Goal: Connect with others: Connect with others

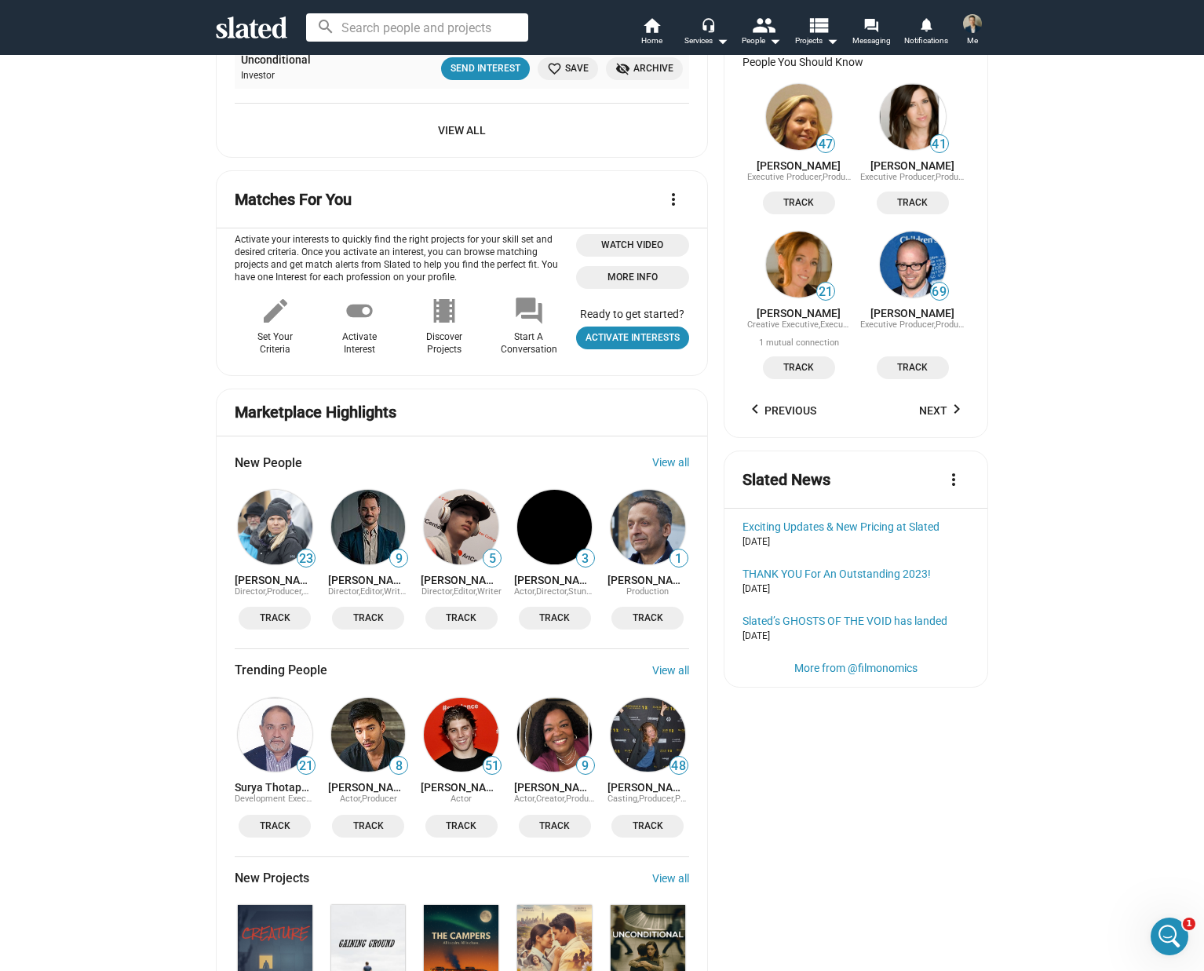
scroll to position [1340, 0]
click at [666, 461] on link "View all" at bounding box center [670, 463] width 37 height 13
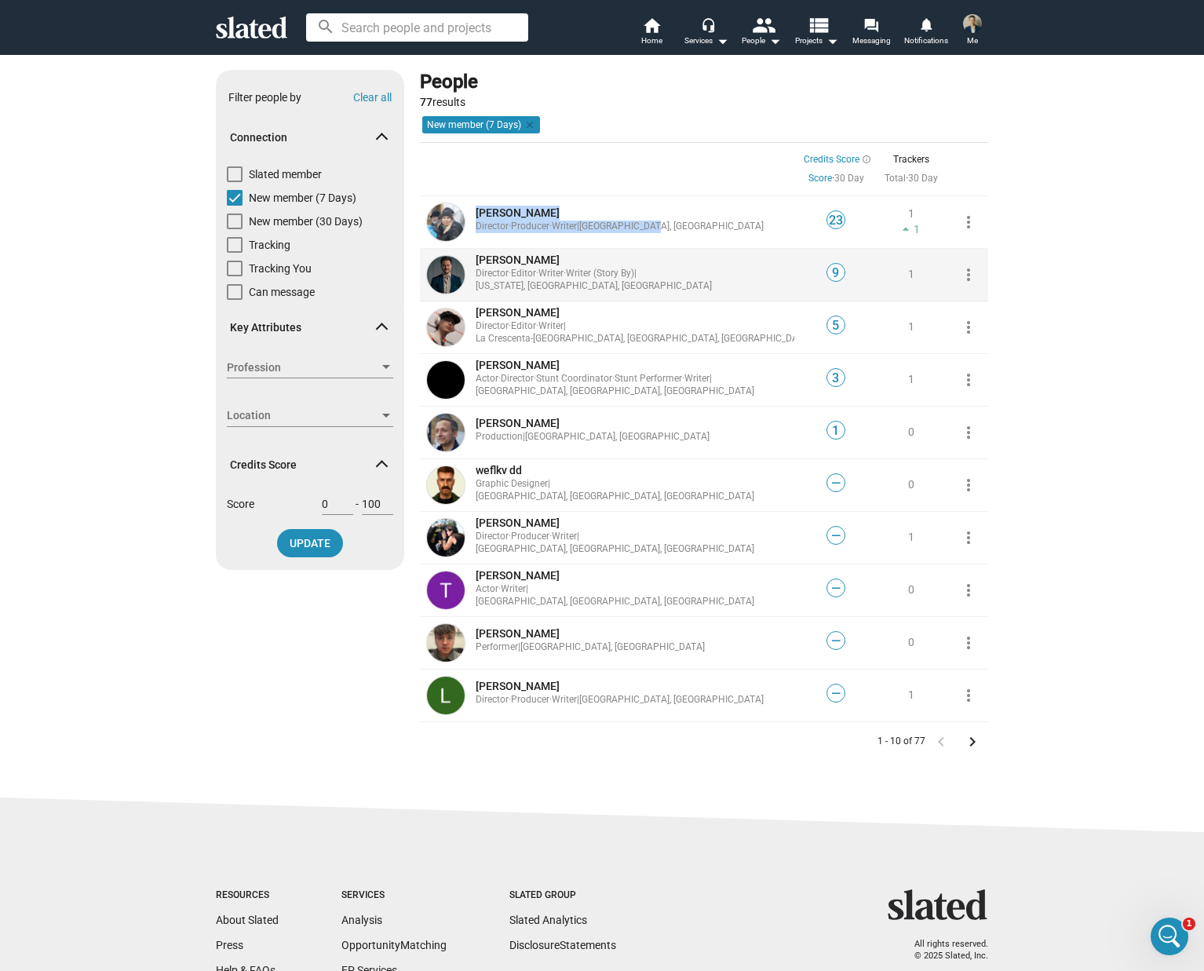
scroll to position [164, 0]
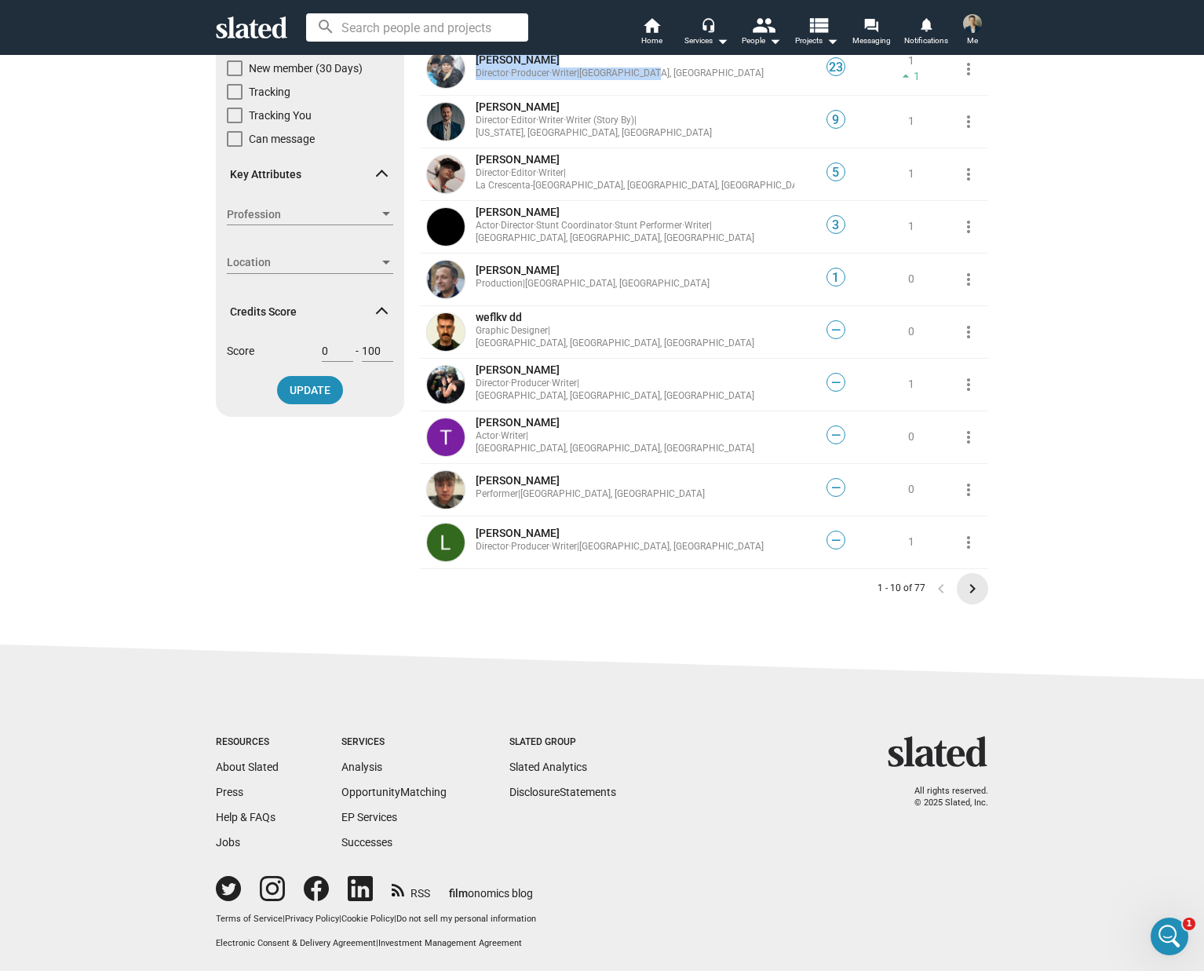
click at [975, 587] on mat-icon "keyboard_arrow_right" at bounding box center [972, 588] width 19 height 19
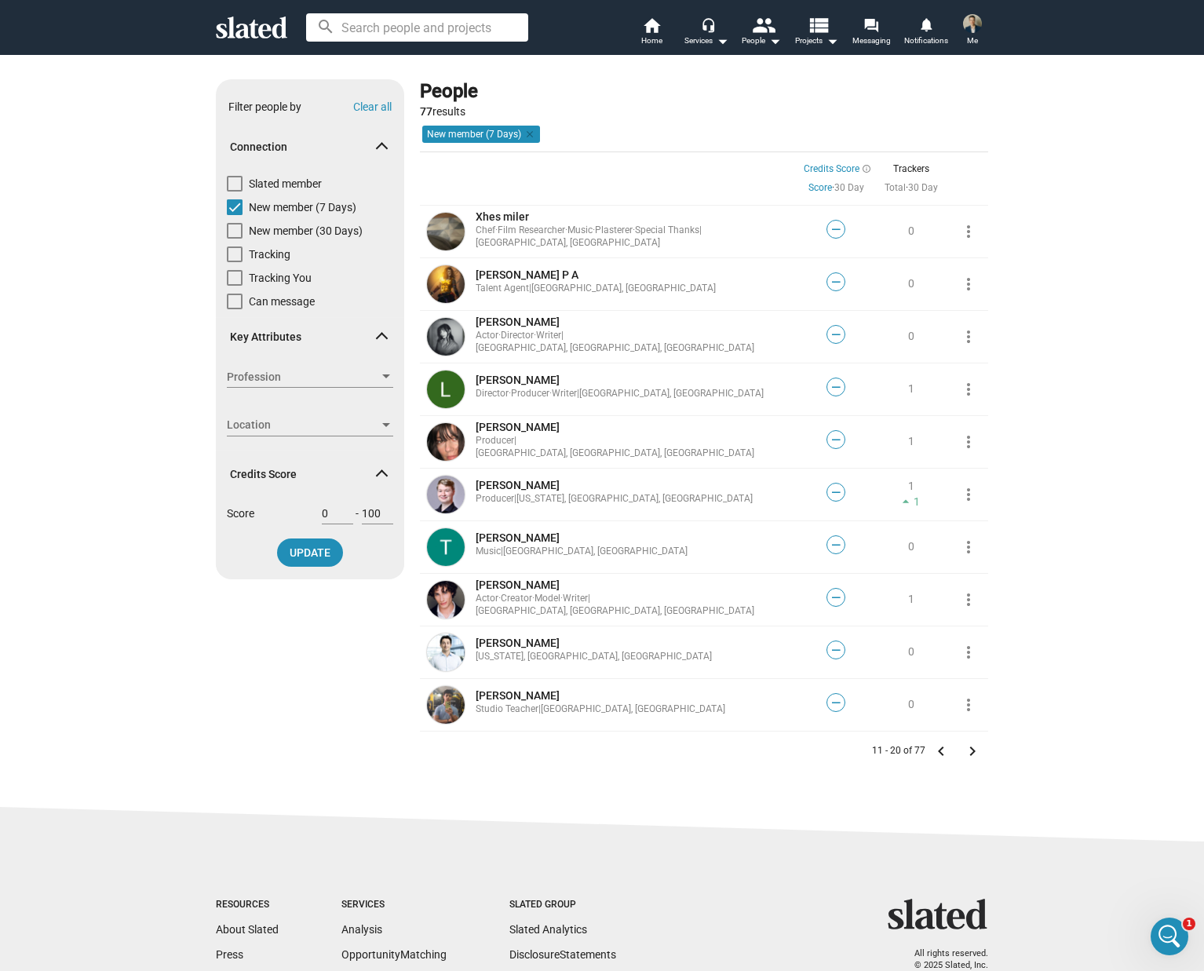
click at [966, 752] on mat-icon "keyboard_arrow_right" at bounding box center [972, 751] width 19 height 19
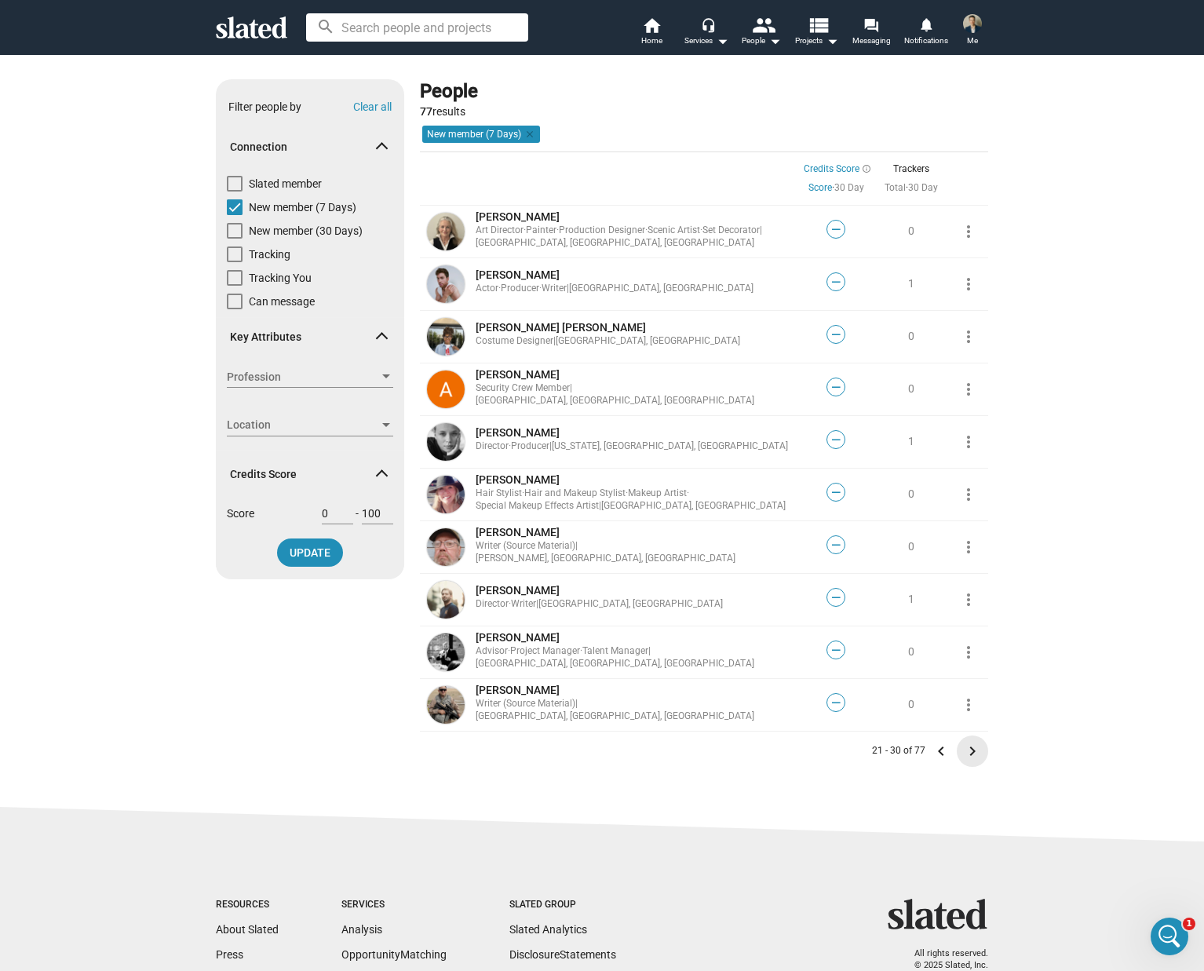
click at [967, 751] on mat-icon "keyboard_arrow_right" at bounding box center [972, 751] width 19 height 19
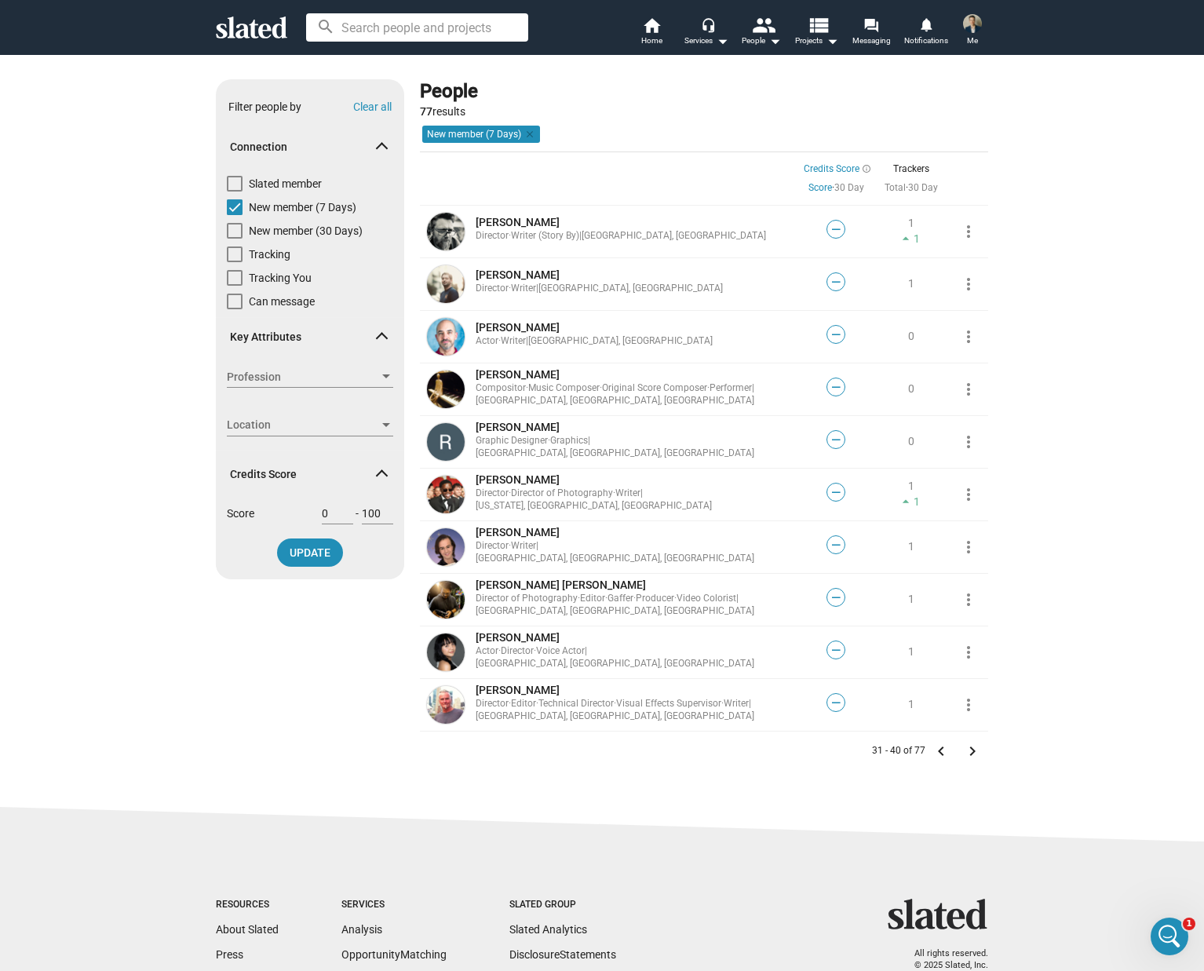
drag, startPoint x: 969, startPoint y: 750, endPoint x: 1015, endPoint y: 661, distance: 100.1
click at [1015, 661] on div "Show filters Filter people by Clear all Connection Slated member New member (7 …" at bounding box center [602, 429] width 1204 height 750
click at [383, 367] on div "Profession Profession" at bounding box center [310, 377] width 166 height 22
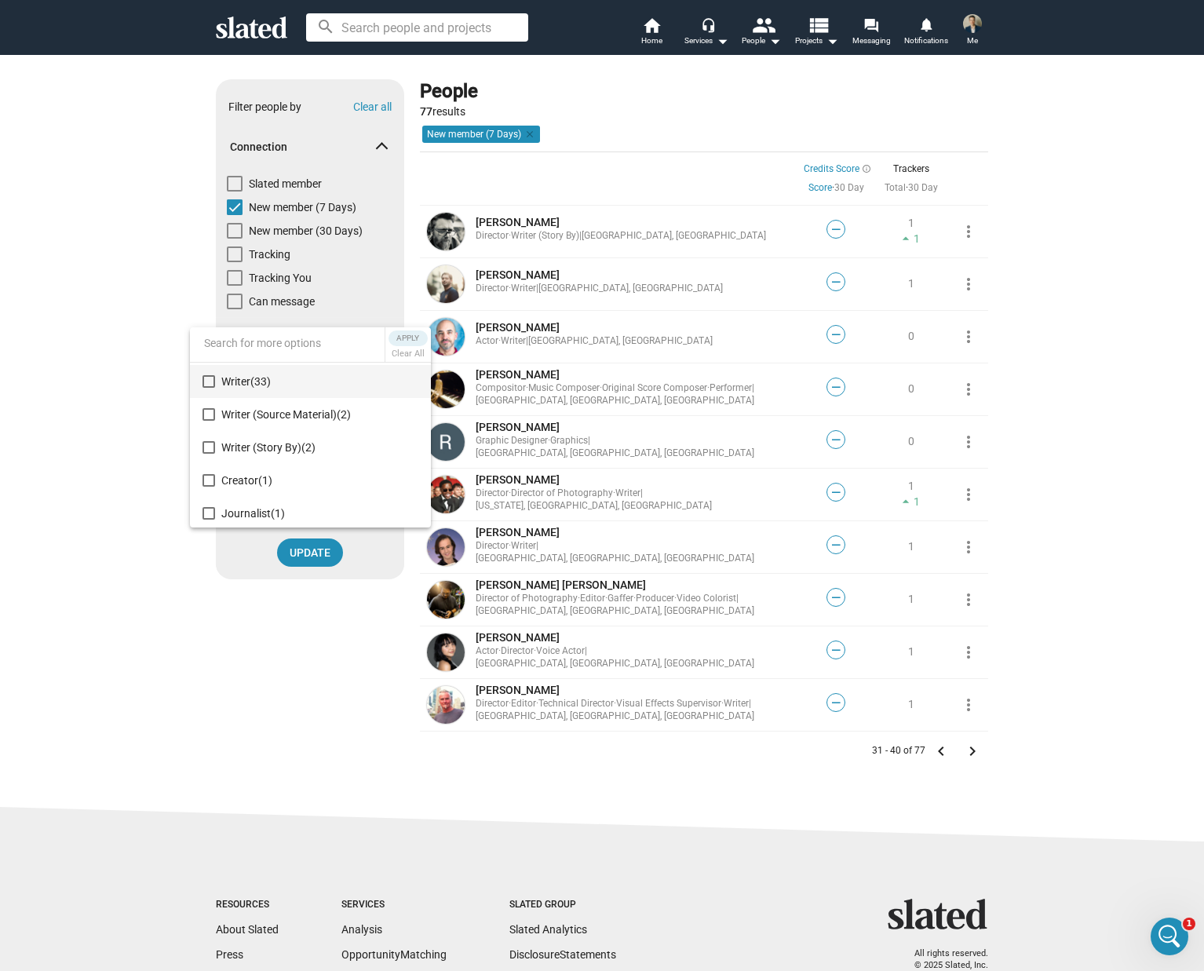
scroll to position [305, 0]
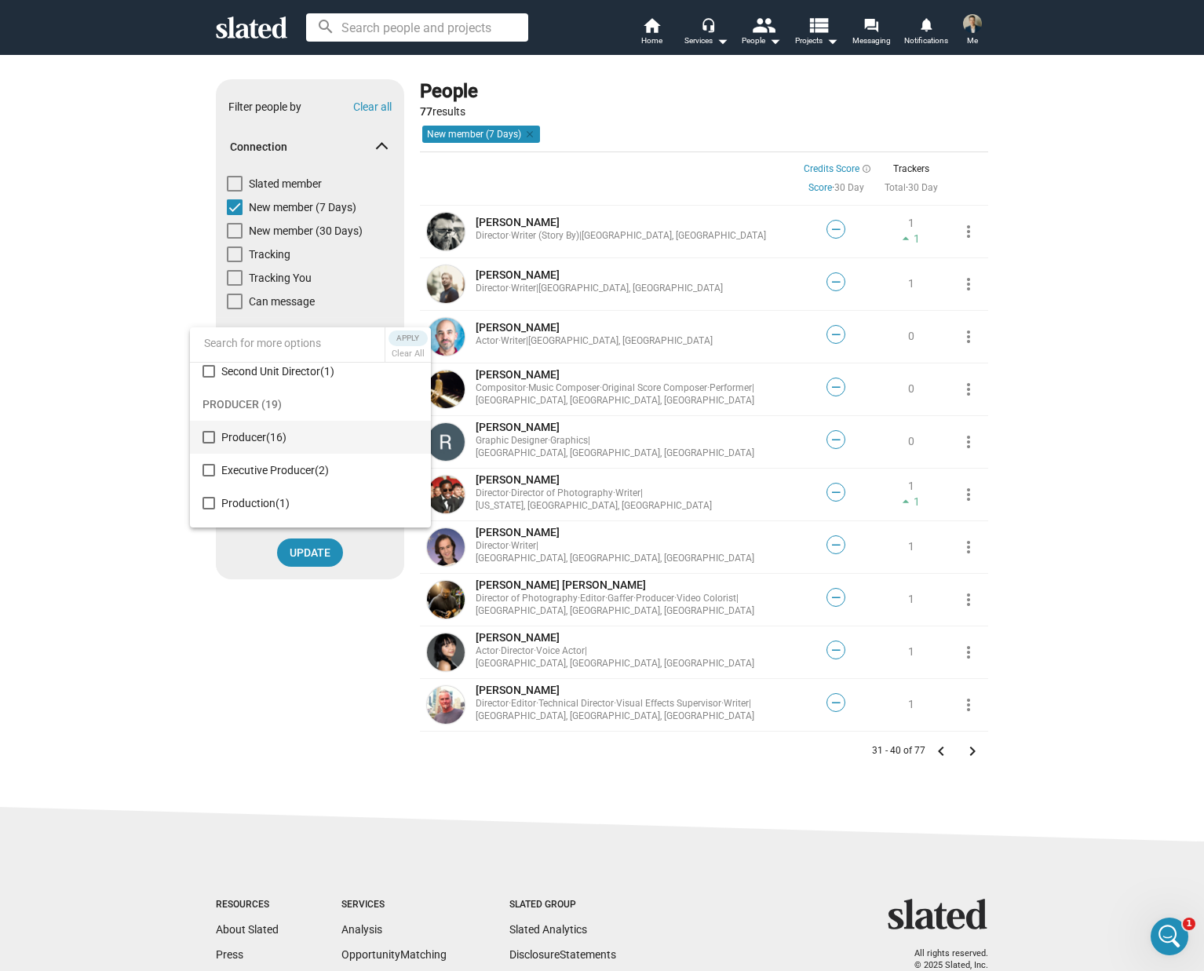
click at [238, 437] on span "Producer (16)" at bounding box center [319, 437] width 197 height 33
click at [410, 340] on span "Apply" at bounding box center [408, 338] width 28 height 16
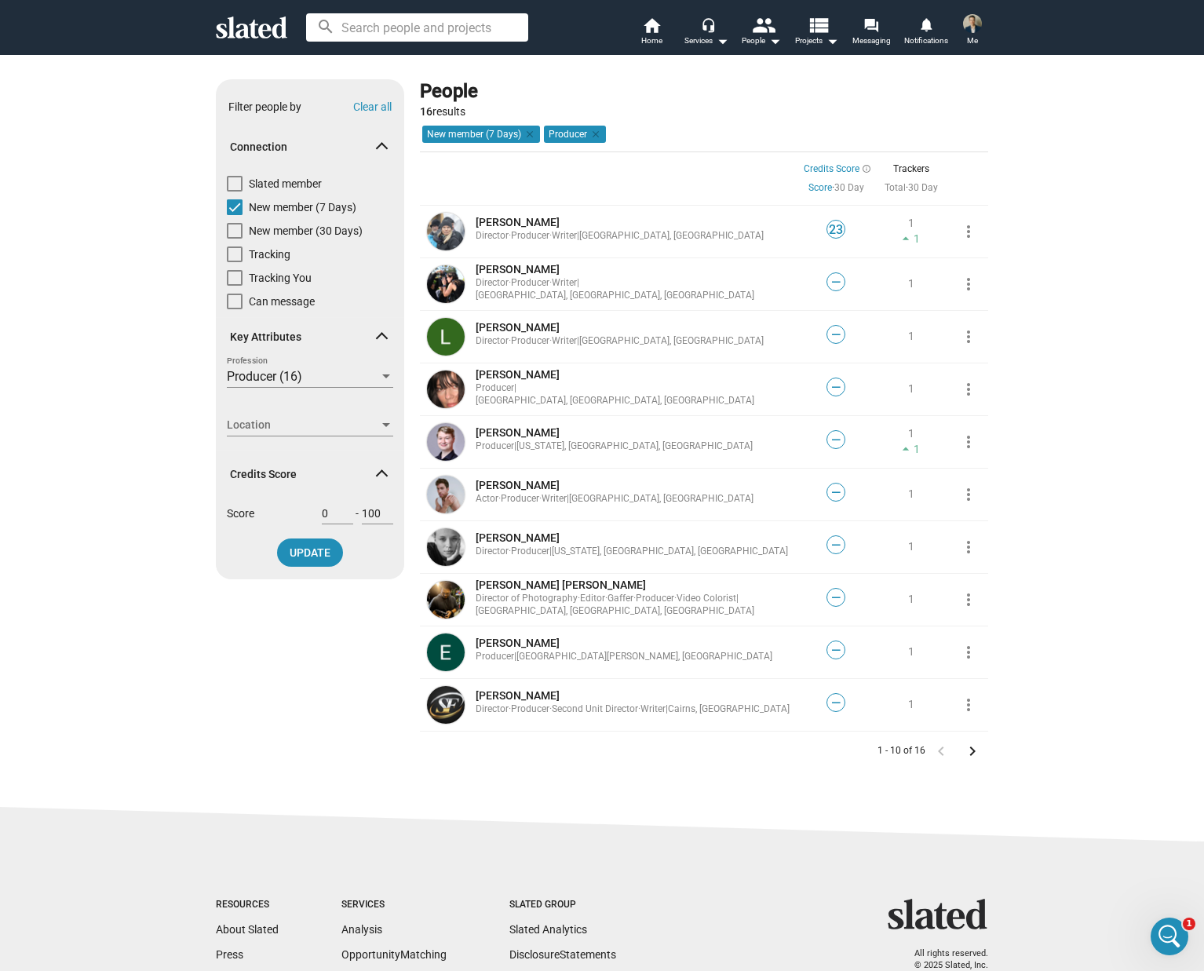
click at [230, 203] on span at bounding box center [235, 207] width 16 height 16
click at [234, 215] on input "New member (7 Days)" at bounding box center [234, 215] width 1 height 1
checkbox input "false"
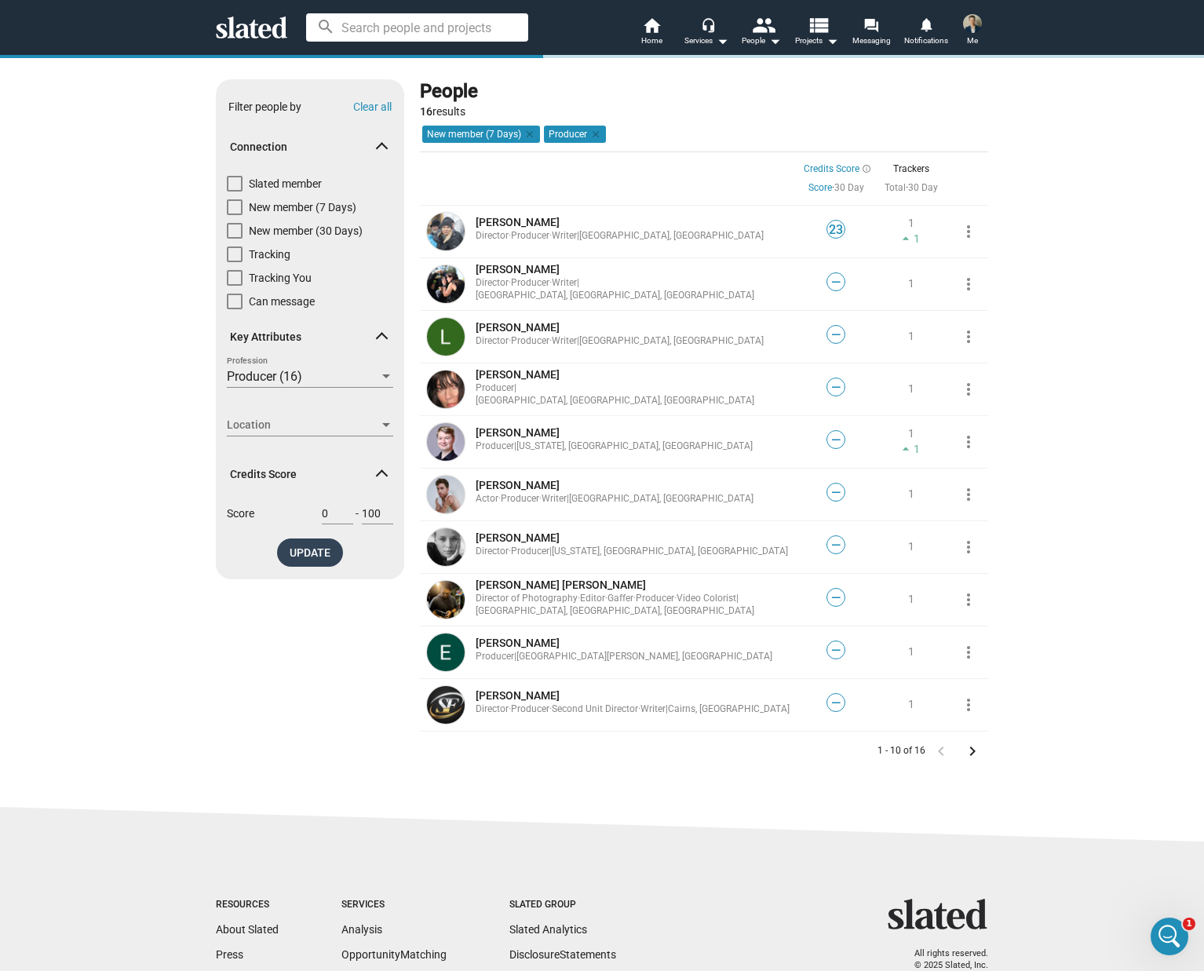
click at [306, 559] on span "UPDATE" at bounding box center [310, 552] width 41 height 28
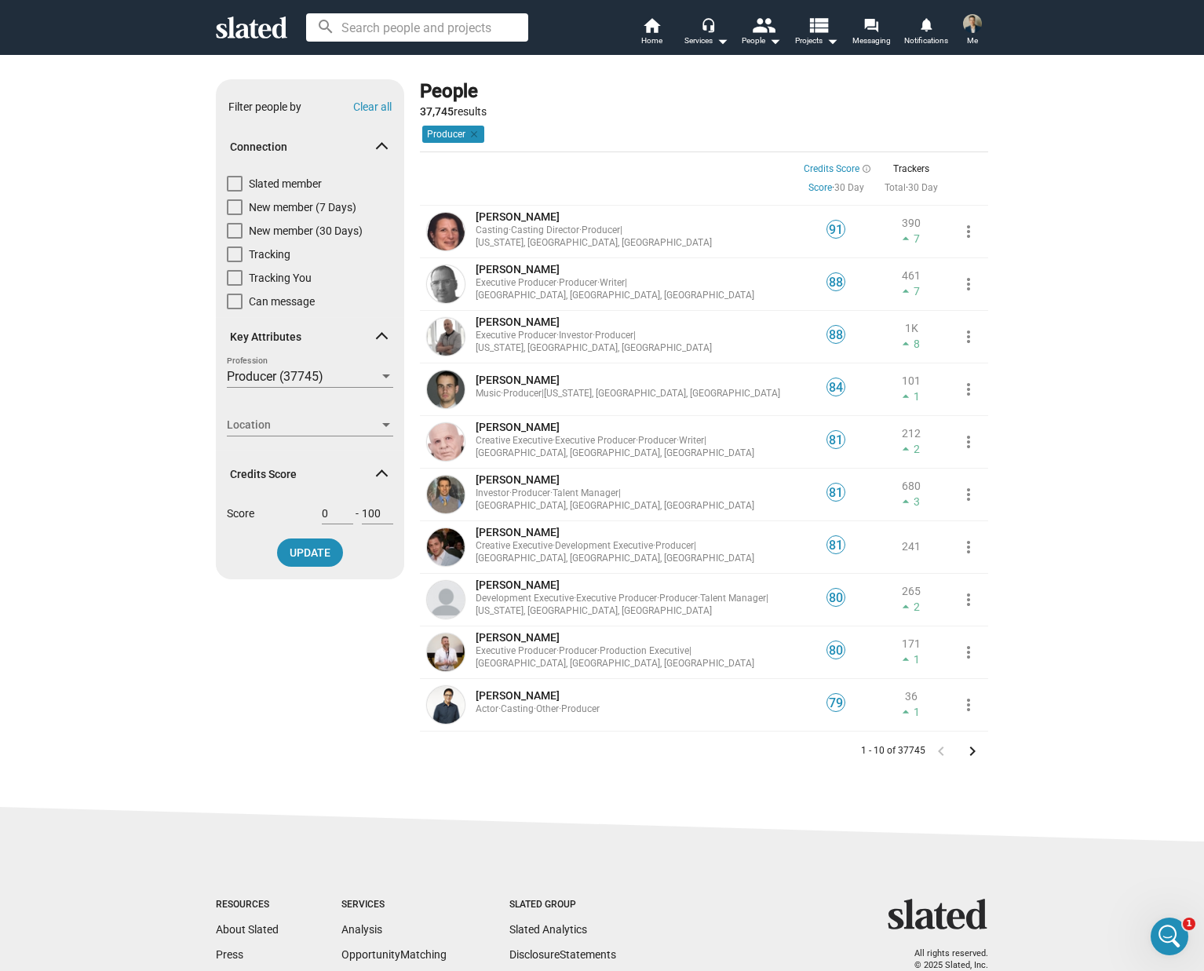
click at [227, 179] on span at bounding box center [235, 184] width 16 height 16
click at [234, 192] on input "Slated member" at bounding box center [234, 192] width 1 height 1
checkbox input "true"
click at [327, 511] on input "0" at bounding box center [337, 513] width 31 height 14
click at [341, 509] on input "1" at bounding box center [337, 513] width 31 height 14
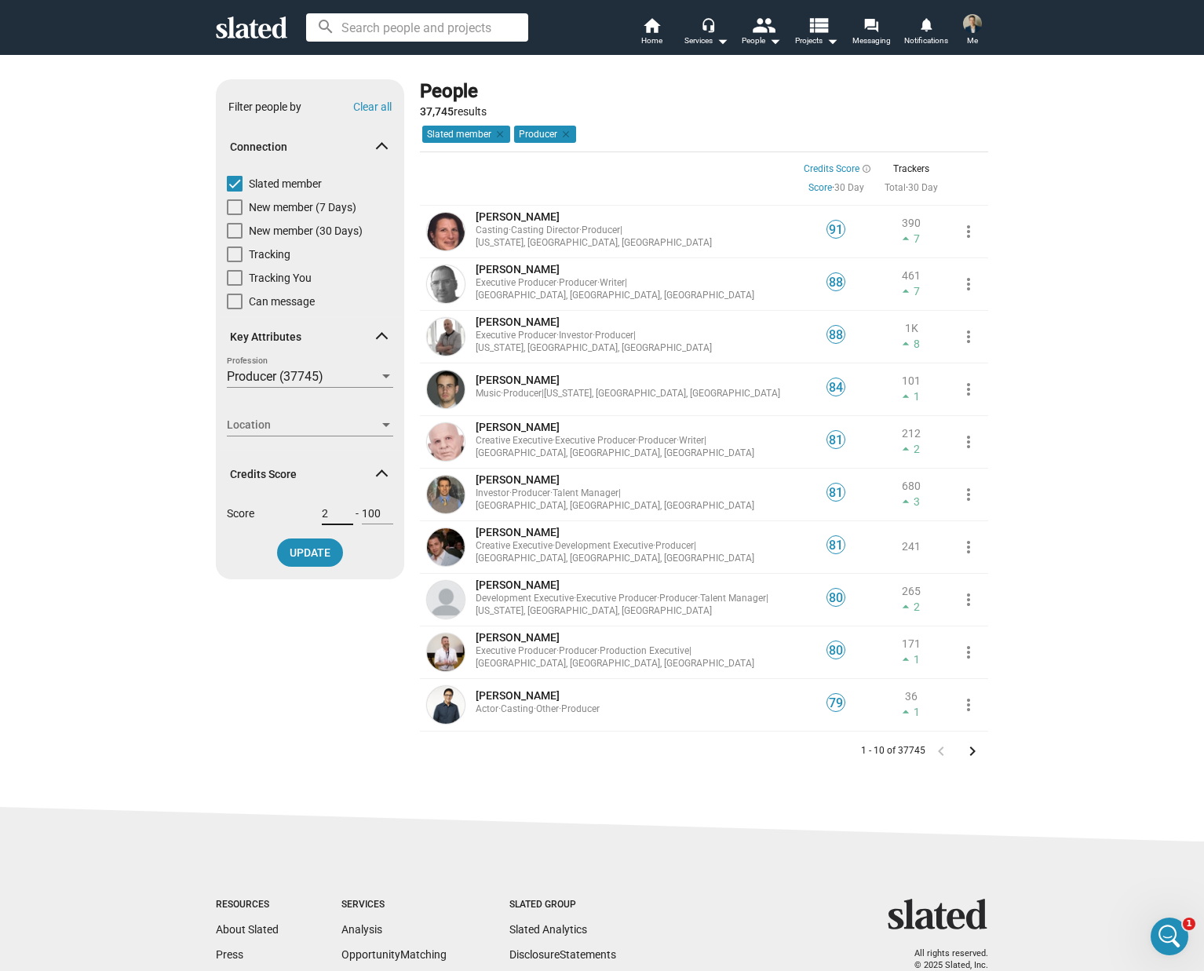
click at [341, 509] on input "2" at bounding box center [337, 513] width 31 height 14
click at [341, 509] on input "3" at bounding box center [337, 513] width 31 height 14
click at [341, 509] on input "4" at bounding box center [337, 513] width 31 height 14
click at [341, 509] on input "5" at bounding box center [337, 513] width 31 height 14
click at [341, 509] on input "6" at bounding box center [337, 513] width 31 height 14
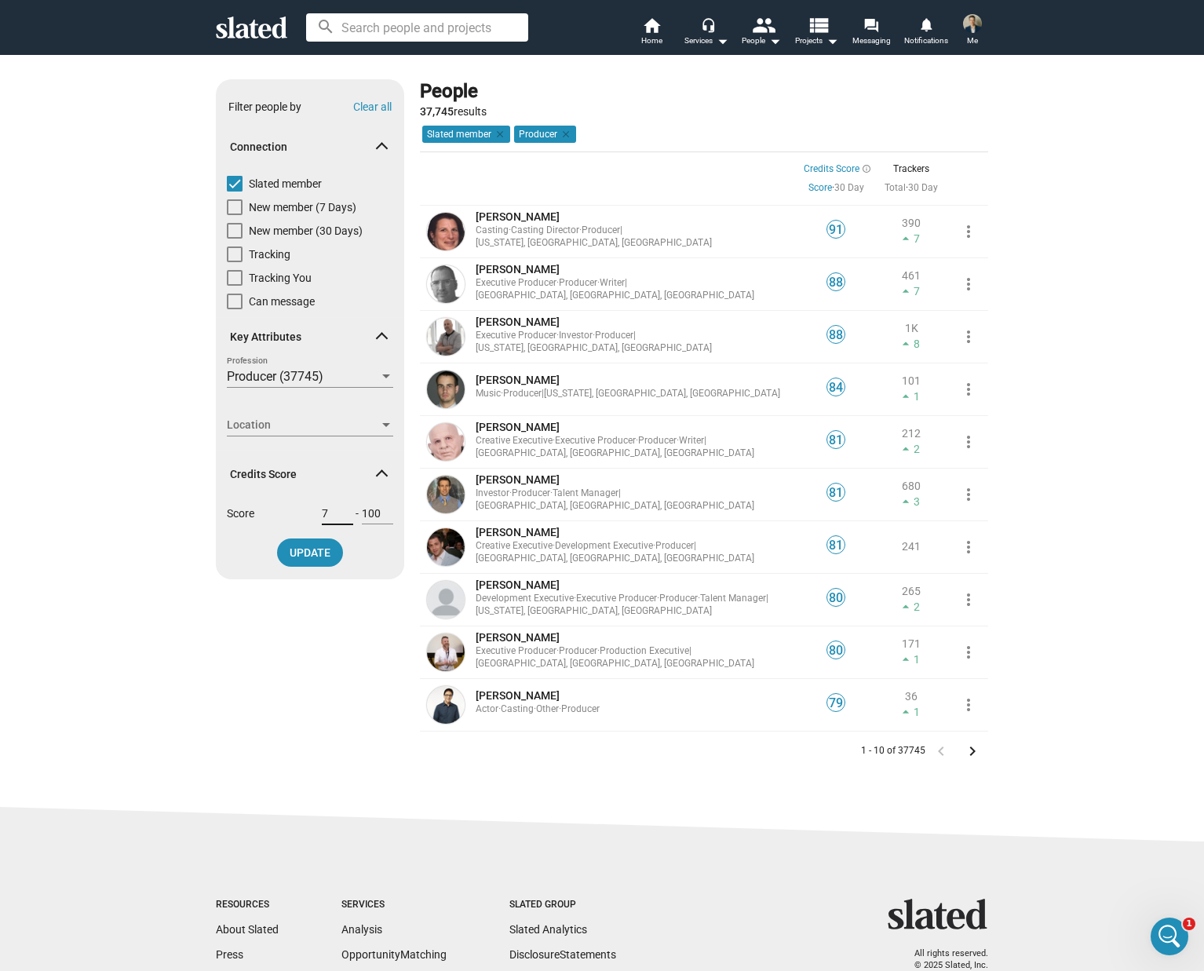
click at [341, 509] on input "7" at bounding box center [337, 513] width 31 height 14
click at [341, 509] on input "8" at bounding box center [337, 513] width 31 height 14
click at [341, 509] on input "9" at bounding box center [337, 513] width 31 height 14
click at [341, 509] on input "10" at bounding box center [337, 513] width 31 height 14
click at [341, 509] on input "11" at bounding box center [337, 513] width 31 height 14
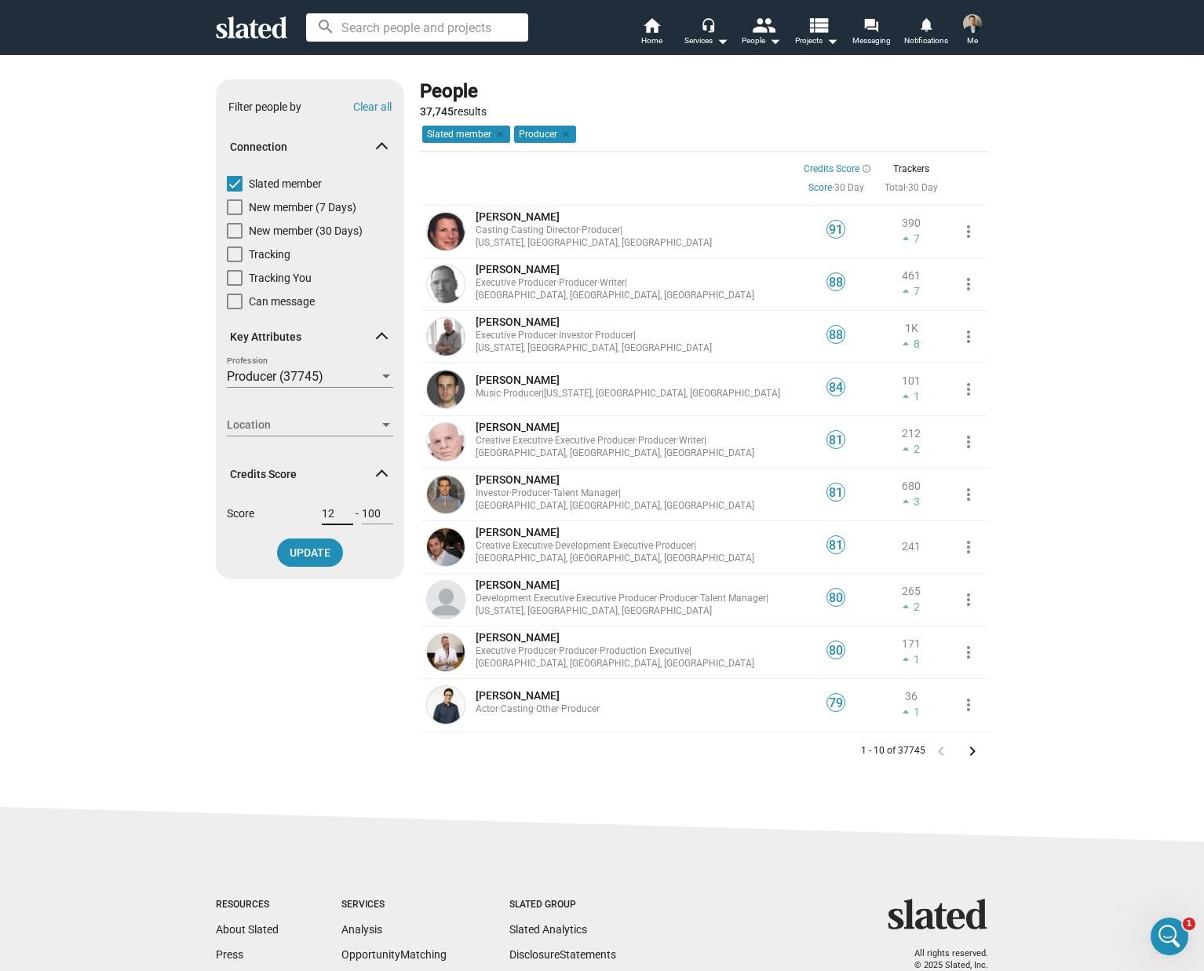
click at [341, 509] on input "12" at bounding box center [337, 513] width 31 height 14
click at [341, 509] on input "13" at bounding box center [337, 513] width 31 height 14
click at [341, 509] on input "14" at bounding box center [337, 513] width 31 height 14
type input "15"
click at [341, 509] on input "15" at bounding box center [337, 513] width 31 height 14
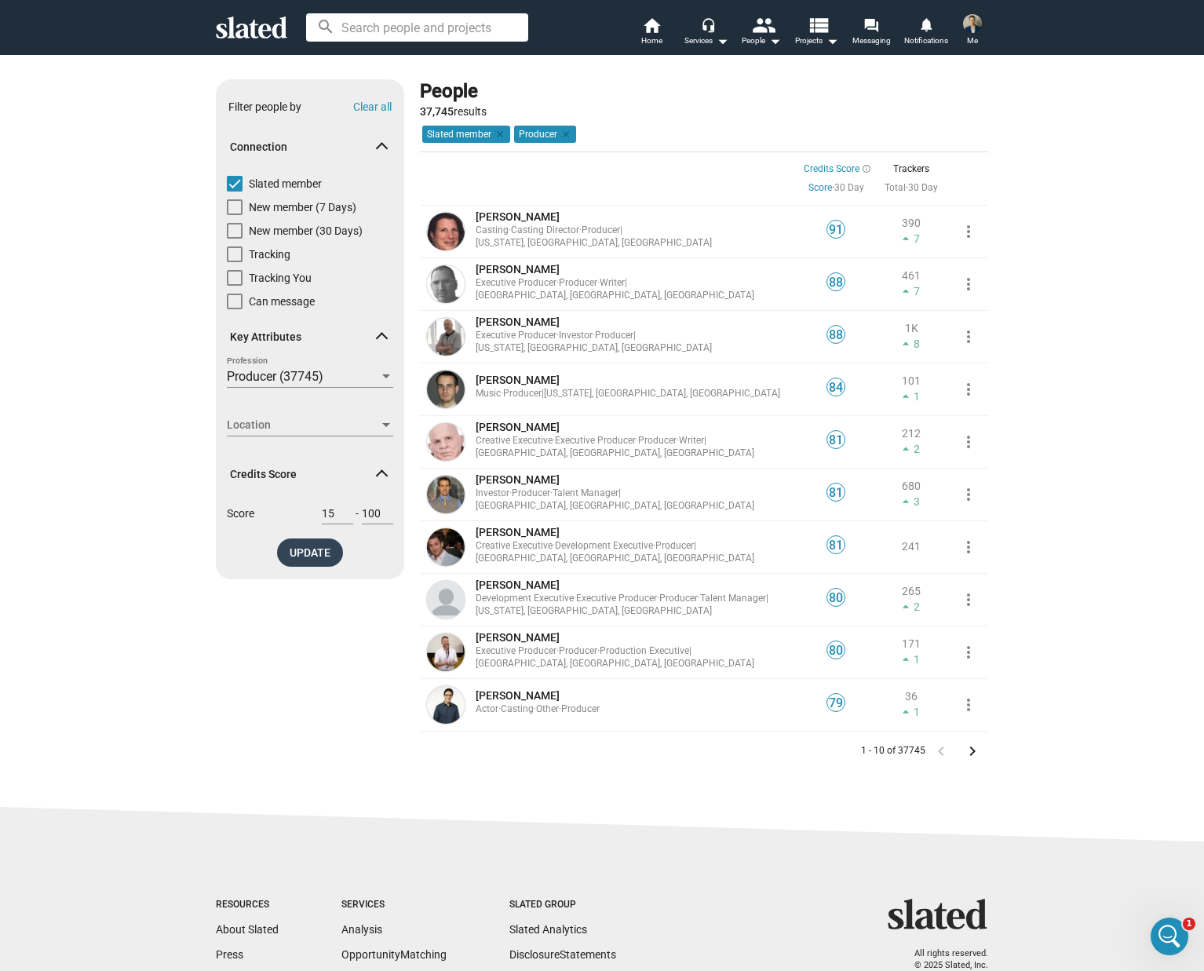
click at [320, 544] on span "UPDATE" at bounding box center [310, 552] width 41 height 28
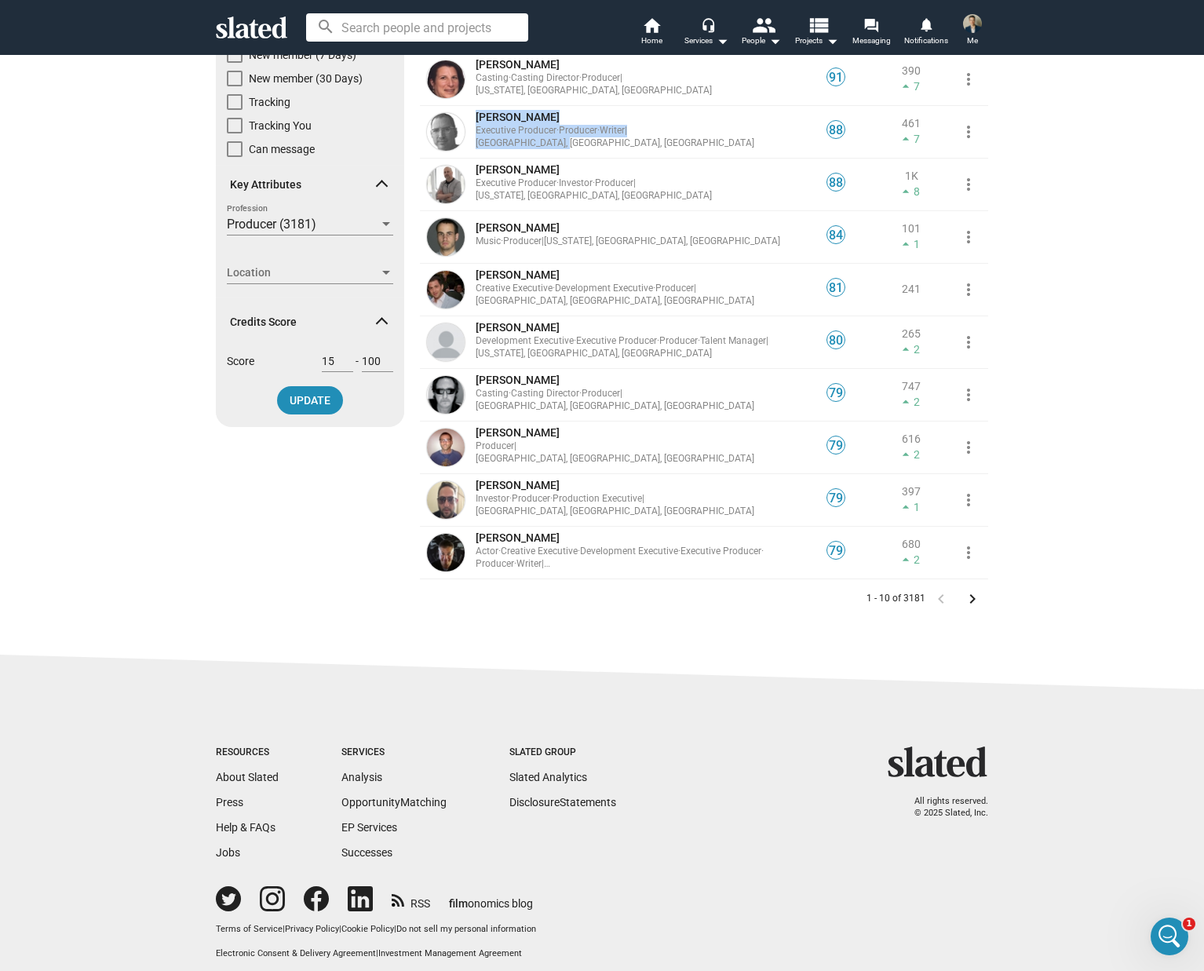
scroll to position [151, 0]
click at [968, 599] on mat-icon "keyboard_arrow_right" at bounding box center [972, 599] width 19 height 19
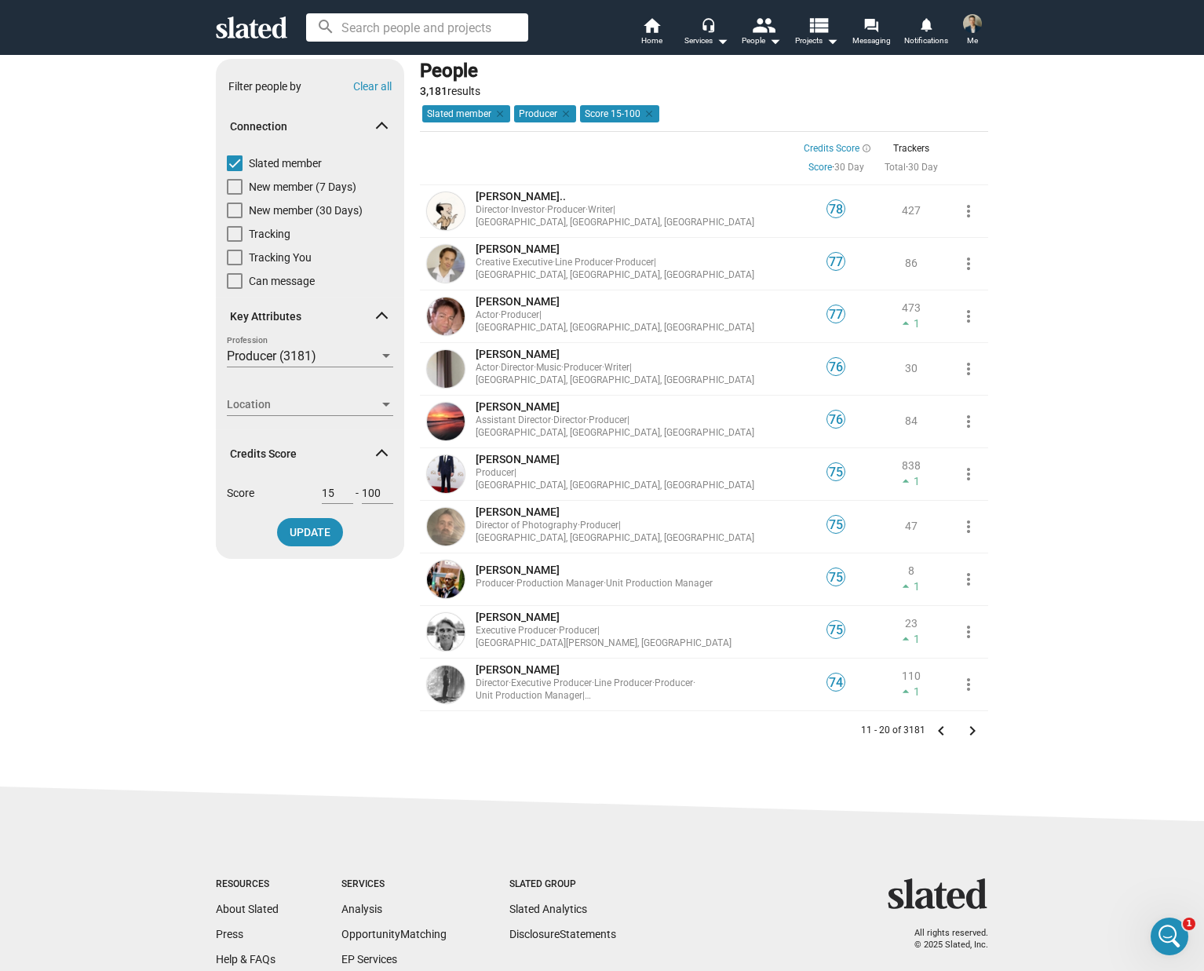
scroll to position [60, 0]
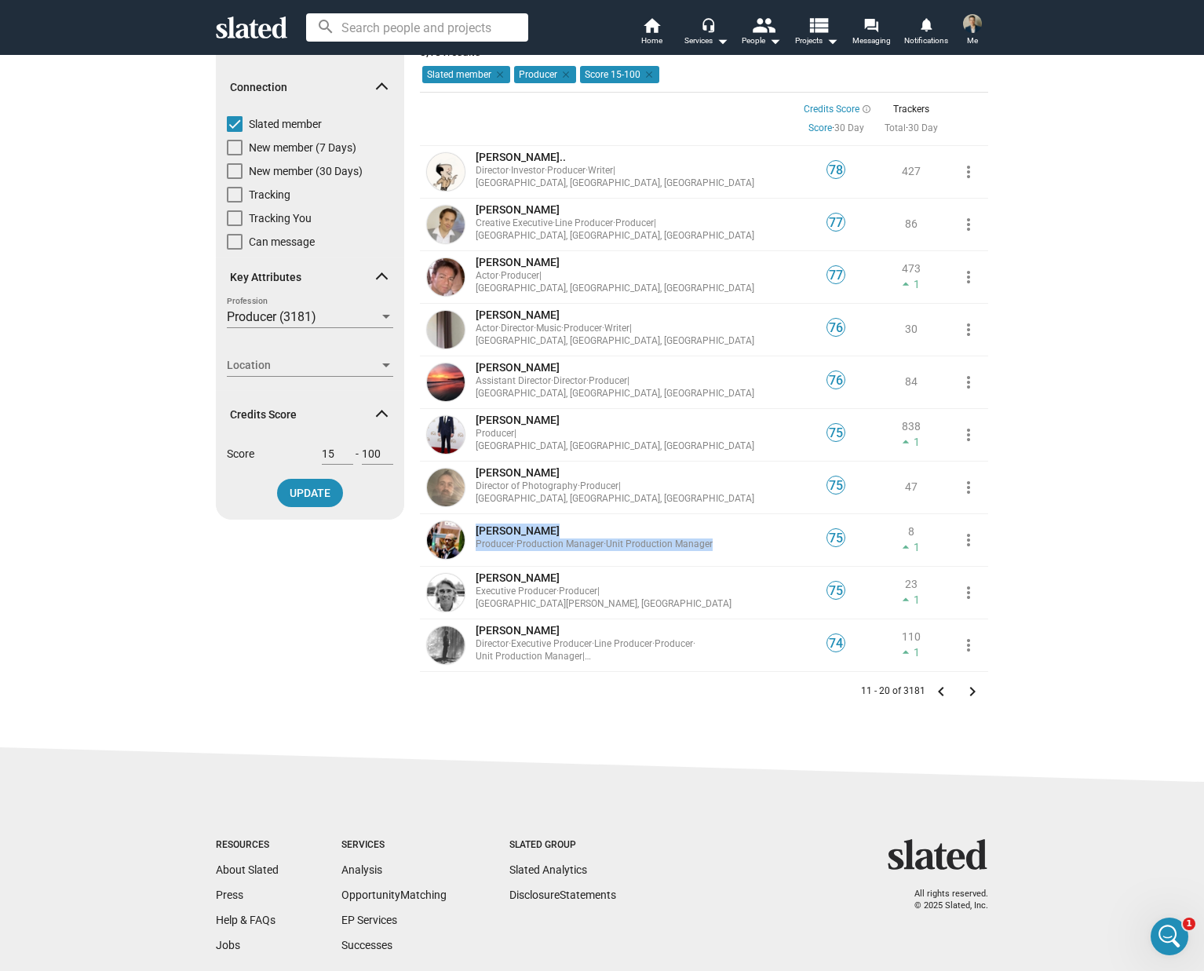
click at [966, 690] on mat-icon "keyboard_arrow_right" at bounding box center [972, 691] width 19 height 19
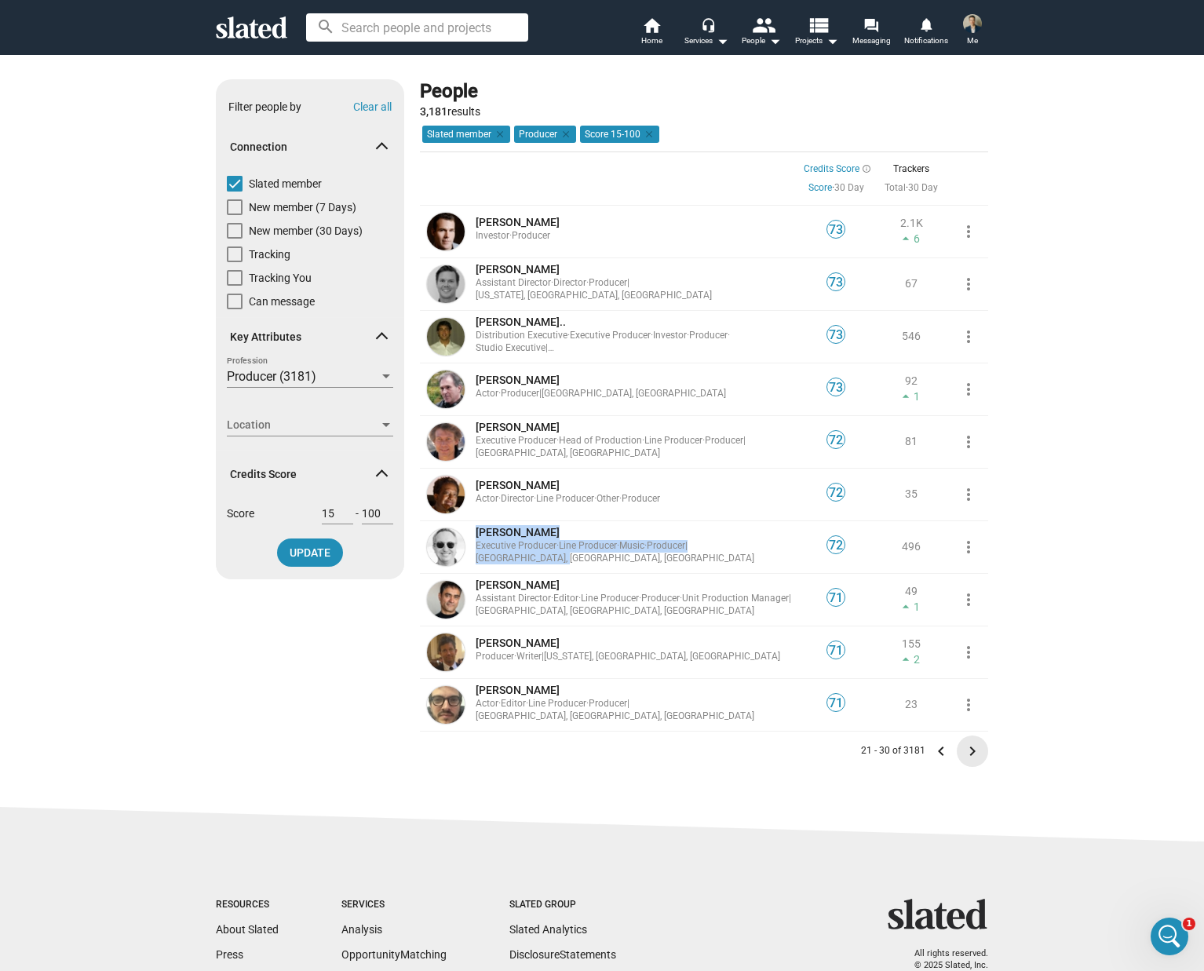
click at [969, 751] on mat-icon "keyboard_arrow_right" at bounding box center [972, 751] width 19 height 19
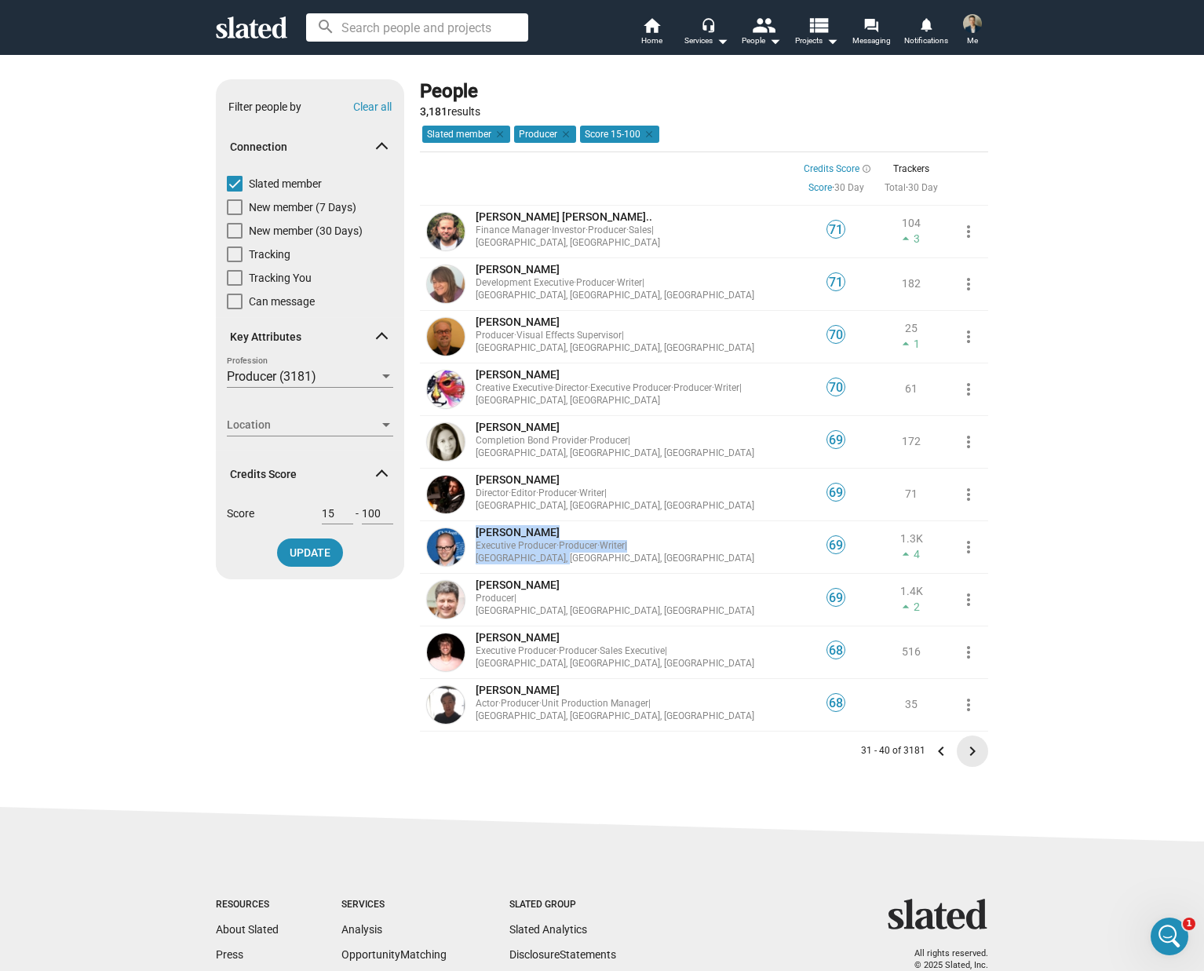
click at [968, 751] on mat-icon "keyboard_arrow_right" at bounding box center [972, 751] width 19 height 19
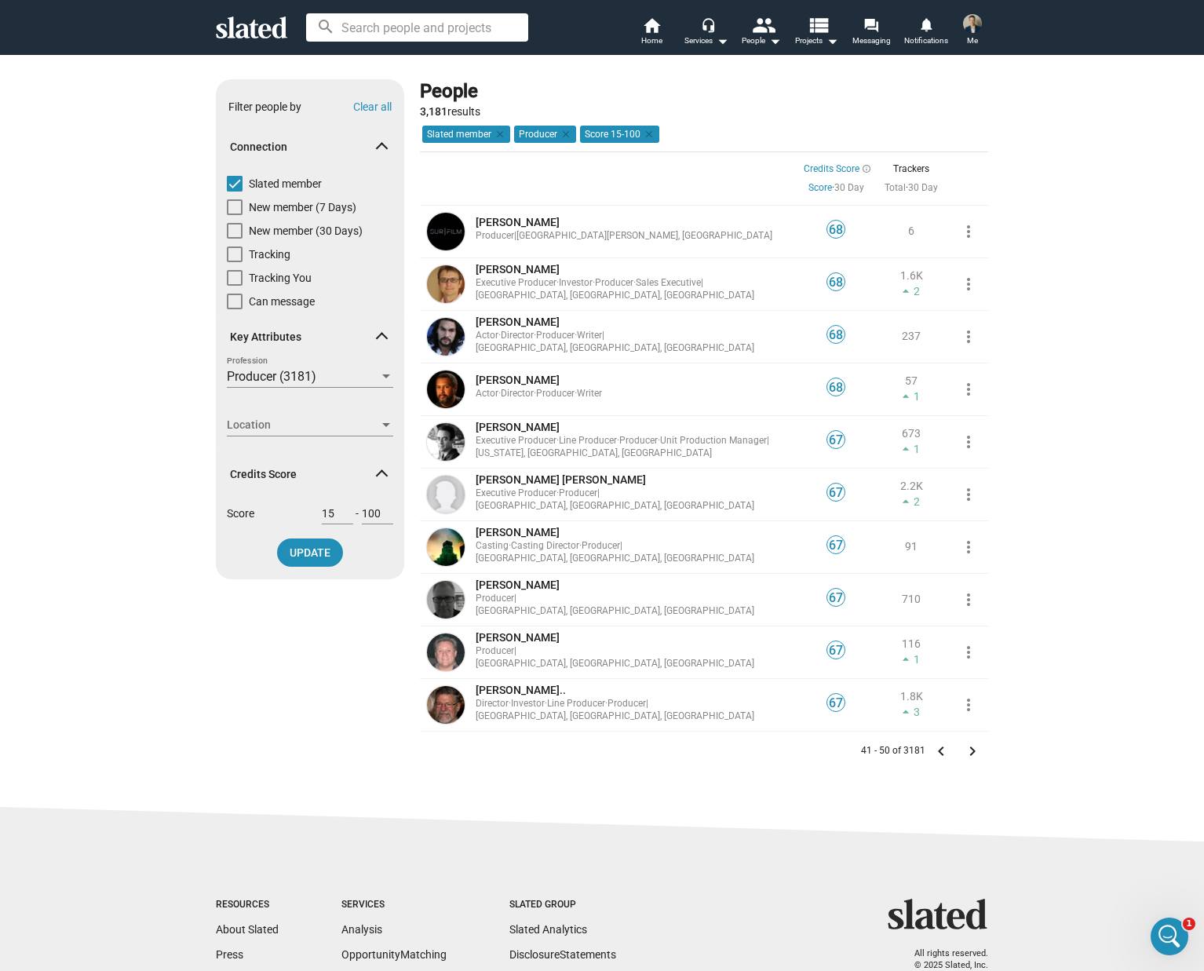
click at [974, 744] on mat-icon "keyboard_arrow_right" at bounding box center [972, 751] width 19 height 19
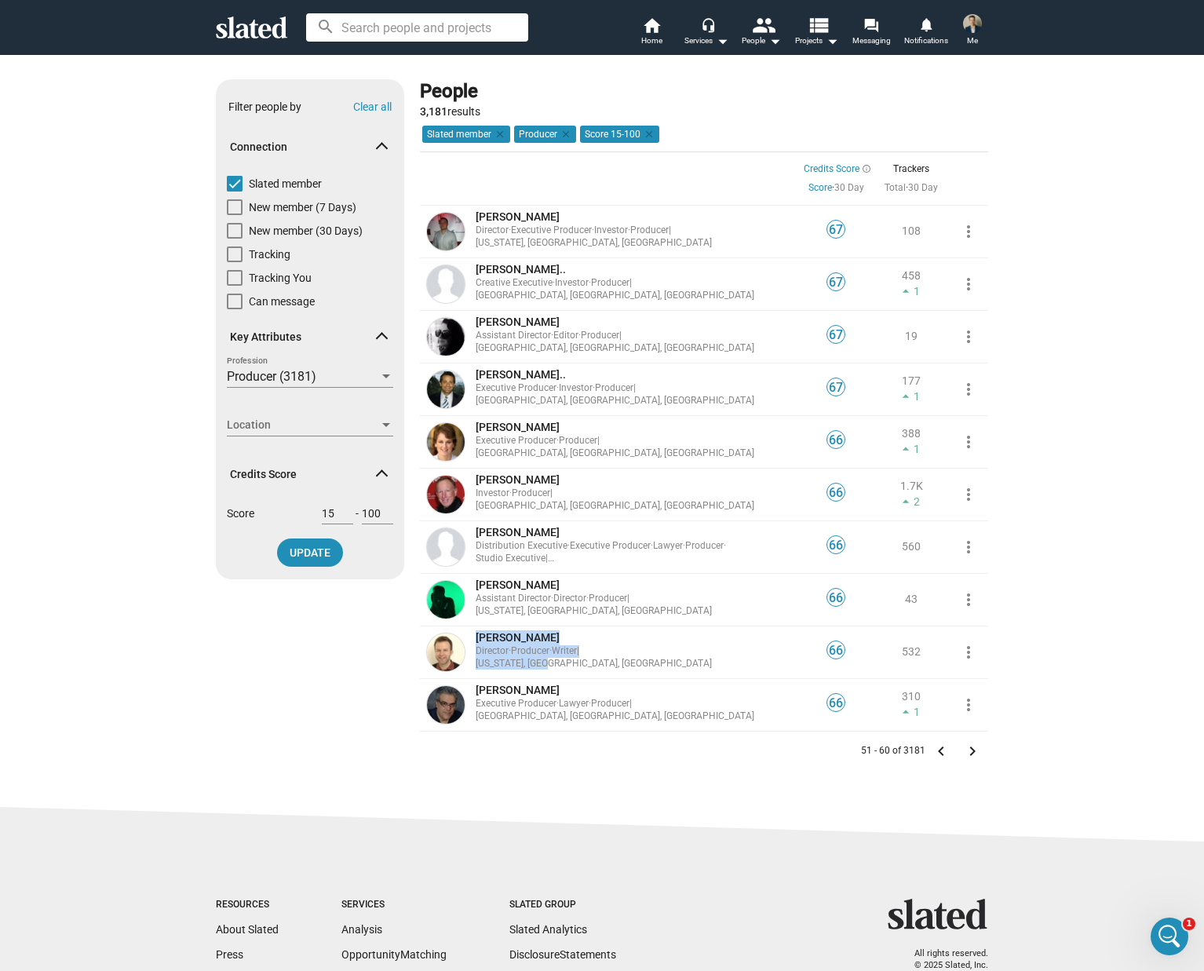
click at [965, 750] on mat-icon "keyboard_arrow_right" at bounding box center [972, 751] width 19 height 19
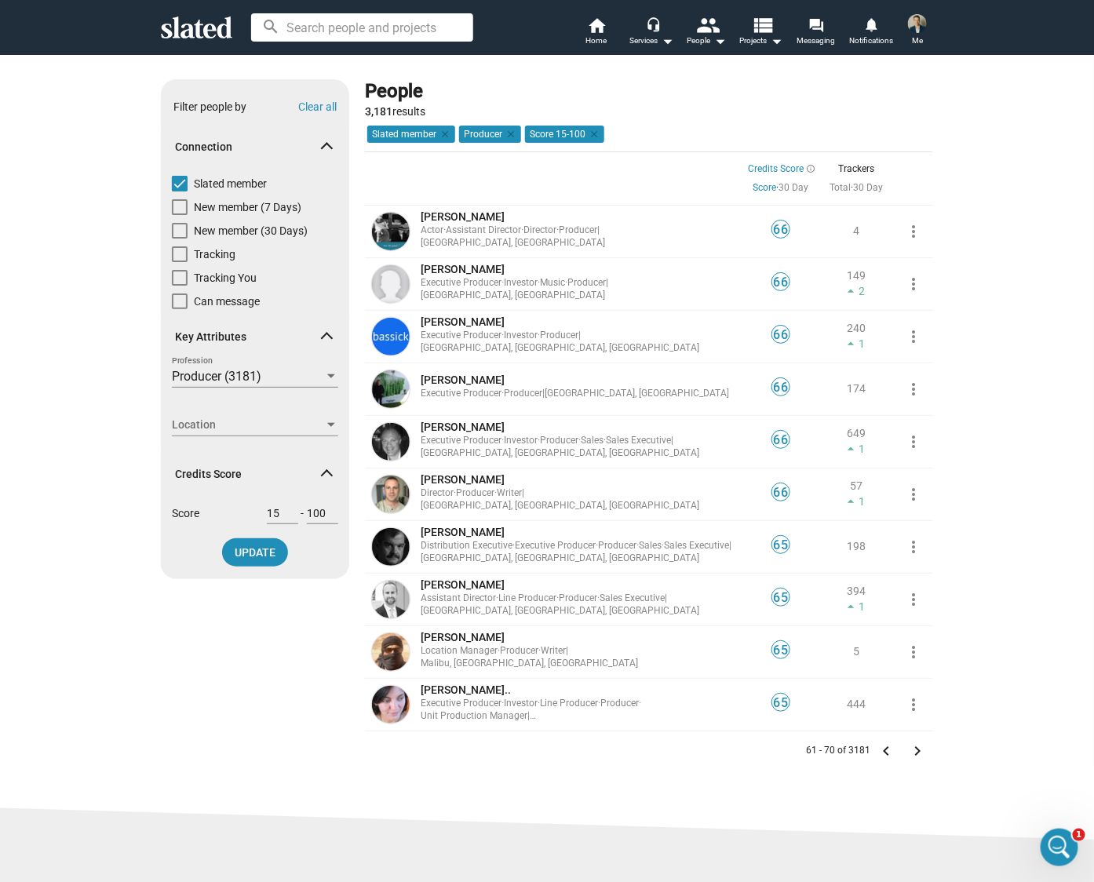
click at [908, 749] on mat-icon "keyboard_arrow_right" at bounding box center [917, 751] width 19 height 19
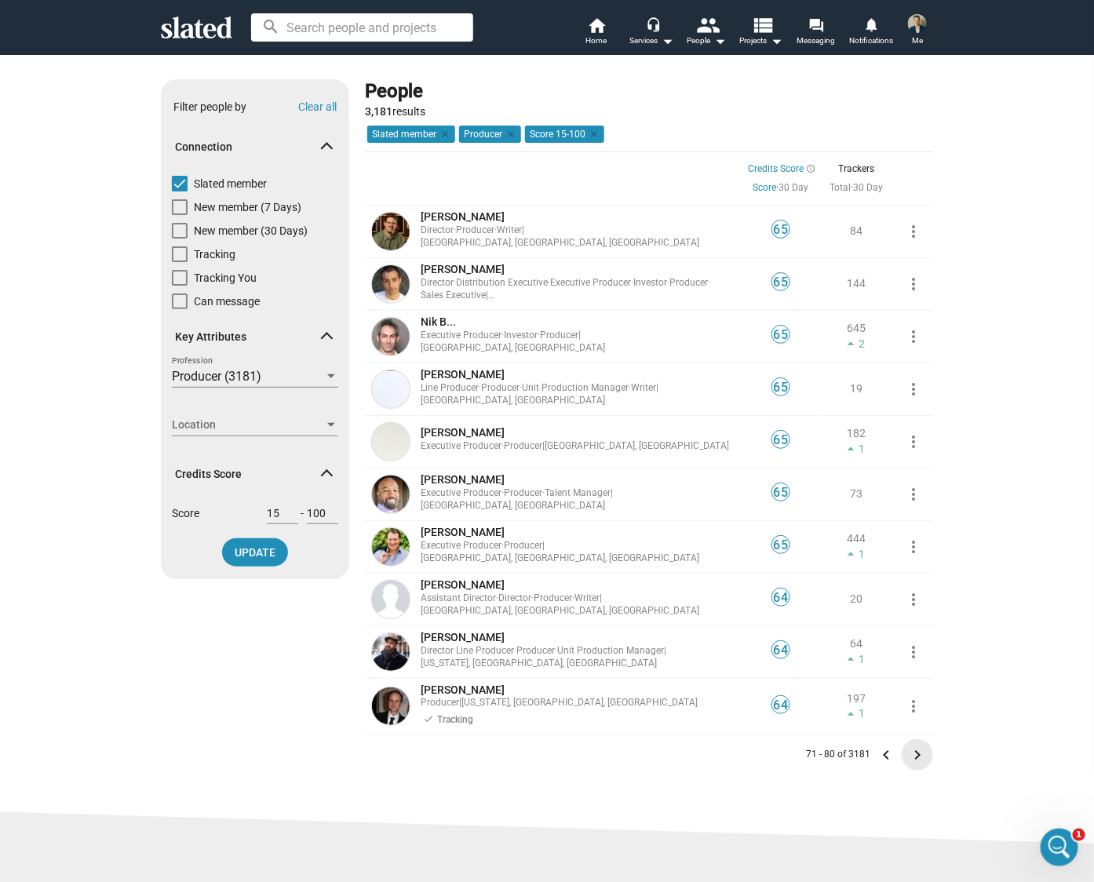
click at [911, 753] on mat-icon "keyboard_arrow_right" at bounding box center [917, 755] width 19 height 19
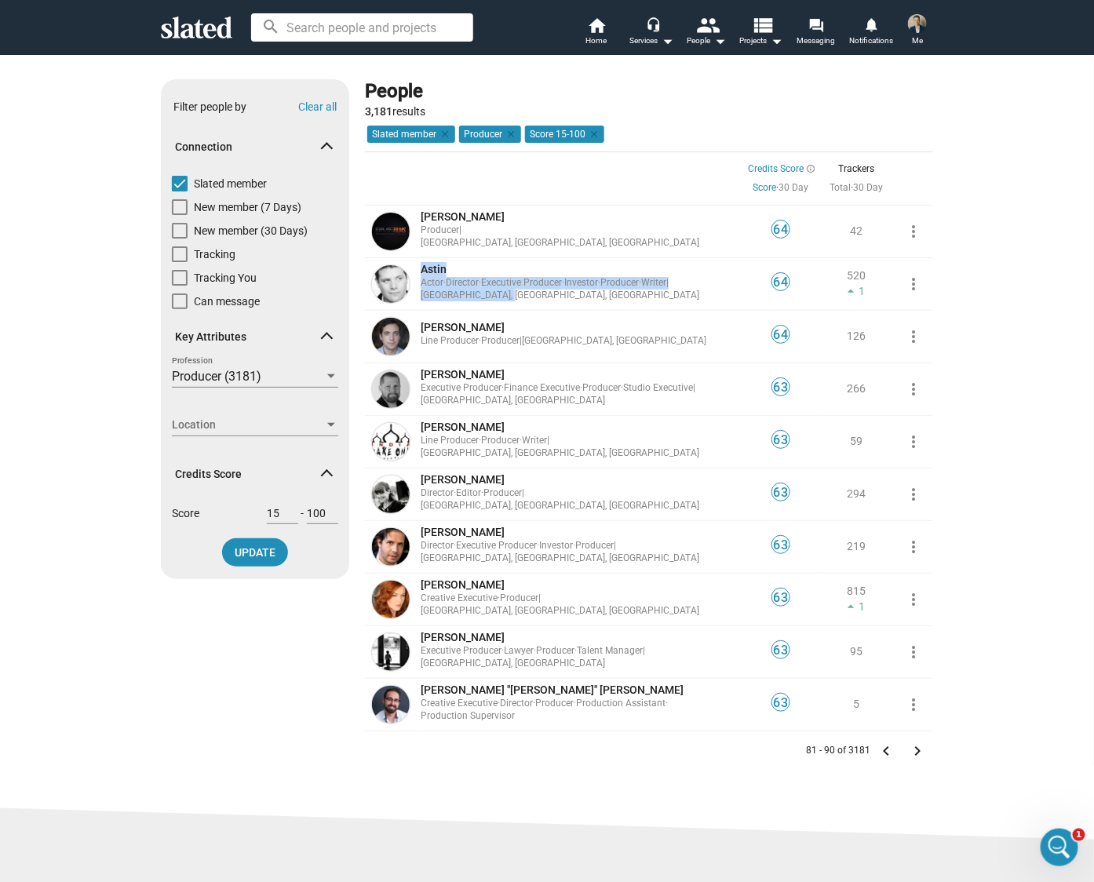
click at [915, 746] on mat-icon "keyboard_arrow_right" at bounding box center [917, 751] width 19 height 19
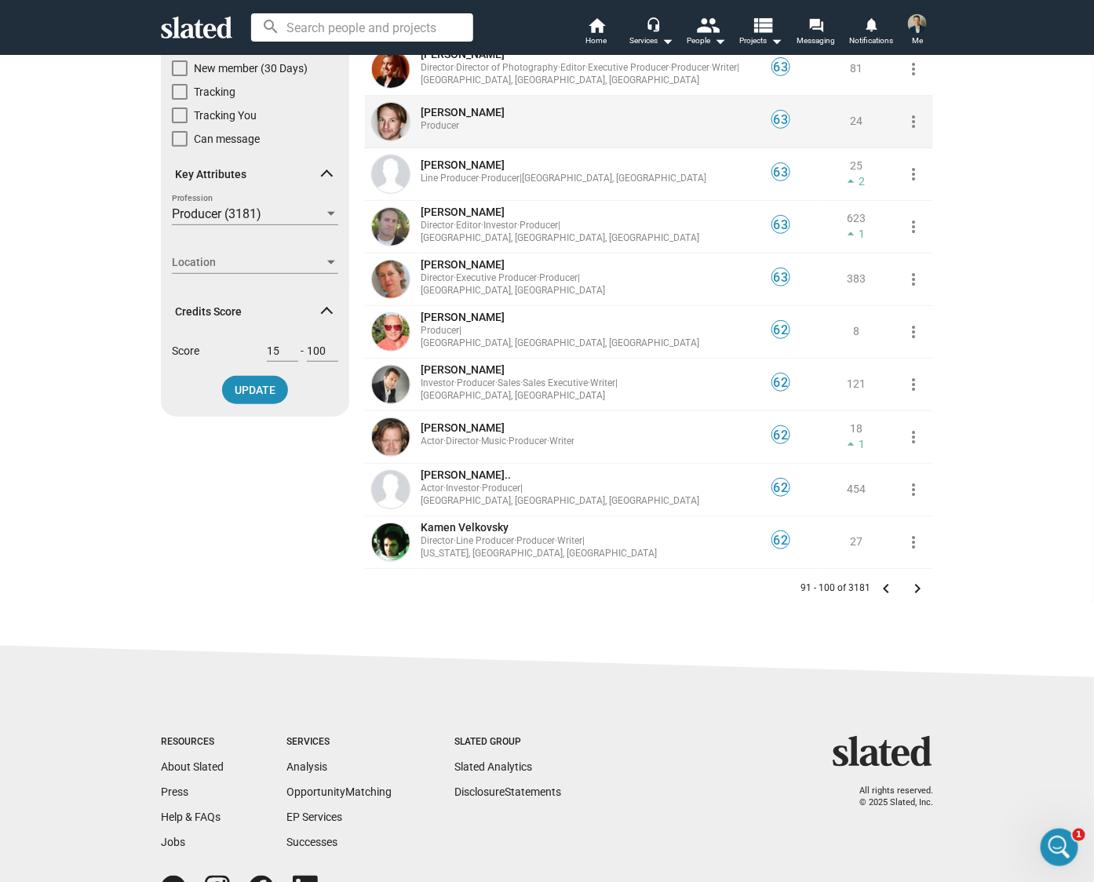
scroll to position [252, 0]
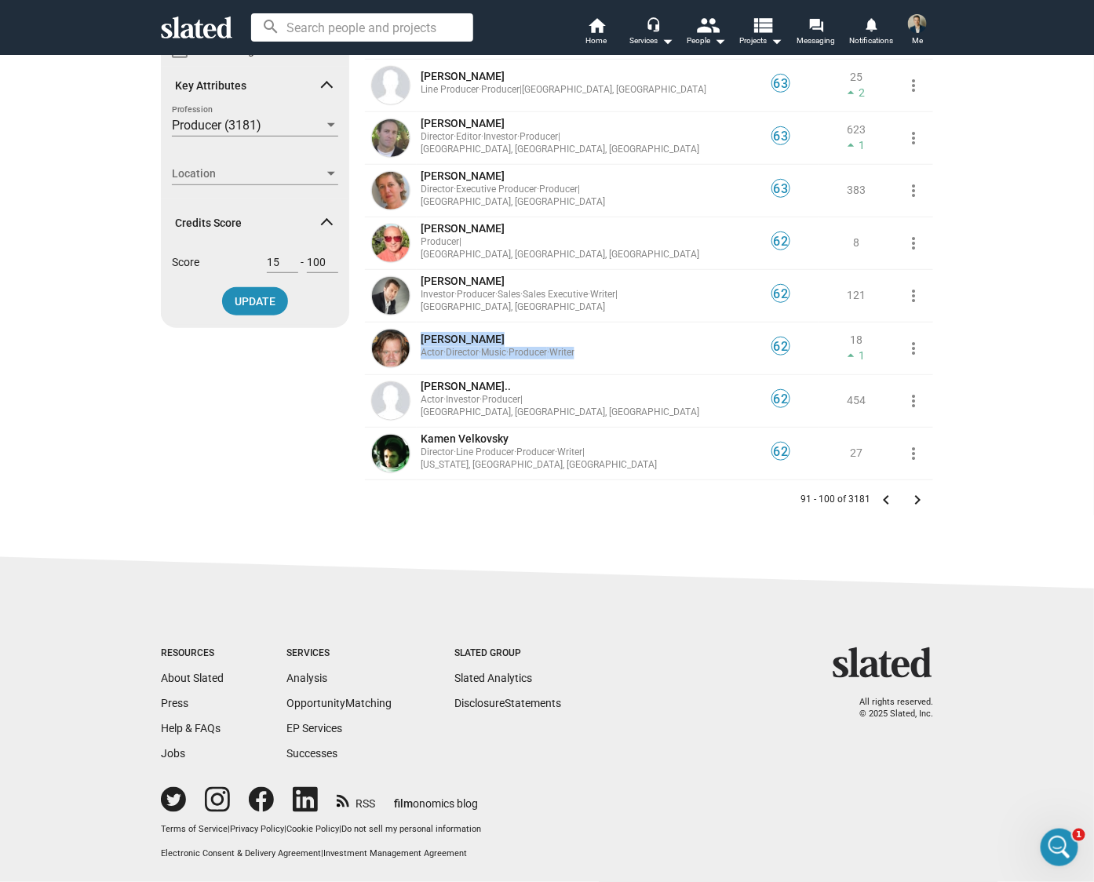
click at [912, 498] on mat-icon "keyboard_arrow_right" at bounding box center [917, 500] width 19 height 19
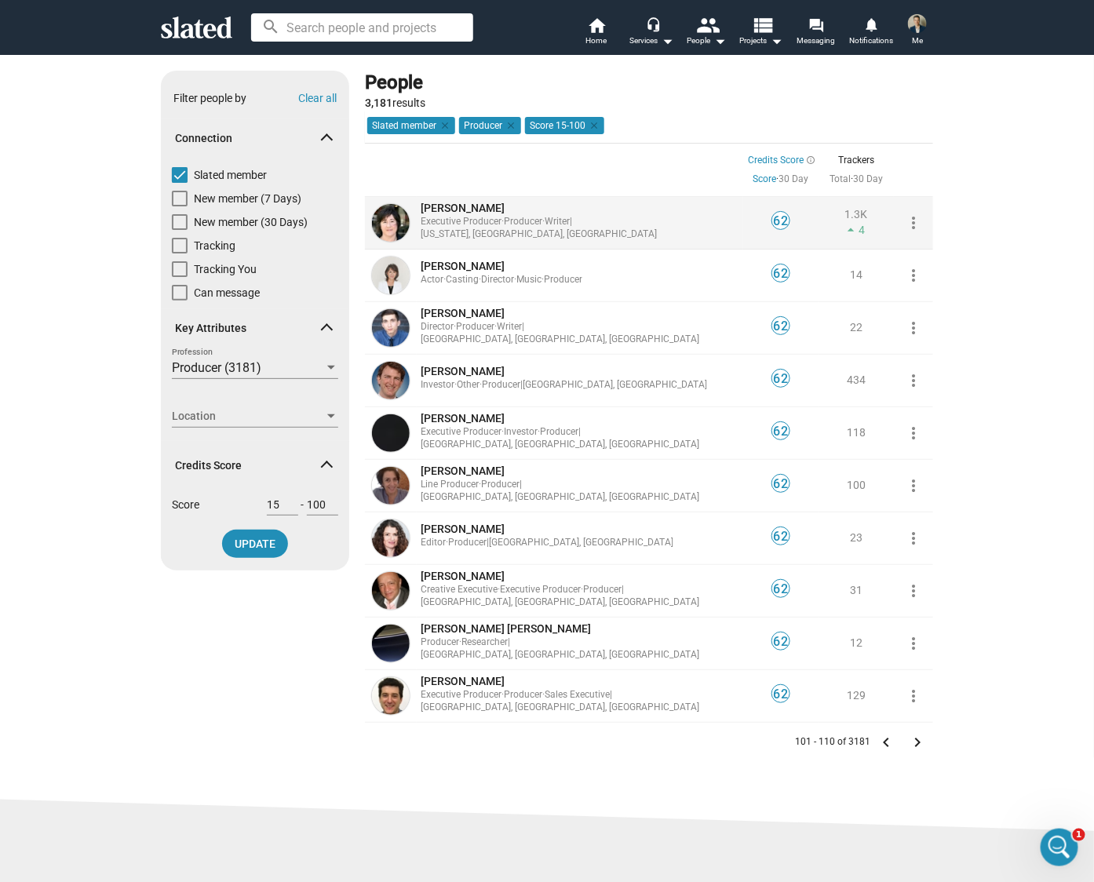
scroll to position [104, 0]
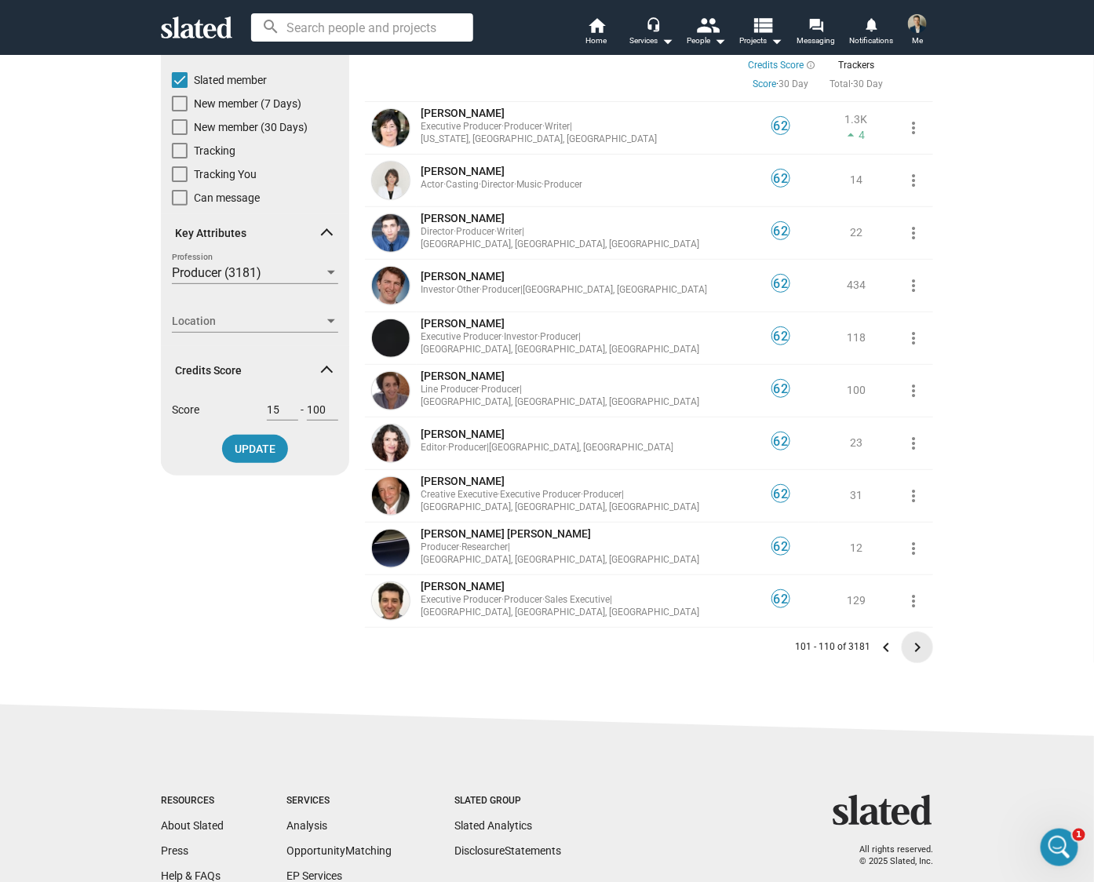
click at [911, 645] on mat-icon "keyboard_arrow_right" at bounding box center [917, 647] width 19 height 19
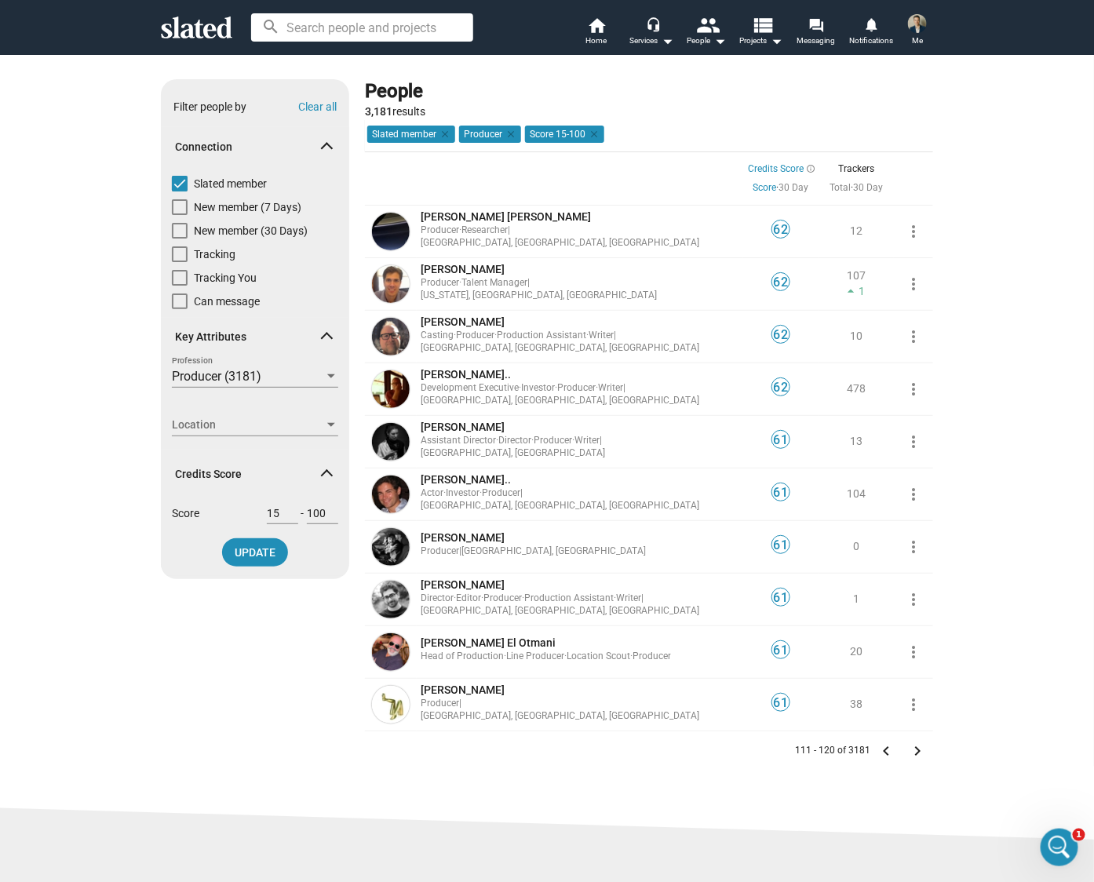
click at [912, 747] on mat-icon "keyboard_arrow_right" at bounding box center [917, 751] width 19 height 19
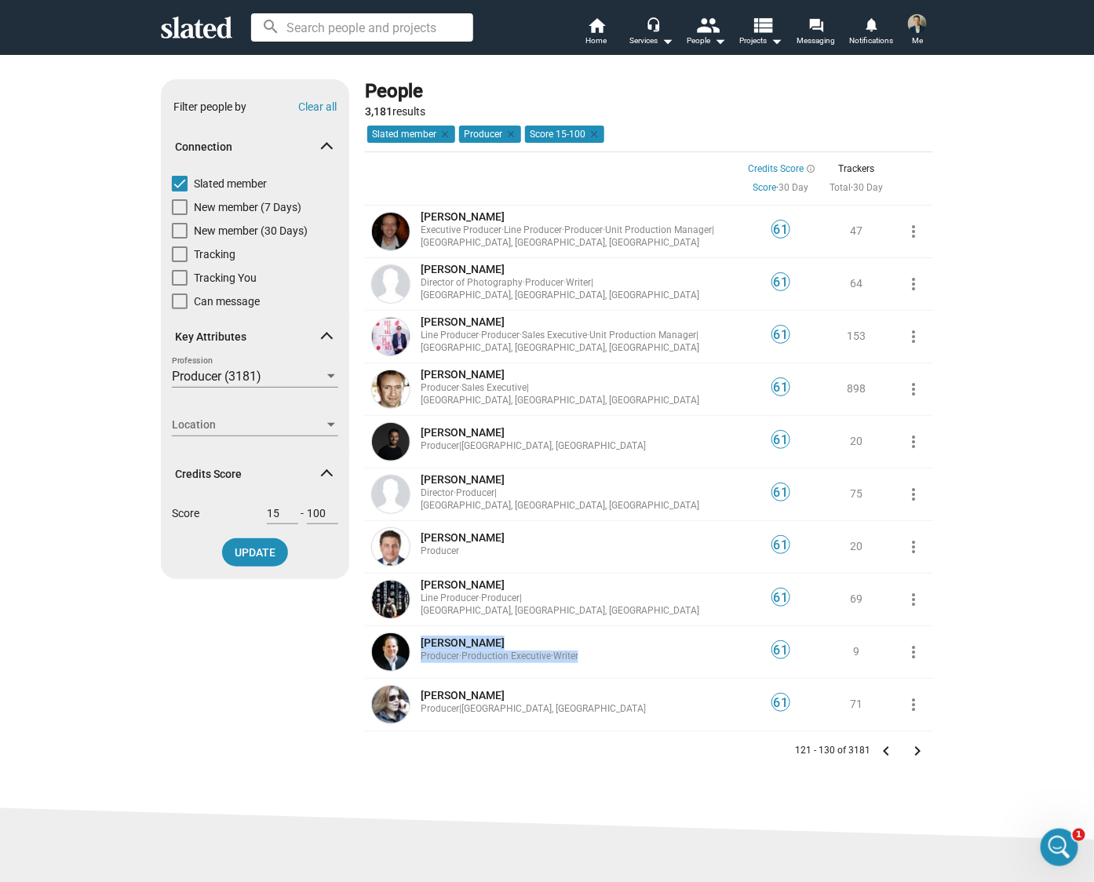
click at [910, 752] on mat-icon "keyboard_arrow_right" at bounding box center [917, 751] width 19 height 19
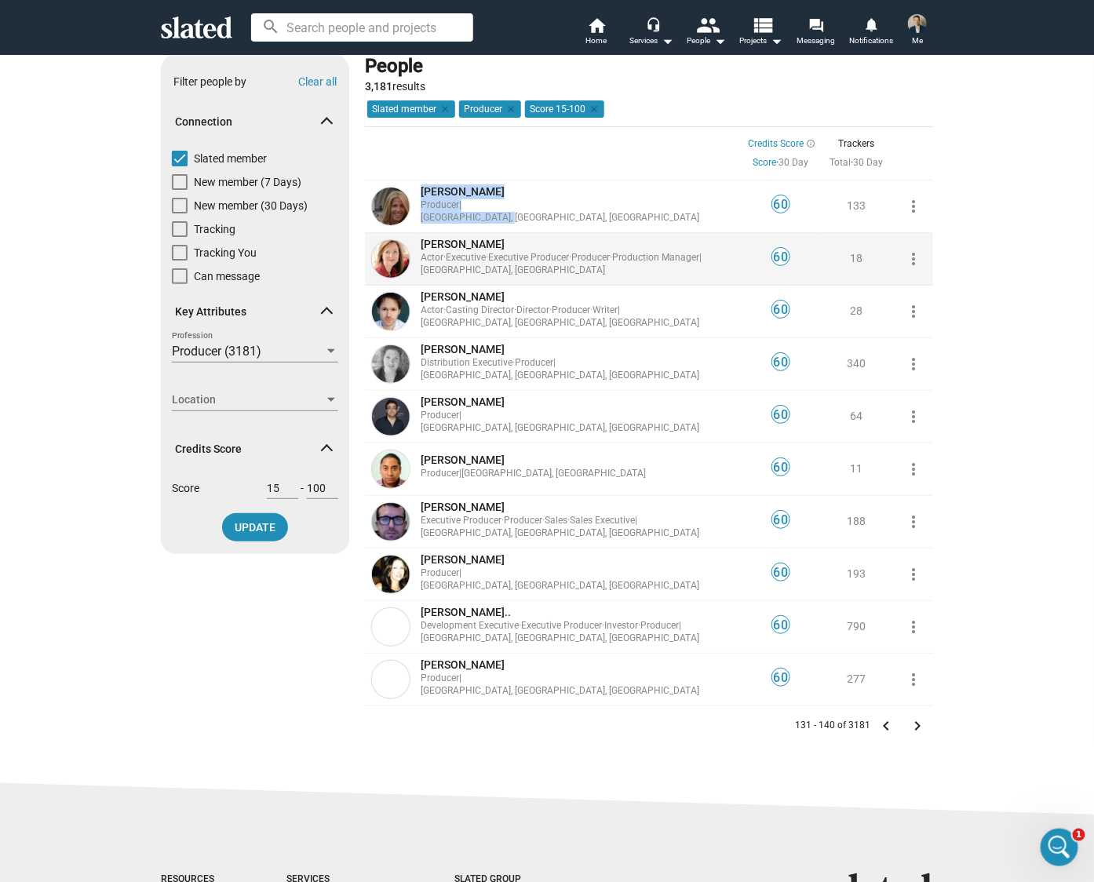
scroll to position [162, 0]
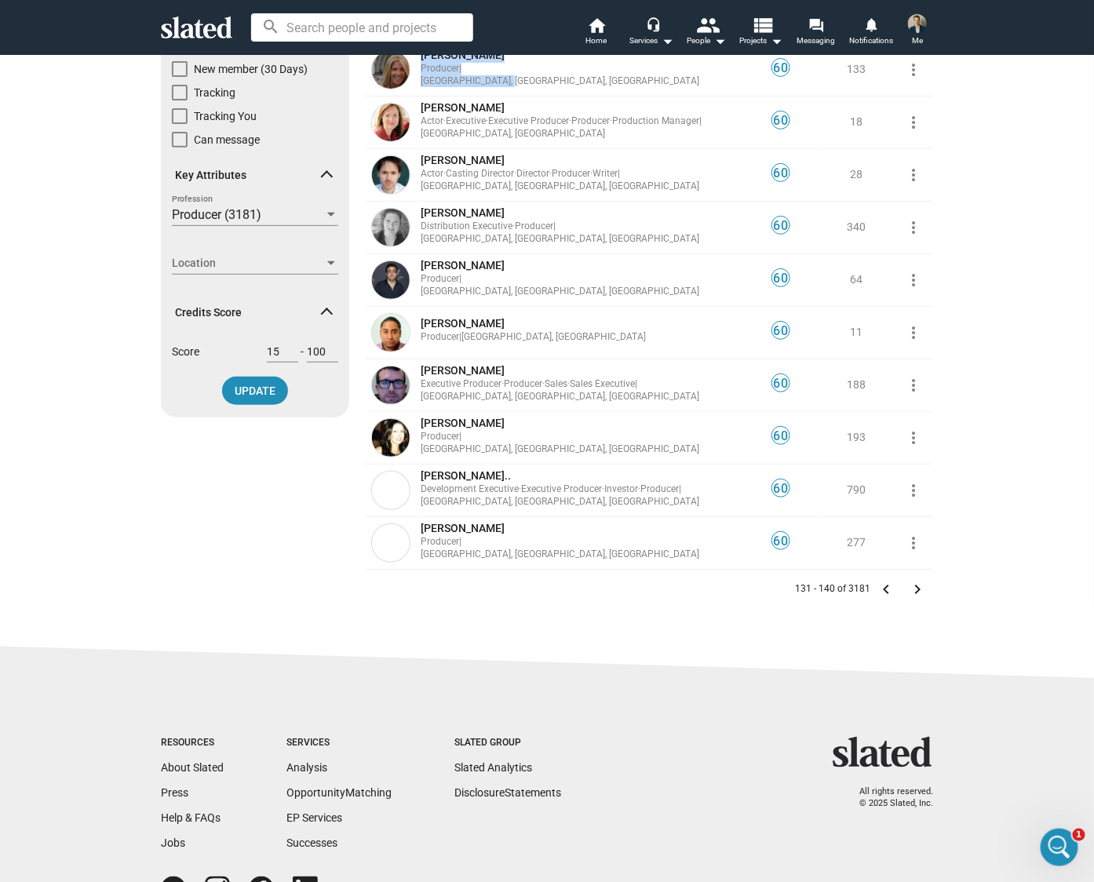
click at [911, 590] on mat-icon "keyboard_arrow_right" at bounding box center [917, 589] width 19 height 19
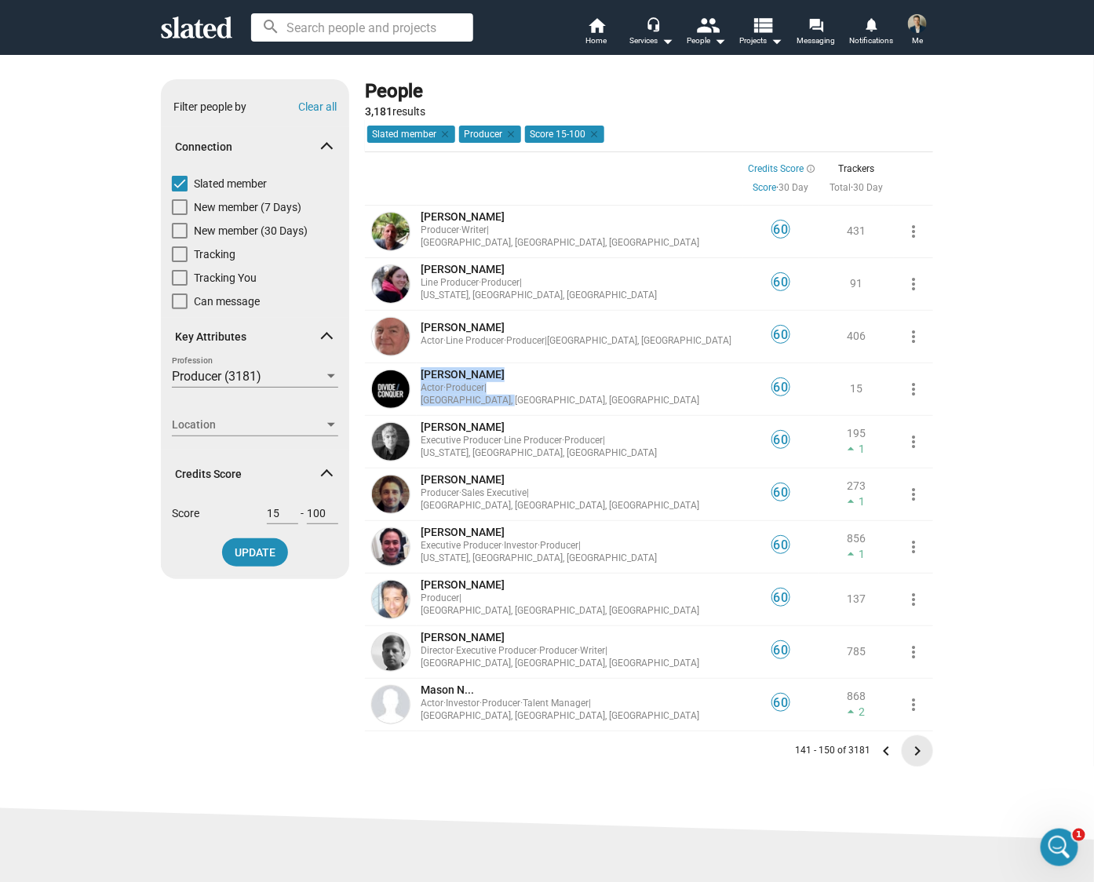
click at [912, 750] on mat-icon "keyboard_arrow_right" at bounding box center [917, 751] width 19 height 19
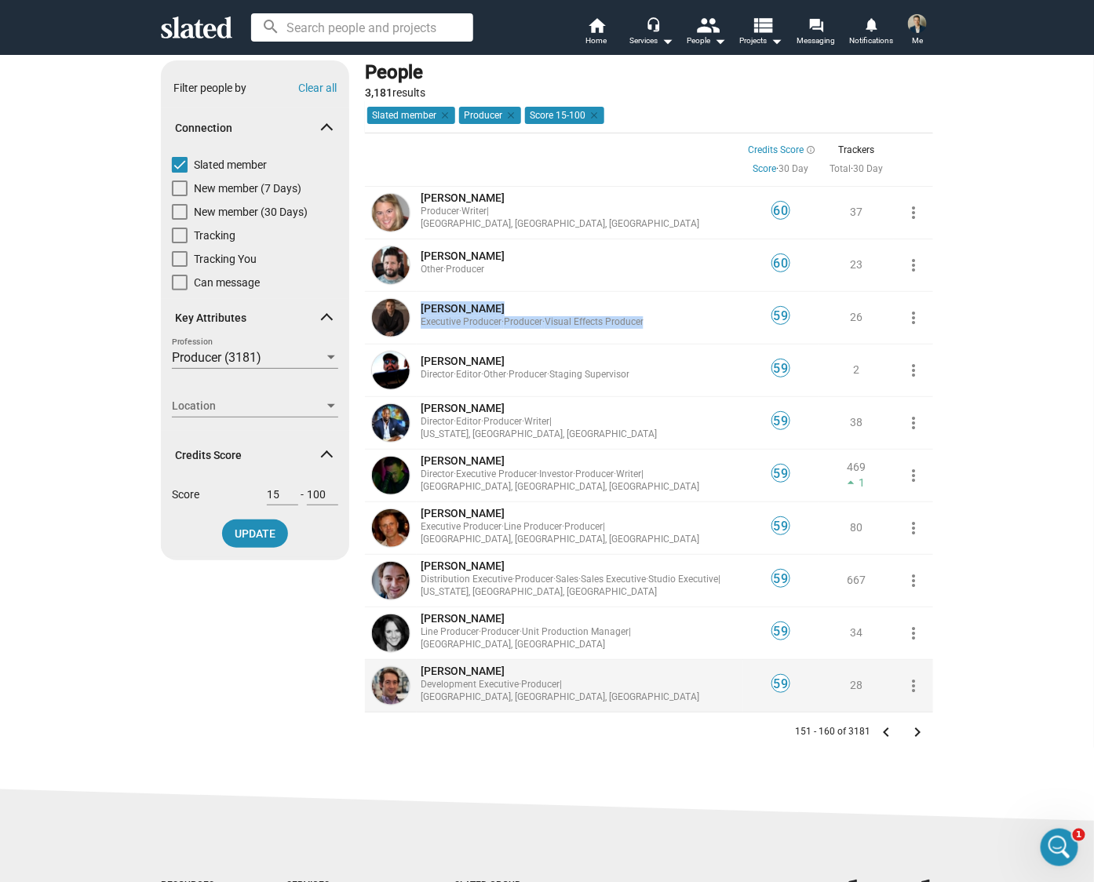
scroll to position [16, 0]
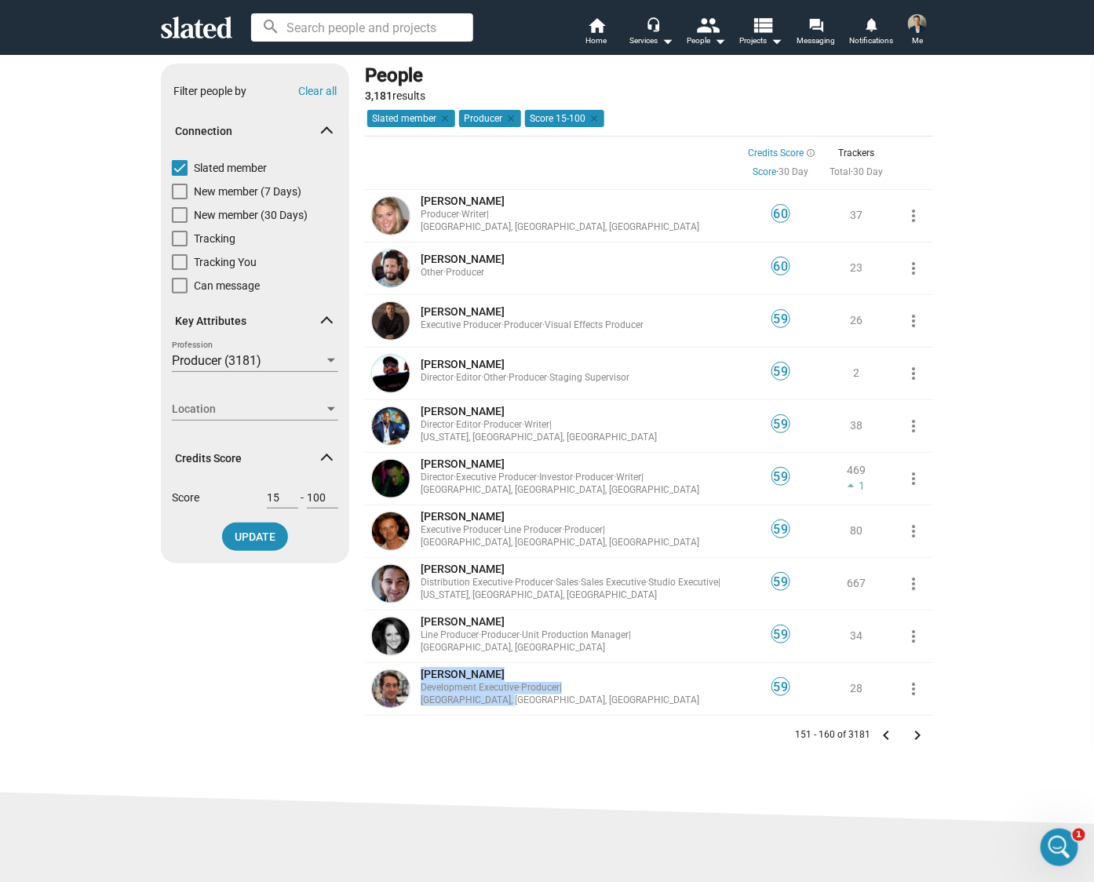
click at [912, 732] on mat-icon "keyboard_arrow_right" at bounding box center [917, 735] width 19 height 19
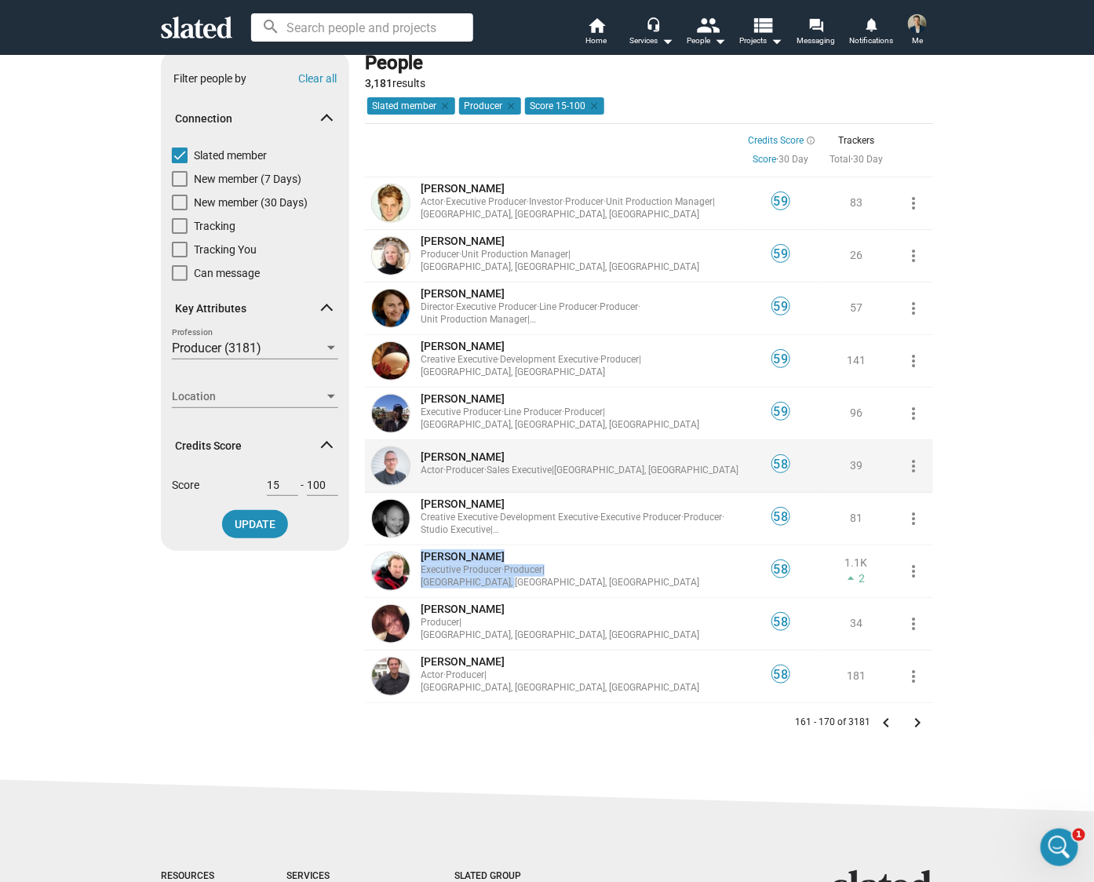
scroll to position [143, 0]
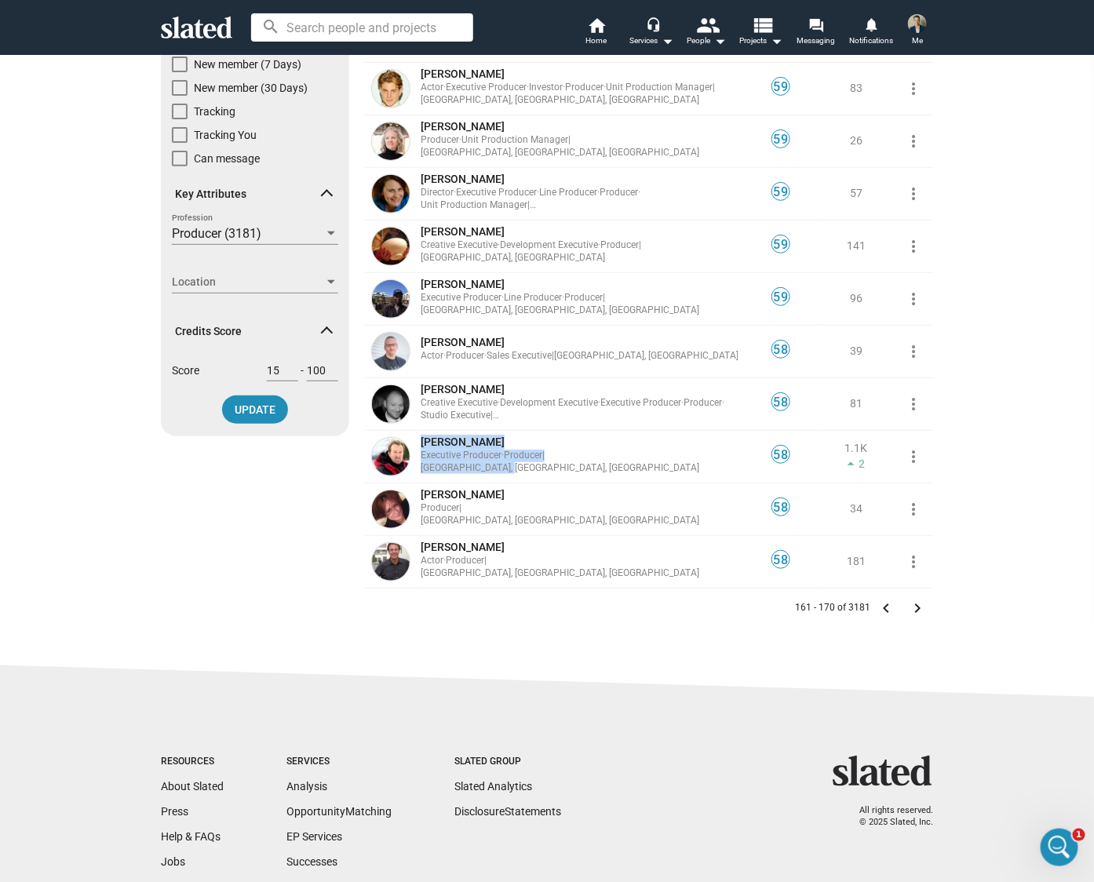
click at [912, 607] on mat-icon "keyboard_arrow_right" at bounding box center [917, 608] width 19 height 19
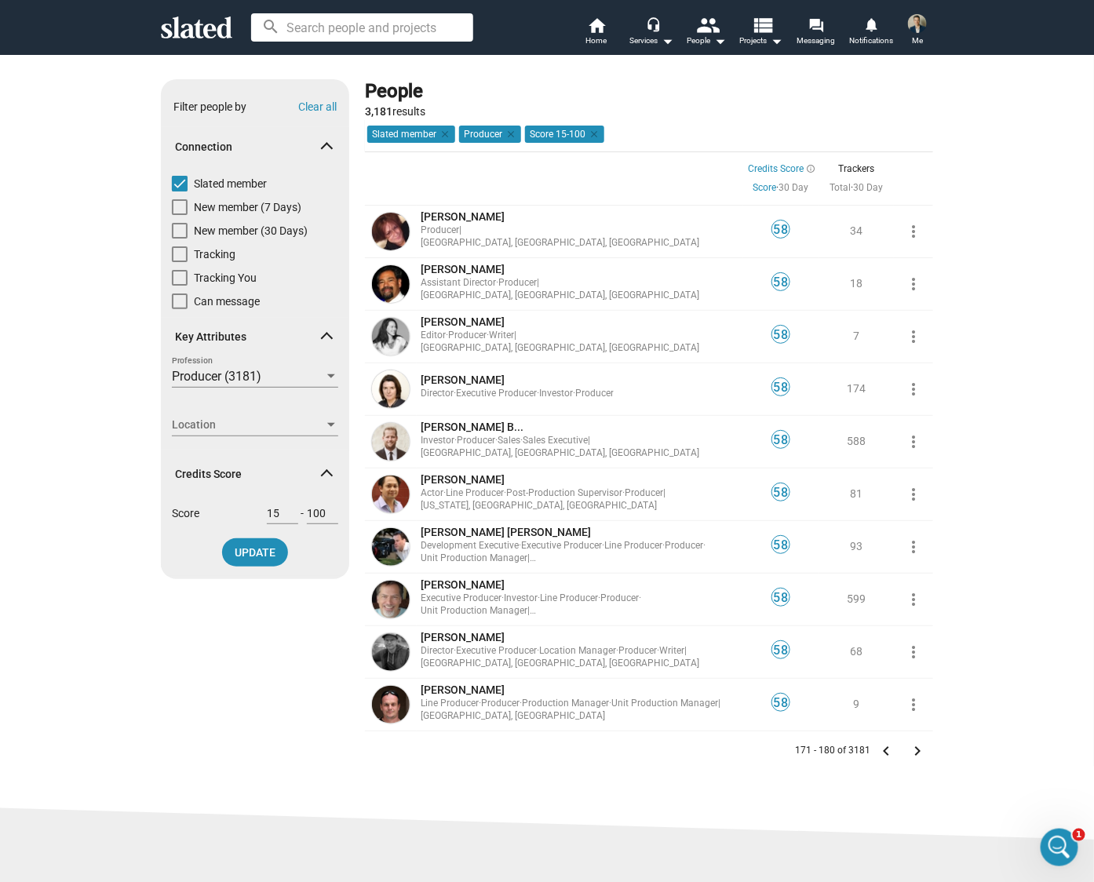
click at [913, 750] on mat-icon "keyboard_arrow_right" at bounding box center [917, 751] width 19 height 19
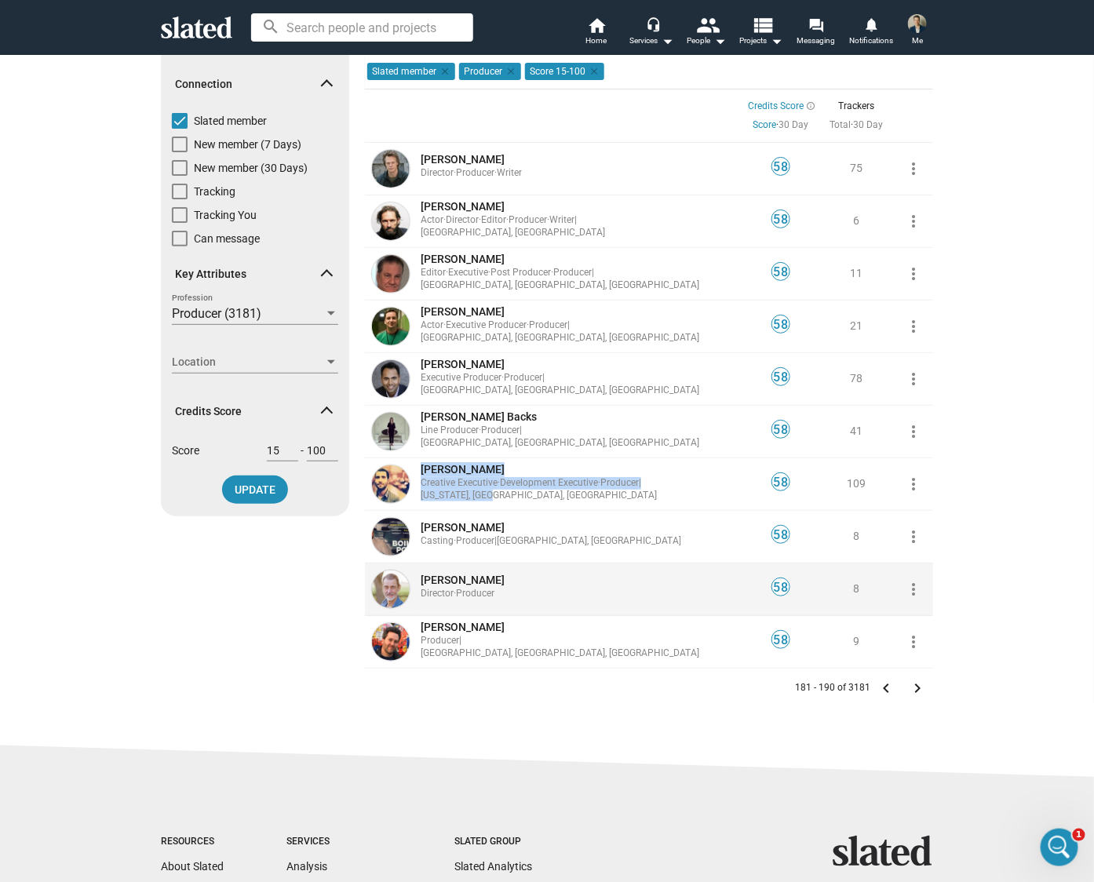
scroll to position [62, 0]
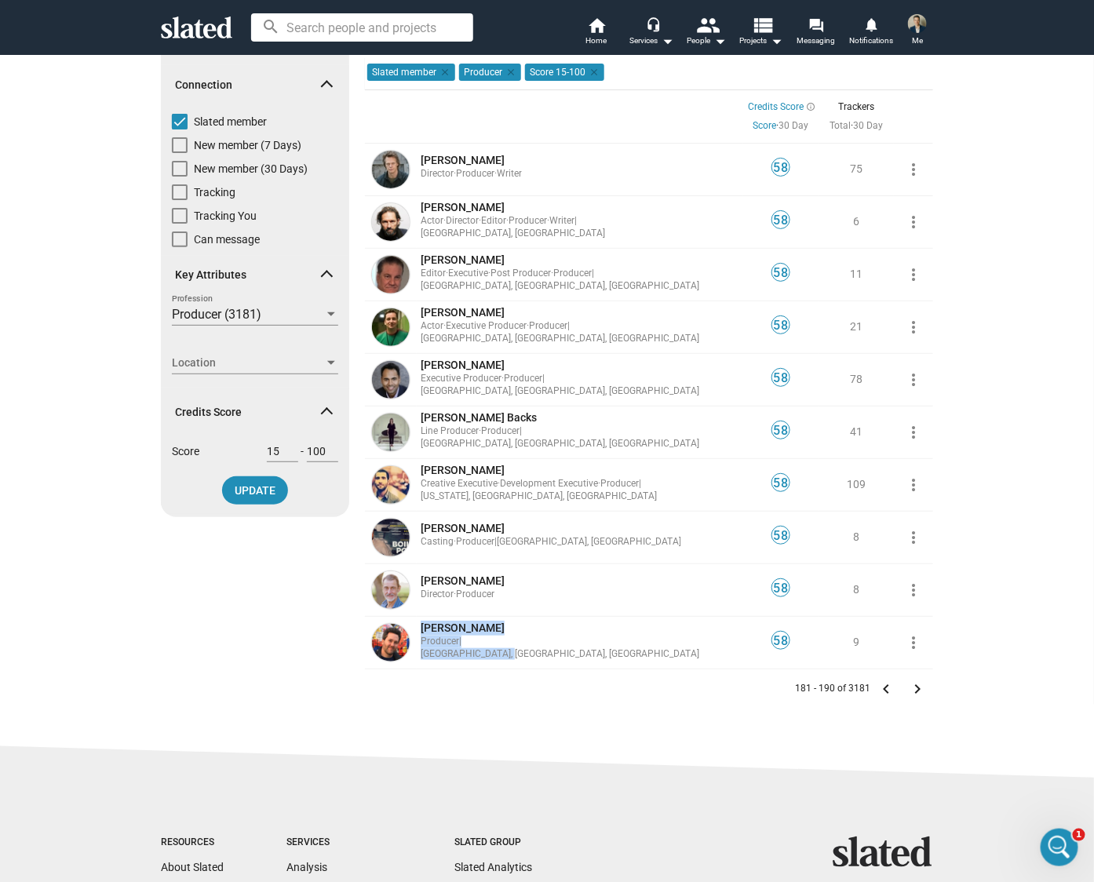
click at [914, 685] on mat-icon "keyboard_arrow_right" at bounding box center [917, 689] width 19 height 19
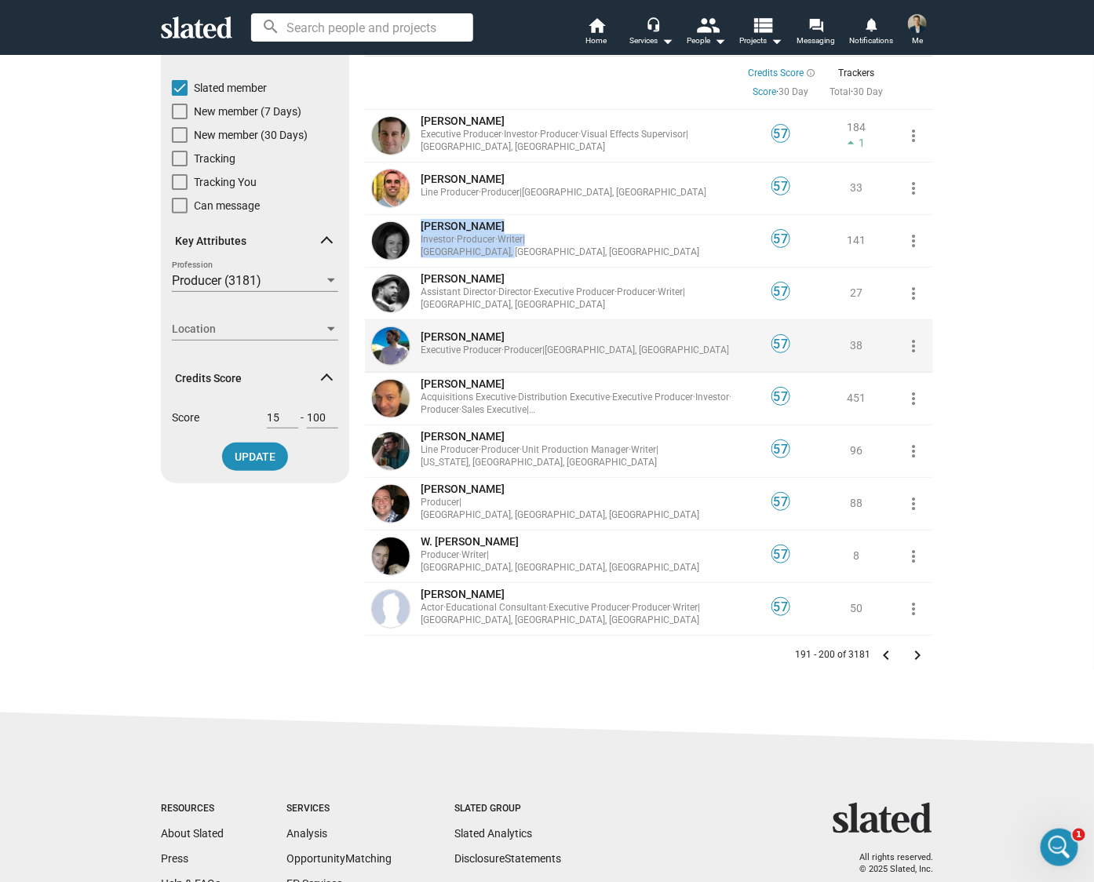
scroll to position [113, 0]
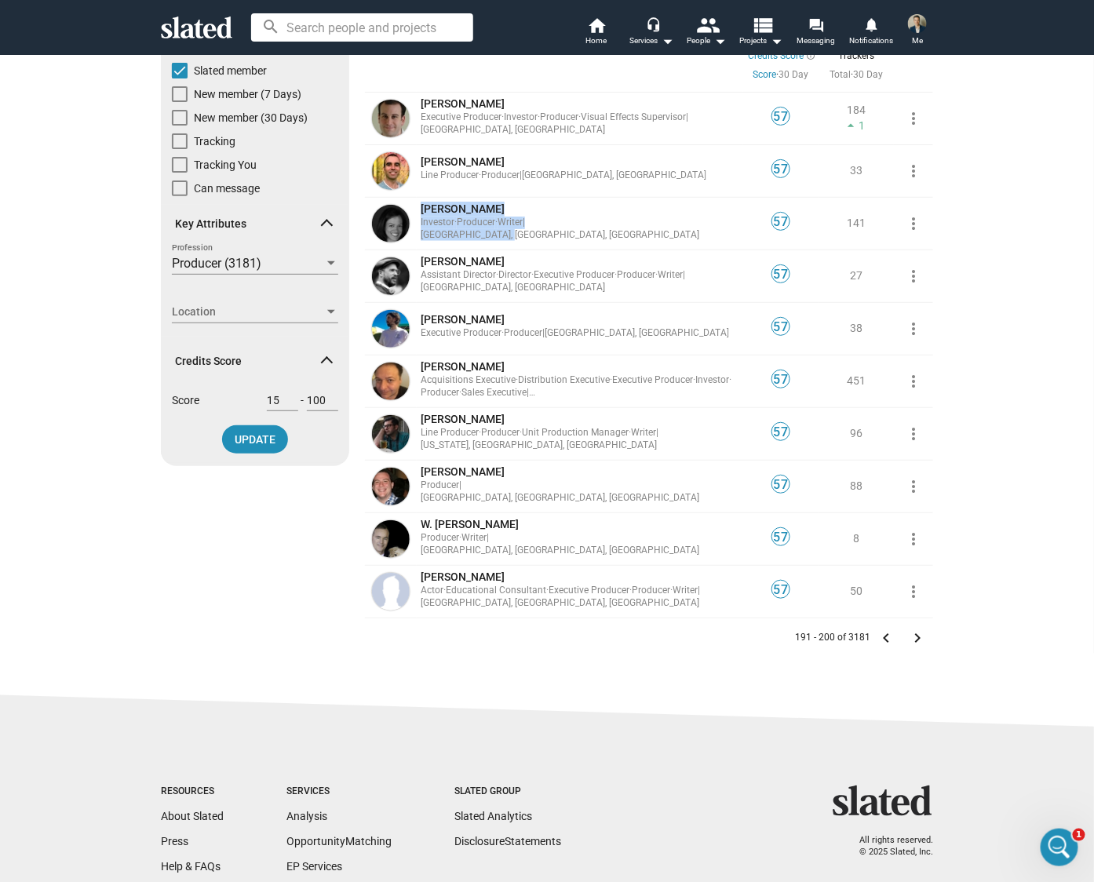
click at [915, 636] on mat-icon "keyboard_arrow_right" at bounding box center [917, 638] width 19 height 19
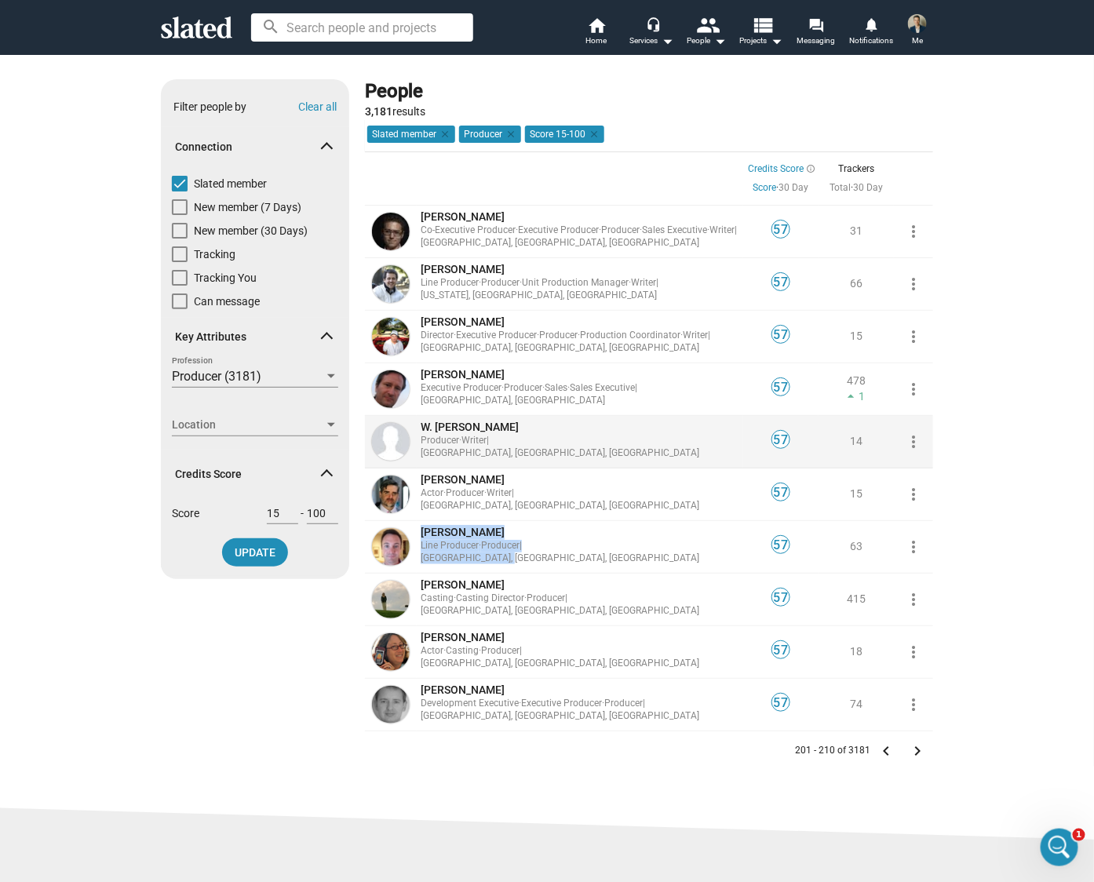
scroll to position [128, 0]
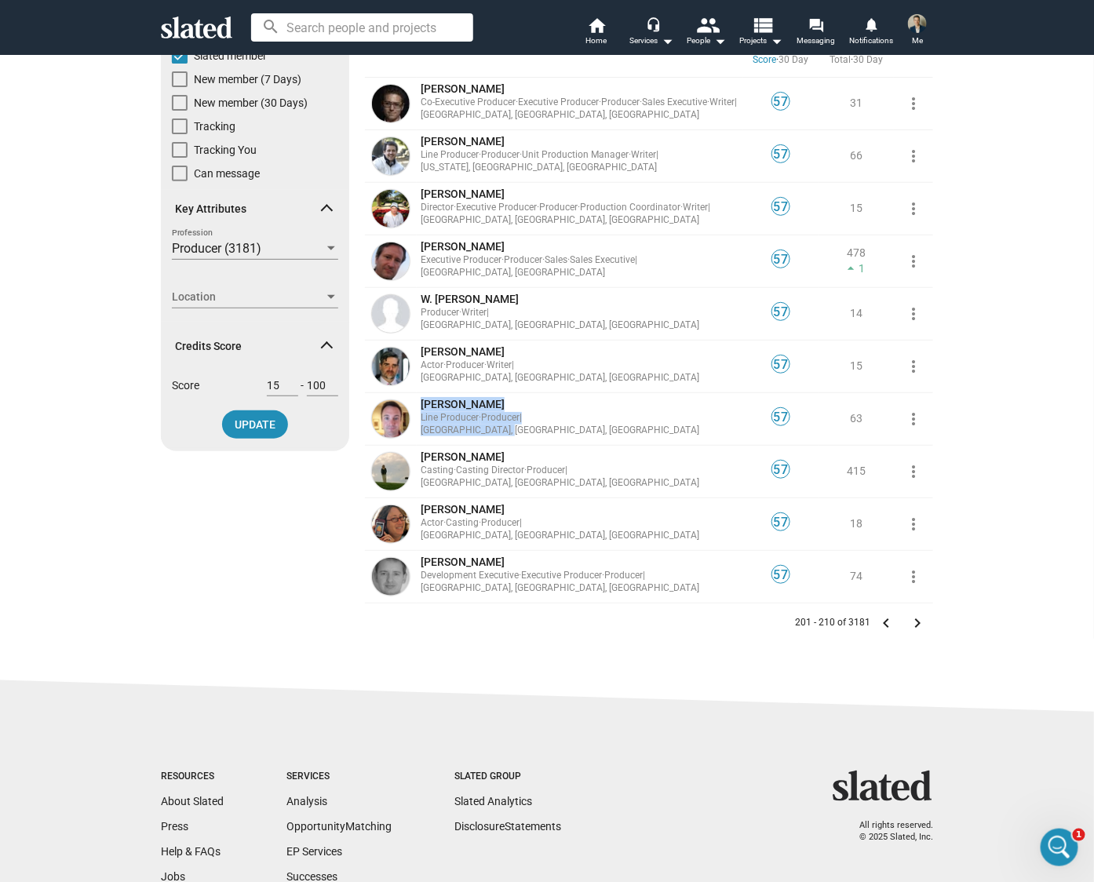
click at [912, 617] on mat-icon "keyboard_arrow_right" at bounding box center [917, 623] width 19 height 19
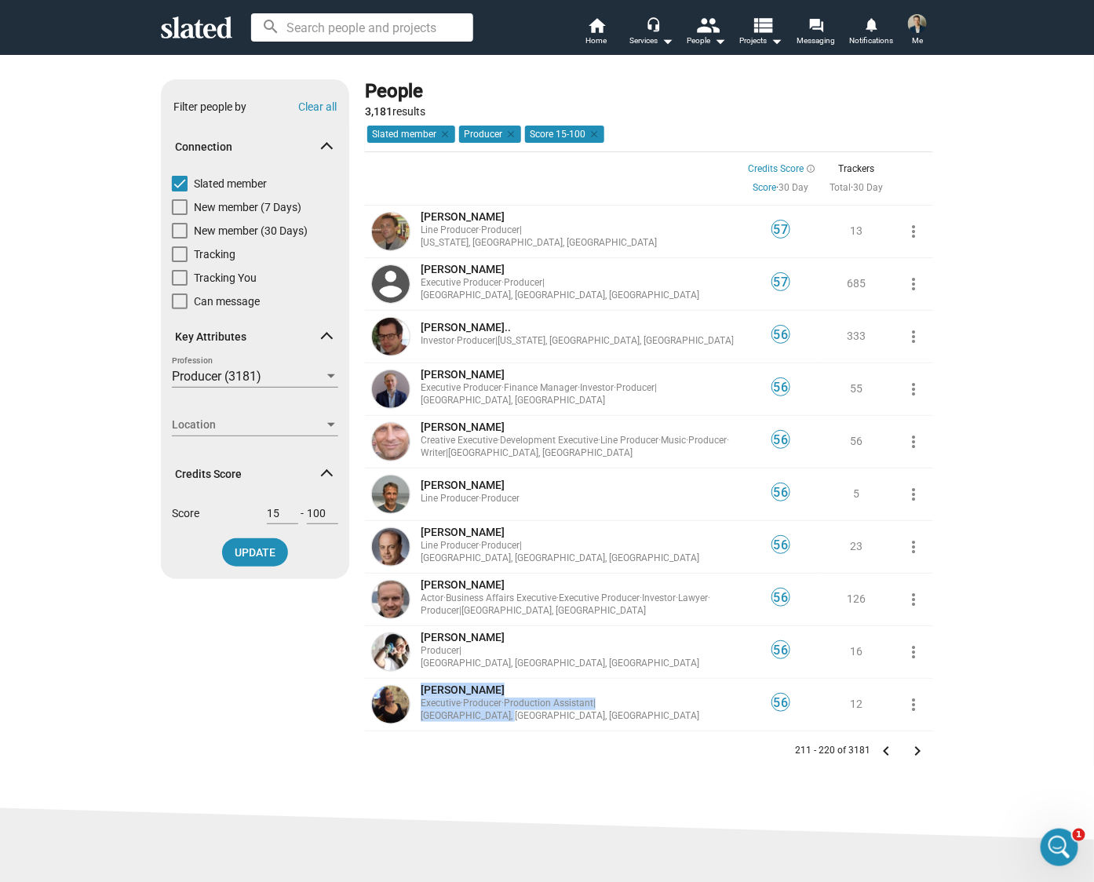
click at [914, 749] on mat-icon "keyboard_arrow_right" at bounding box center [917, 751] width 19 height 19
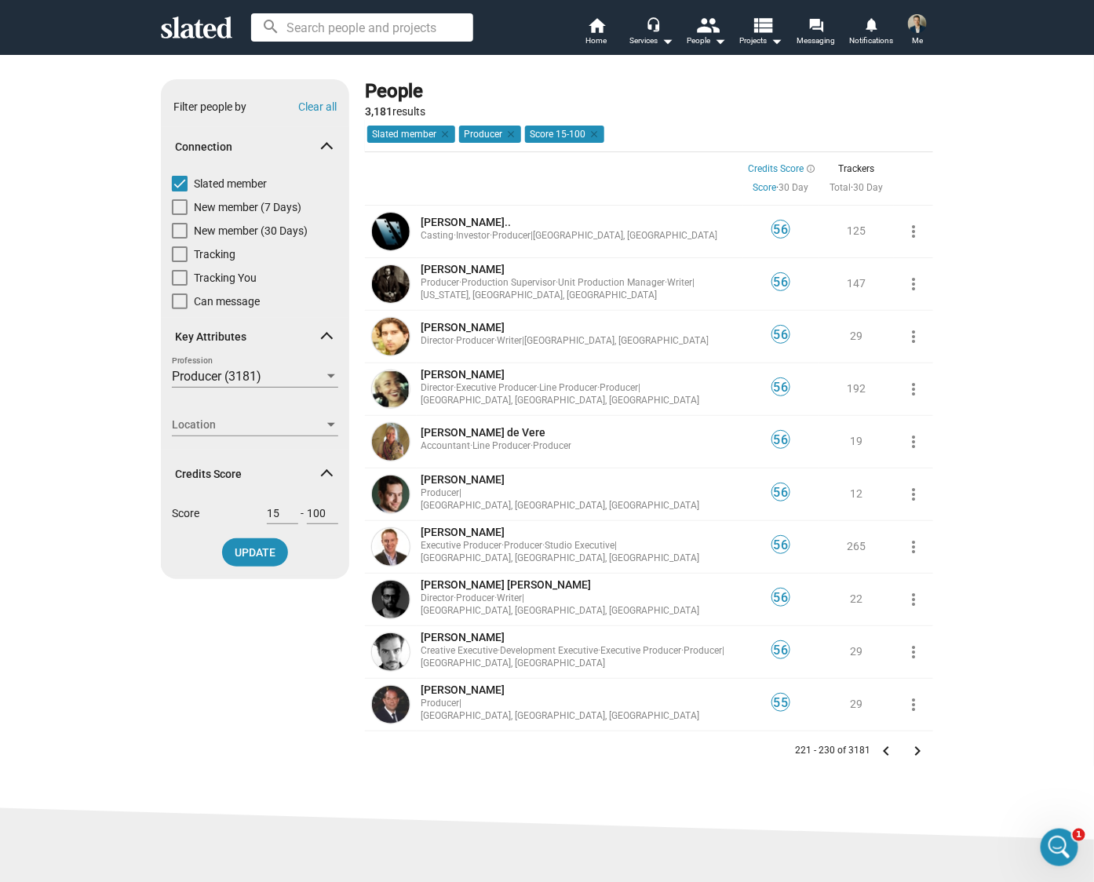
click at [908, 746] on mat-icon "keyboard_arrow_right" at bounding box center [917, 751] width 19 height 19
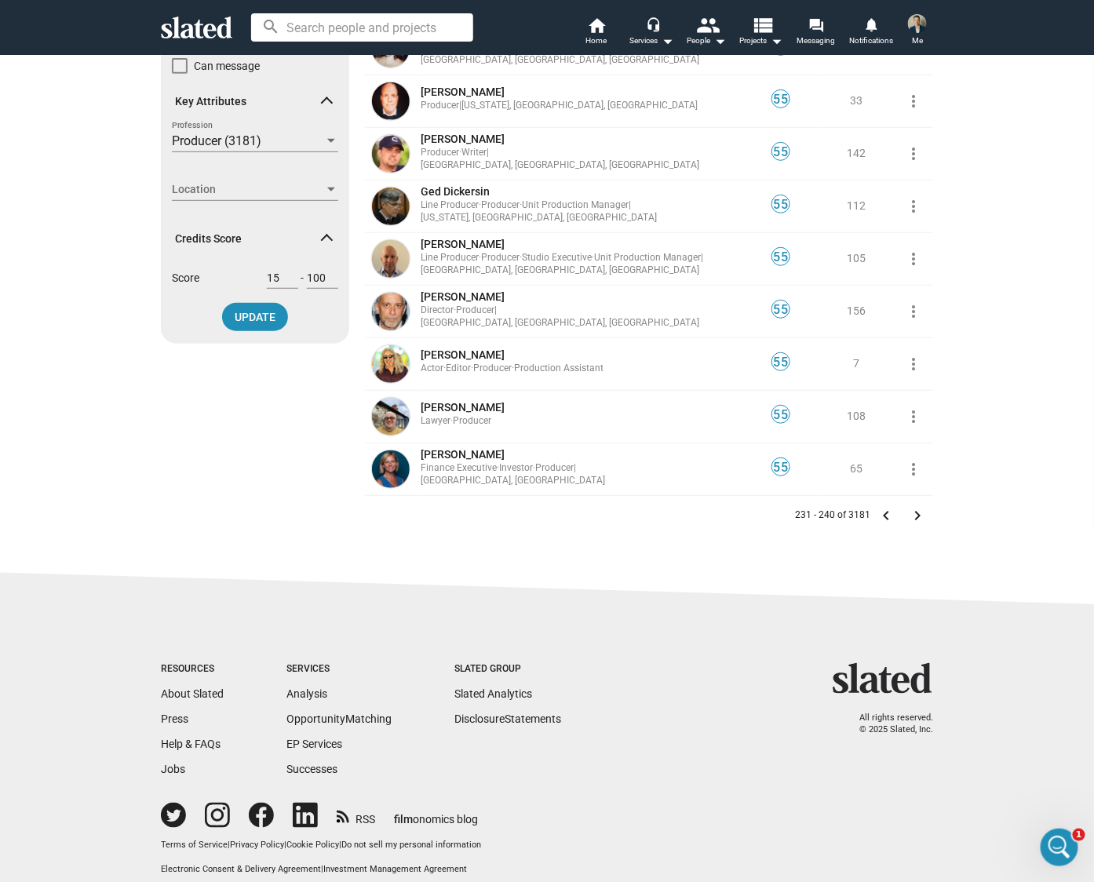
scroll to position [239, 0]
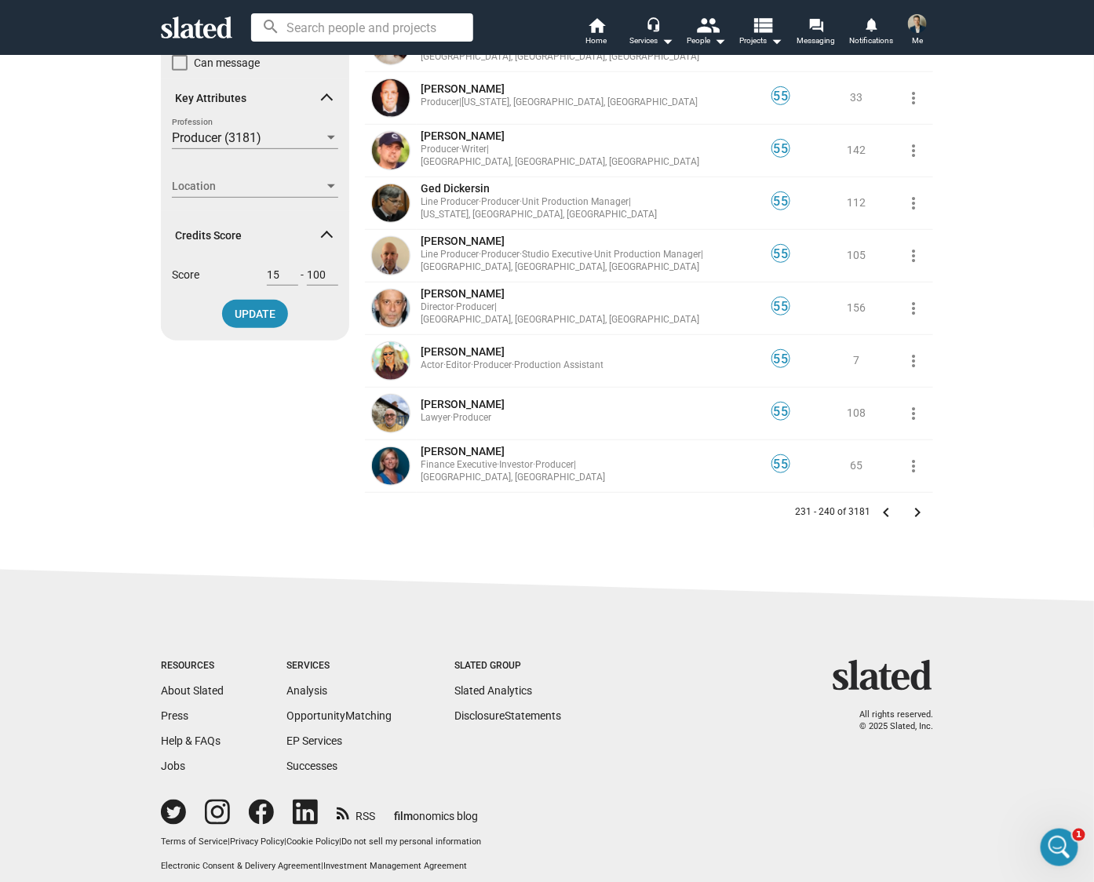
click at [912, 509] on mat-icon "keyboard_arrow_right" at bounding box center [917, 512] width 19 height 19
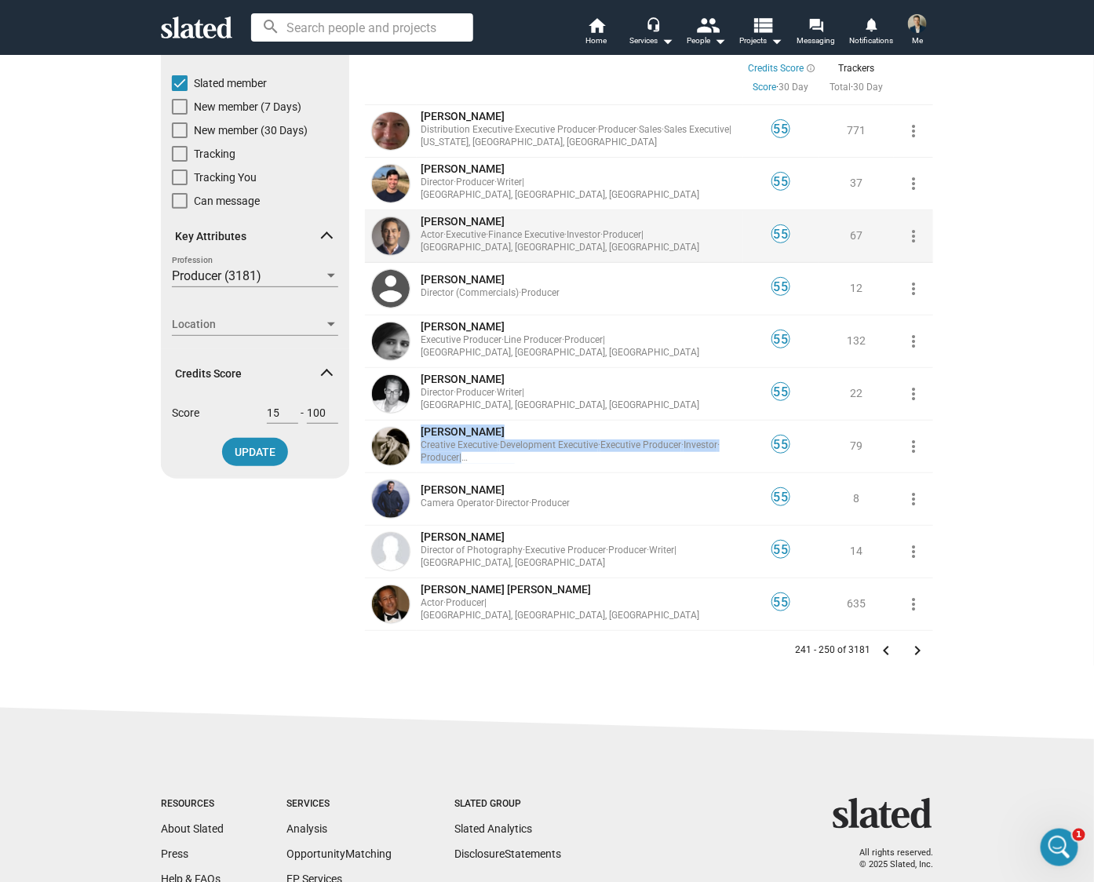
scroll to position [252, 0]
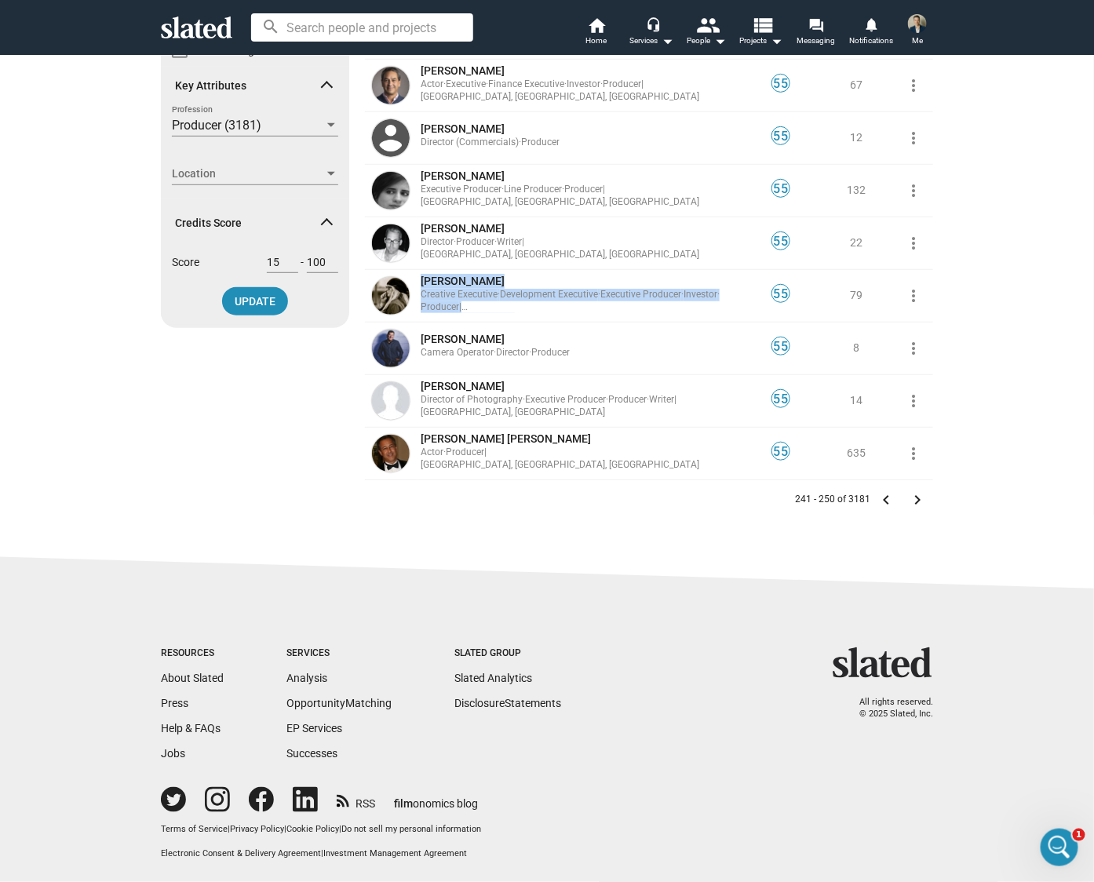
click at [910, 496] on mat-icon "keyboard_arrow_right" at bounding box center [917, 500] width 19 height 19
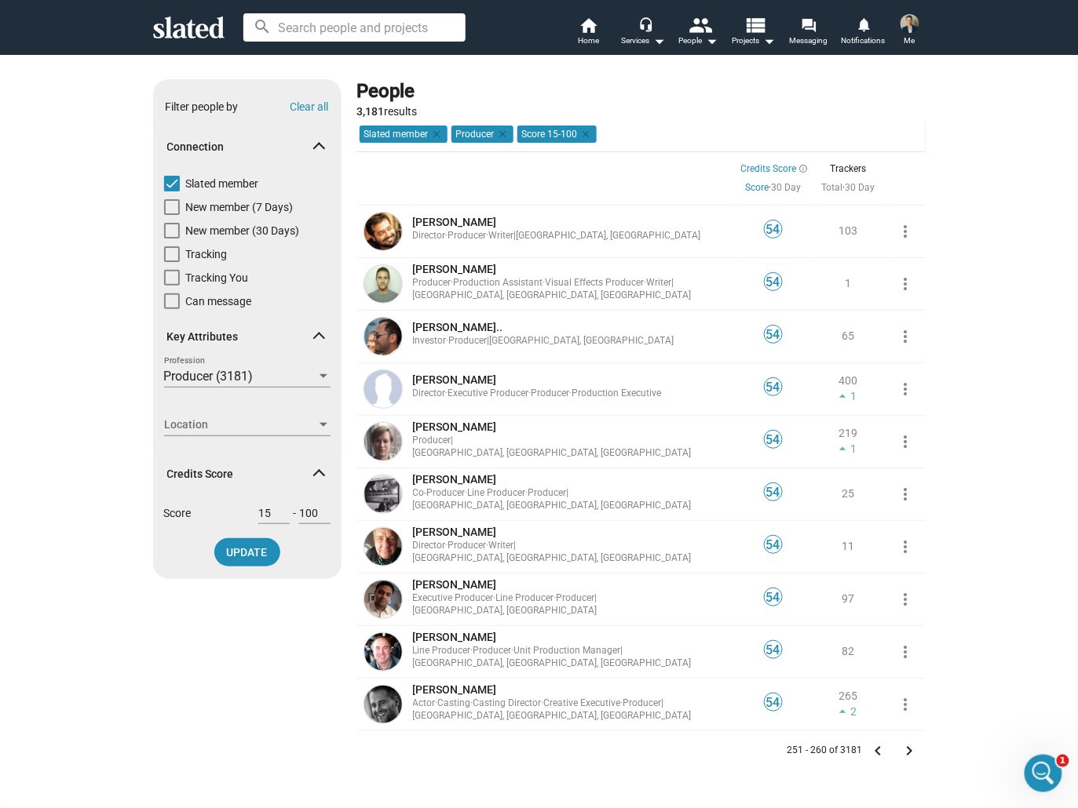
click at [904, 748] on mat-icon "keyboard_arrow_right" at bounding box center [909, 751] width 19 height 19
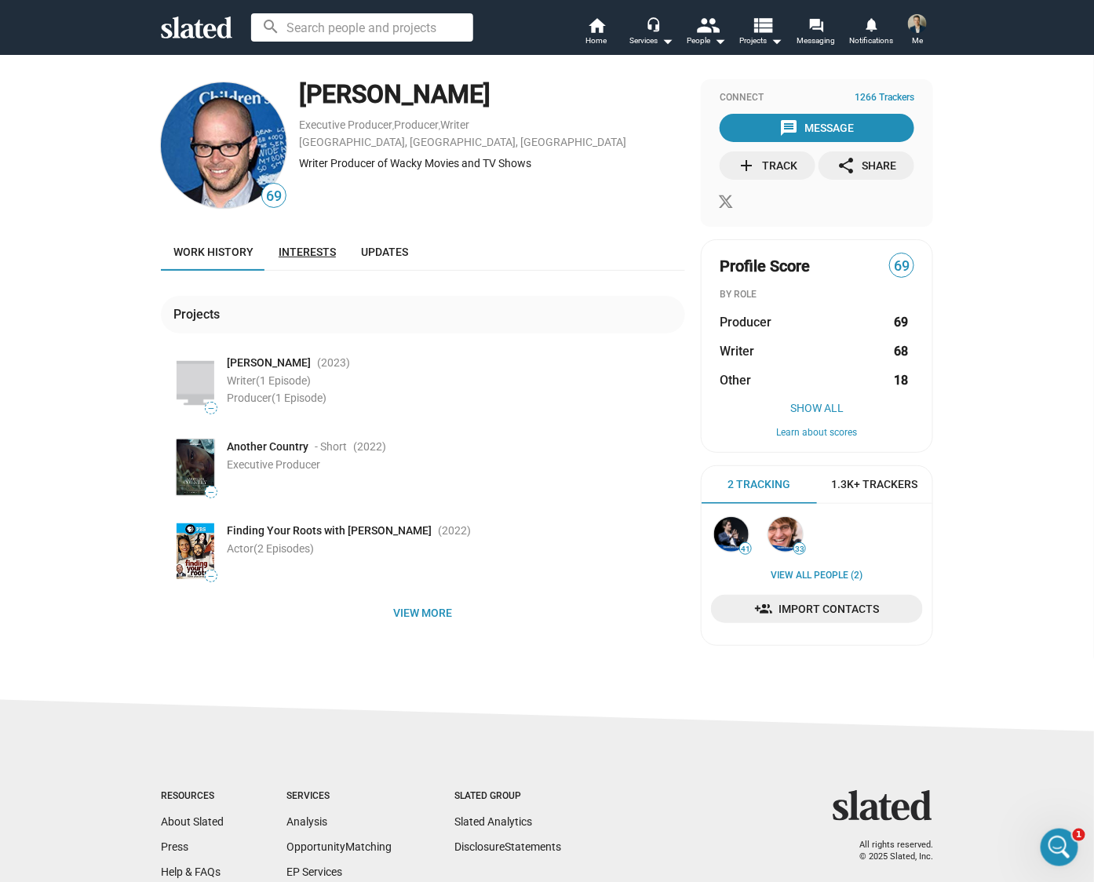
click at [295, 253] on span "Interests" at bounding box center [307, 252] width 57 height 13
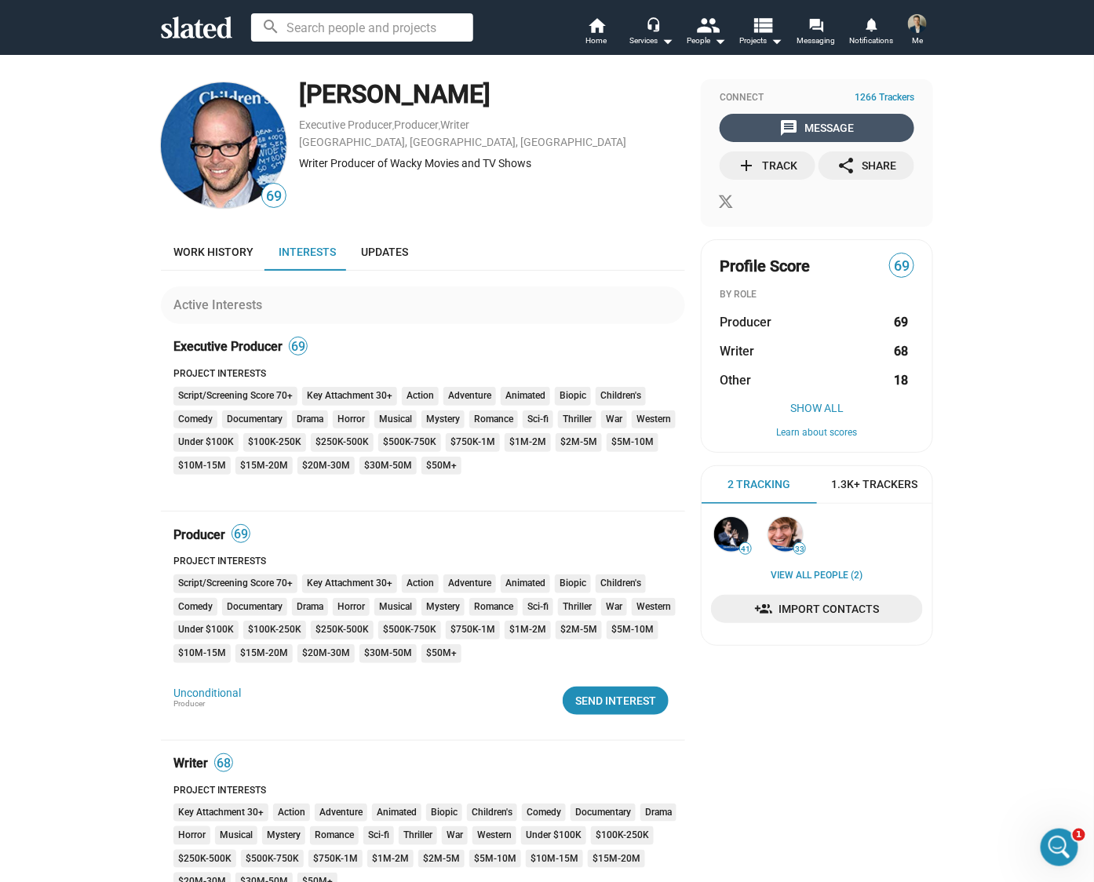
click at [805, 127] on div "message Message" at bounding box center [817, 128] width 75 height 28
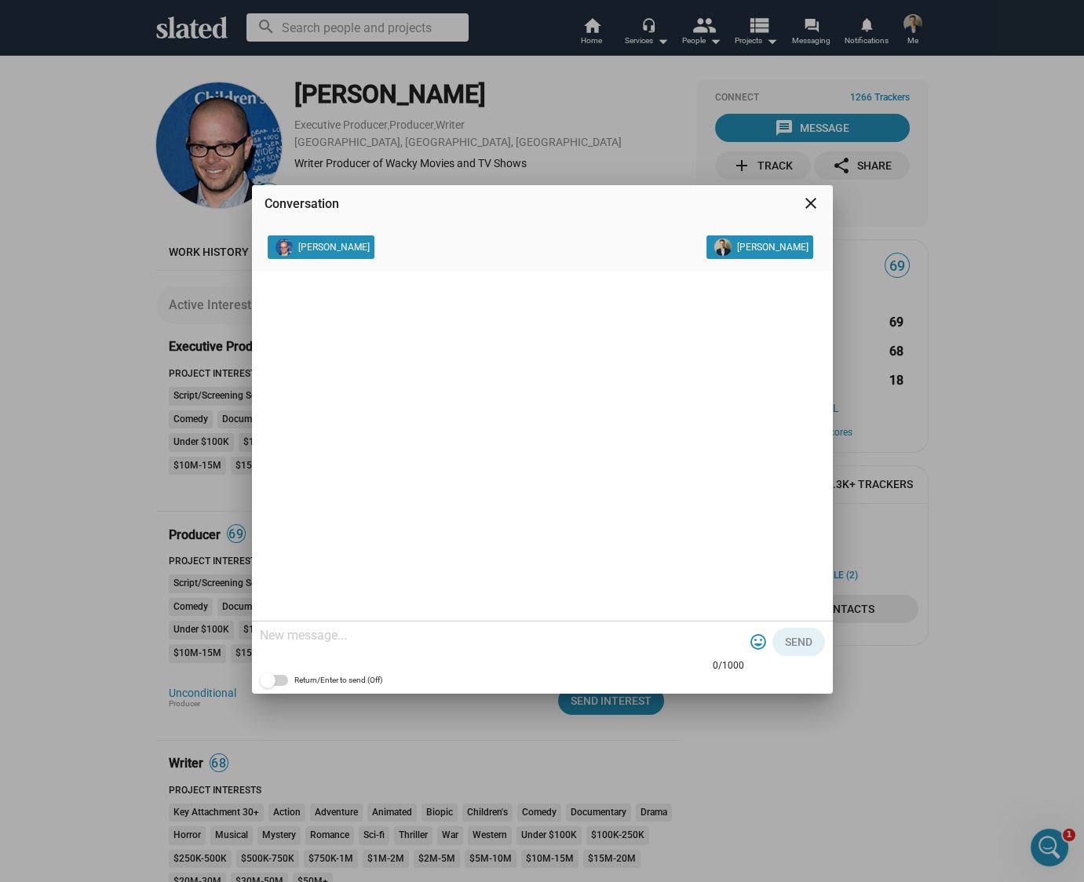
click at [323, 640] on textarea at bounding box center [502, 636] width 484 height 16
click at [818, 202] on mat-icon "close" at bounding box center [810, 203] width 19 height 19
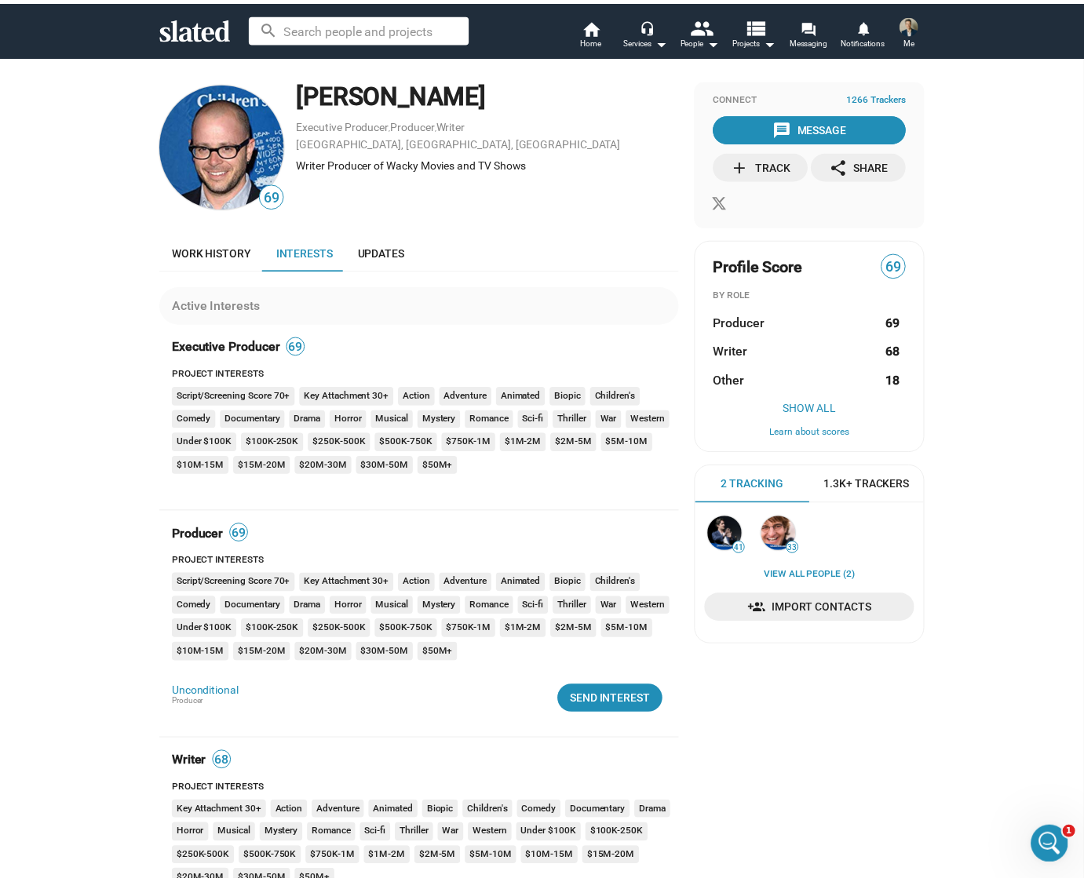
scroll to position [89, 0]
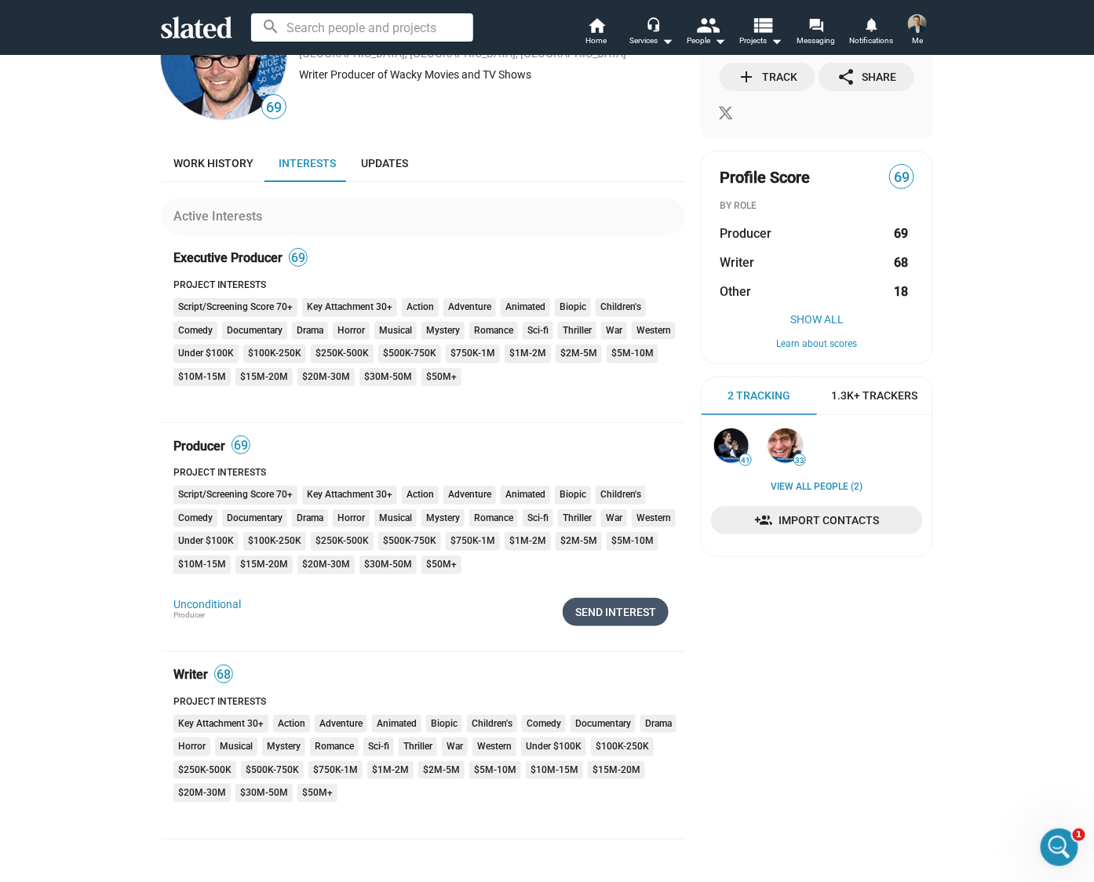
click at [618, 620] on div "Send Interest" at bounding box center [615, 612] width 81 height 28
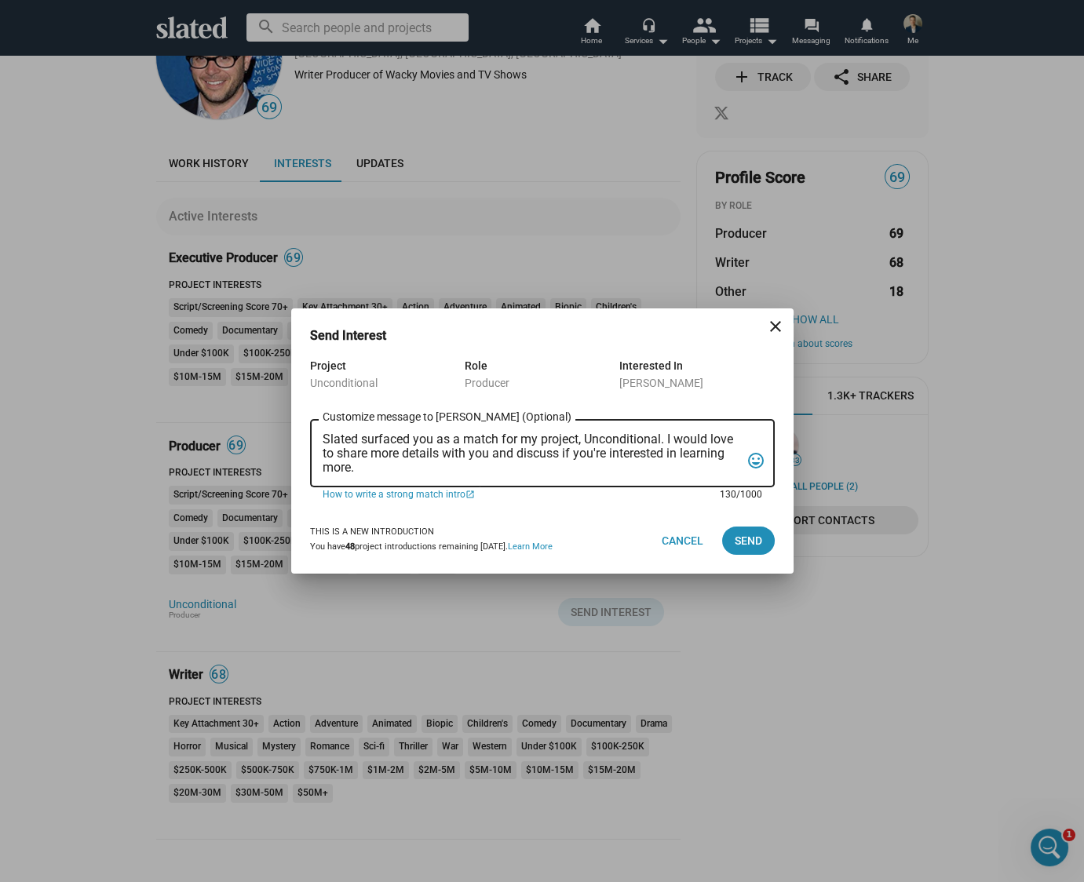
drag, startPoint x: 384, startPoint y: 461, endPoint x: 257, endPoint y: 411, distance: 136.0
click at [257, 411] on div "Send Interest close Project Unconditional Role Producer Interested In Damon Lin…" at bounding box center [542, 441] width 1084 height 882
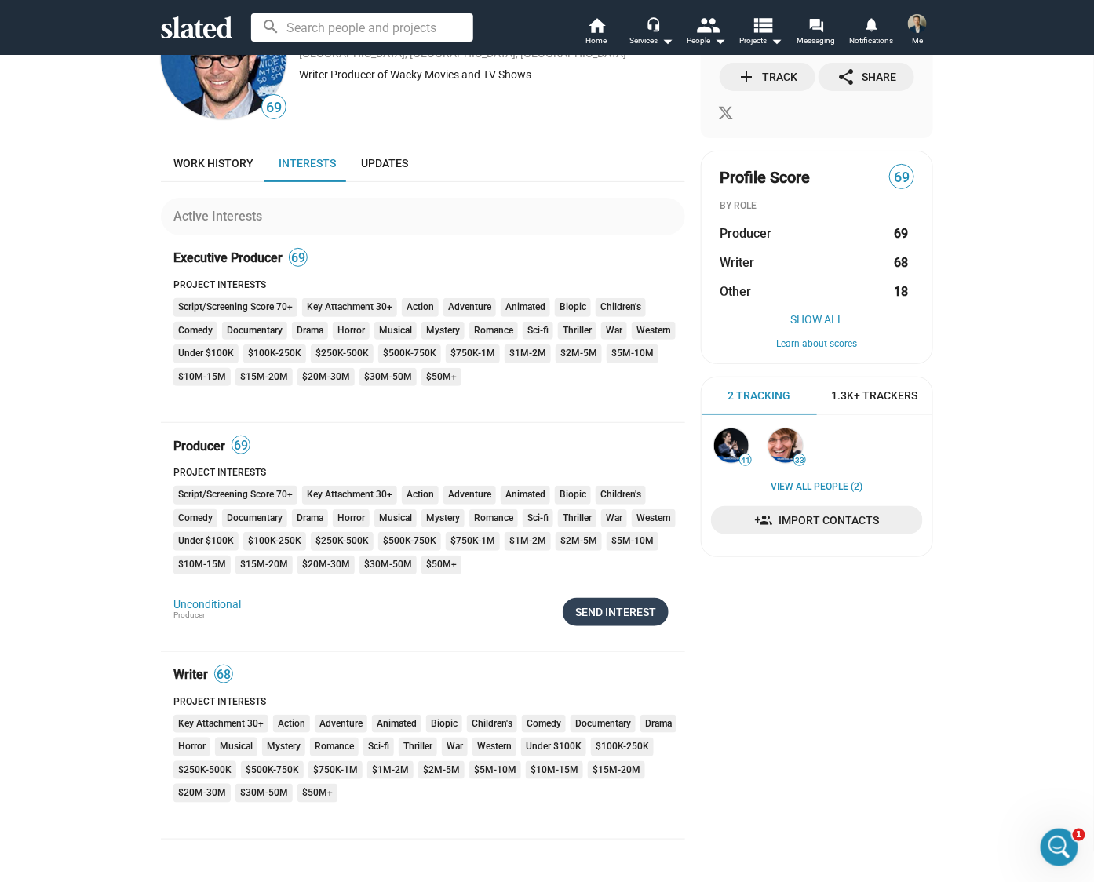
click at [626, 617] on div "Send Interest" at bounding box center [615, 612] width 81 height 28
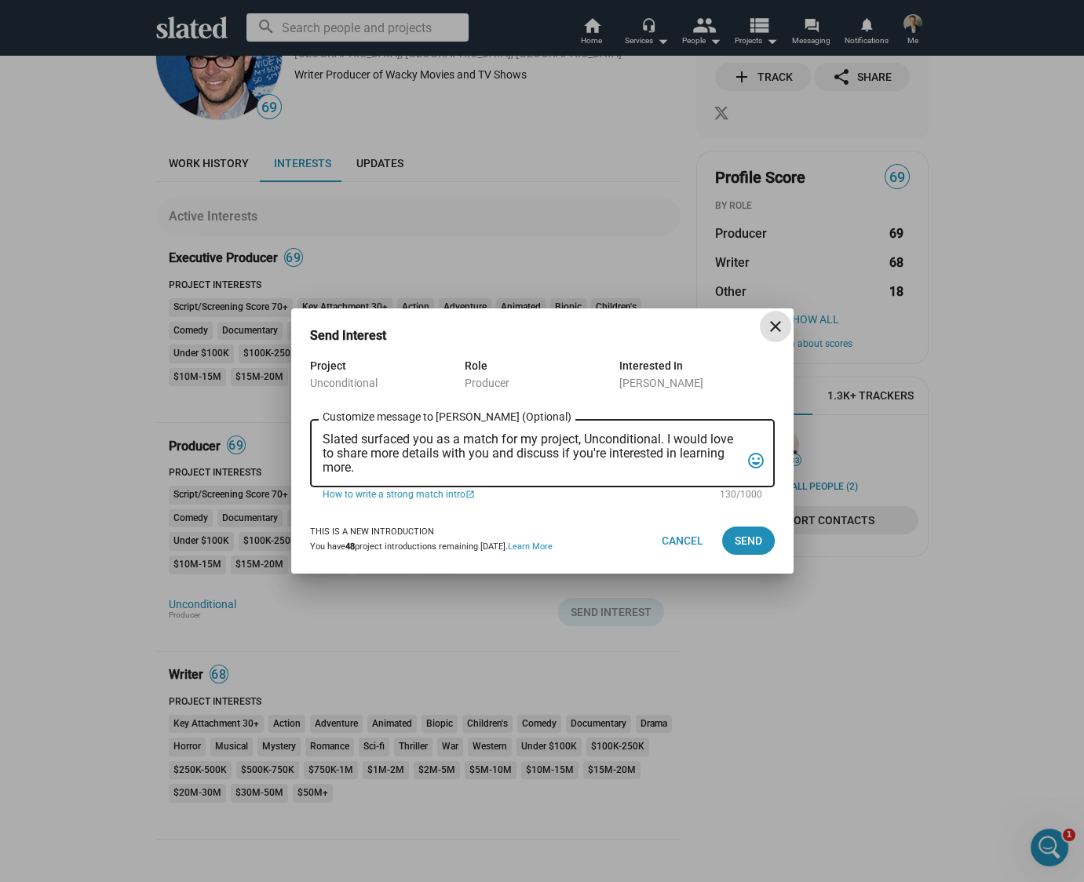
click at [432, 466] on textarea "Slated surfaced you as a match for my project, Unconditional. I would love to s…" at bounding box center [532, 453] width 418 height 42
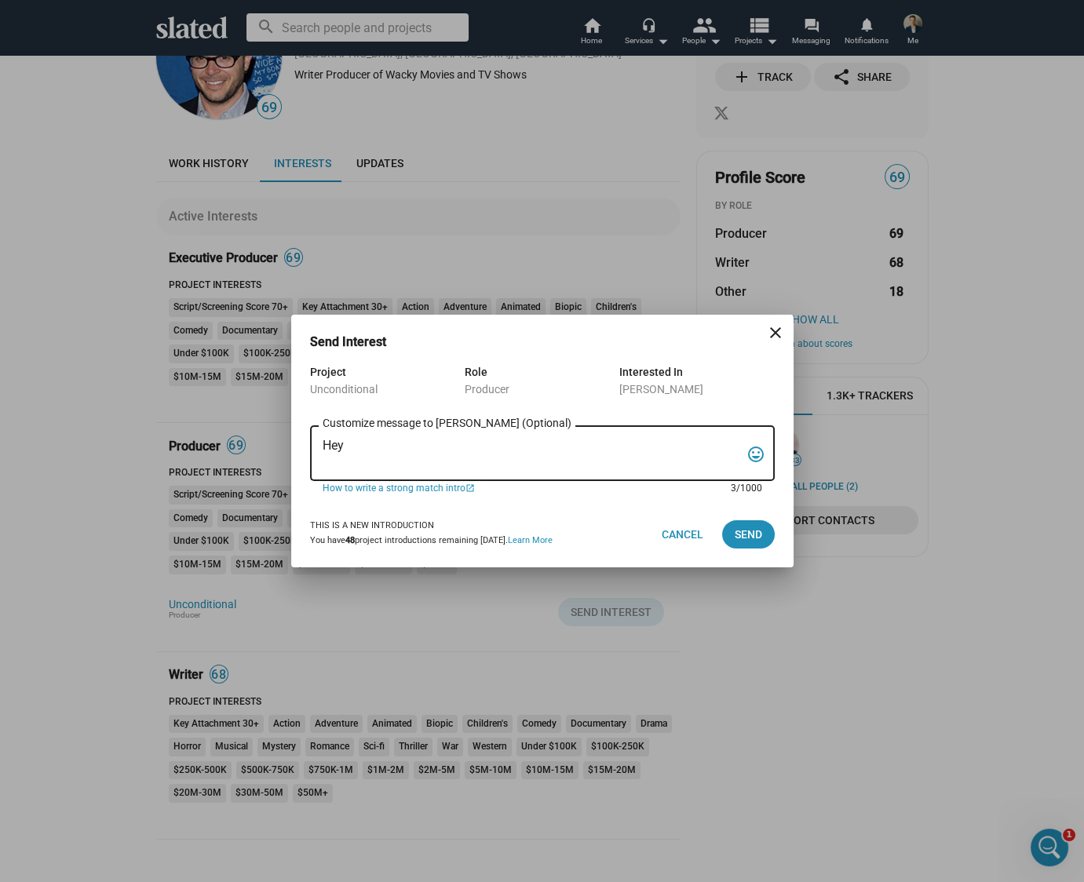
drag, startPoint x: 356, startPoint y: 443, endPoint x: 332, endPoint y: 444, distance: 24.4
click at [332, 444] on textarea "Hey" at bounding box center [532, 454] width 418 height 30
paste textarea "a resilient woman whose fiancé resurfaces with amnesia and her struggle to rebu…"
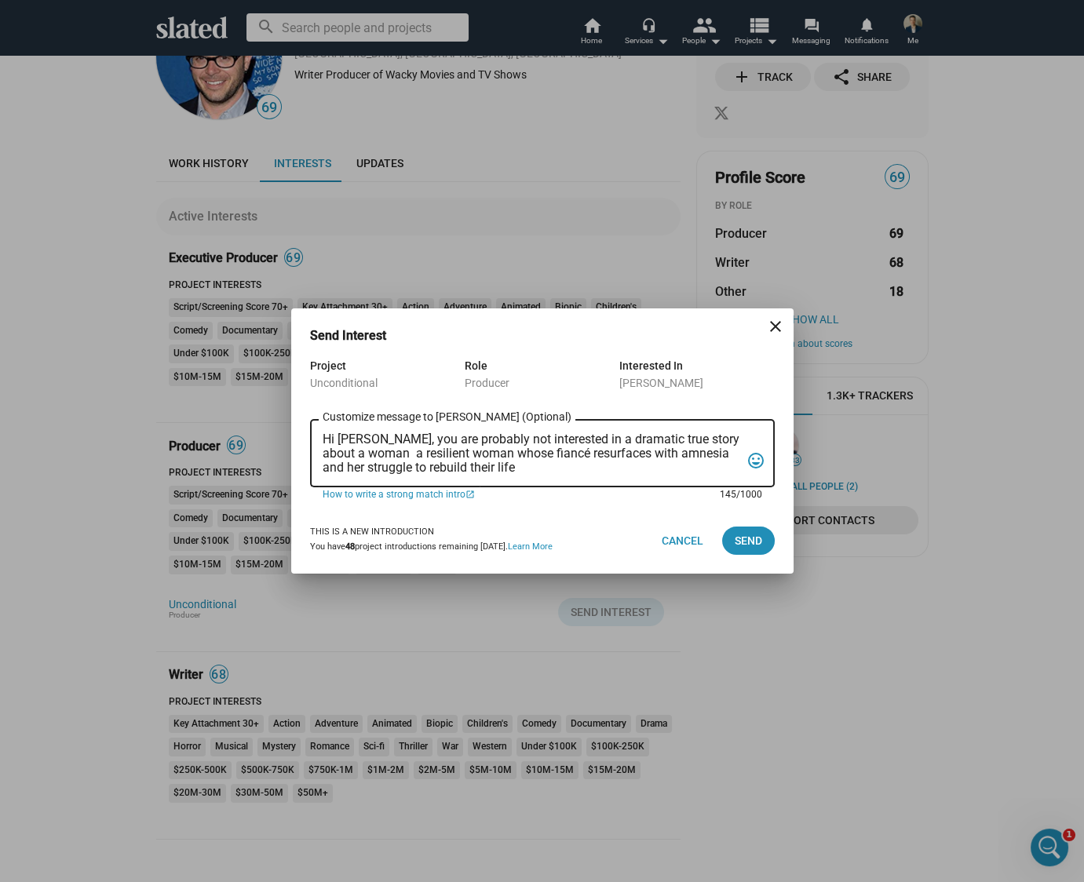
drag, startPoint x: 371, startPoint y: 457, endPoint x: 422, endPoint y: 455, distance: 51.0
click at [422, 455] on textarea "Hi Damon, you are probably not interested in a dramatic true story about a woma…" at bounding box center [532, 453] width 418 height 42
click at [488, 471] on textarea "Hi Damon, you are probably not interested in a dramatic true story about a woma…" at bounding box center [532, 453] width 418 height 42
click at [417, 467] on textarea "Hi Damon, you are probably not interested in a dramatic true story about a woma…" at bounding box center [532, 453] width 418 height 42
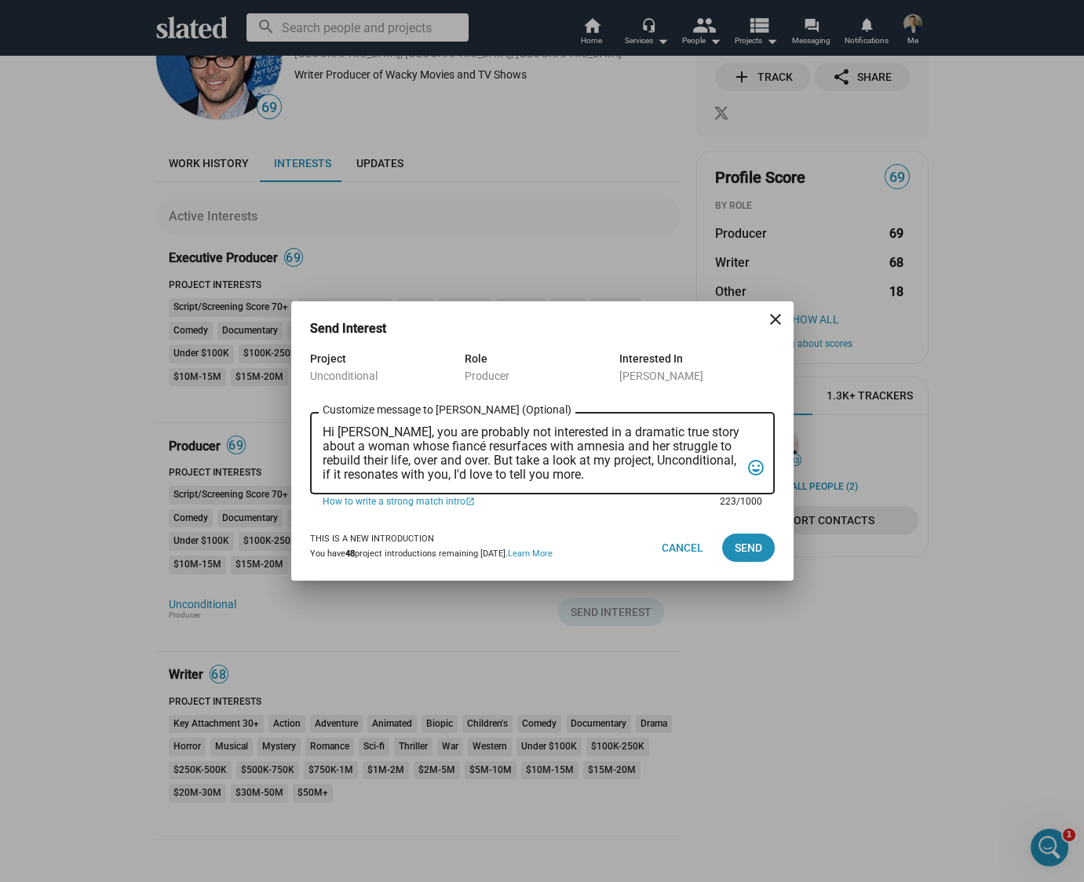
scroll to position [0, 0]
click at [553, 464] on textarea "Hi Damon, you are probably not interested in a dramatic true story about a woma…" at bounding box center [532, 453] width 418 height 57
drag, startPoint x: 673, startPoint y: 472, endPoint x: 663, endPoint y: 476, distance: 10.2
click at [663, 476] on textarea "Hi Damon, you are probably not interested in a dramatic true story about a woma…" at bounding box center [532, 453] width 418 height 57
type textarea "Hi Damon, you are probably not interested in a dramatic true story about a woma…"
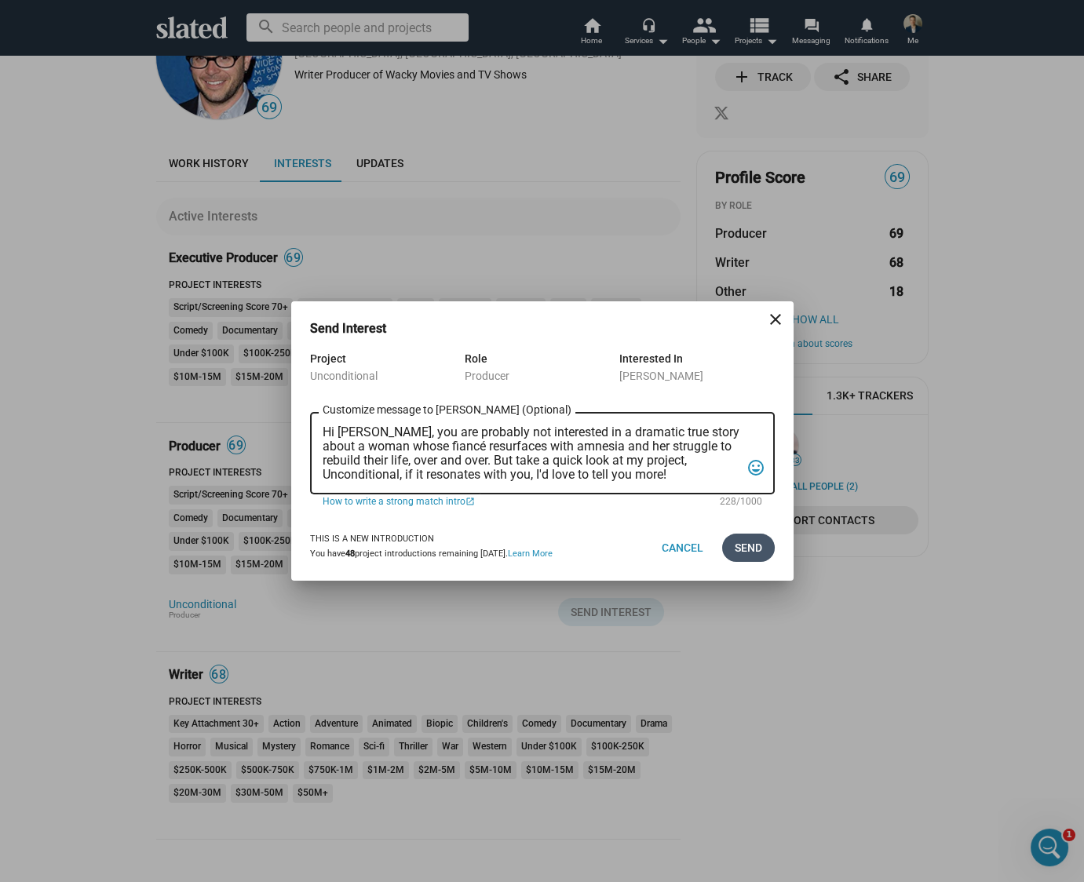
click at [750, 551] on span "Send" at bounding box center [748, 548] width 27 height 28
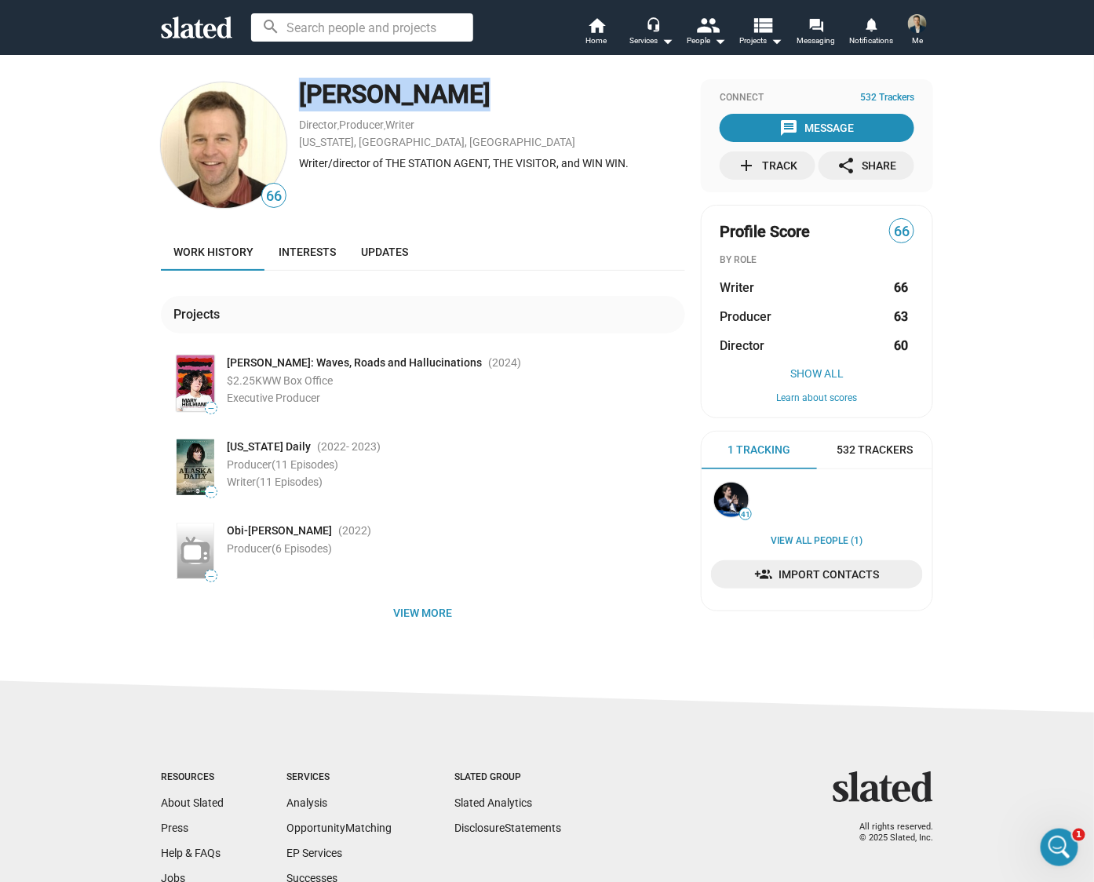
drag, startPoint x: 458, startPoint y: 91, endPoint x: 287, endPoint y: 90, distance: 170.3
click at [287, 90] on div "66 [PERSON_NAME] Director , Producer , Writer [US_STATE], [GEOGRAPHIC_DATA], [D…" at bounding box center [423, 145] width 524 height 132
copy div "[PERSON_NAME]"
click at [402, 611] on span "View more" at bounding box center [422, 613] width 499 height 28
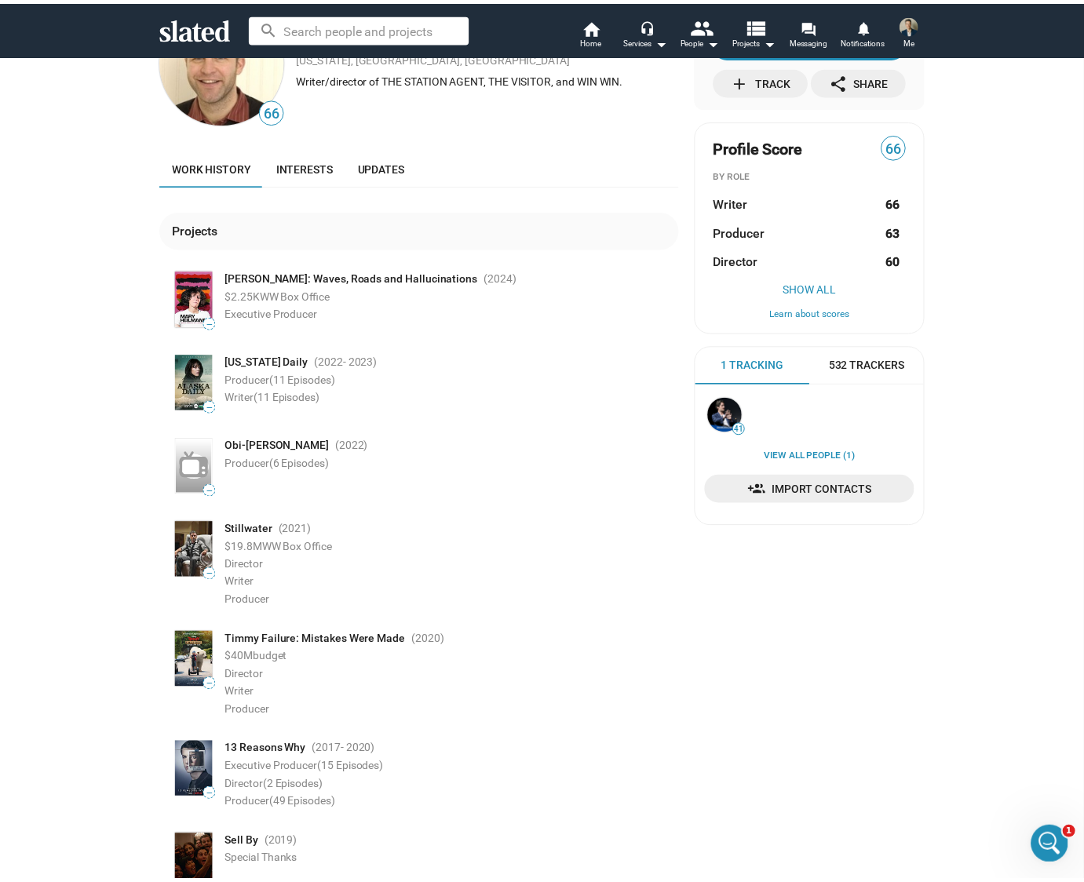
scroll to position [86, 0]
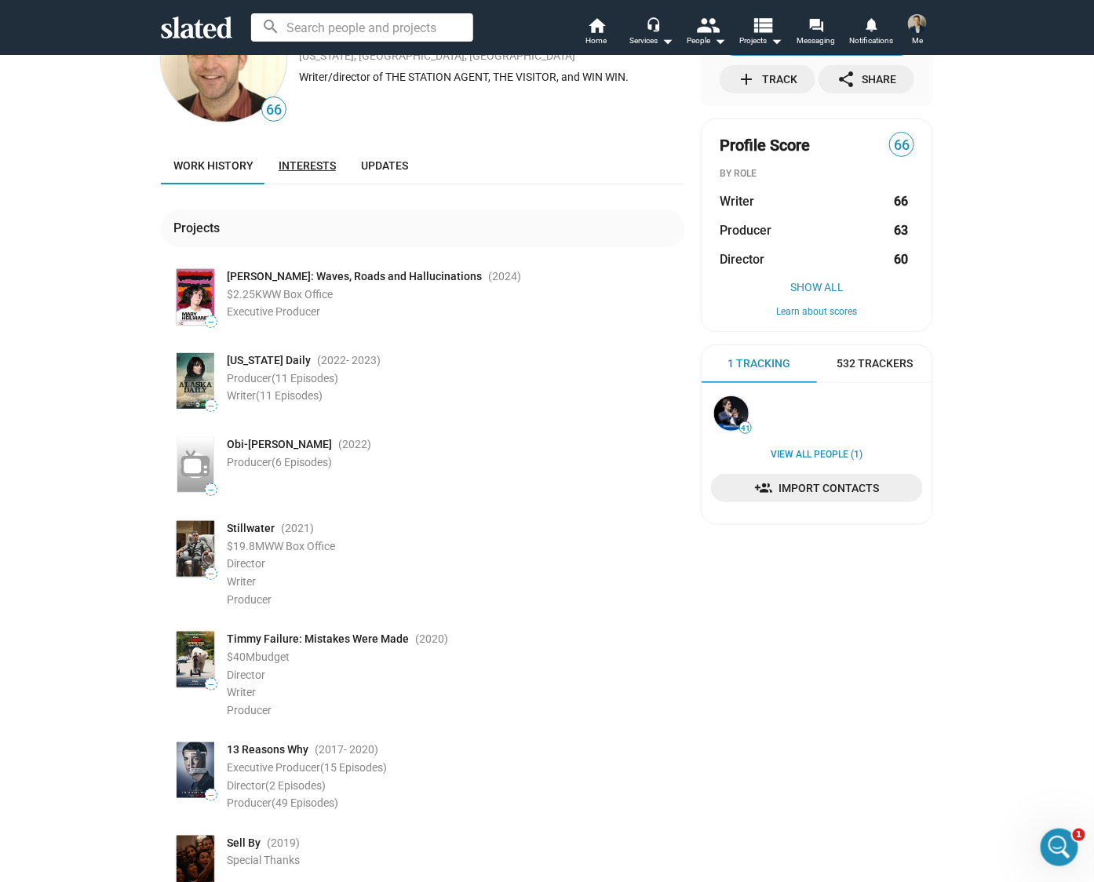
click at [300, 155] on link "Interests" at bounding box center [307, 166] width 82 height 38
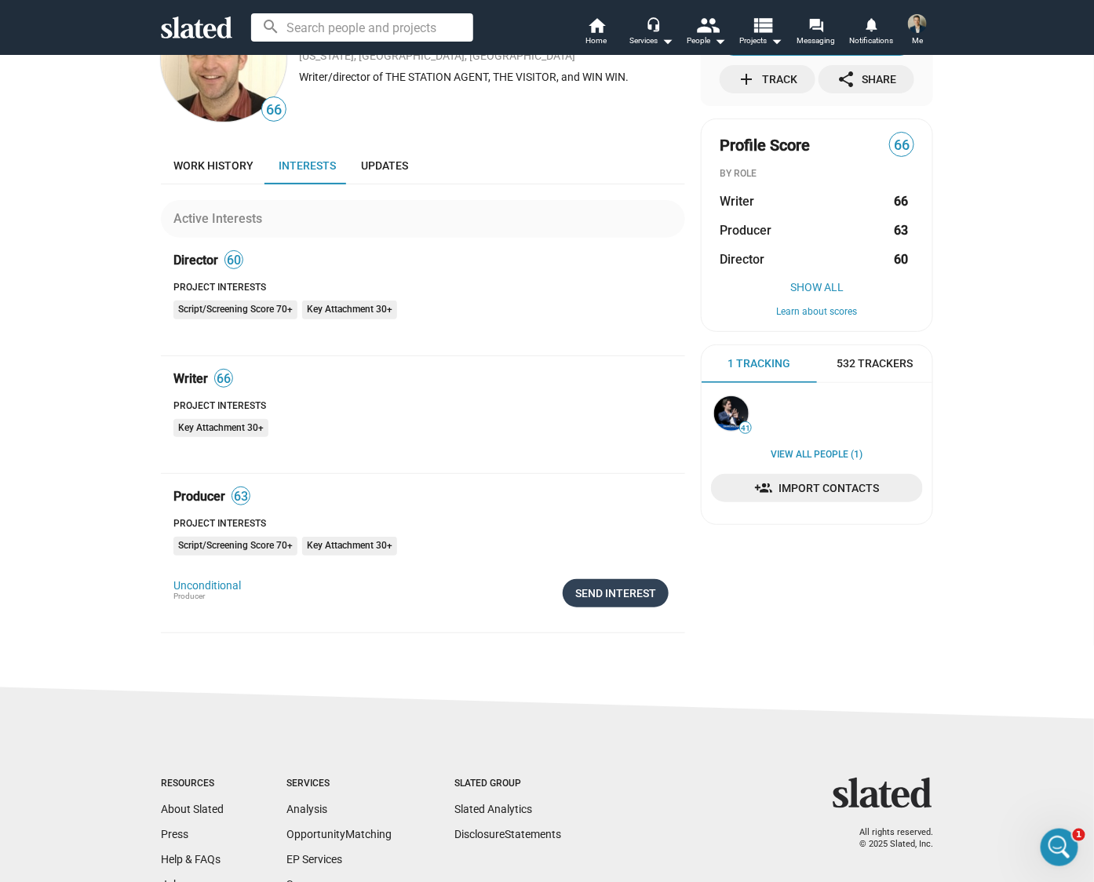
click at [625, 597] on div "Send Interest" at bounding box center [615, 593] width 81 height 28
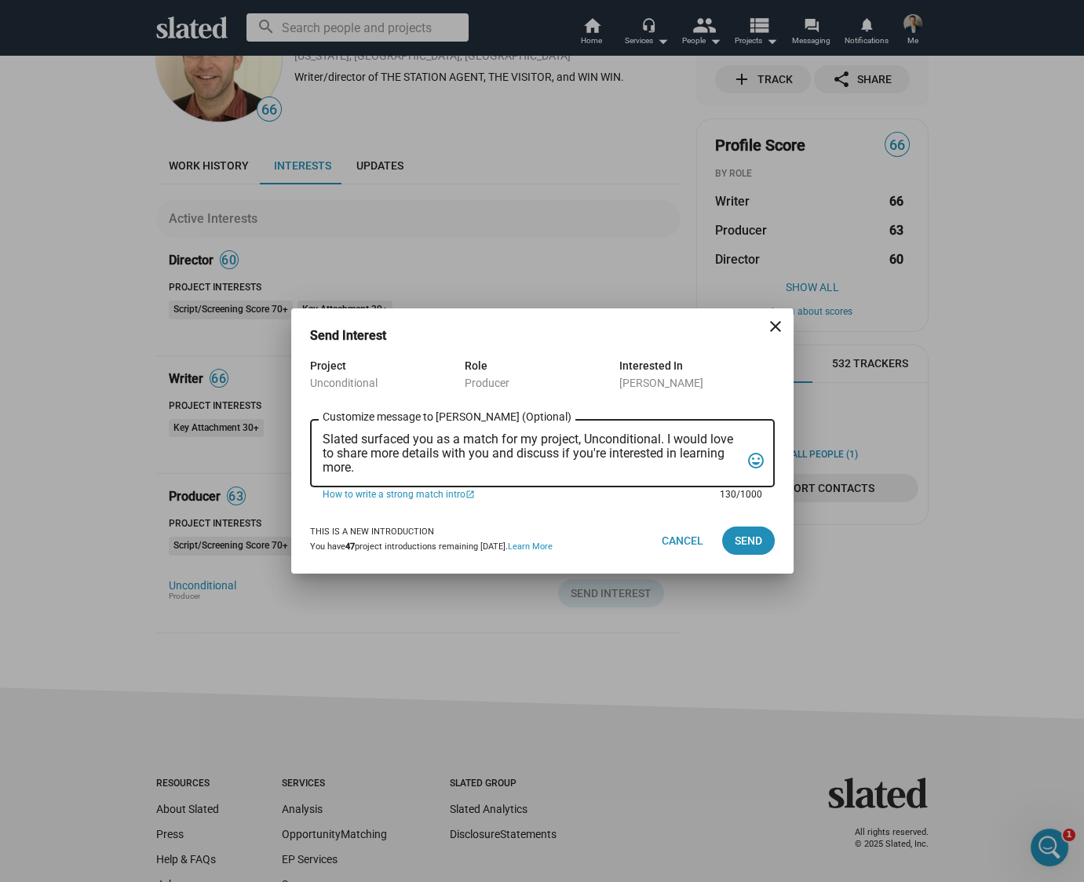
drag, startPoint x: 439, startPoint y: 469, endPoint x: 295, endPoint y: 413, distance: 154.3
click at [295, 413] on div "Project Unconditional Role Producer Interested In Tom McCarthy Slated surfaced …" at bounding box center [542, 431] width 502 height 151
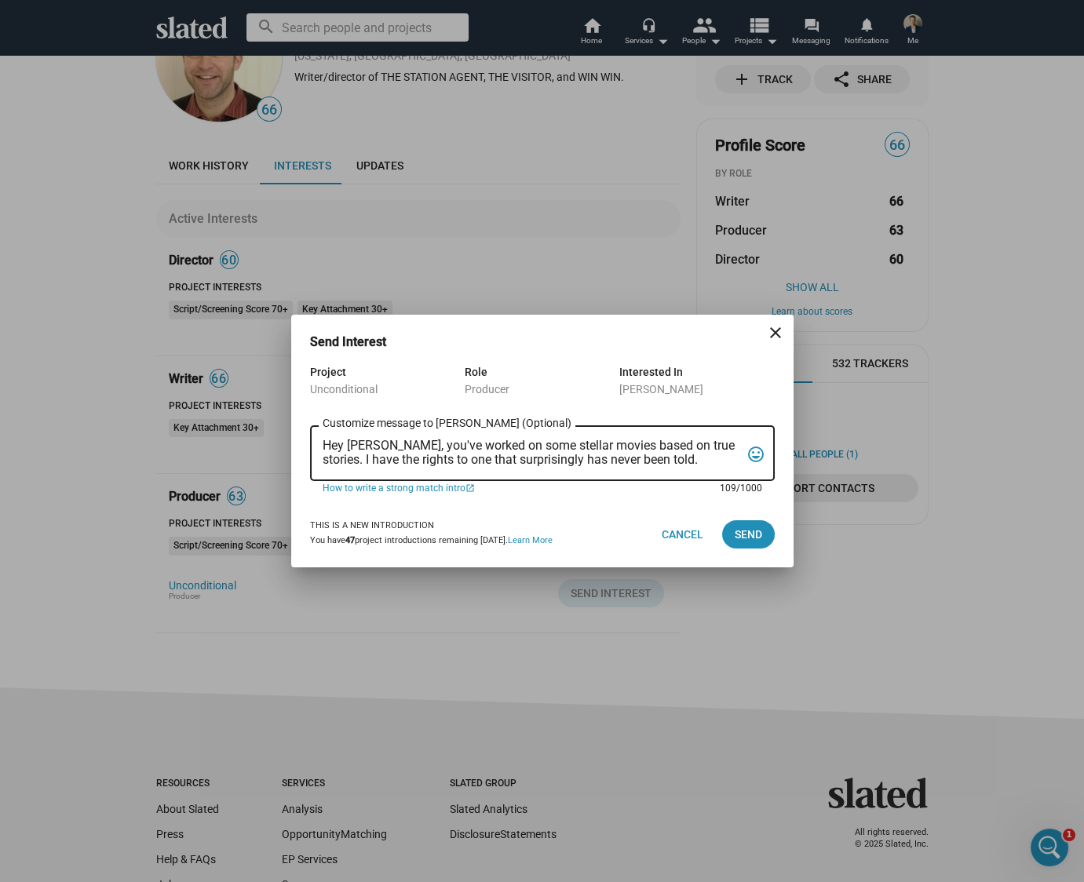
click at [666, 461] on textarea "Hey Tom, you've worked on some stellar movies based on true stories. I have the…" at bounding box center [532, 454] width 418 height 30
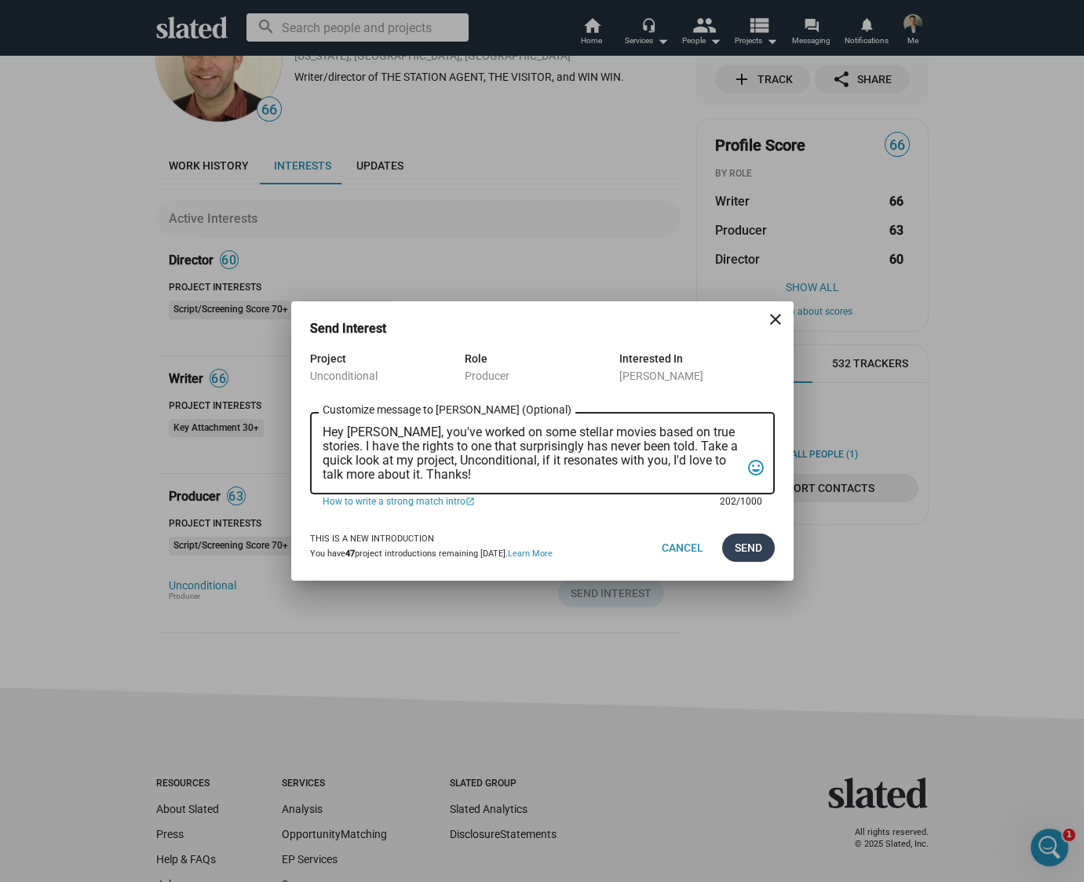
type textarea "Hey Tom, you've worked on some stellar movies based on true stories. I have the…"
click at [762, 555] on button "Send" at bounding box center [748, 548] width 53 height 28
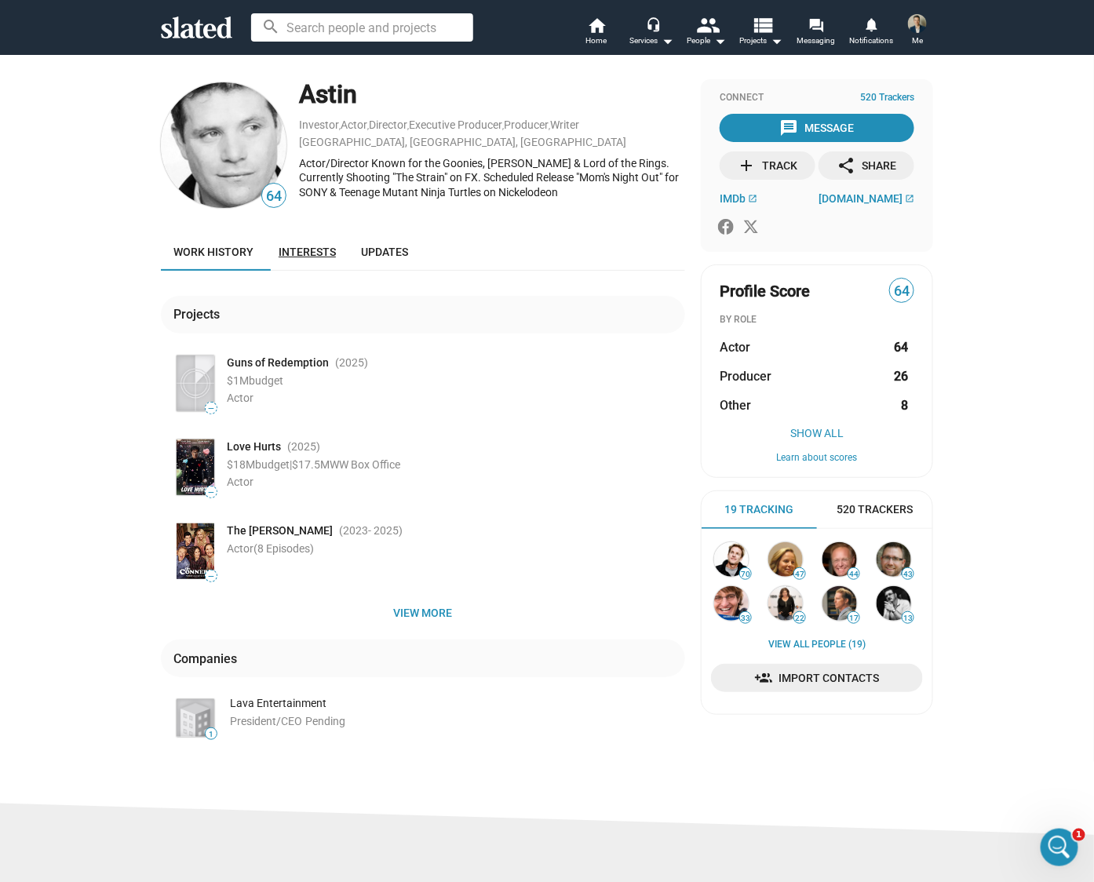
click at [315, 251] on span "Interests" at bounding box center [307, 252] width 57 height 13
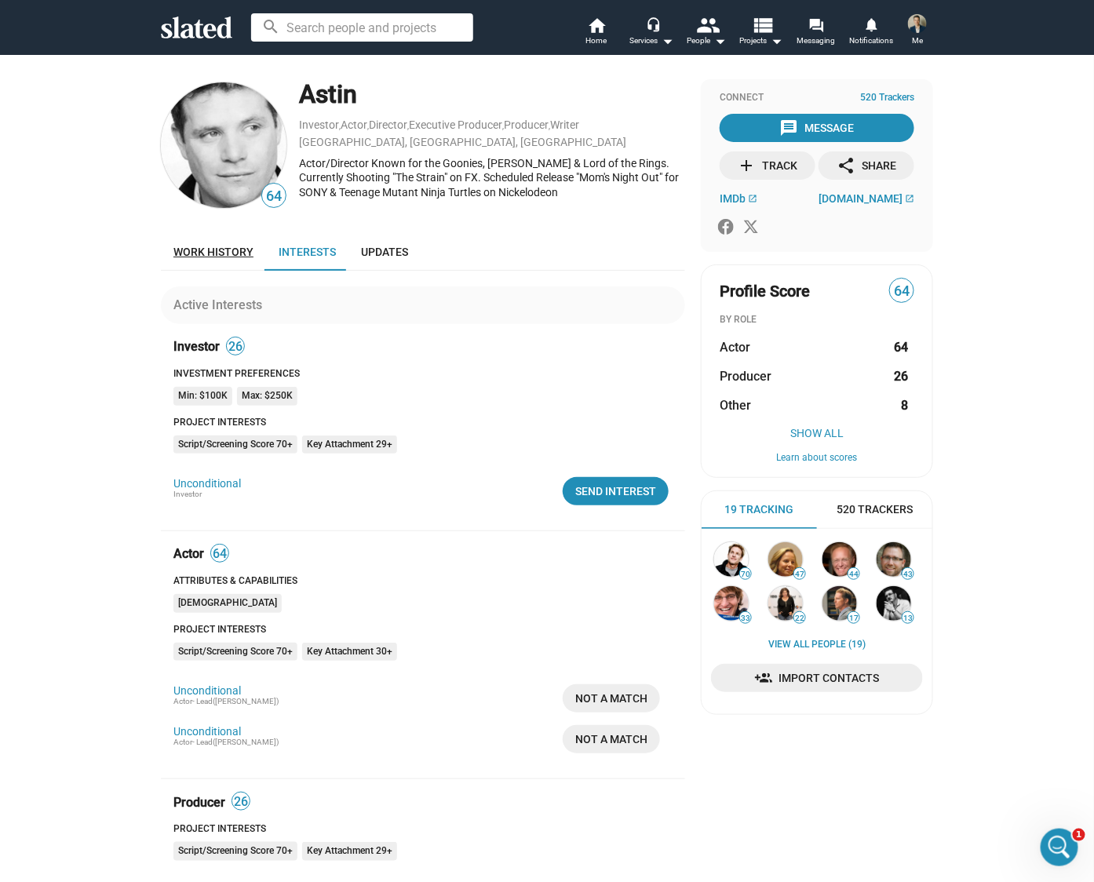
click at [183, 254] on span "Work history" at bounding box center [213, 252] width 80 height 13
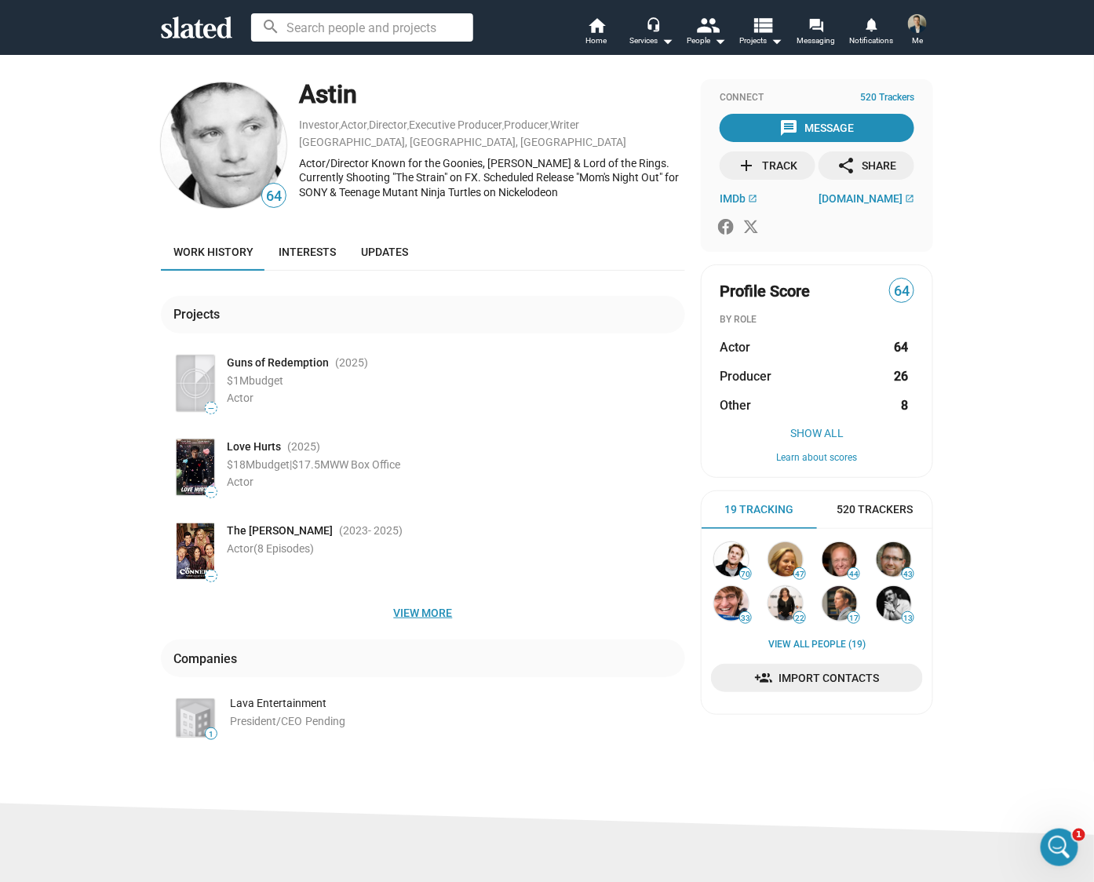
click at [425, 613] on span "View more" at bounding box center [422, 613] width 499 height 28
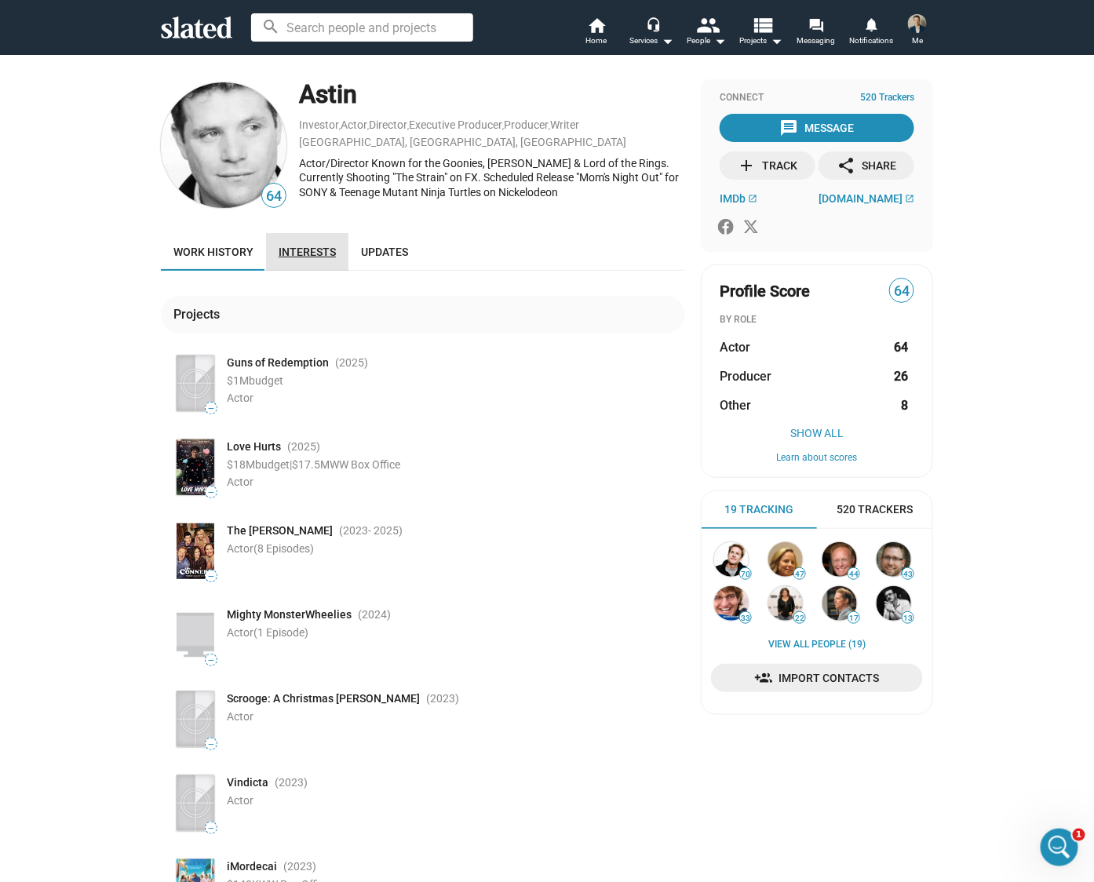
click at [307, 249] on span "Interests" at bounding box center [307, 252] width 57 height 13
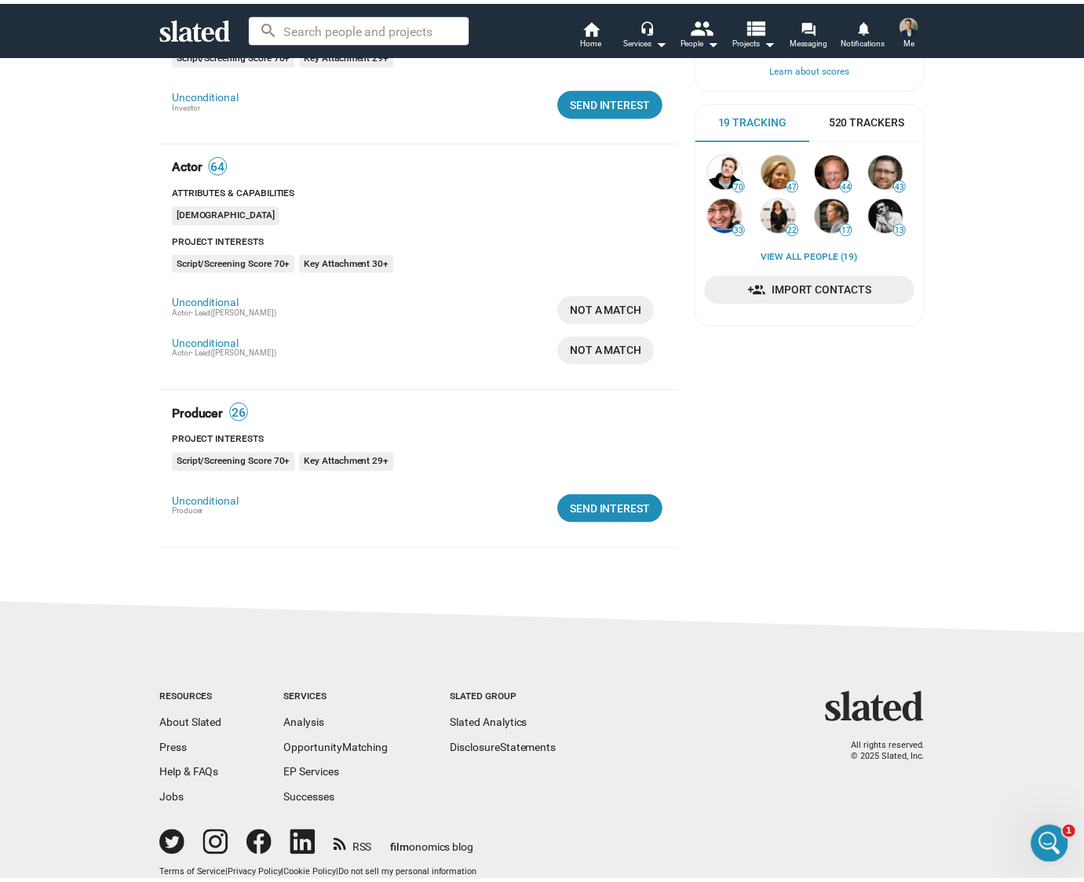
scroll to position [407, 0]
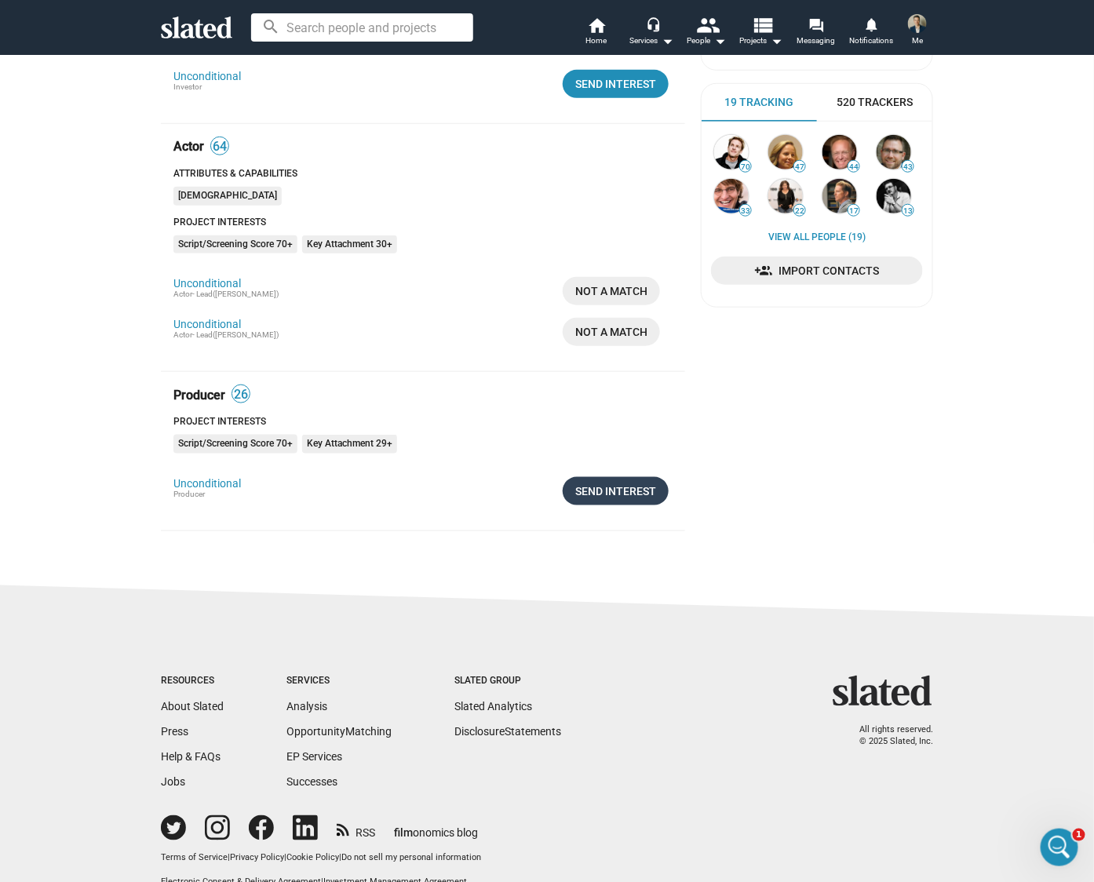
click at [618, 495] on div "Send Interest" at bounding box center [615, 491] width 81 height 28
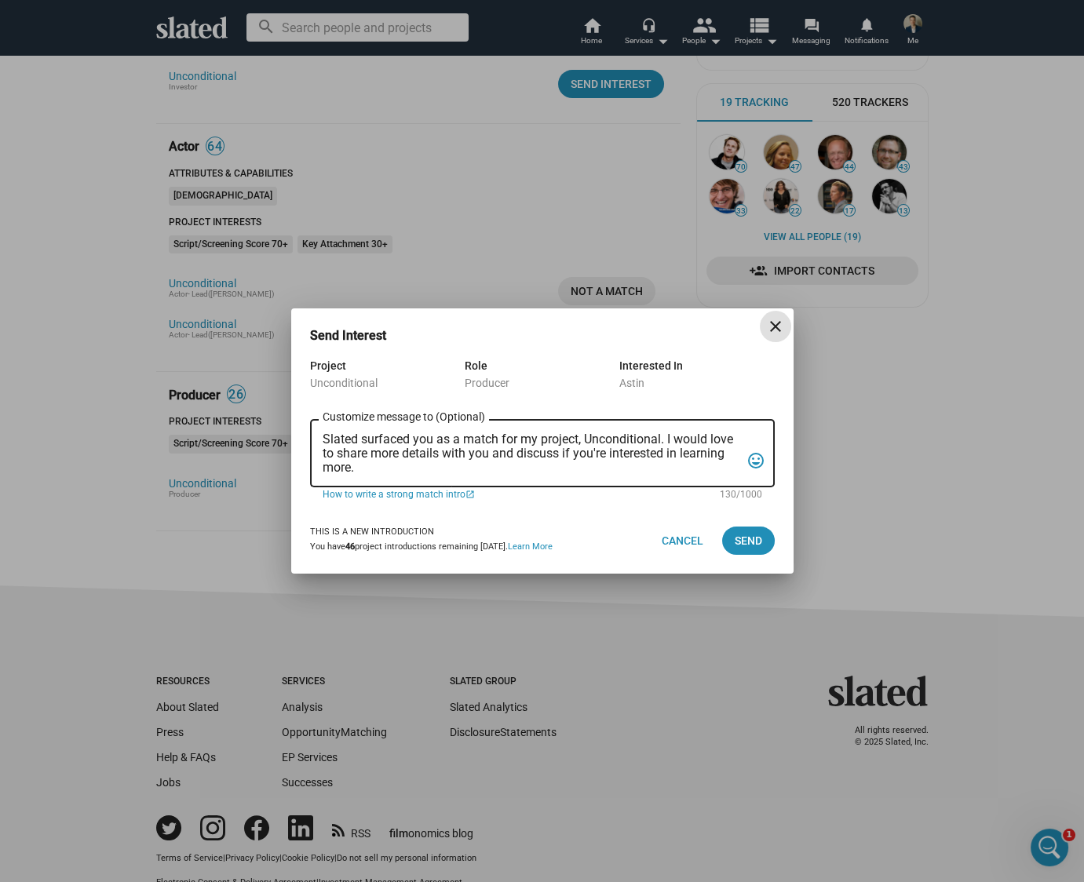
click at [545, 460] on textarea "Slated surfaced you as a match for my project, Unconditional. I would love to s…" at bounding box center [532, 453] width 418 height 42
click at [543, 458] on textarea "Slated surfaced you as a match for my project, Unconditional. I would love to s…" at bounding box center [532, 453] width 418 height 42
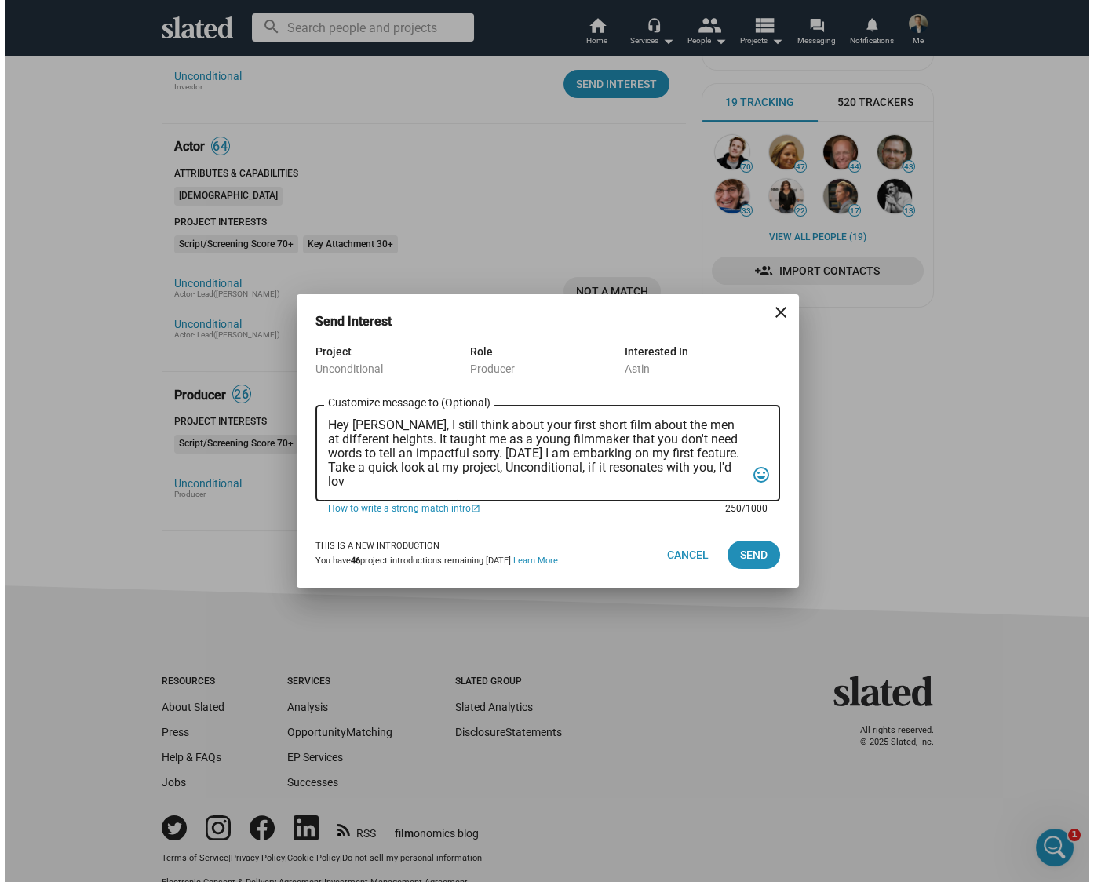
scroll to position [0, 0]
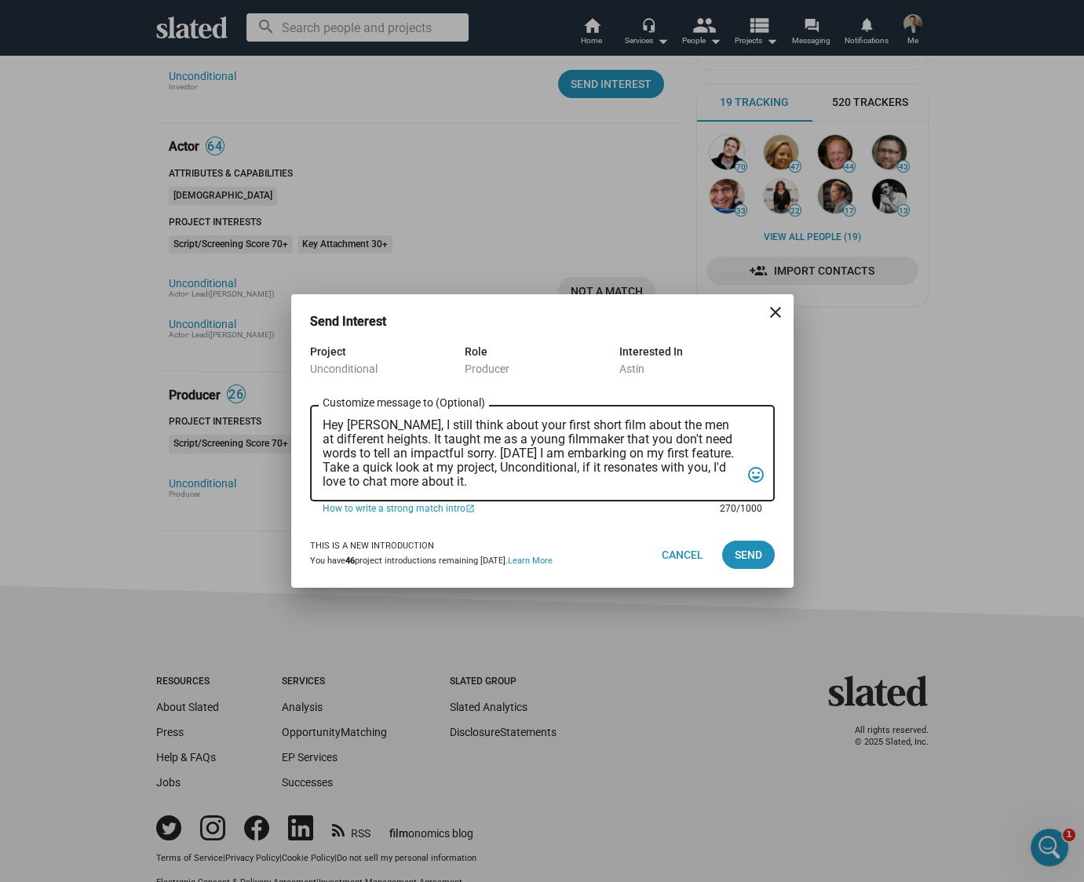
click at [366, 484] on textarea "Hey Sean, I still think about your first short film about the men at different …" at bounding box center [532, 453] width 418 height 71
drag, startPoint x: 363, startPoint y: 484, endPoint x: 385, endPoint y: 486, distance: 21.2
click at [385, 486] on textarea "Hey Sean, I still think about your first short film about the men at different …" at bounding box center [532, 453] width 418 height 71
click at [461, 483] on textarea "Hey Sean, I still think about your first short film about the men at different …" at bounding box center [532, 453] width 418 height 71
drag, startPoint x: 585, startPoint y: 425, endPoint x: 723, endPoint y: 424, distance: 138.1
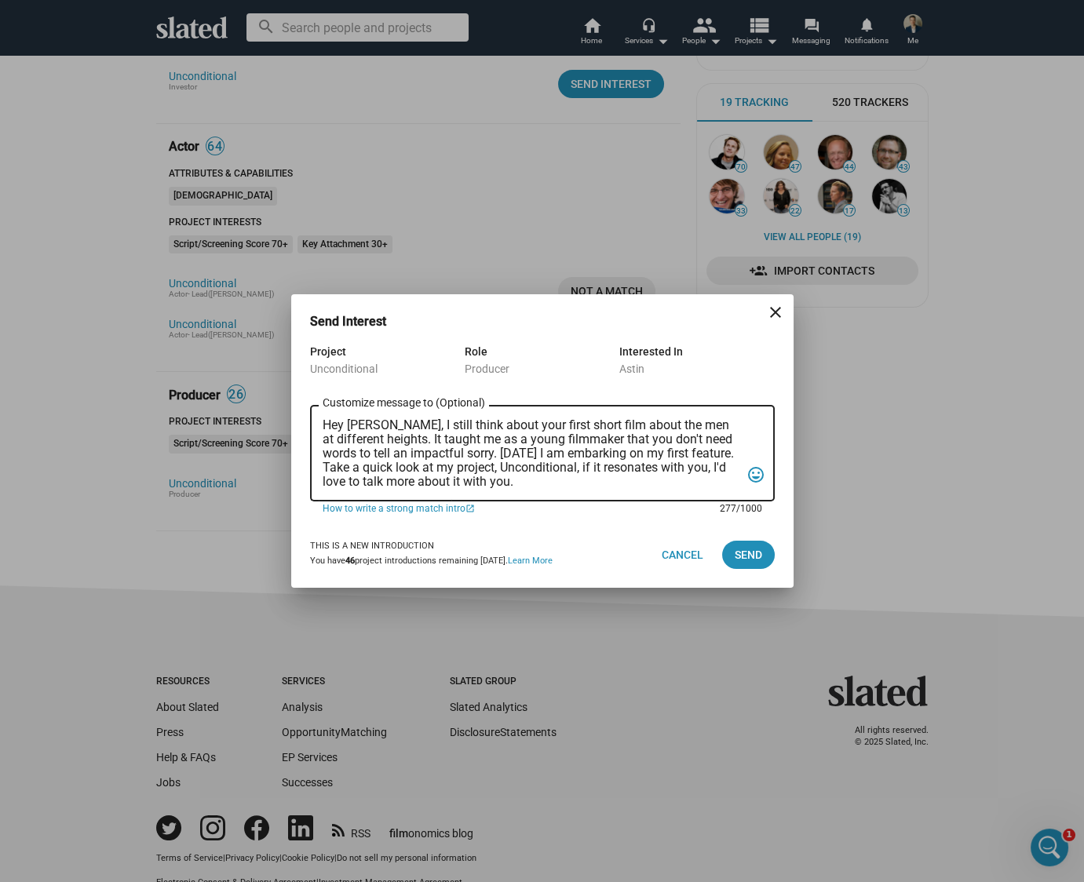
click at [723, 424] on textarea "Hey Sean, I still think about your first short film about the men at different …" at bounding box center [532, 453] width 418 height 71
type textarea "Hey Sean, I don't know why but I still think about your first short film when I…"
click at [750, 556] on span "Send" at bounding box center [748, 555] width 27 height 28
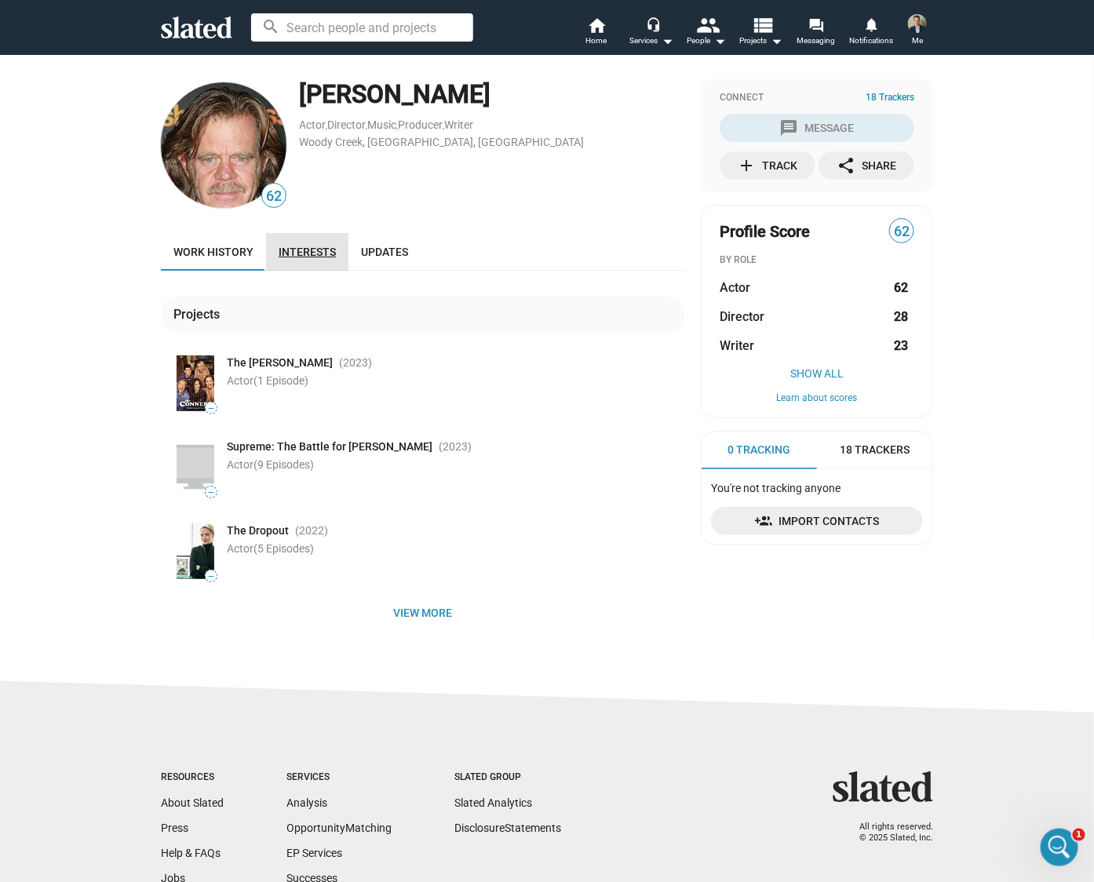
click at [294, 246] on span "Interests" at bounding box center [307, 252] width 57 height 13
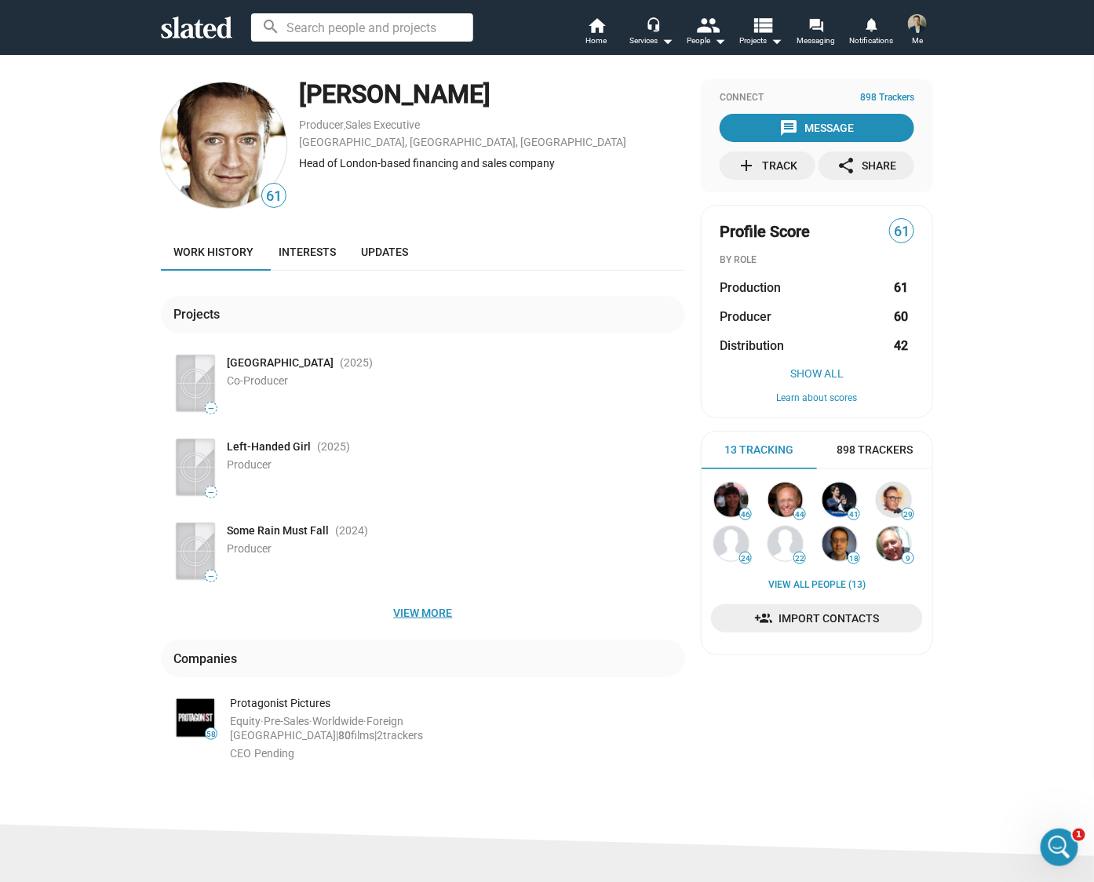
click at [426, 611] on span "View more" at bounding box center [422, 613] width 499 height 28
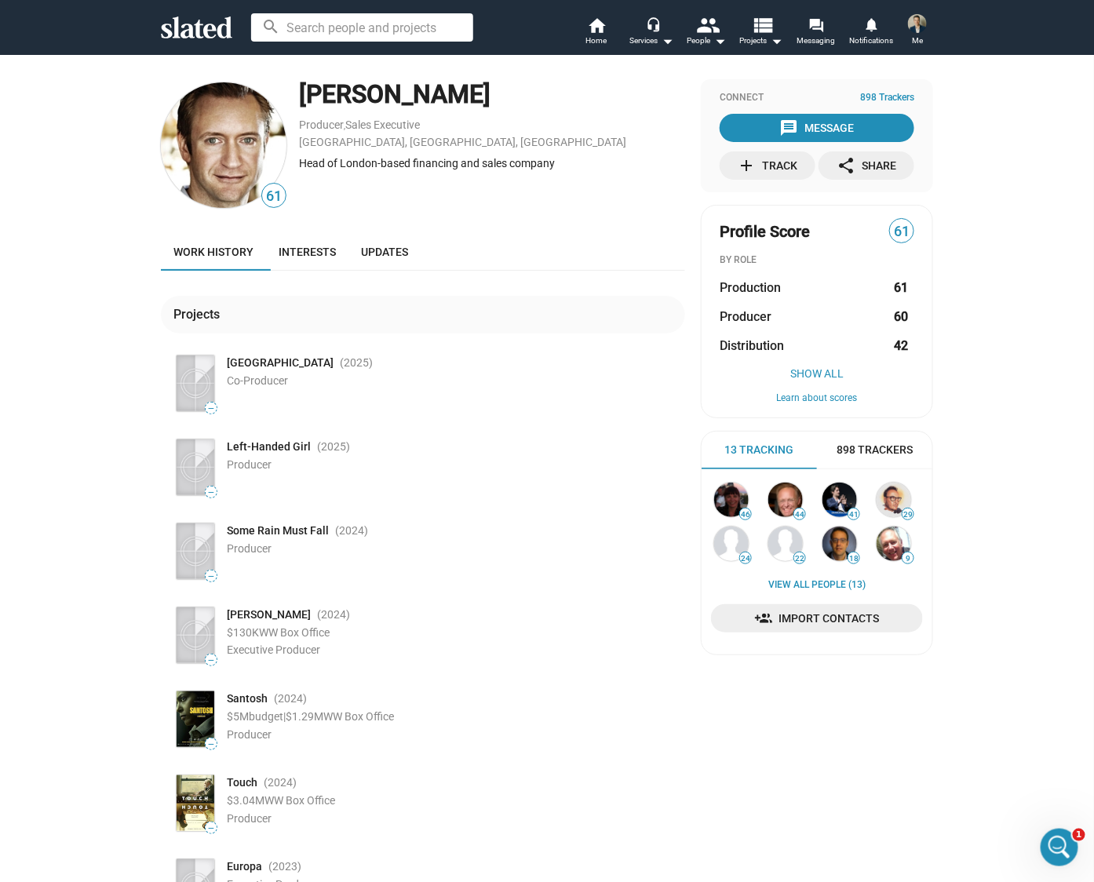
scroll to position [8, 0]
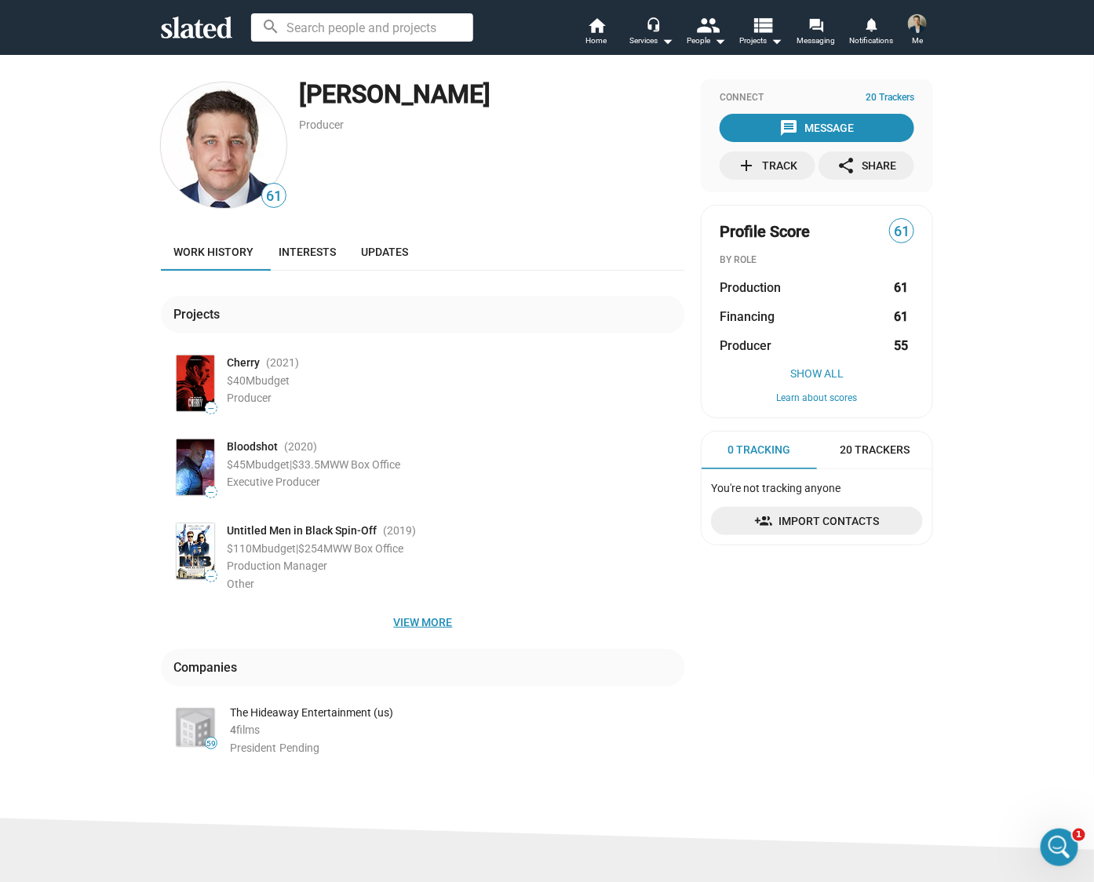
click at [407, 618] on span "View more" at bounding box center [422, 622] width 499 height 28
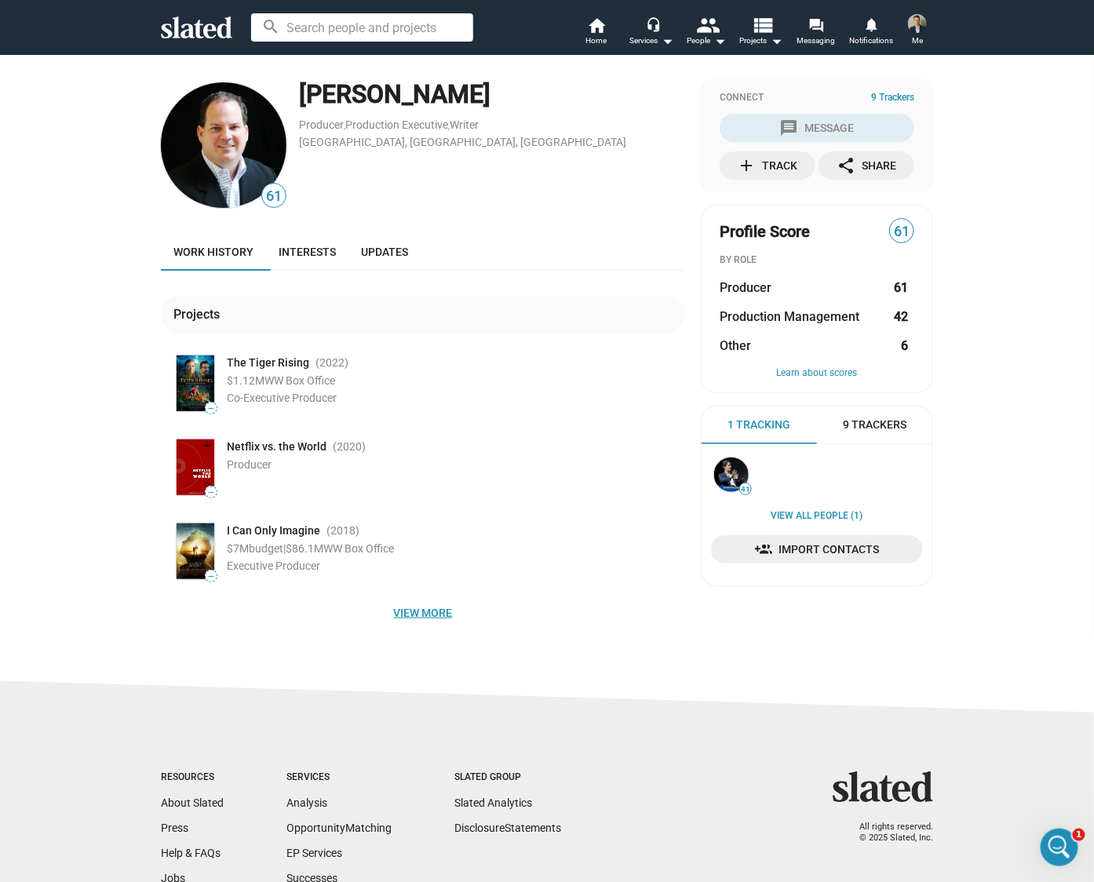
click at [422, 618] on span "View more" at bounding box center [422, 613] width 499 height 28
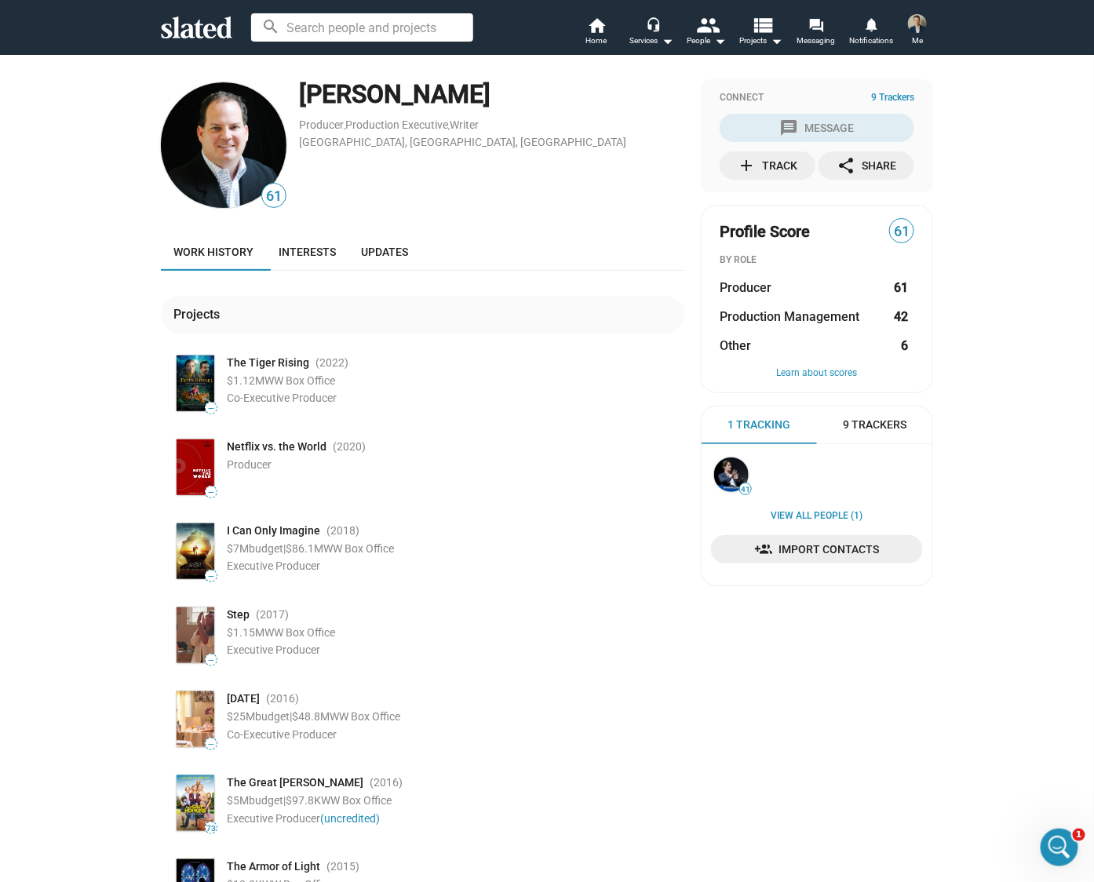
drag, startPoint x: 480, startPoint y: 97, endPoint x: 294, endPoint y: 98, distance: 186.0
click at [299, 98] on div "Micheal Flaherty" at bounding box center [492, 95] width 386 height 34
copy div "Micheal Flaherty"
click at [319, 244] on link "Interests" at bounding box center [307, 252] width 82 height 38
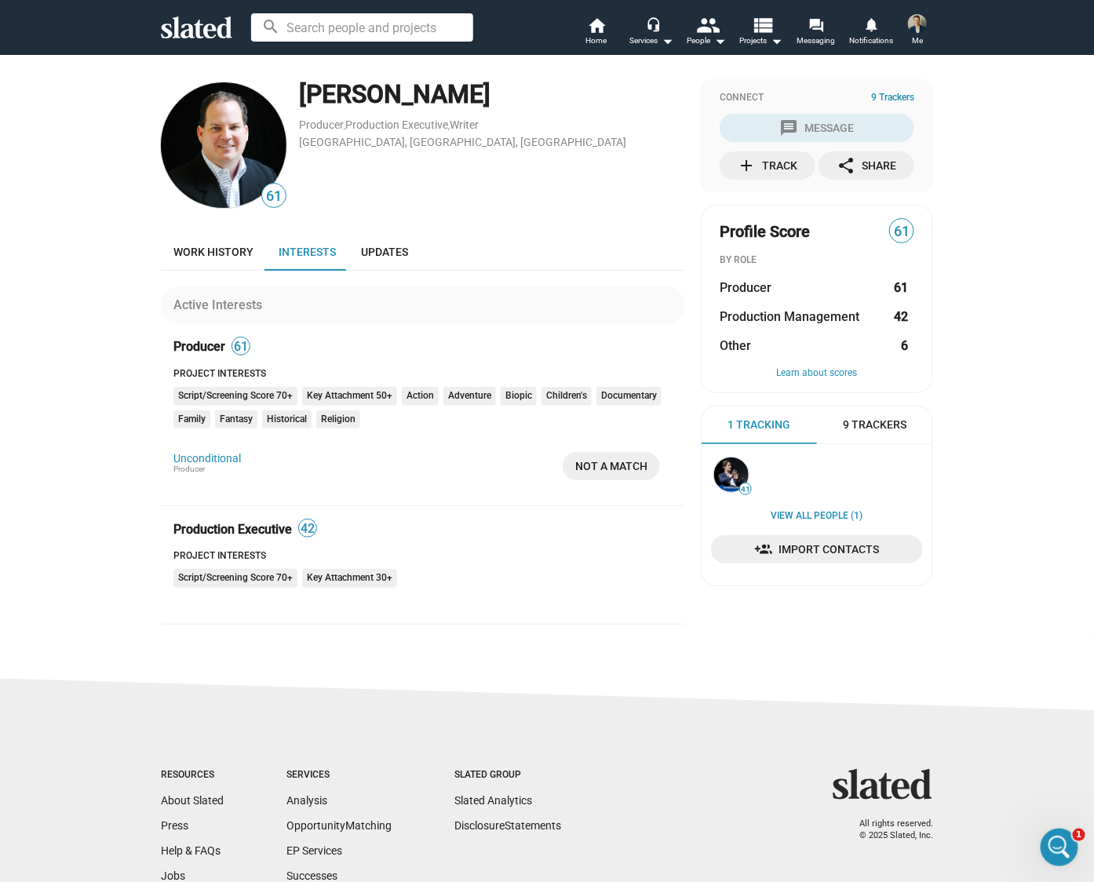
click at [432, 442] on div "Producer 61 Project Interests Script/Screening Score 70+ Key Attachment 50+ Act…" at bounding box center [423, 422] width 524 height 170
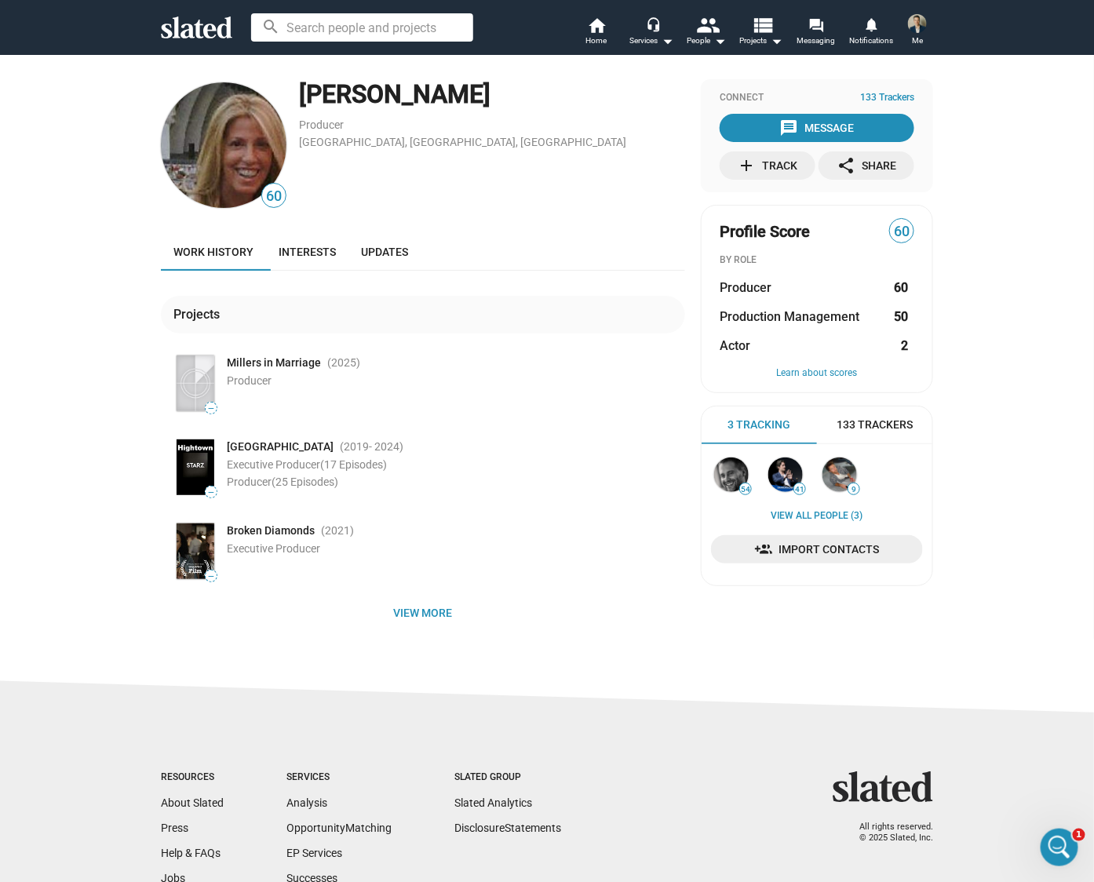
scroll to position [8, 0]
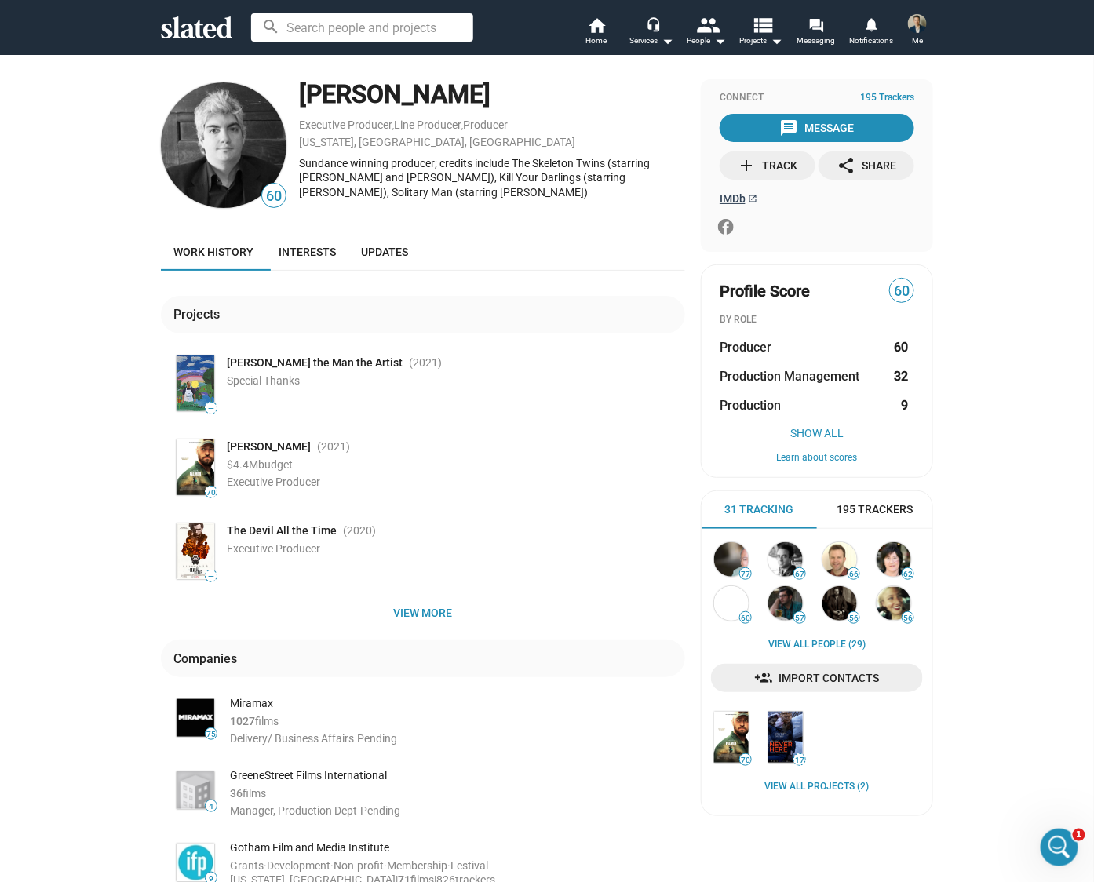
click at [728, 199] on span "IMDb" at bounding box center [733, 198] width 26 height 13
click at [312, 264] on link "Interests" at bounding box center [307, 252] width 82 height 38
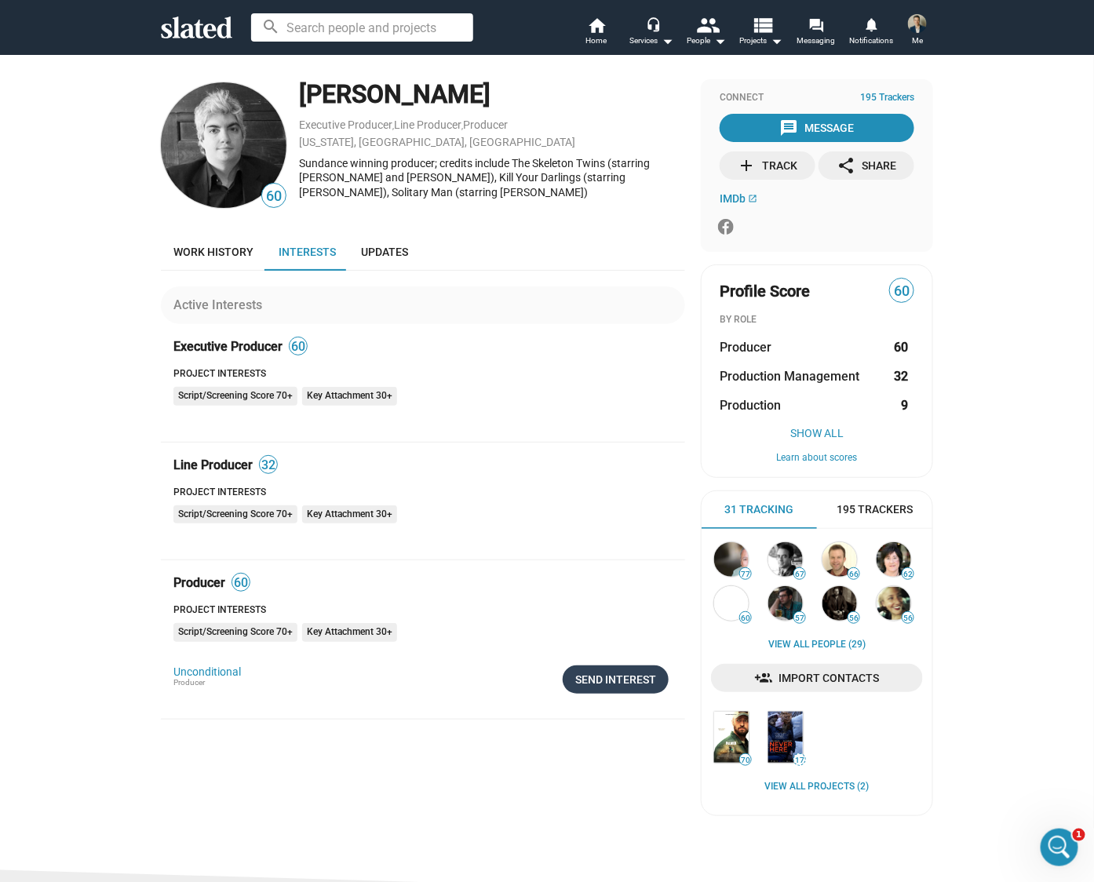
click at [627, 677] on div "Send Interest" at bounding box center [615, 680] width 81 height 28
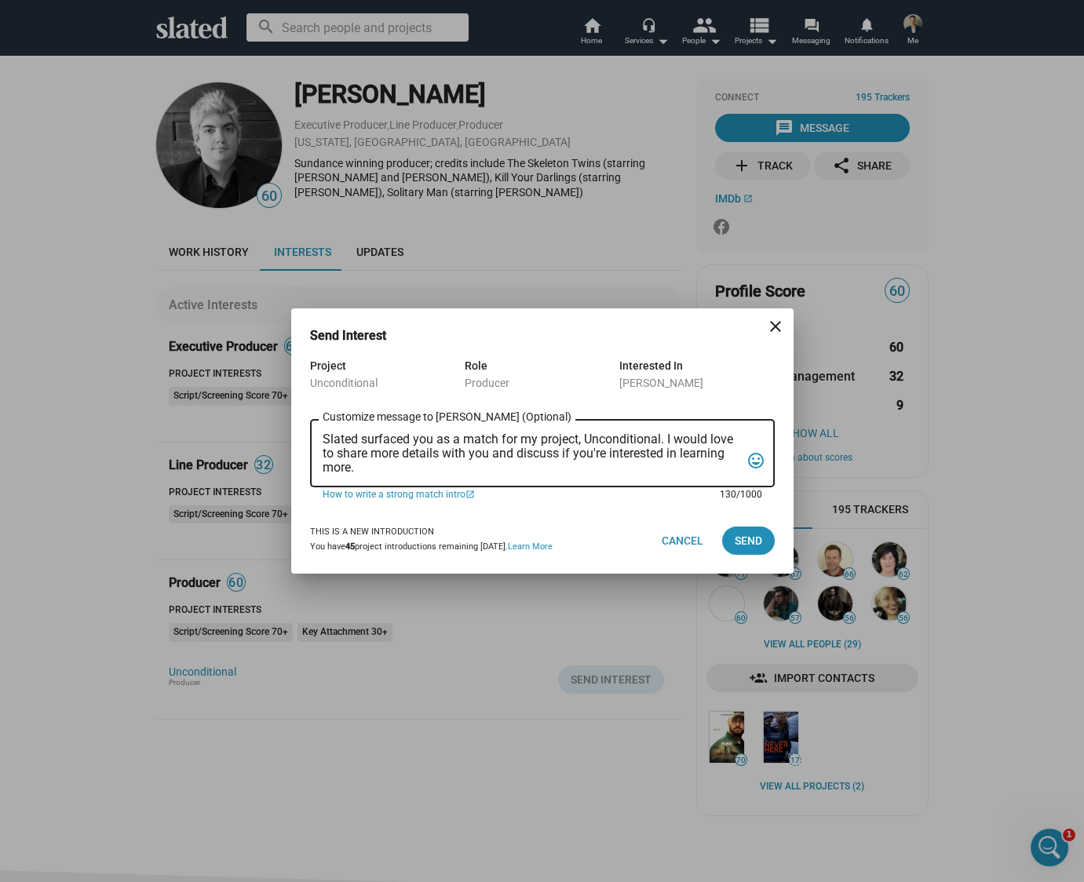
drag, startPoint x: 437, startPoint y: 461, endPoint x: 312, endPoint y: 414, distance: 133.7
click at [312, 414] on form "Project Unconditional Role Producer Interested In Jared Goldman Slated surfaced…" at bounding box center [542, 431] width 465 height 151
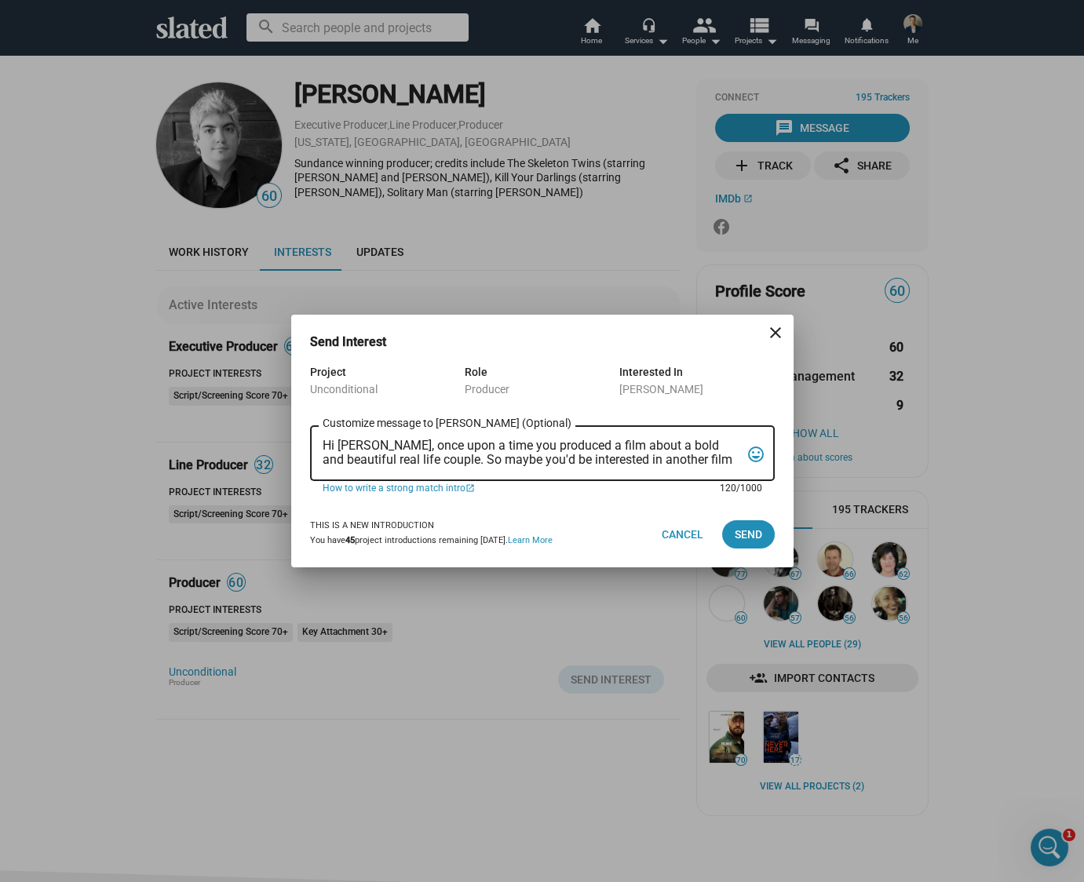
paste textarea "Micheal Flaherty"
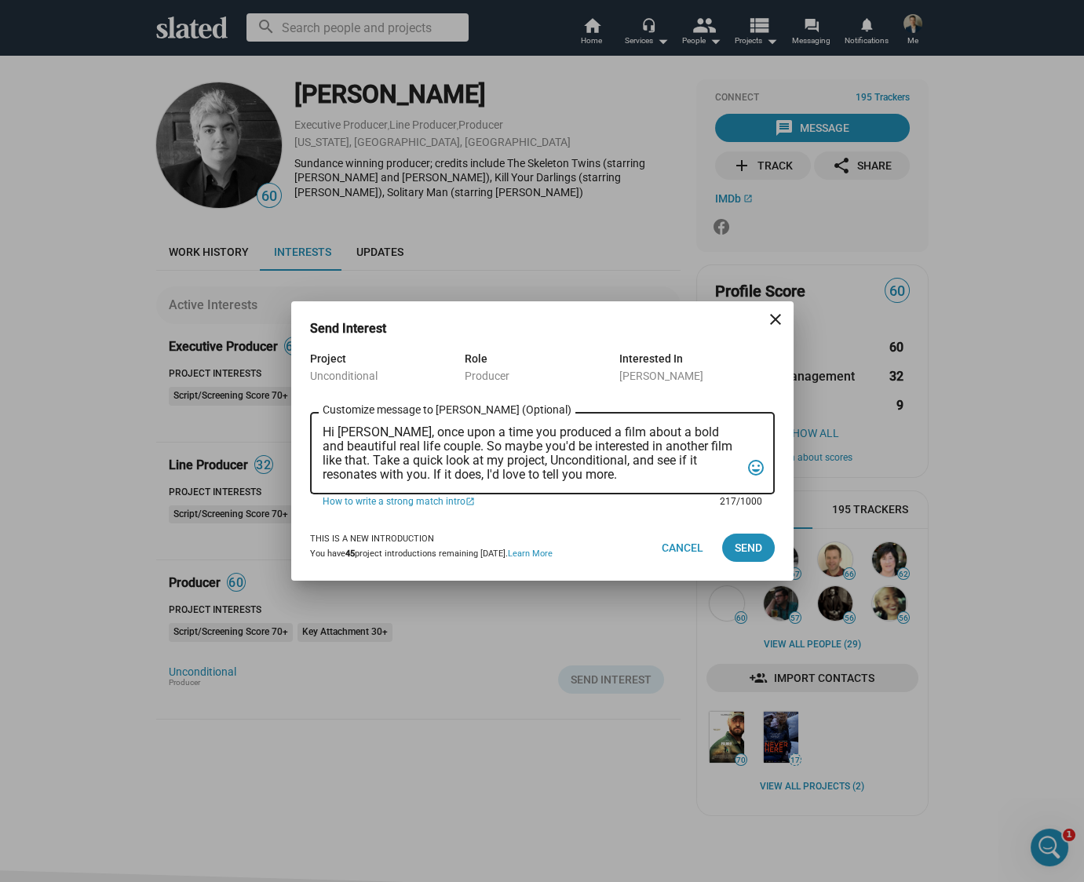
type textarea "Hi Jared, once upon a time you produced a film about a bold and beautiful real …"
click at [695, 490] on div "Hi Jared, once upon a time you produced a film about a bold and beautiful real …" at bounding box center [532, 452] width 418 height 86
click at [630, 520] on div "This is a new introduction You have 45 project introductions remaining today. L…" at bounding box center [542, 548] width 465 height 66
click at [755, 549] on span "Send" at bounding box center [748, 548] width 27 height 28
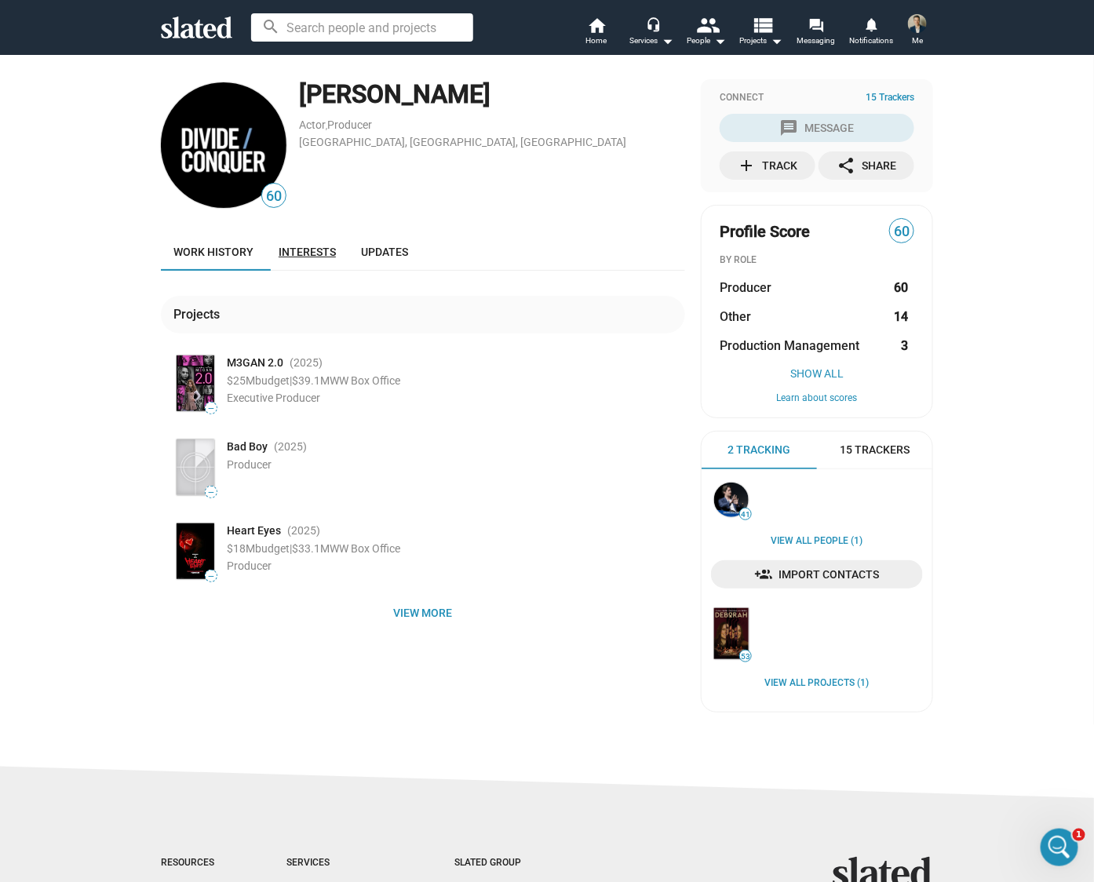
click at [316, 254] on span "Interests" at bounding box center [307, 252] width 57 height 13
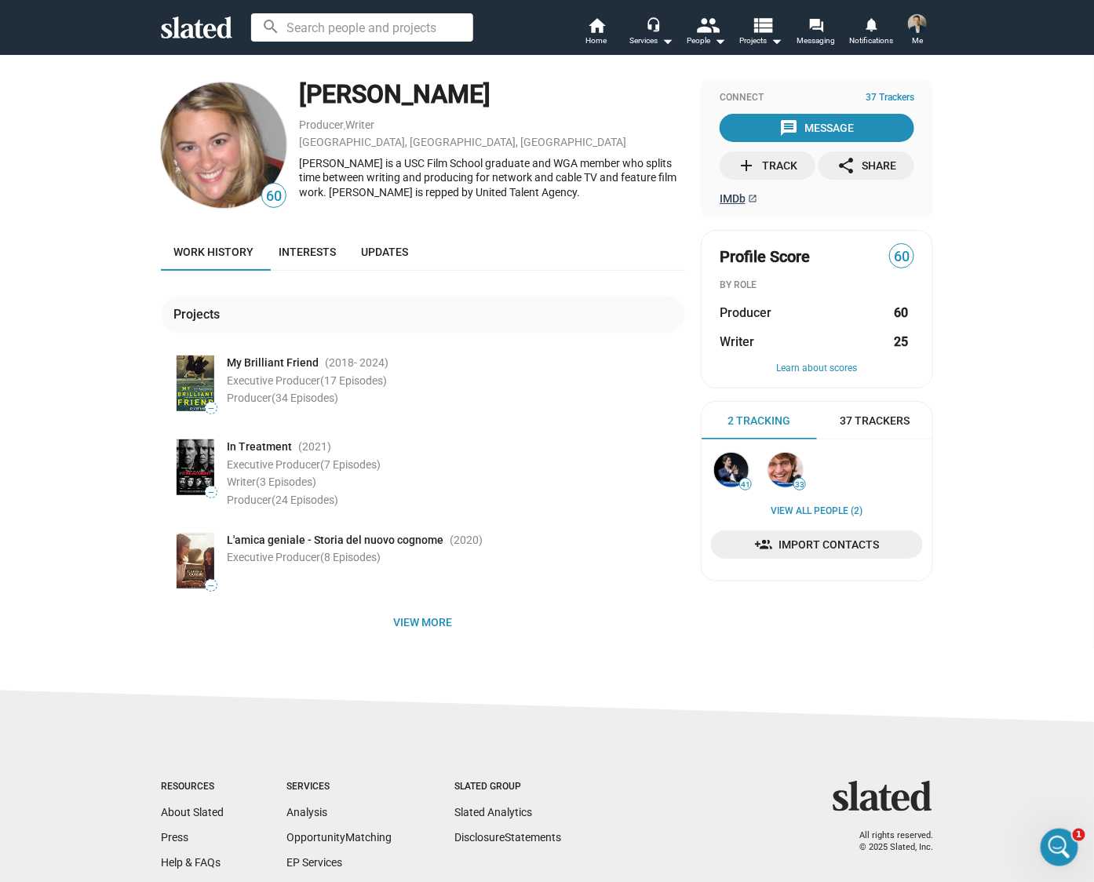
click at [720, 201] on span "IMDb" at bounding box center [733, 198] width 26 height 13
click at [394, 257] on span "Updates" at bounding box center [384, 252] width 47 height 13
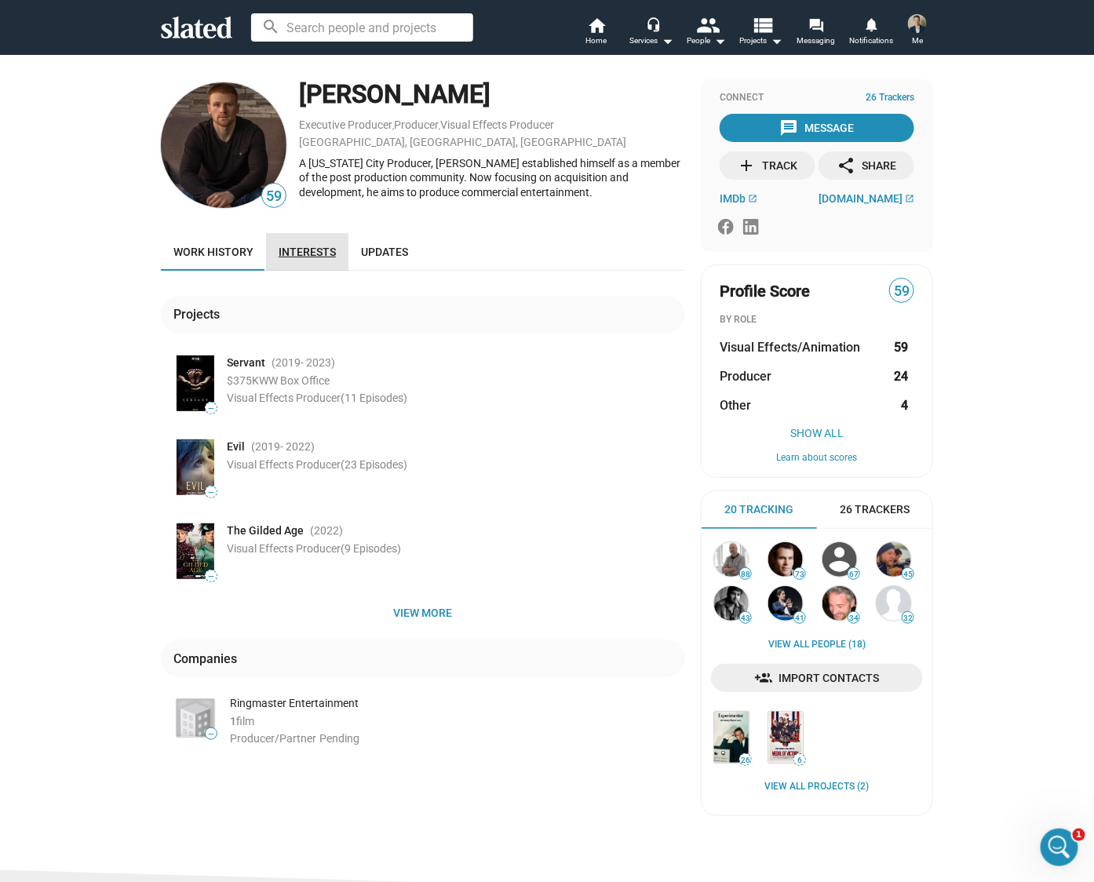
click at [307, 246] on span "Interests" at bounding box center [307, 252] width 57 height 13
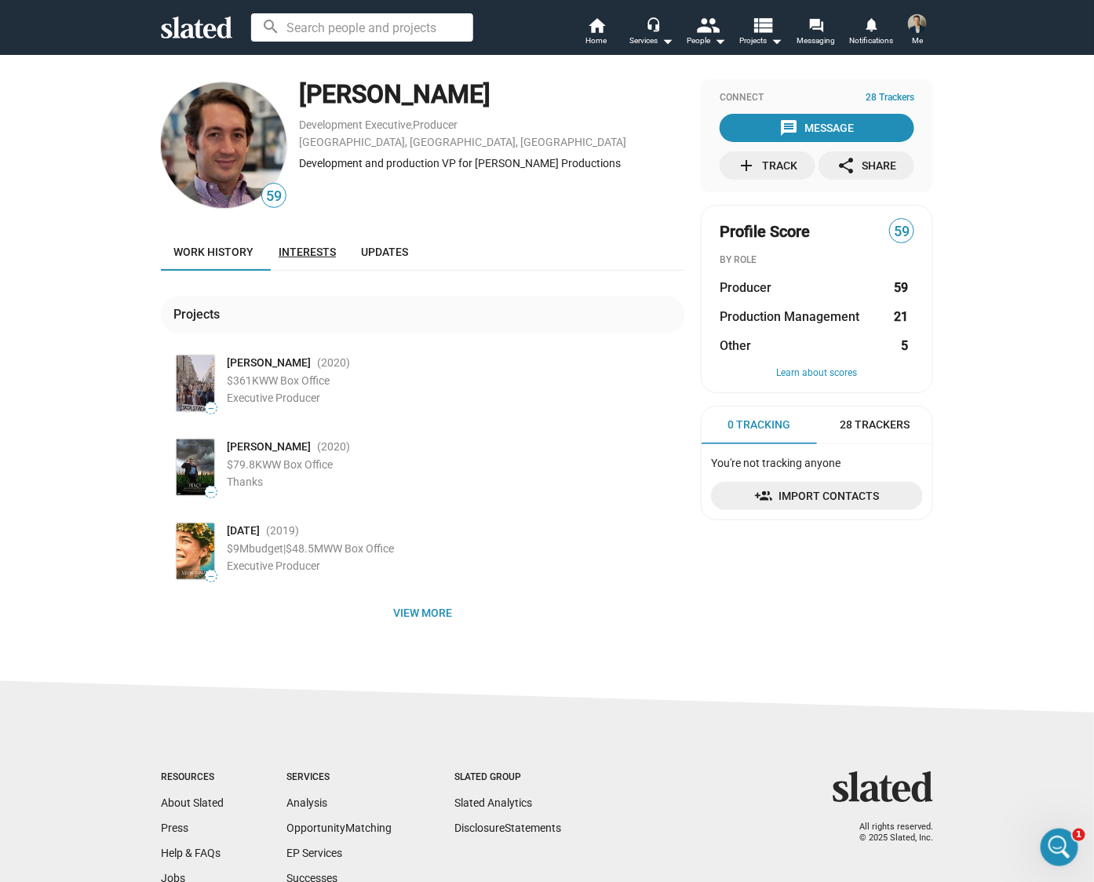
click at [308, 246] on span "Interests" at bounding box center [307, 252] width 57 height 13
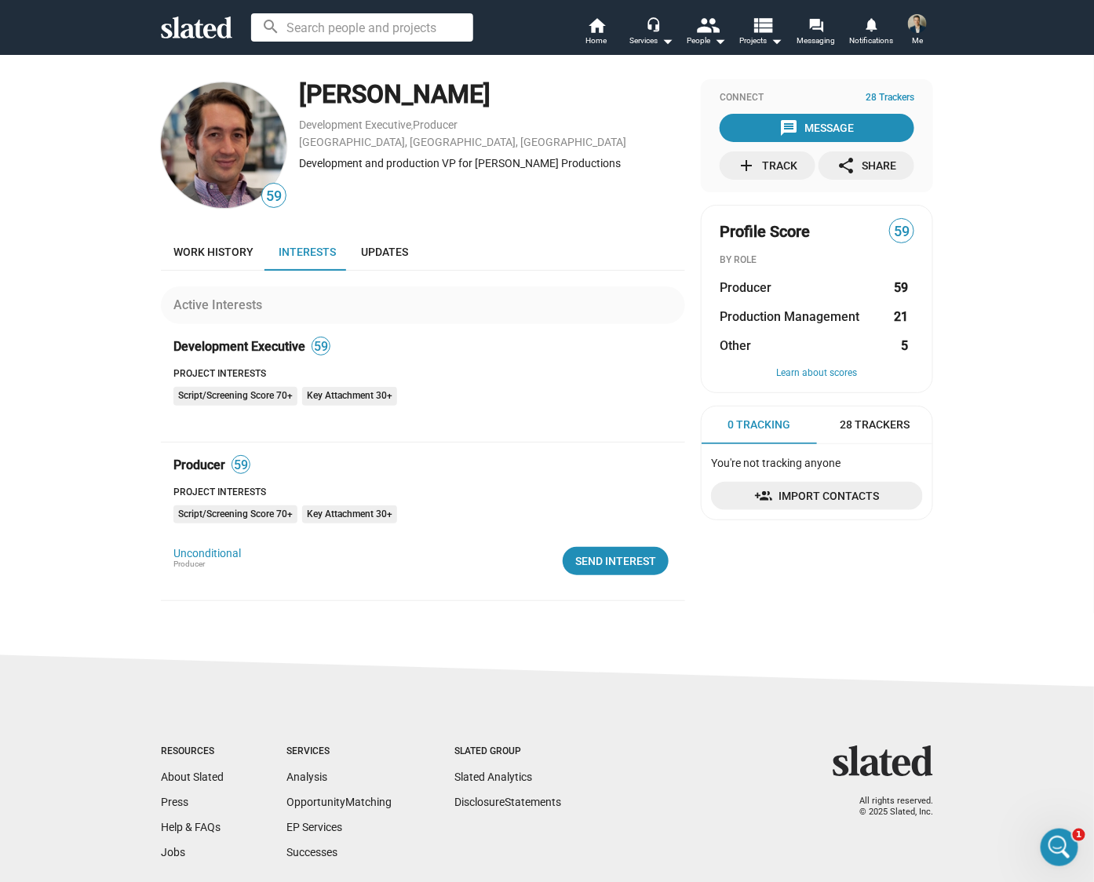
drag, startPoint x: 497, startPoint y: 100, endPoint x: 292, endPoint y: 106, distance: 204.9
click at [292, 106] on div "59 [PERSON_NAME] Development Executive , Producer [GEOGRAPHIC_DATA], [GEOGRAPHI…" at bounding box center [423, 145] width 524 height 132
copy div "[PERSON_NAME]"
click at [228, 244] on link "Work history" at bounding box center [213, 252] width 105 height 38
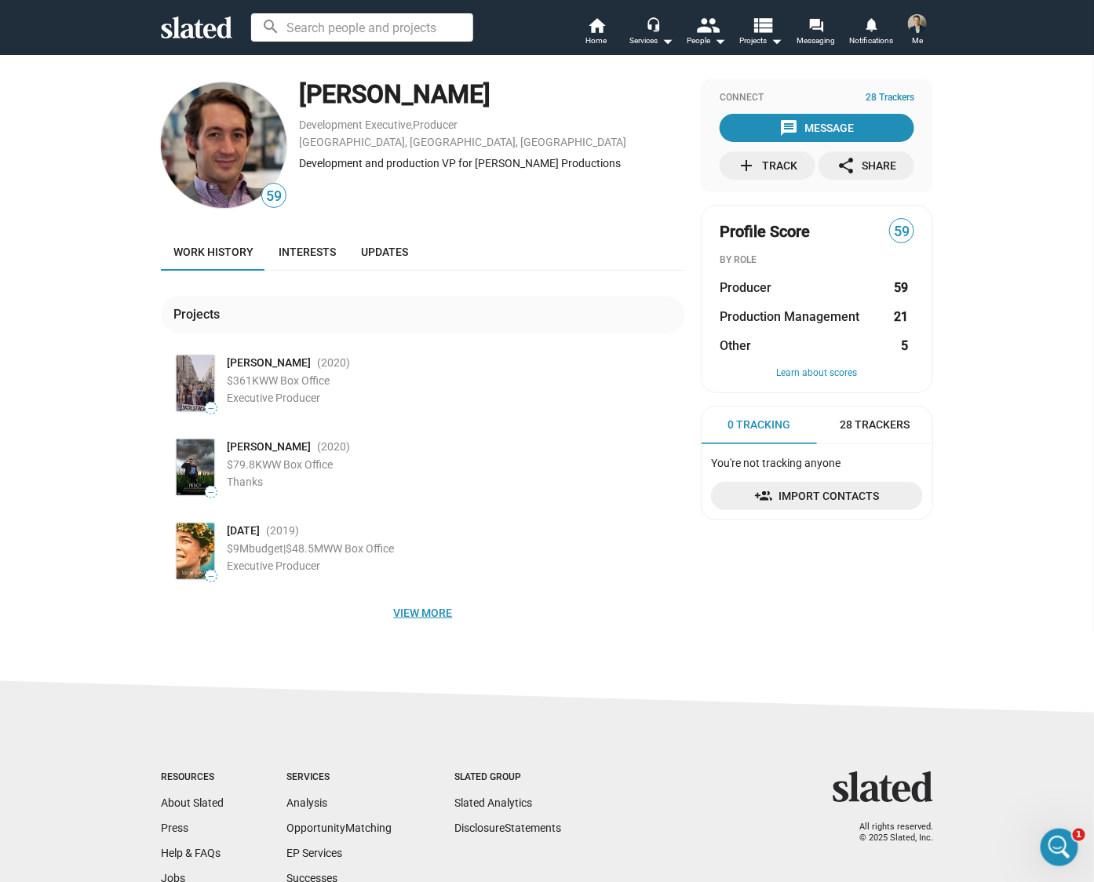
click at [391, 608] on span "View more" at bounding box center [422, 613] width 499 height 28
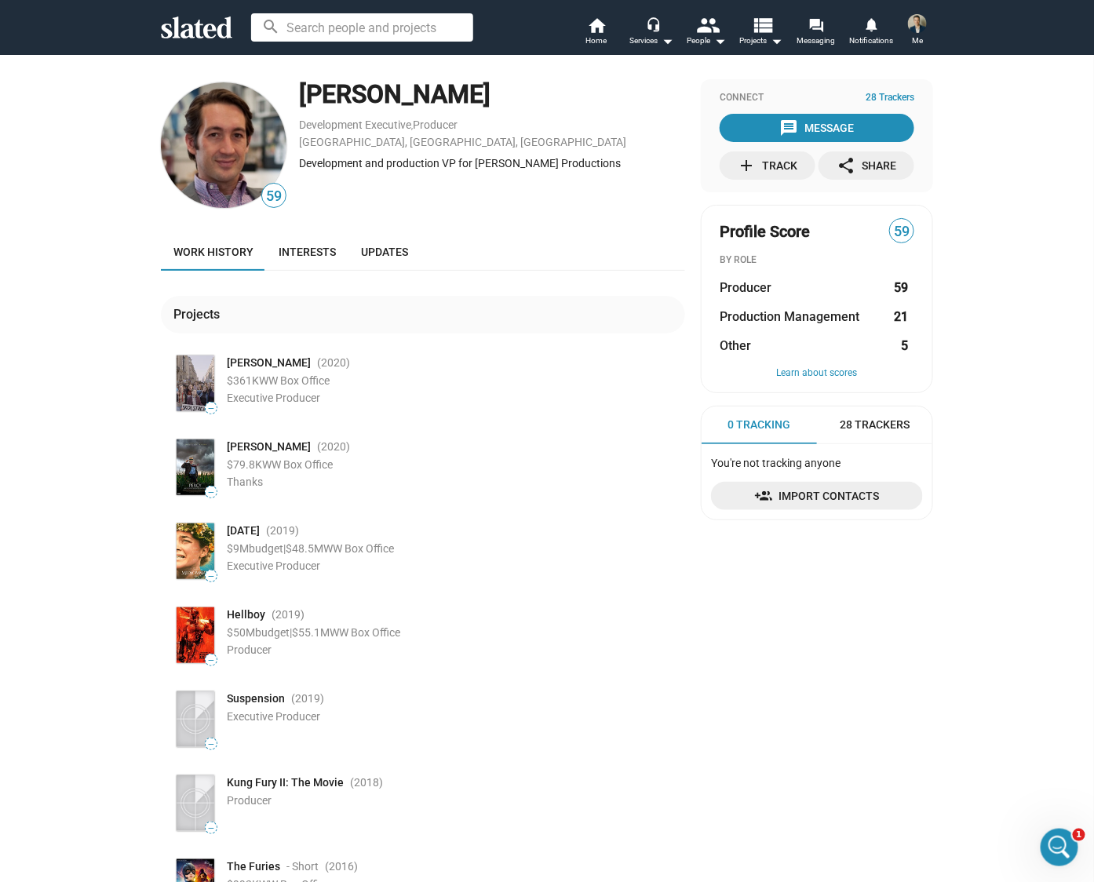
scroll to position [8, 0]
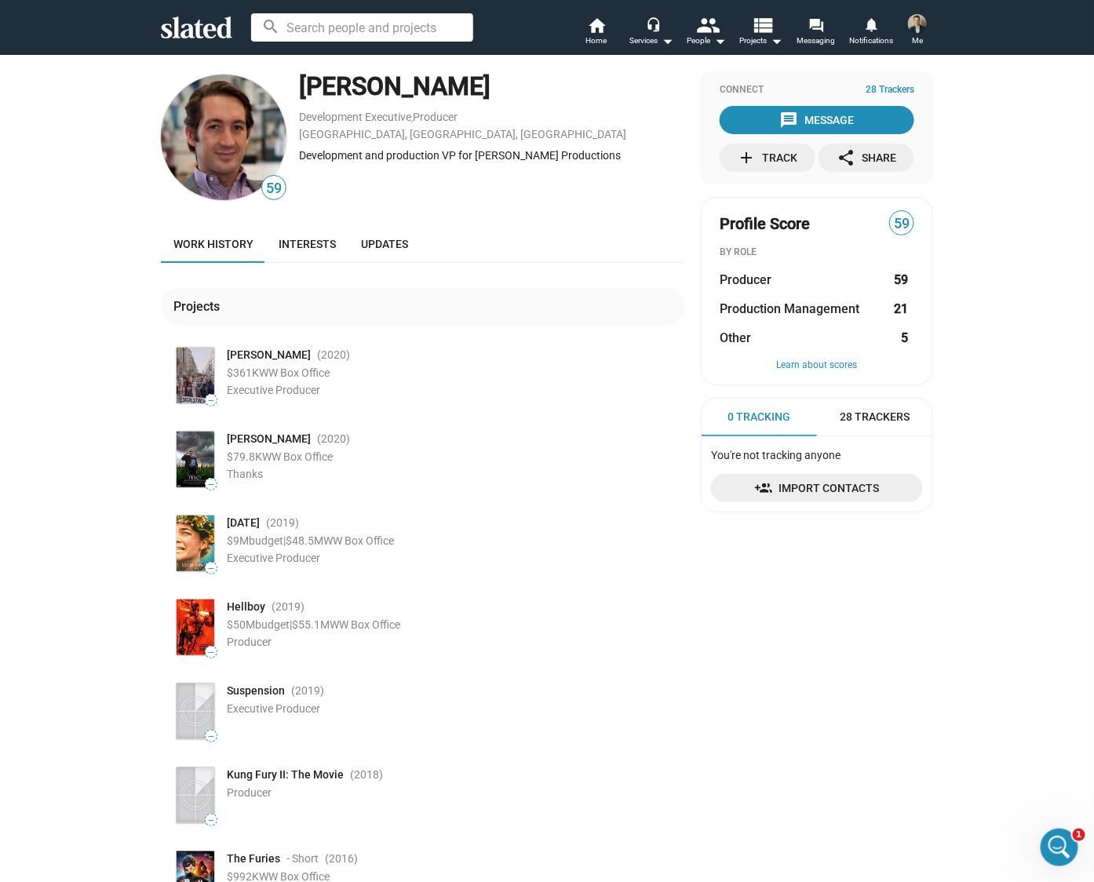
click at [234, 444] on span "Percy" at bounding box center [269, 439] width 84 height 15
click at [233, 441] on span "Percy" at bounding box center [269, 439] width 84 height 15
click at [233, 440] on span "Percy" at bounding box center [269, 439] width 84 height 15
click at [317, 441] on span "(2020 )" at bounding box center [333, 439] width 33 height 15
click at [227, 445] on span "Percy" at bounding box center [269, 439] width 84 height 15
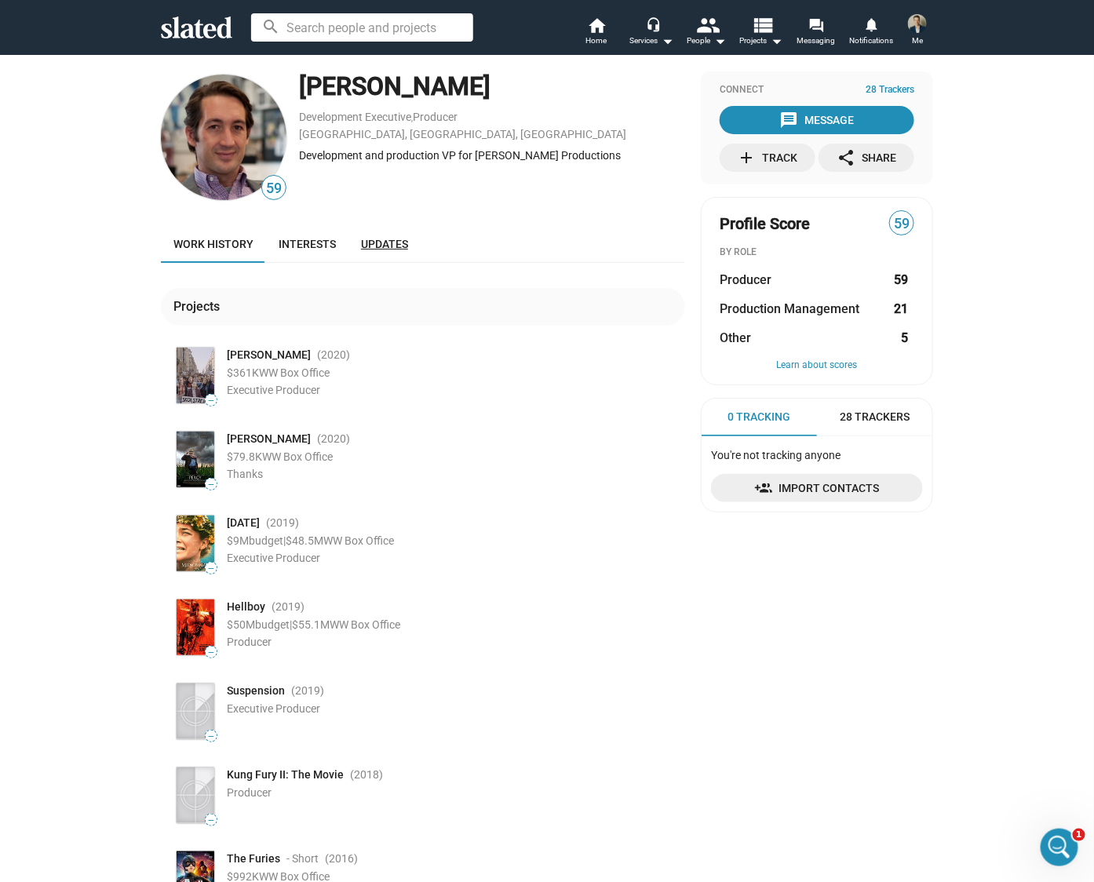
click at [402, 250] on link "Updates" at bounding box center [384, 244] width 72 height 38
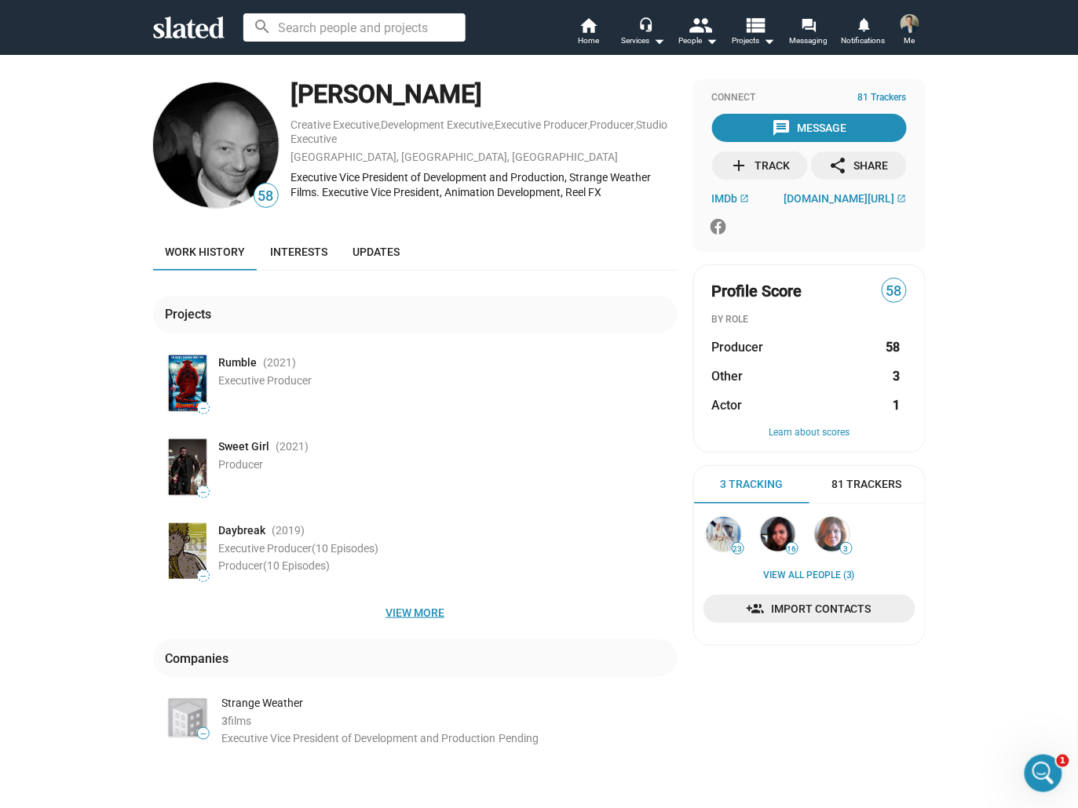
click at [394, 606] on span "View more" at bounding box center [415, 613] width 499 height 28
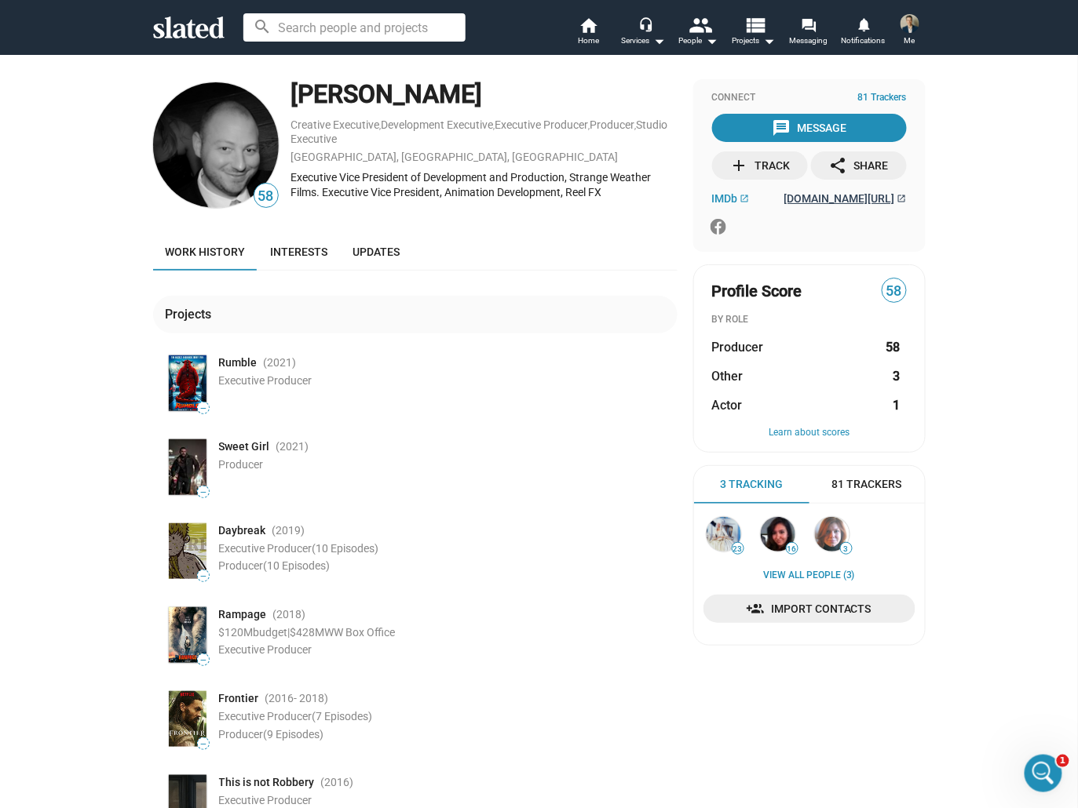
click at [815, 199] on span "[DOMAIN_NAME][URL]" at bounding box center [839, 198] width 111 height 13
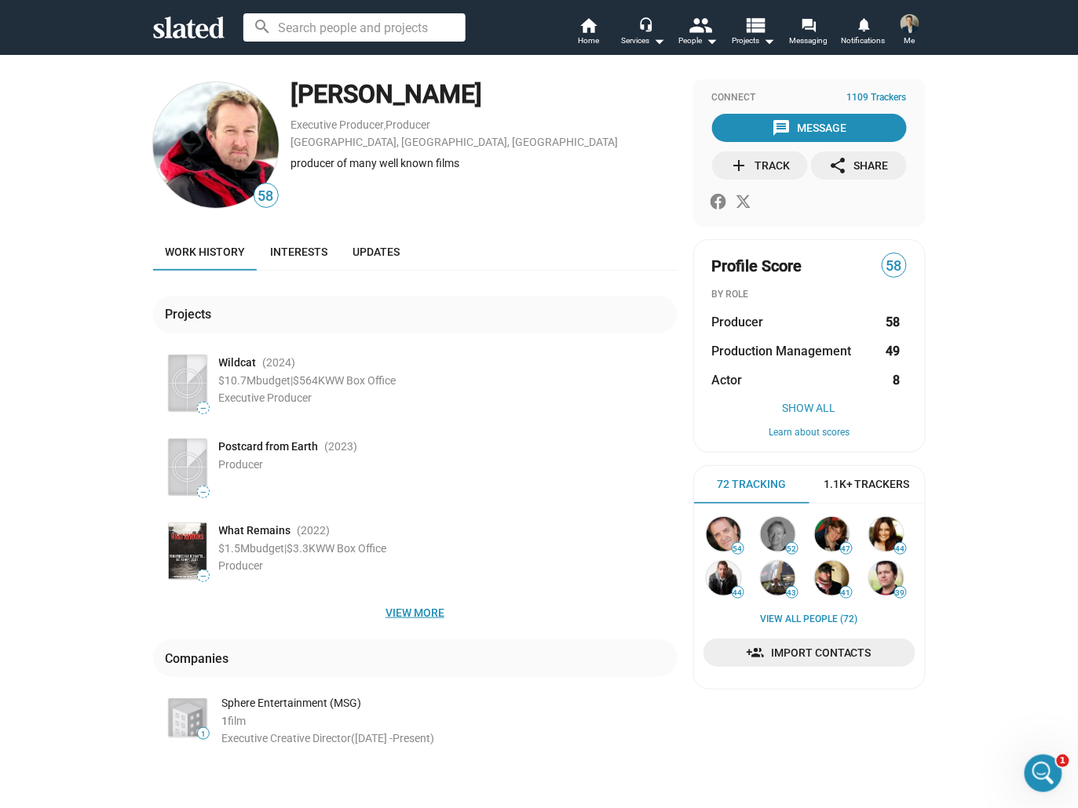
click at [414, 611] on span "View more" at bounding box center [415, 613] width 499 height 28
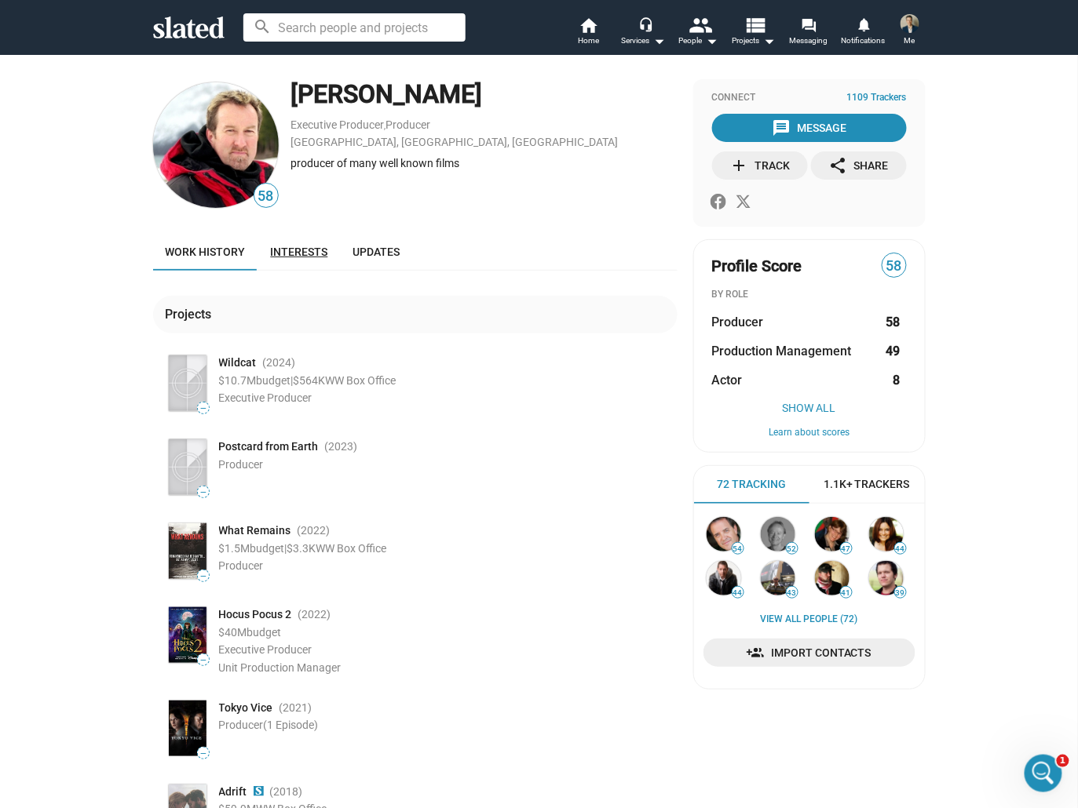
click at [297, 250] on span "Interests" at bounding box center [299, 252] width 57 height 13
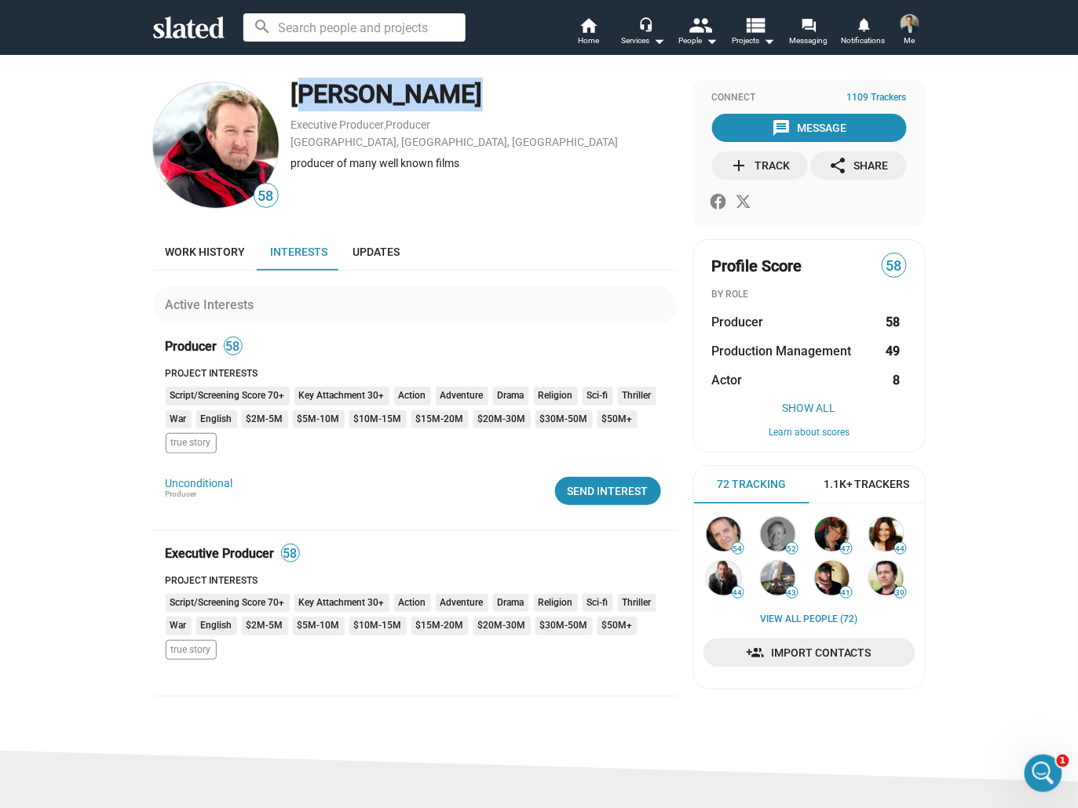
drag, startPoint x: 433, startPoint y: 92, endPoint x: 287, endPoint y: 92, distance: 146.0
click at [291, 92] on div "Ralph Winter" at bounding box center [484, 95] width 386 height 34
copy div "Ralph Winter"
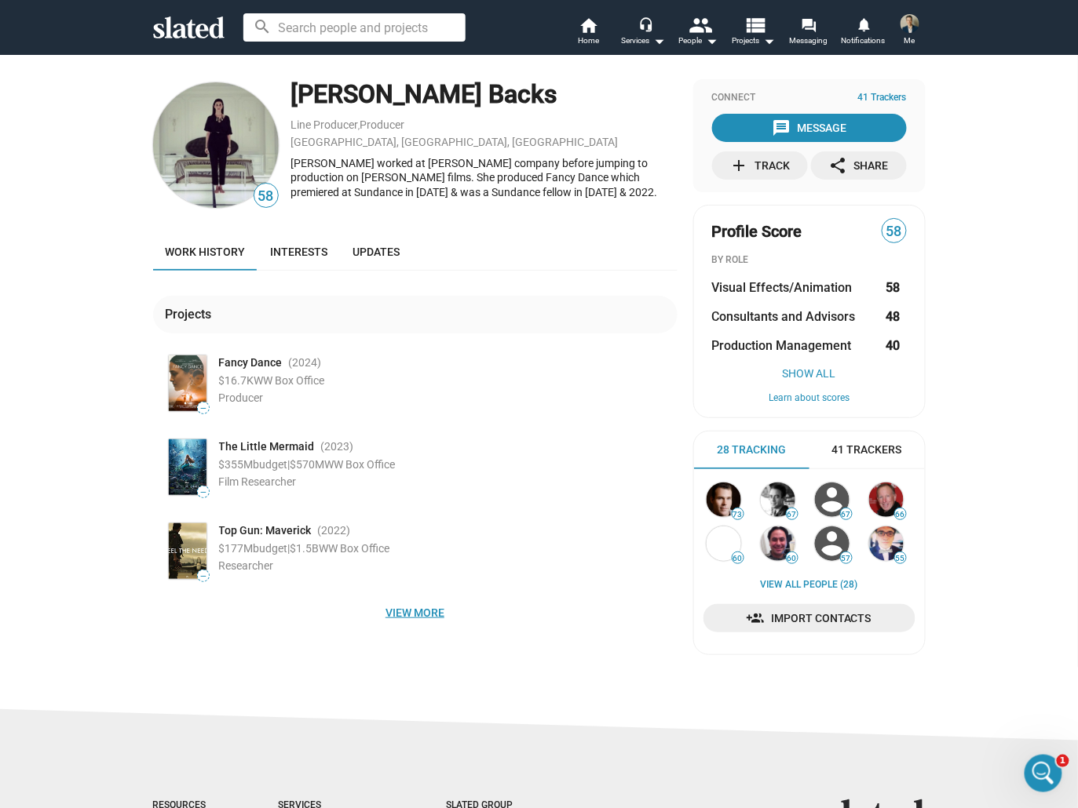
click at [407, 612] on span "View more" at bounding box center [415, 613] width 499 height 28
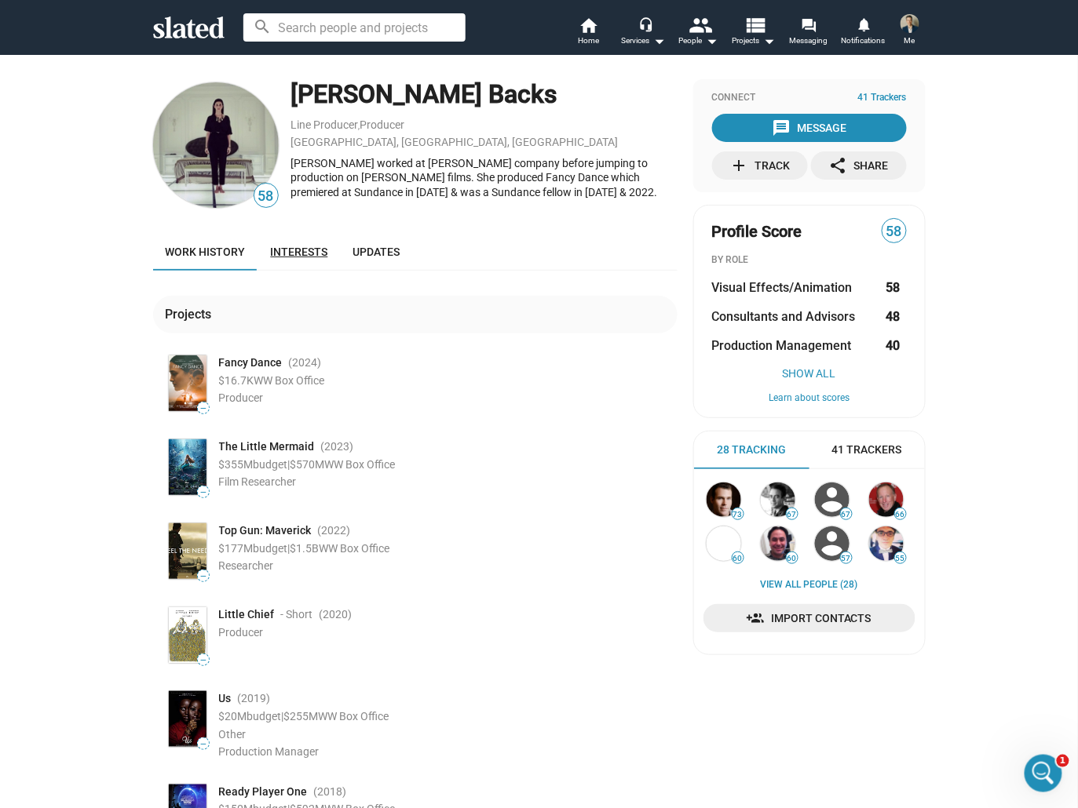
click at [288, 253] on span "Interests" at bounding box center [299, 252] width 57 height 13
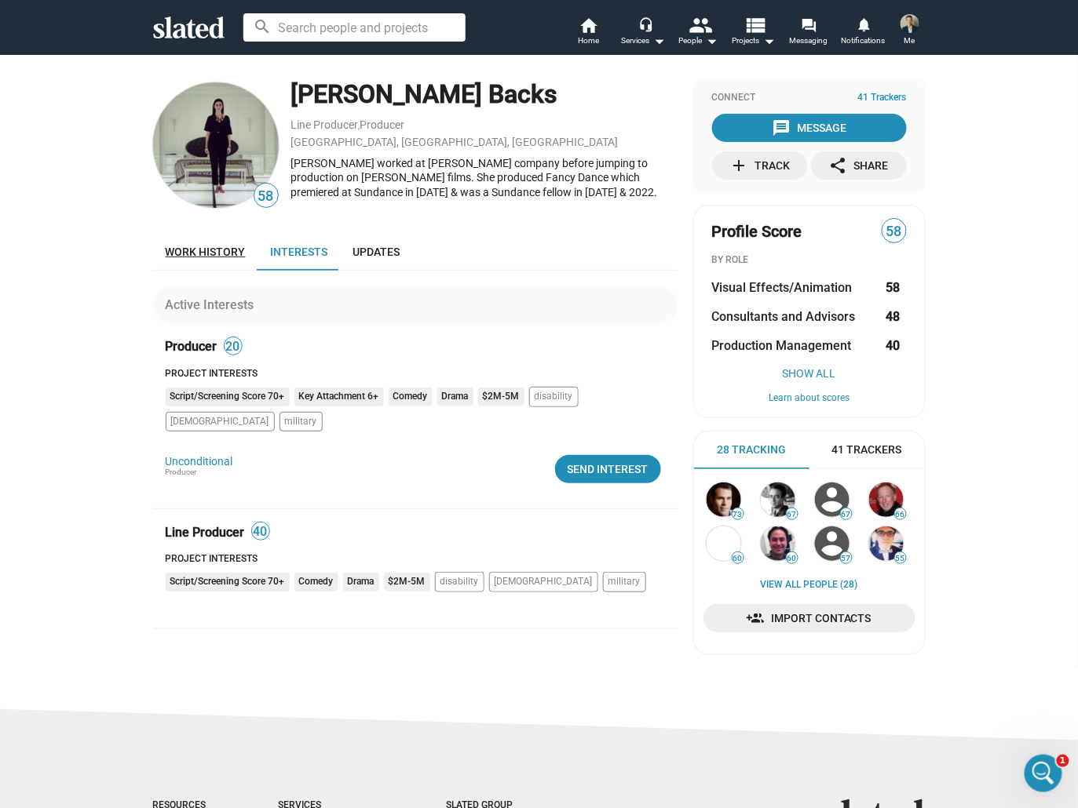
click at [216, 253] on span "Work history" at bounding box center [206, 252] width 80 height 13
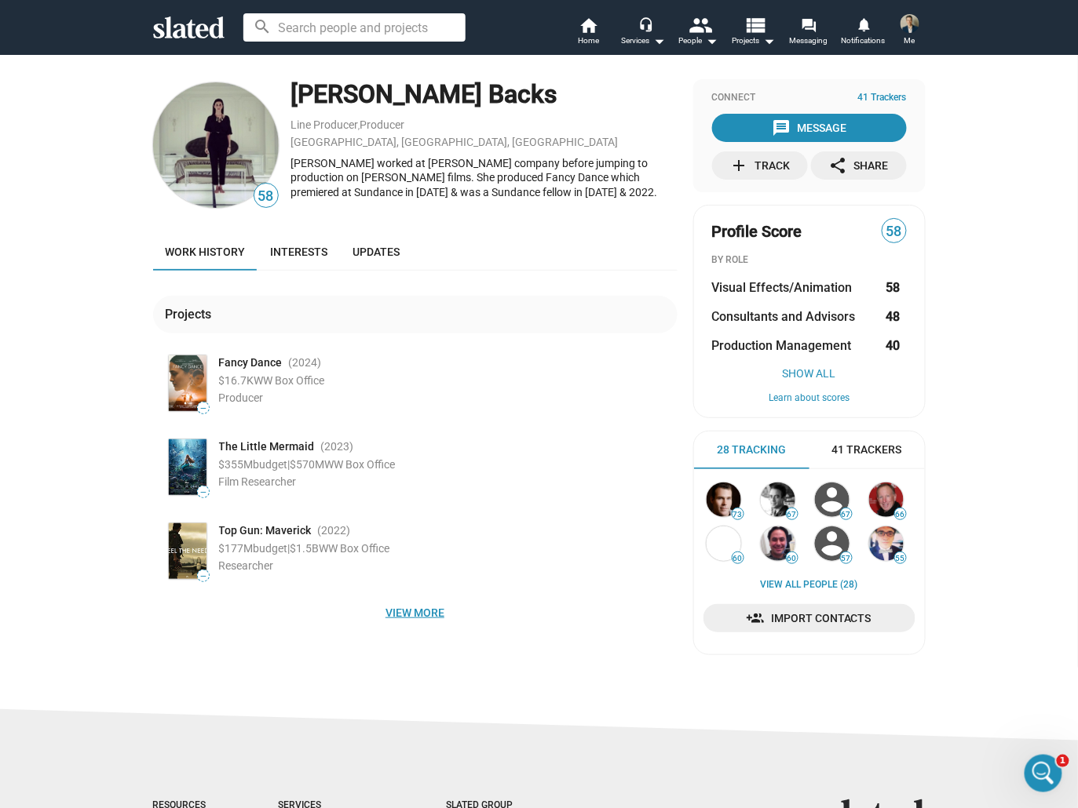
click at [418, 609] on span "View more" at bounding box center [415, 613] width 499 height 28
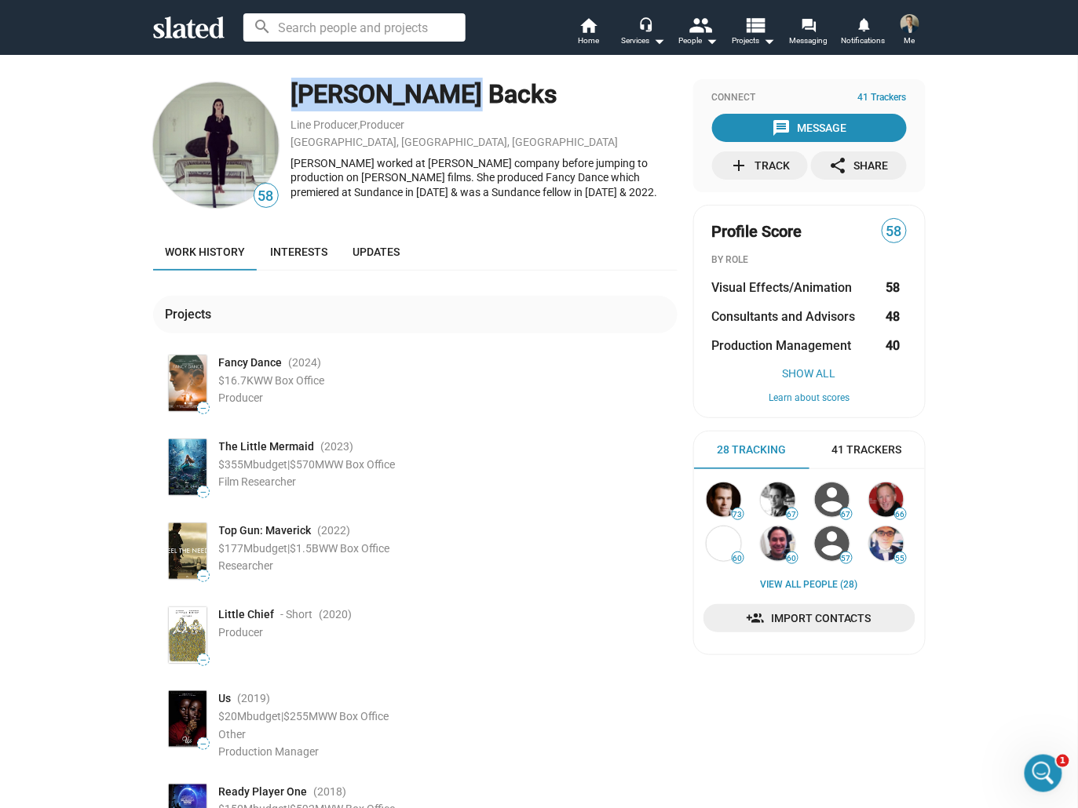
drag, startPoint x: 453, startPoint y: 89, endPoint x: 279, endPoint y: 102, distance: 173.9
click at [279, 102] on div "58 Deidre Backs Line Producer , Producer Los Angeles, CA, US Deidre worked at A…" at bounding box center [415, 145] width 524 height 132
copy div "Deidre Backs"
click at [340, 31] on input at bounding box center [354, 27] width 222 height 28
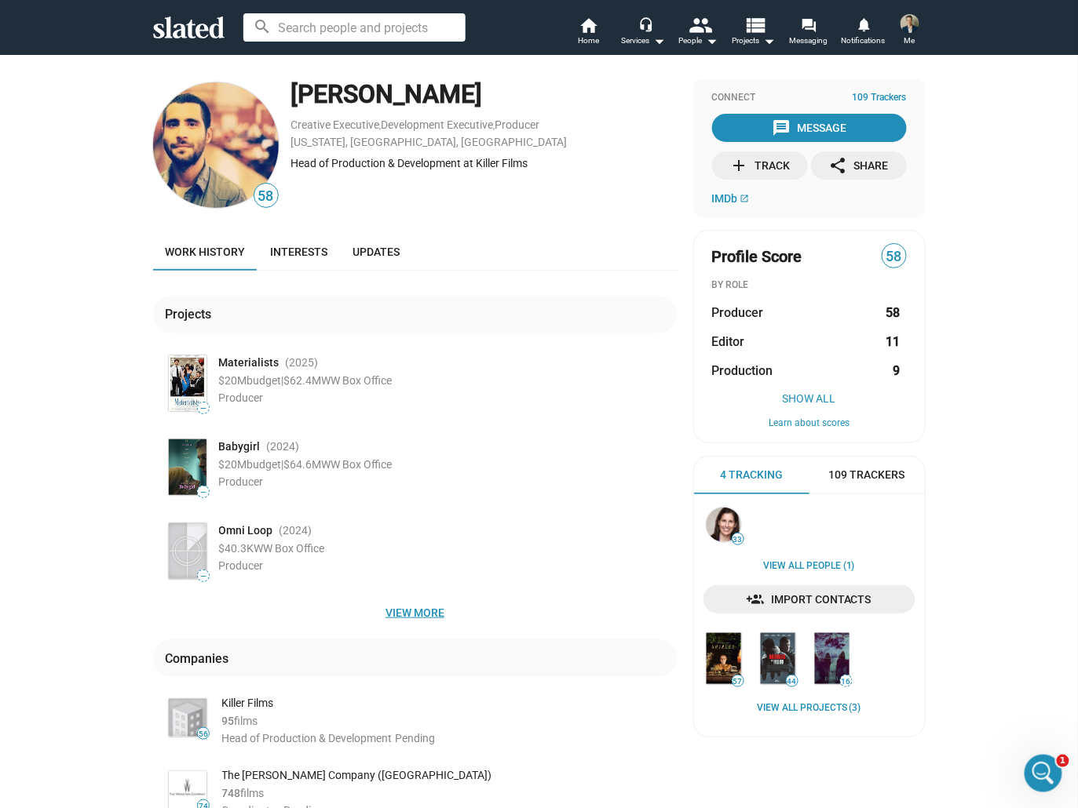
click at [411, 606] on span "View more" at bounding box center [415, 613] width 499 height 28
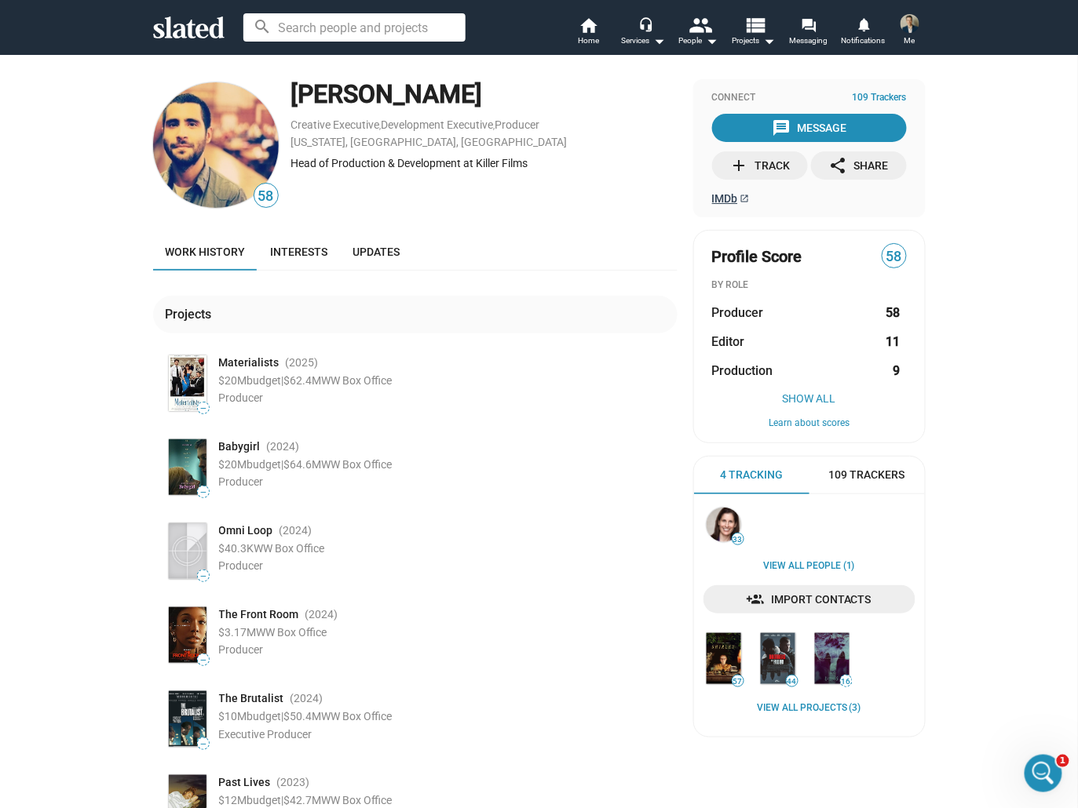
click at [724, 196] on span "IMDb" at bounding box center [725, 198] width 26 height 13
click at [292, 239] on link "Interests" at bounding box center [299, 252] width 82 height 38
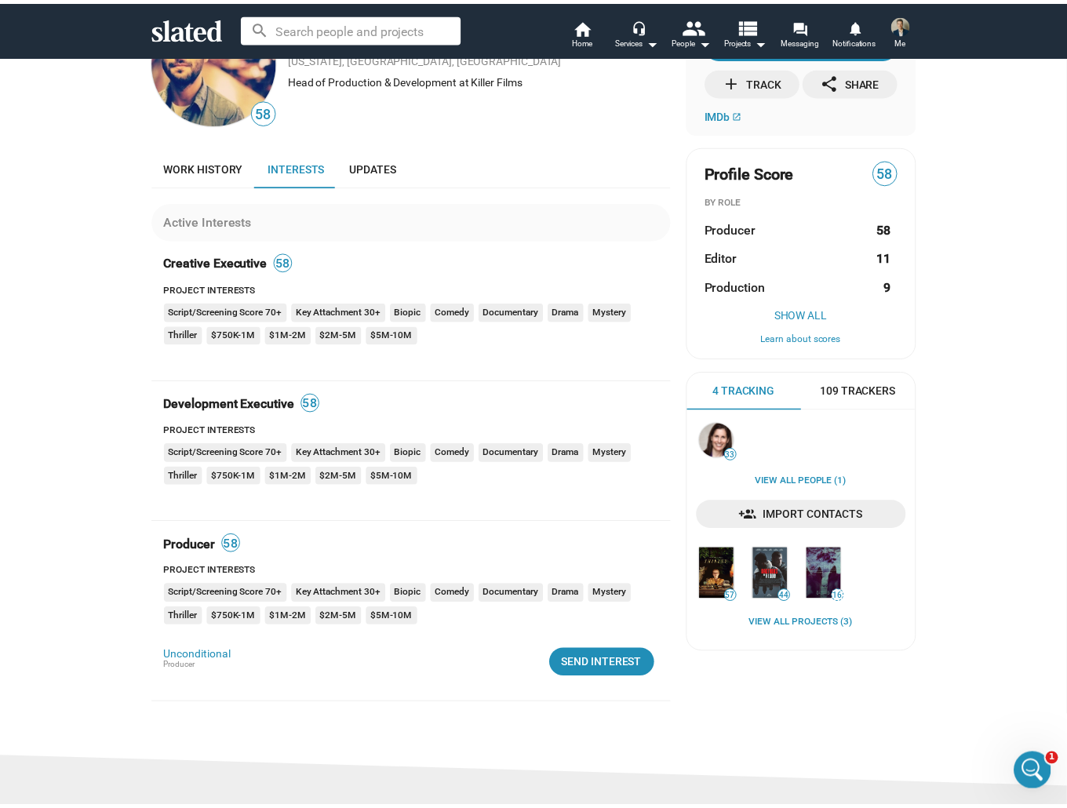
scroll to position [23, 0]
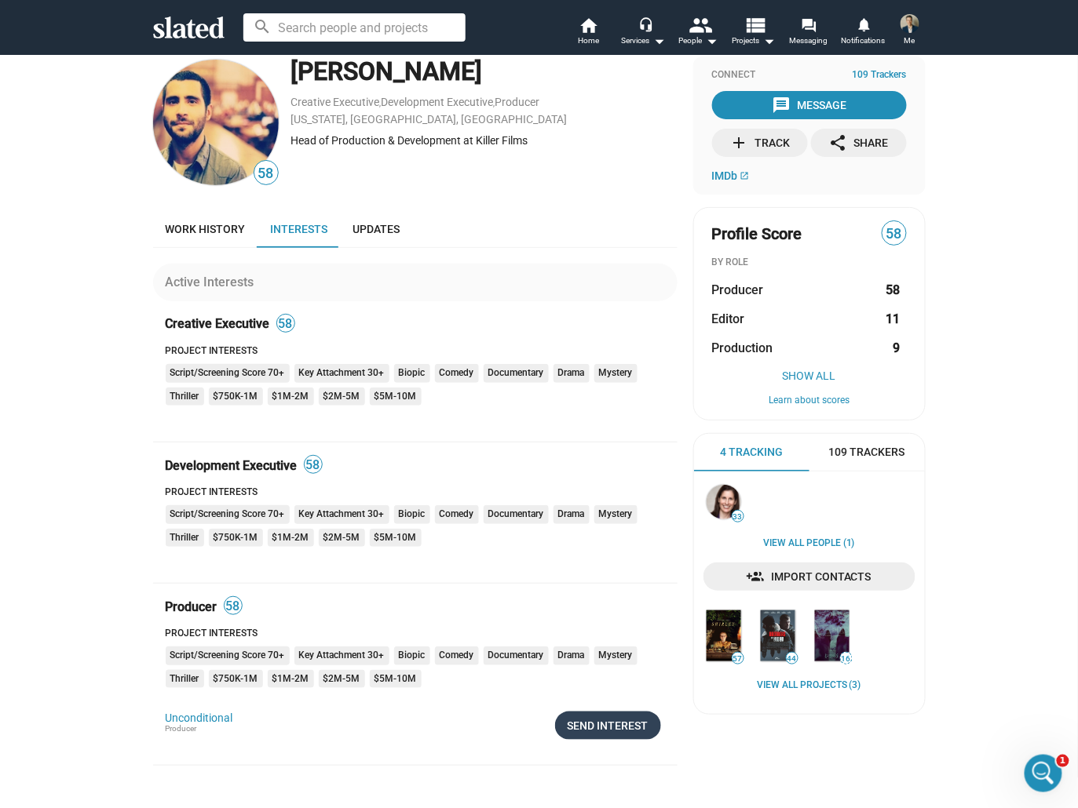
click at [582, 724] on div "Send Interest" at bounding box center [607, 726] width 81 height 28
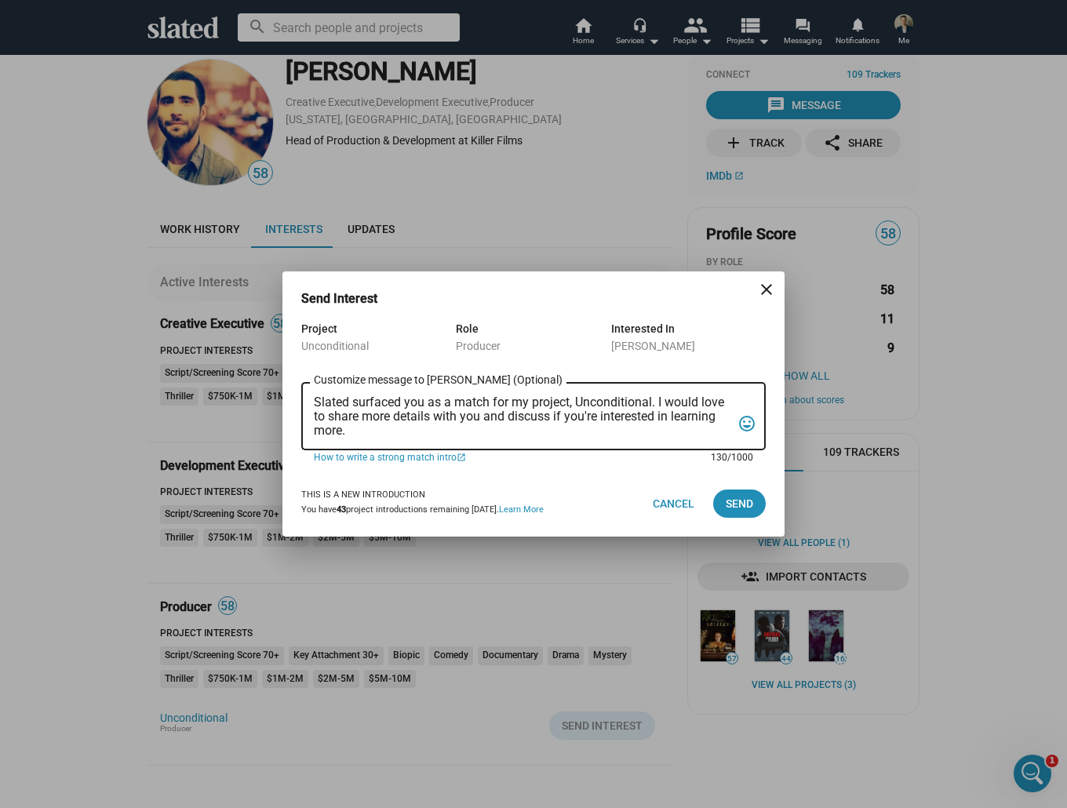
drag, startPoint x: 352, startPoint y: 436, endPoint x: 304, endPoint y: 404, distance: 57.7
click at [304, 404] on div "Slated surfaced you as a match for my project, Unconditional. I would love to s…" at bounding box center [533, 414] width 465 height 71
click at [424, 436] on textarea "Hi David, I know you produced Past Lives, I have a film that fits in a similar …" at bounding box center [523, 417] width 418 height 42
paste textarea "Ralph Winter"
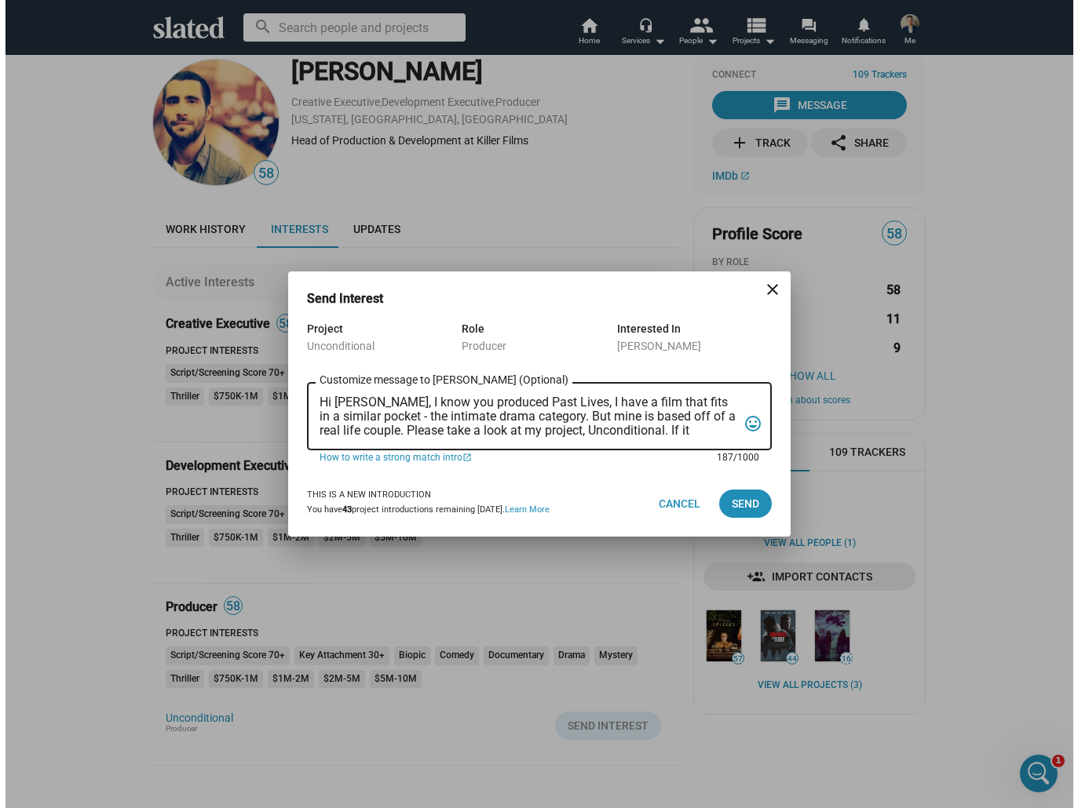
scroll to position [0, 0]
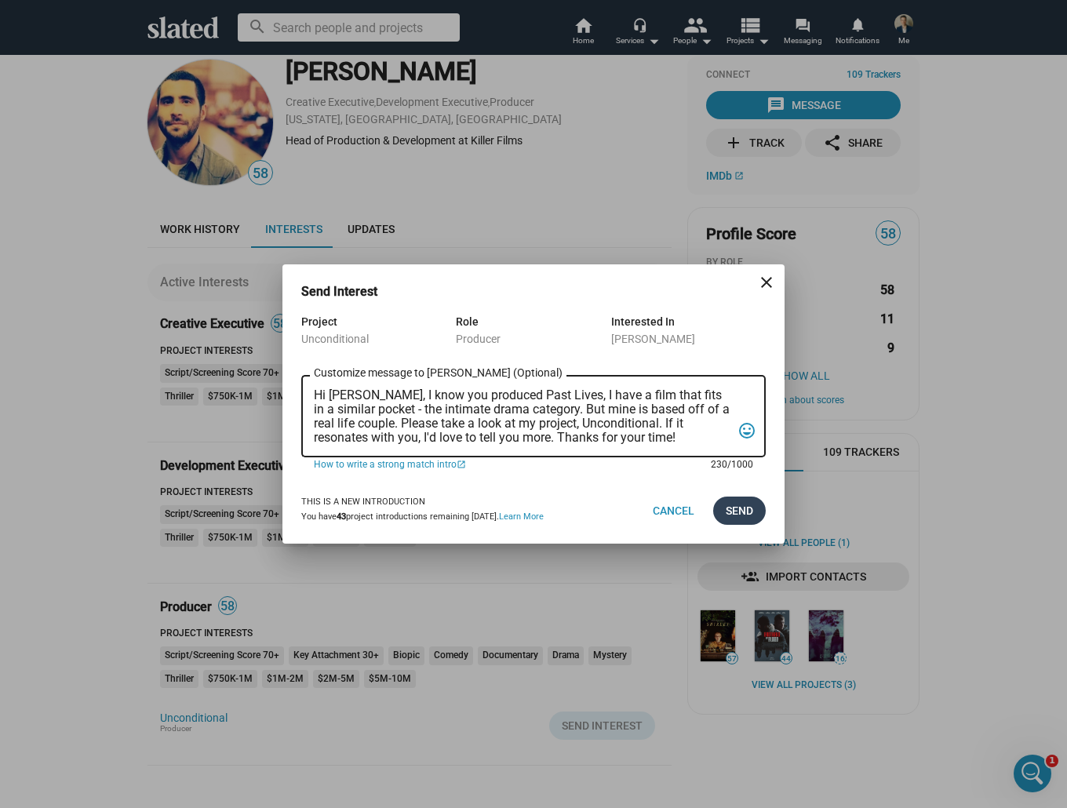
type textarea "Hi David, I know you produced Past Lives, I have a film that fits in a similar …"
click at [745, 513] on span "Send" at bounding box center [739, 511] width 27 height 28
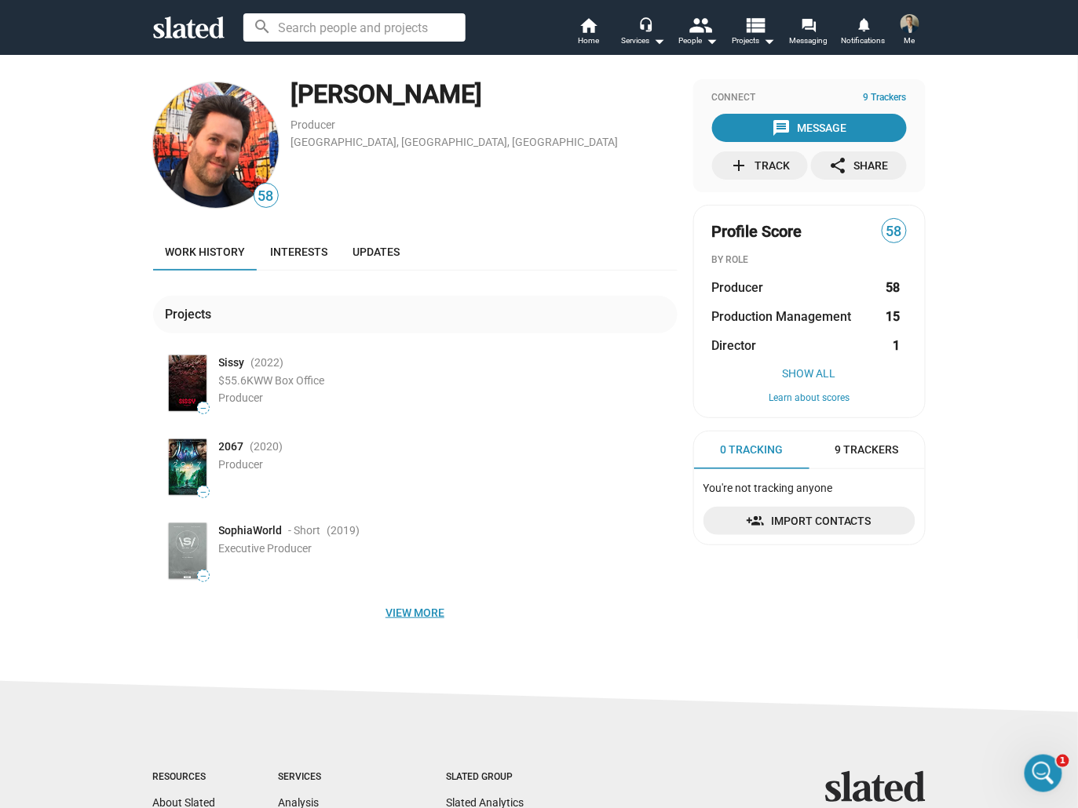
click at [389, 607] on span "View more" at bounding box center [415, 613] width 499 height 28
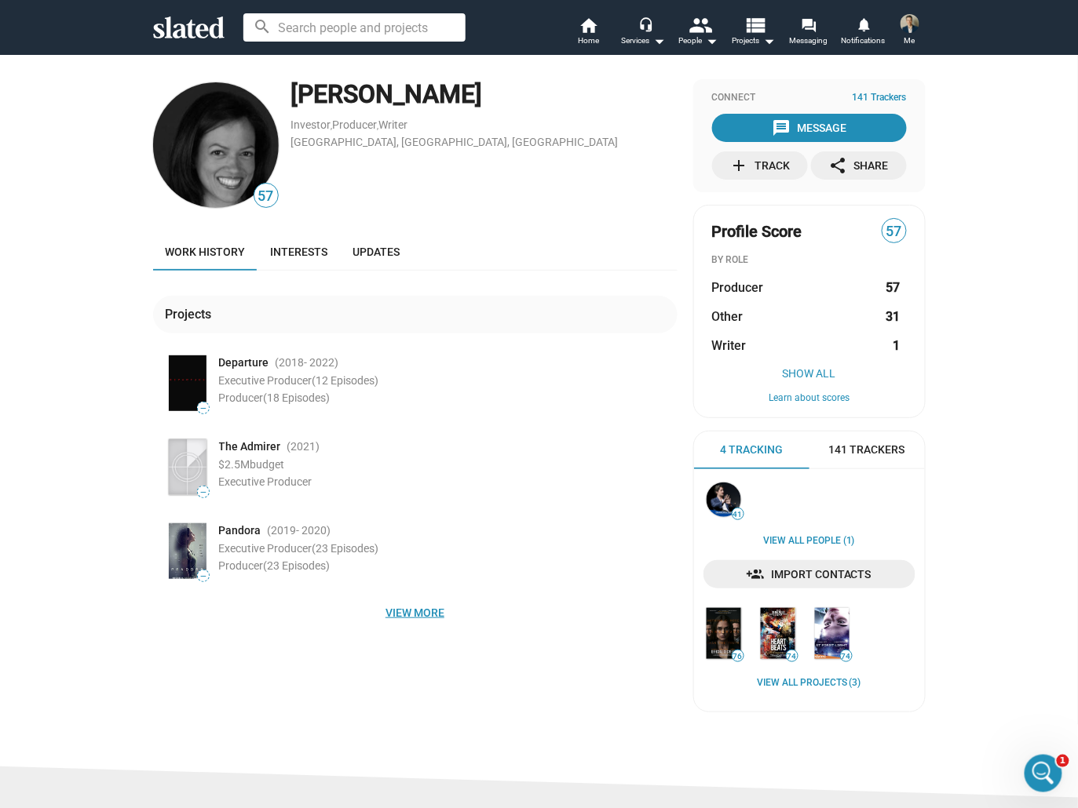
click at [399, 614] on span "View more" at bounding box center [415, 613] width 499 height 28
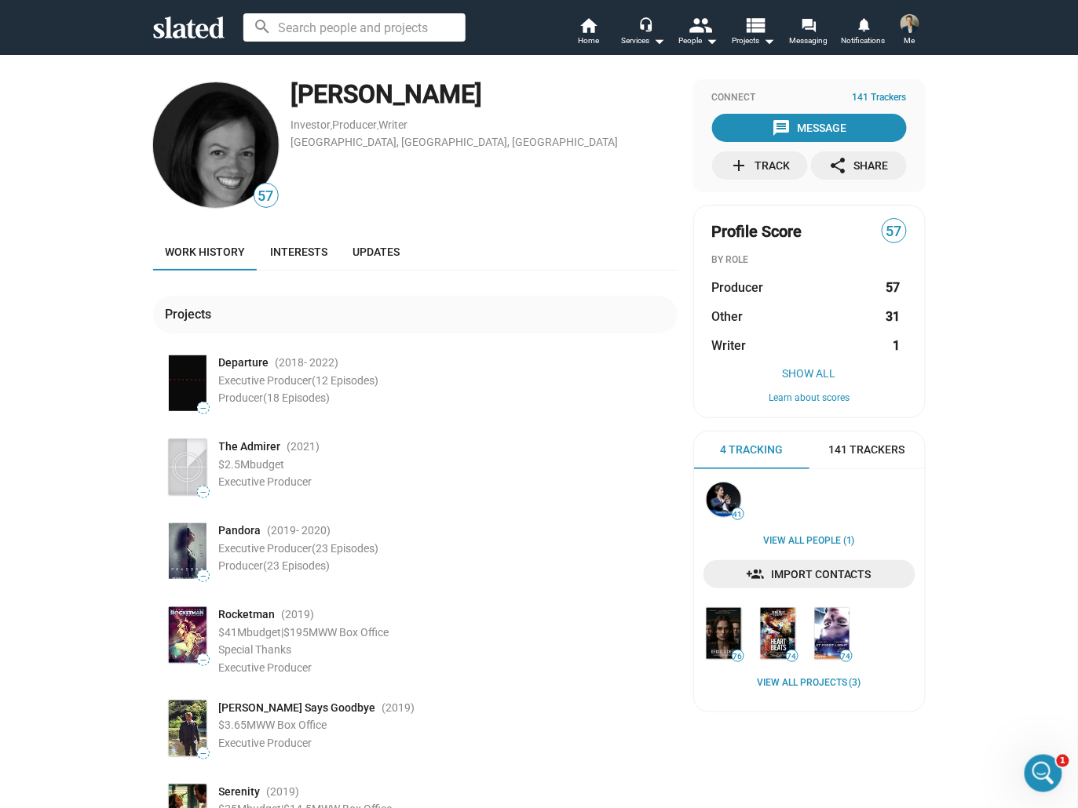
drag, startPoint x: 444, startPoint y: 98, endPoint x: 282, endPoint y: 97, distance: 162.5
click at [282, 97] on div "57 Karine Martin Investor , Producer , Writer Los Angeles, CA, US" at bounding box center [415, 145] width 524 height 132
copy div "Karine Martin"
click at [287, 260] on link "Interests" at bounding box center [299, 252] width 82 height 38
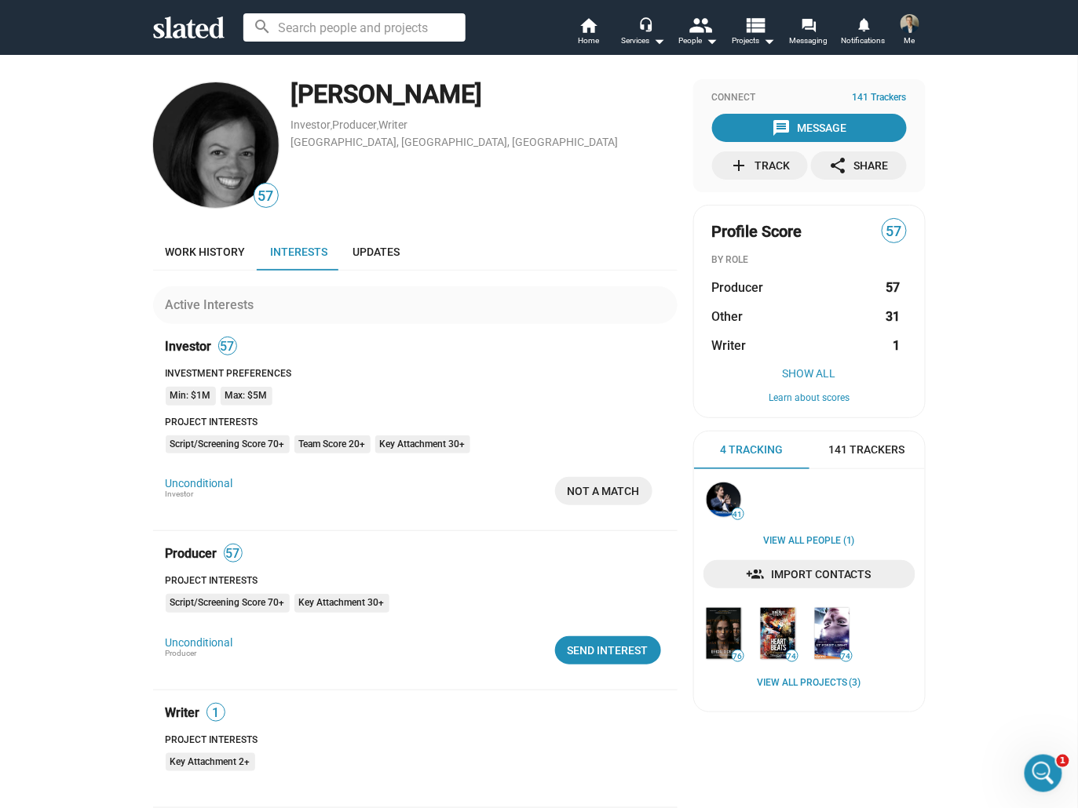
scroll to position [11, 0]
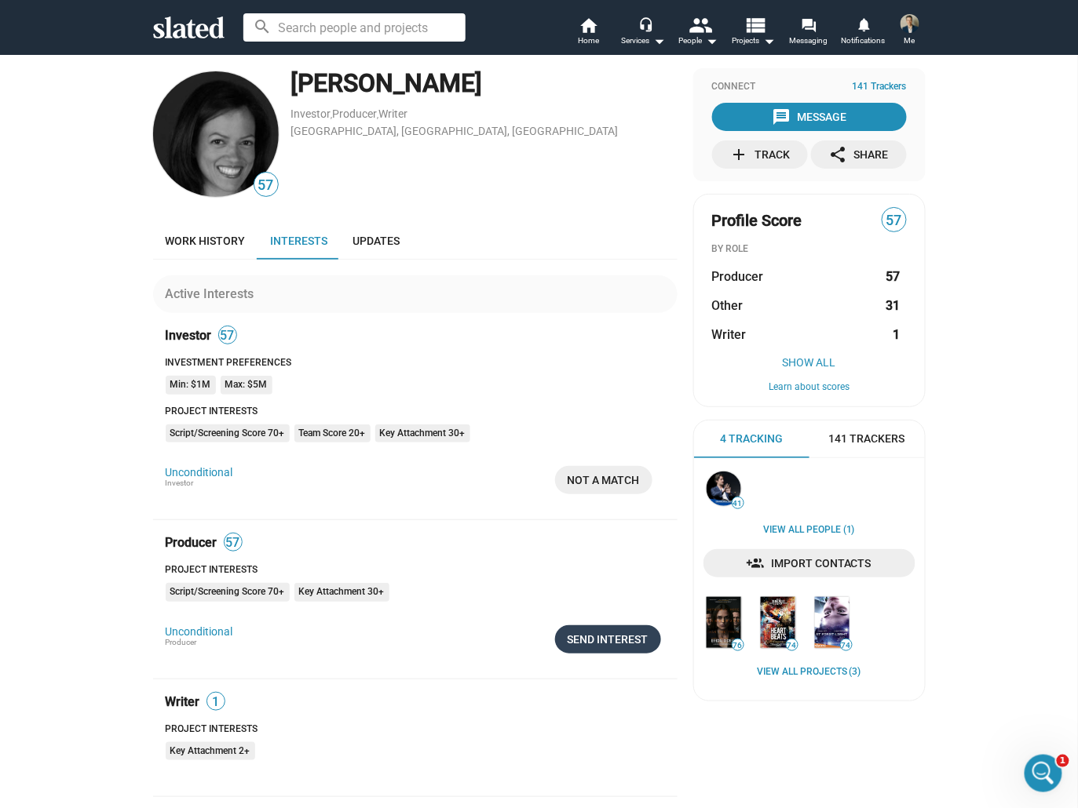
click at [584, 644] on div "Send Interest" at bounding box center [607, 640] width 81 height 28
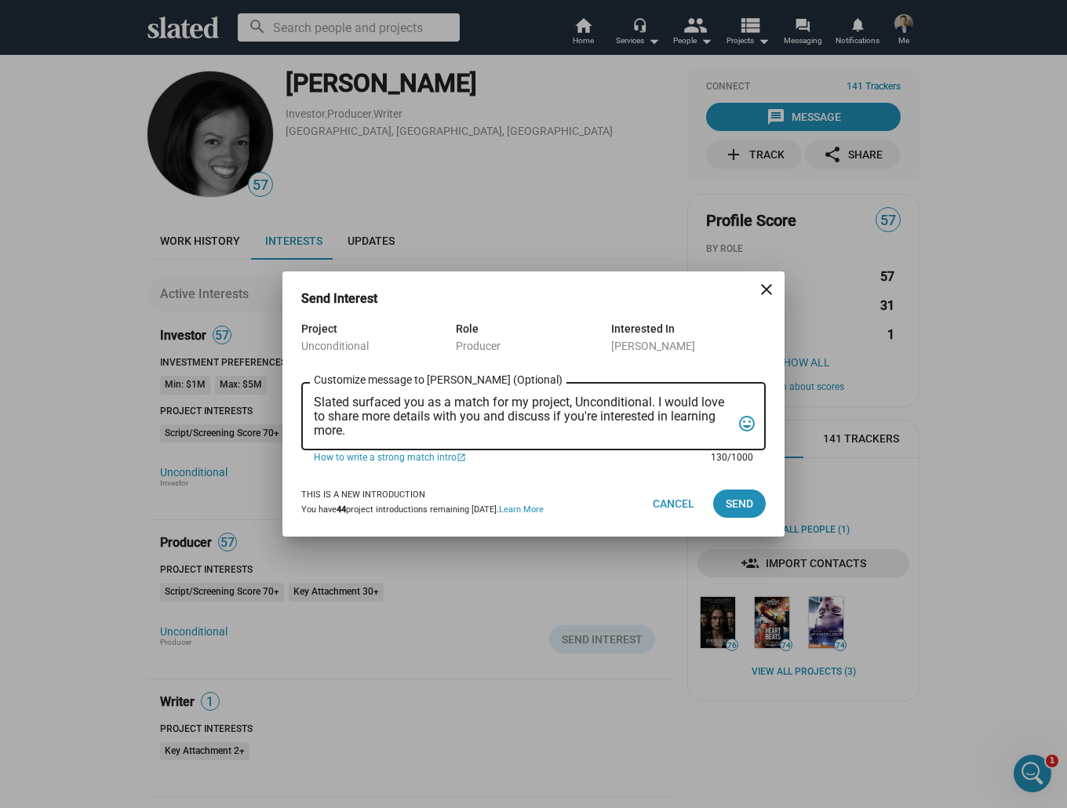
drag, startPoint x: 405, startPoint y: 421, endPoint x: 297, endPoint y: 381, distance: 114.7
click at [297, 381] on div "Project Unconditional Role Producer Interested In Karine Martin Slated surfaced…" at bounding box center [534, 394] width 502 height 151
drag, startPoint x: 359, startPoint y: 429, endPoint x: 292, endPoint y: 392, distance: 77.3
click at [292, 392] on div "Project Unconditional Role Producer Interested In Karine Martin Slated surfaced…" at bounding box center [534, 394] width 502 height 151
paste textarea "Karine Martin"
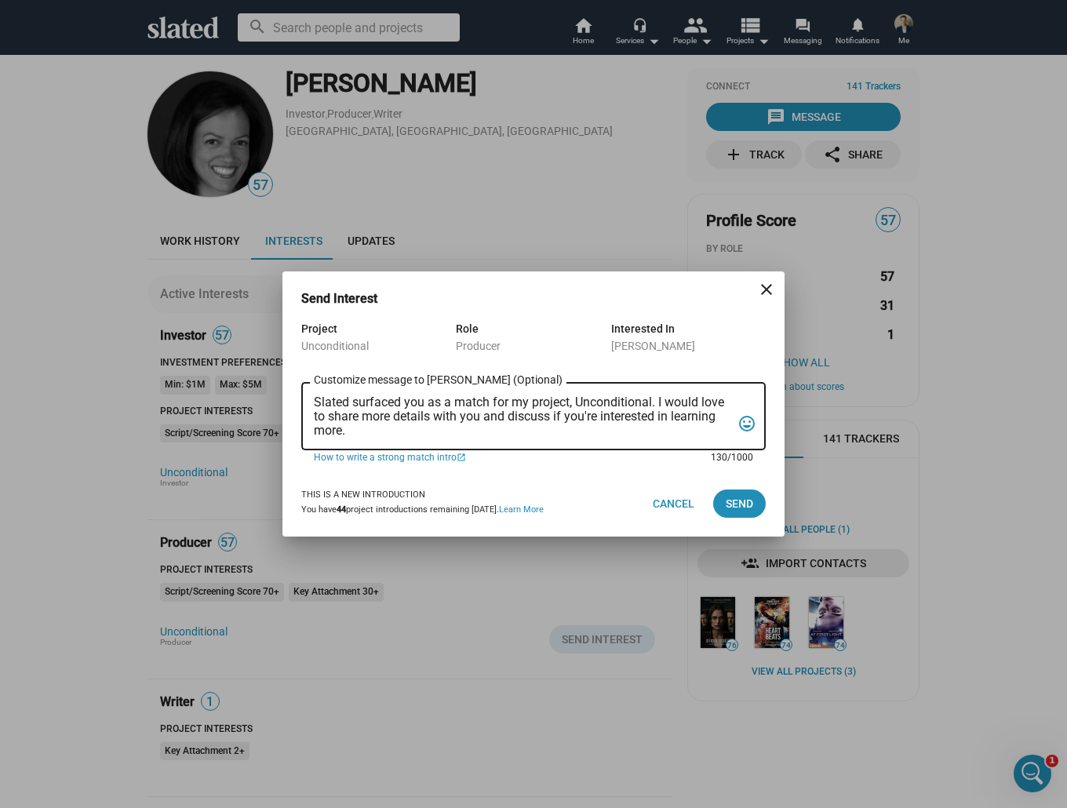
type textarea "Karine Martin"
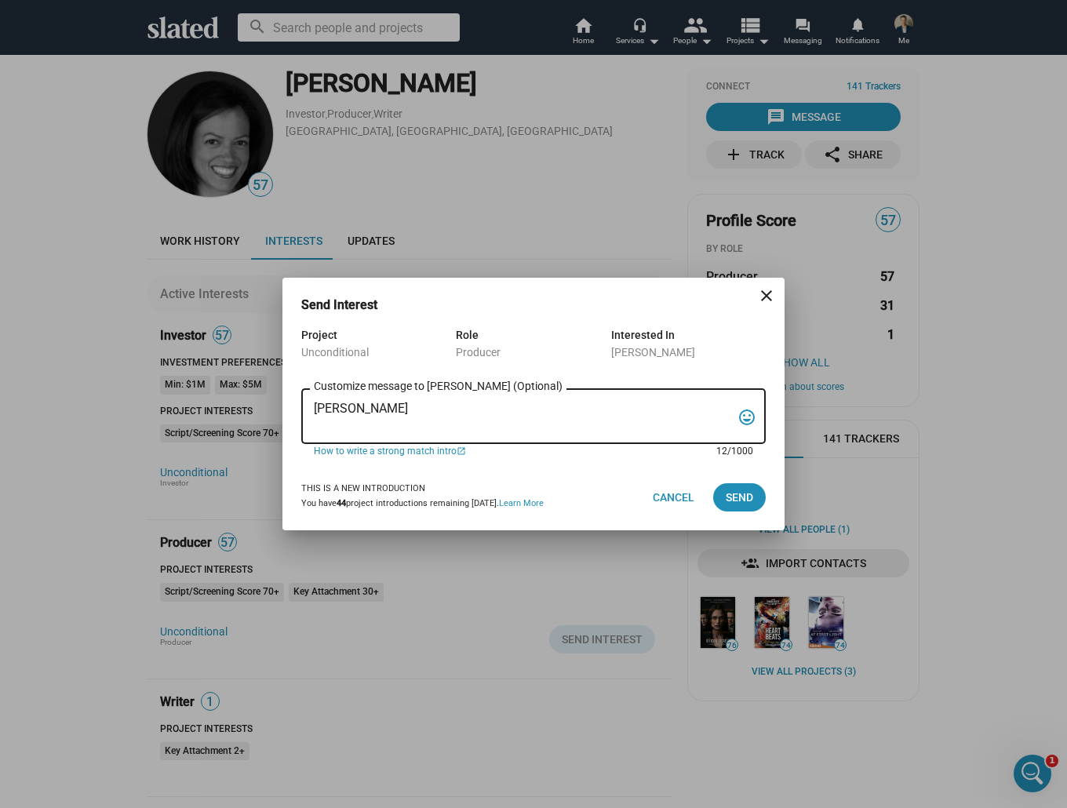
drag, startPoint x: 406, startPoint y: 429, endPoint x: 270, endPoint y: 394, distance: 140.3
click at [270, 394] on div "Send Interest close Project Unconditional Role Producer Interested In Karine Ma…" at bounding box center [533, 404] width 1067 height 808
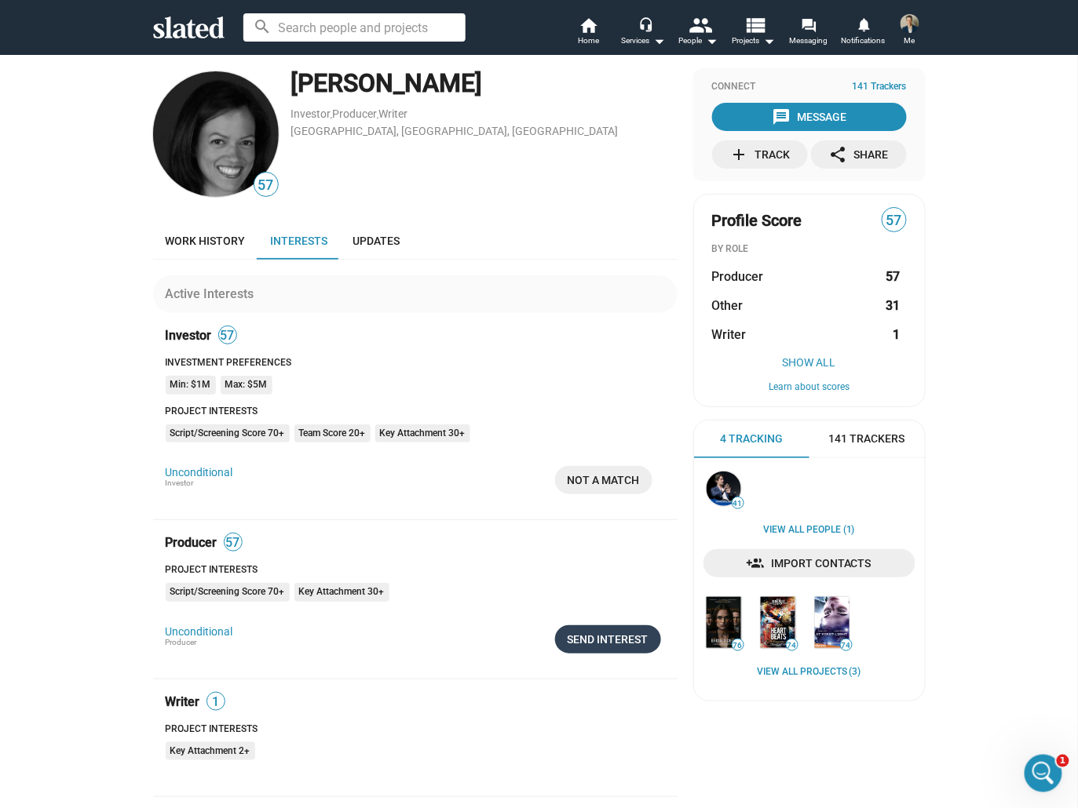
click at [615, 639] on div "Send Interest" at bounding box center [607, 640] width 81 height 28
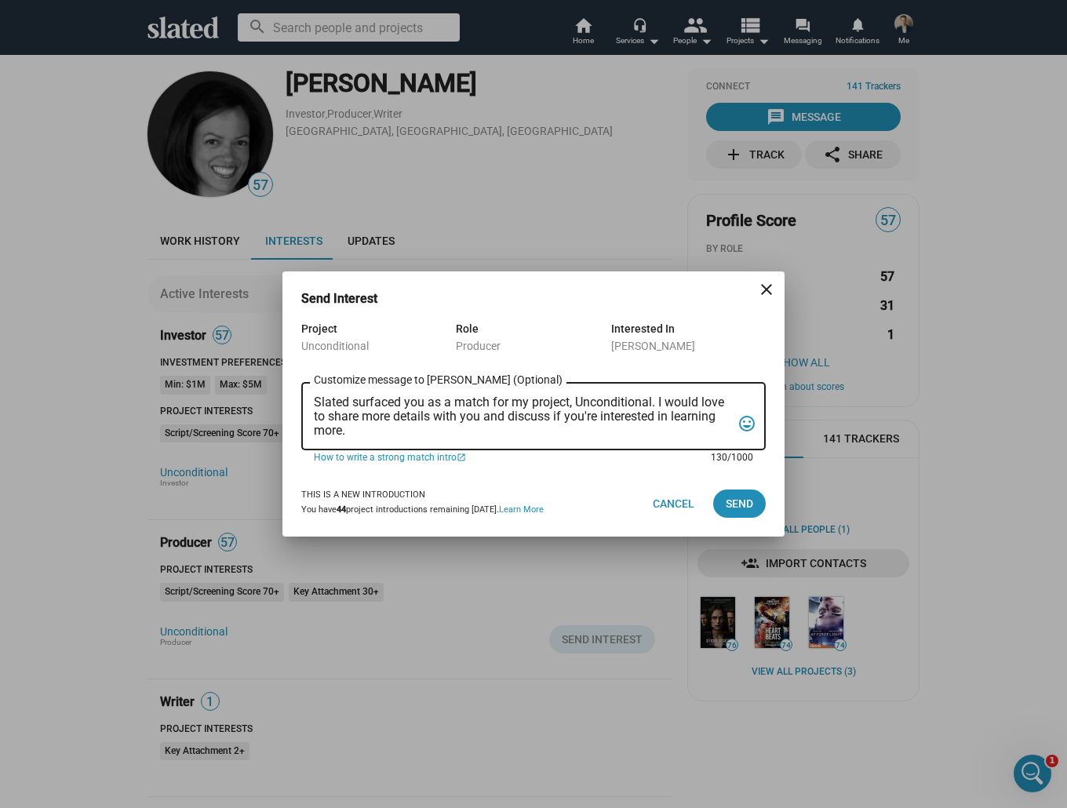
click at [407, 438] on textarea "Slated surfaced you as a match for my project, Unconditional. I would love to s…" at bounding box center [523, 417] width 418 height 42
drag, startPoint x: 391, startPoint y: 438, endPoint x: 283, endPoint y: 392, distance: 117.5
click at [283, 392] on div "Project Unconditional Role Producer Interested In Karine Martin Slated surfaced…" at bounding box center [534, 394] width 502 height 151
paste textarea "Take a quick look at my project, Unconditional, and see if it resonates with yo…"
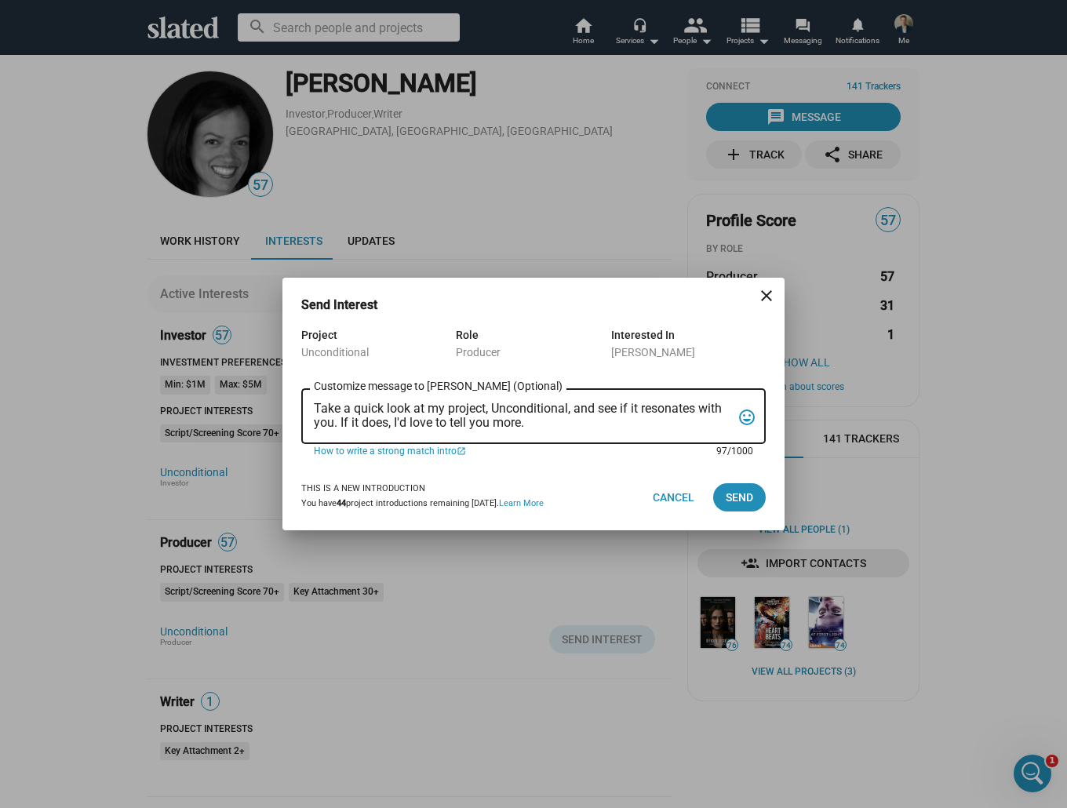
drag, startPoint x: 319, startPoint y: 409, endPoint x: 308, endPoint y: 408, distance: 11.0
click at [308, 408] on div "Take a quick look at my project, Unconditional, and see if it resonates with yo…" at bounding box center [533, 414] width 465 height 59
click at [366, 407] on textarea "Hi Karine, please take a quick look at my project, Unconditional, and see if it…" at bounding box center [523, 417] width 418 height 30
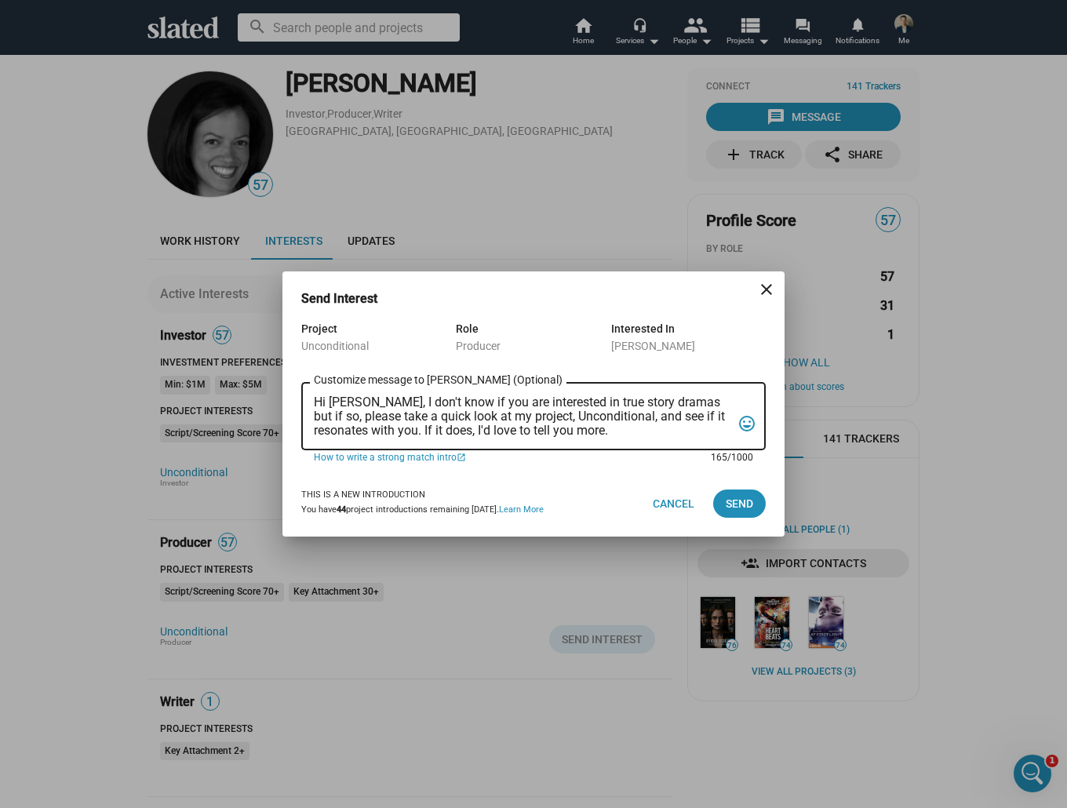
drag, startPoint x: 607, startPoint y: 418, endPoint x: 654, endPoint y: 417, distance: 47.1
click at [654, 417] on textarea "Hi Karine, I don't know if you are interested in true story dramas but if so, p…" at bounding box center [523, 417] width 418 height 42
drag, startPoint x: 392, startPoint y: 431, endPoint x: 338, endPoint y: 432, distance: 53.4
click at [338, 432] on textarea "Hi Karine, I don't know if you are interested in true story dramas but if so, p…" at bounding box center [523, 417] width 418 height 42
type textarea "Hi [PERSON_NAME], I don't know if you are interested in true story dramas but i…"
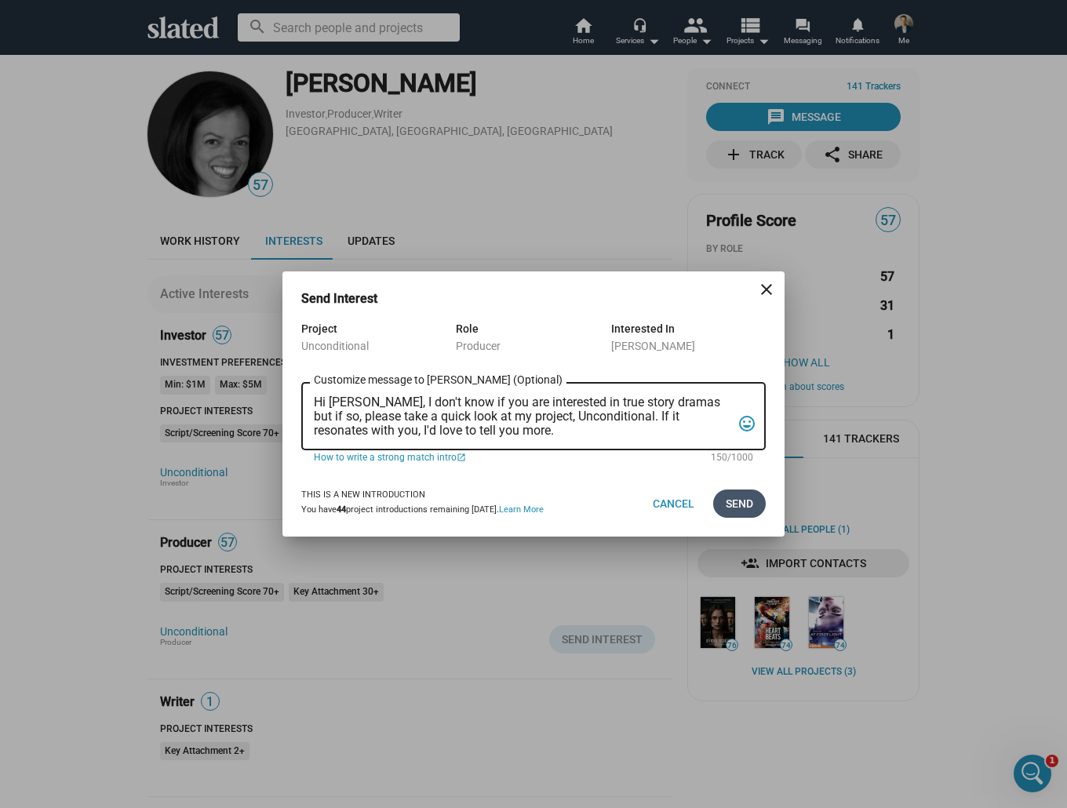
click at [738, 507] on span "Send" at bounding box center [739, 504] width 27 height 28
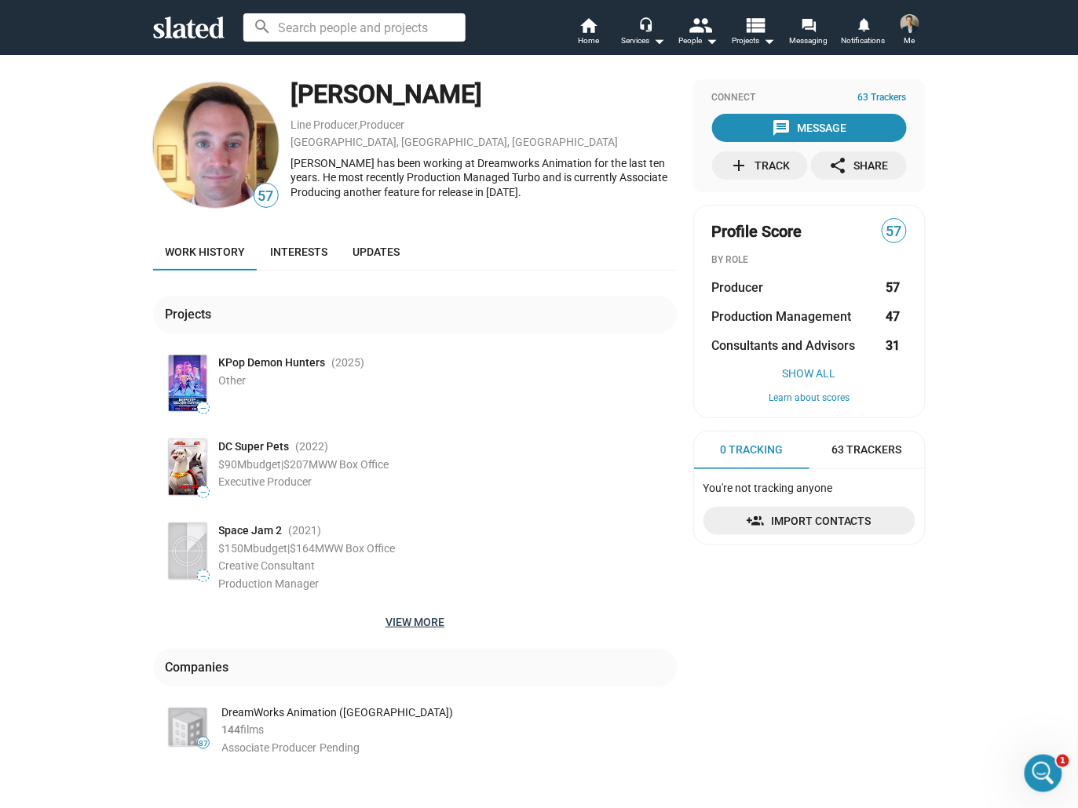
click at [405, 616] on span "View more" at bounding box center [415, 622] width 499 height 28
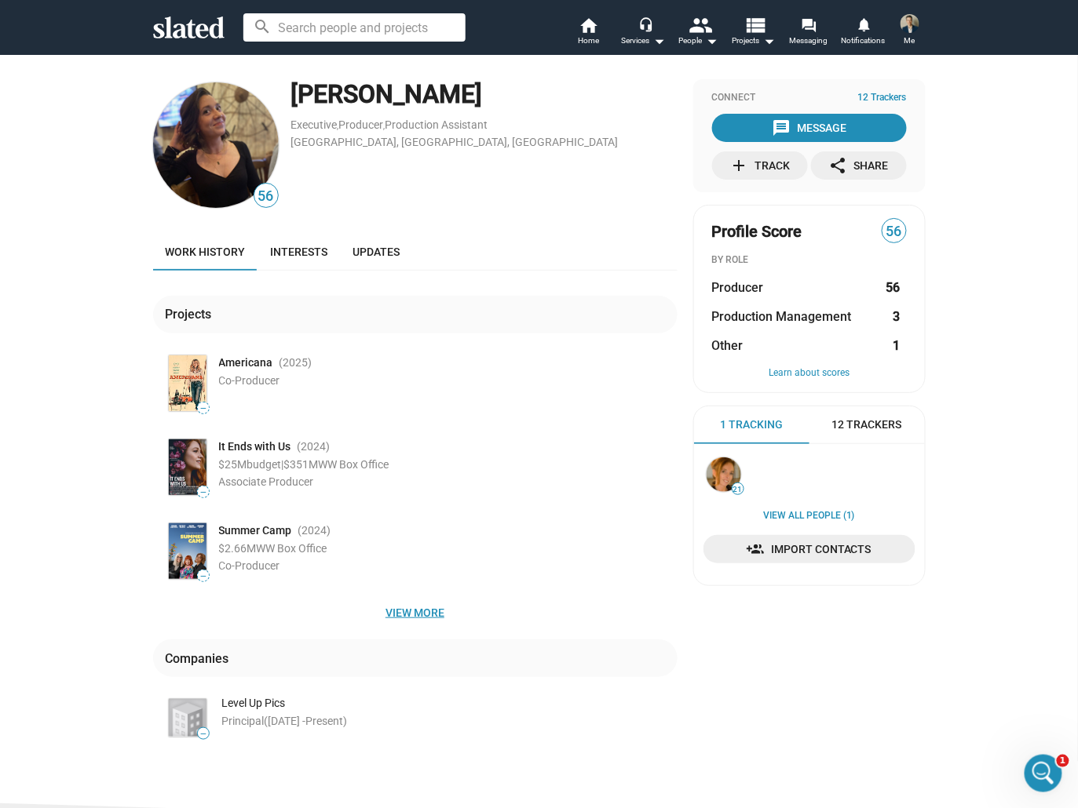
click at [413, 611] on span "View more" at bounding box center [415, 613] width 499 height 28
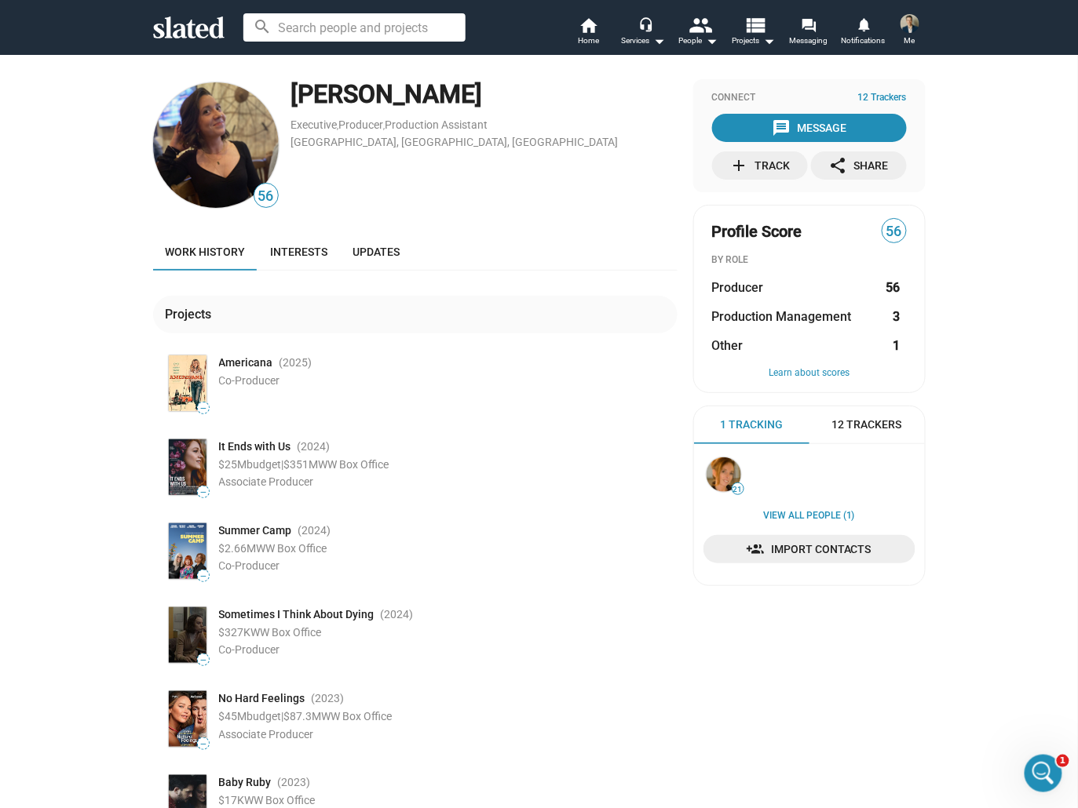
drag, startPoint x: 447, startPoint y: 97, endPoint x: 277, endPoint y: 97, distance: 170.3
click at [277, 97] on div "56 [PERSON_NAME] Executive , Producer , Production Assistant [GEOGRAPHIC_DATA],…" at bounding box center [415, 145] width 524 height 132
copy div "[PERSON_NAME]"
click at [275, 249] on span "Interests" at bounding box center [299, 252] width 57 height 13
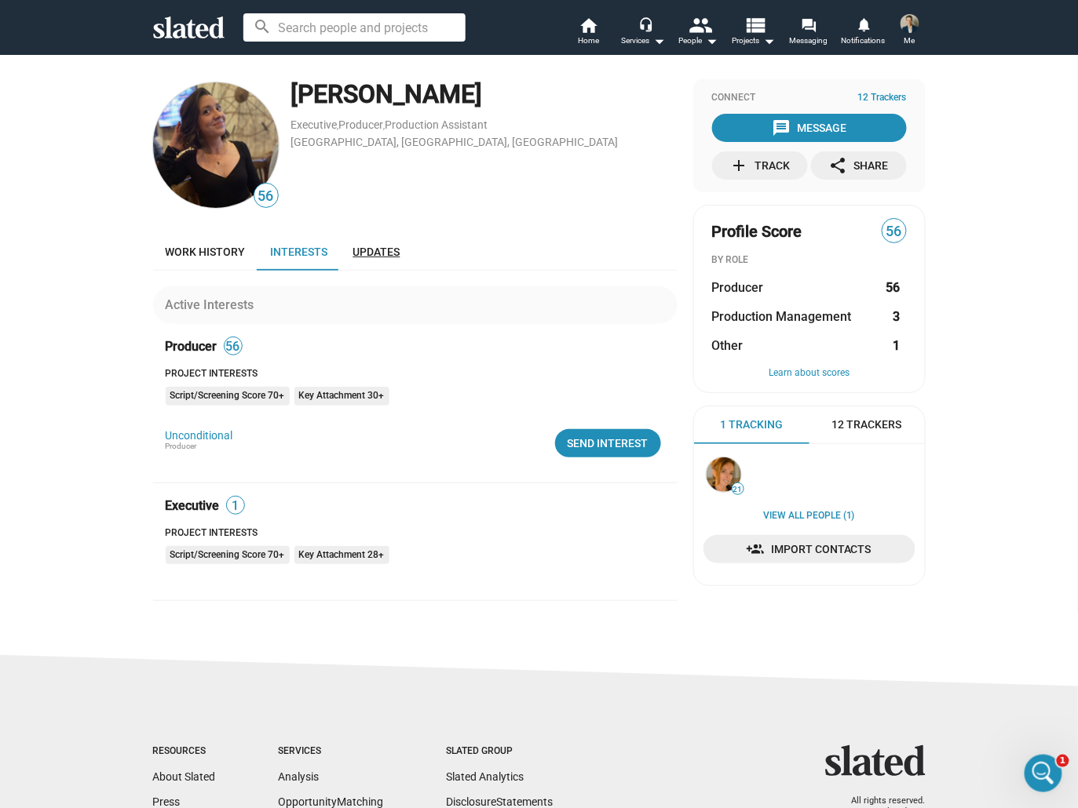
click at [365, 249] on span "Updates" at bounding box center [376, 252] width 47 height 13
click at [210, 250] on span "Work history" at bounding box center [206, 252] width 80 height 13
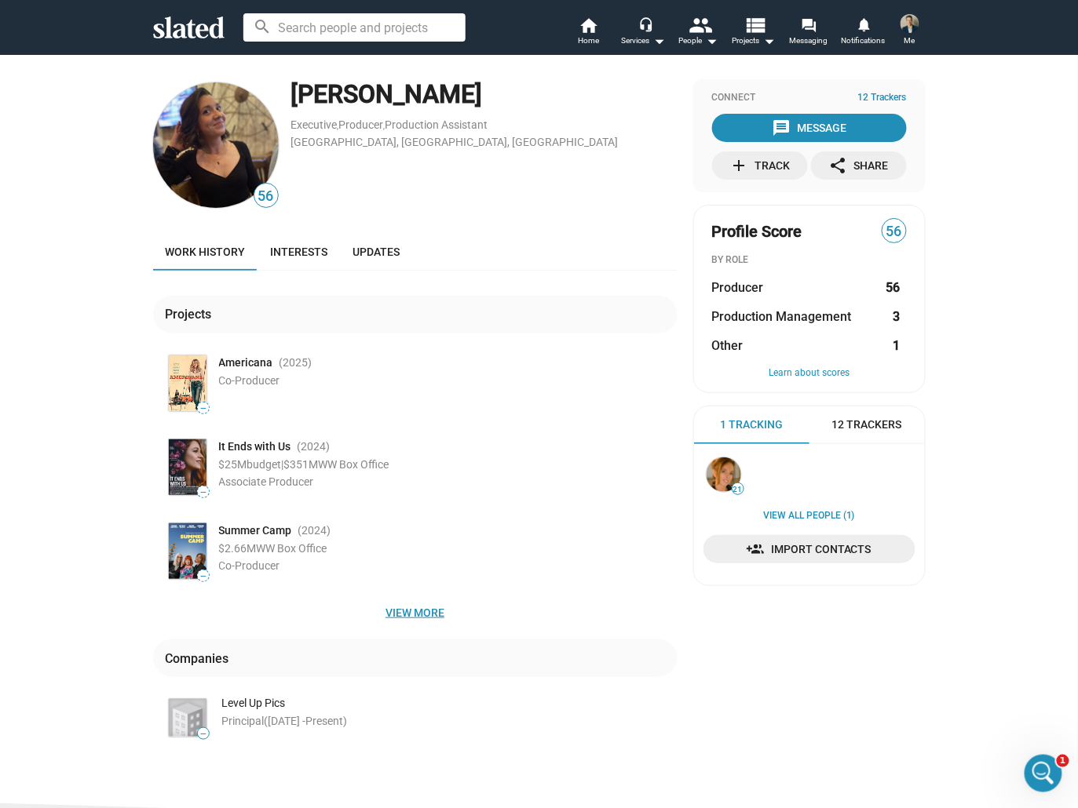
click at [403, 611] on span "View more" at bounding box center [415, 613] width 499 height 28
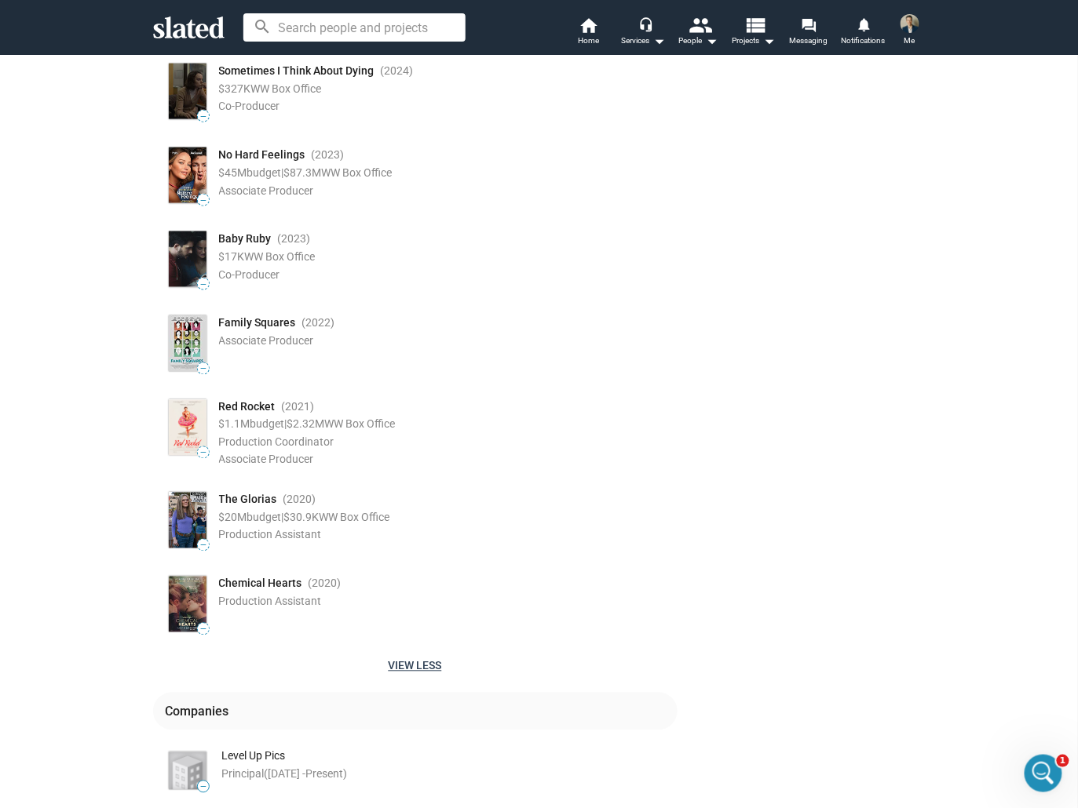
scroll to position [527, 0]
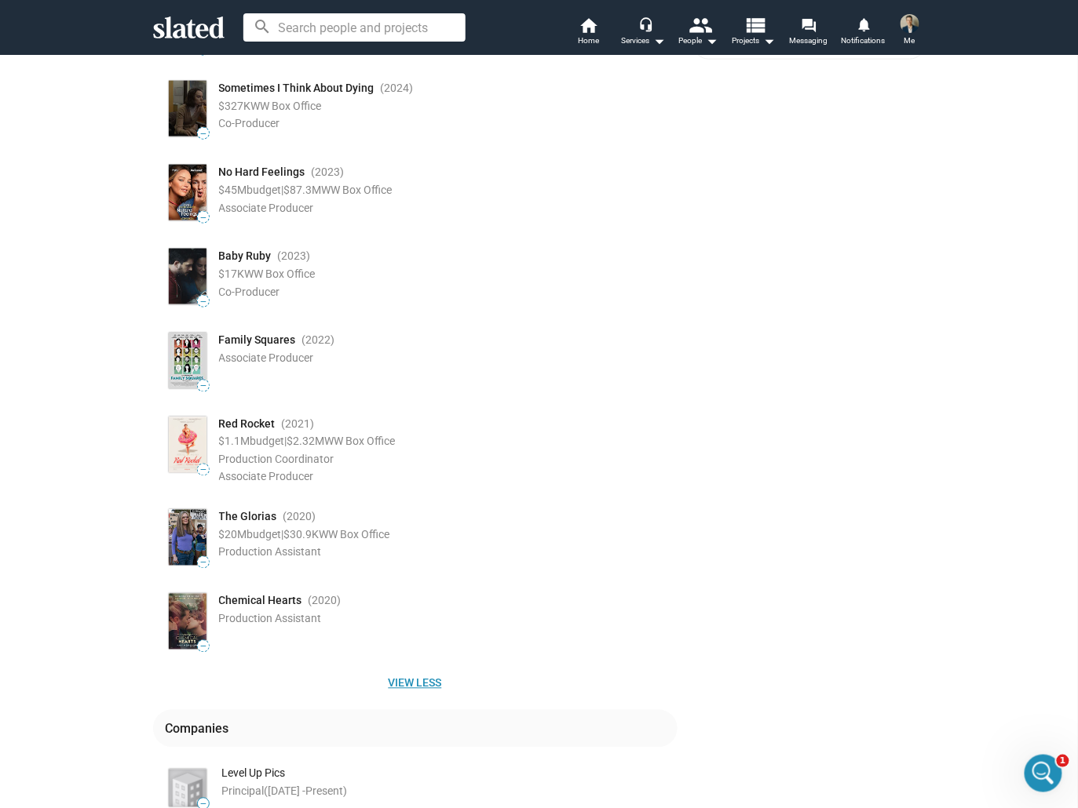
click at [413, 681] on span "View less" at bounding box center [415, 683] width 499 height 28
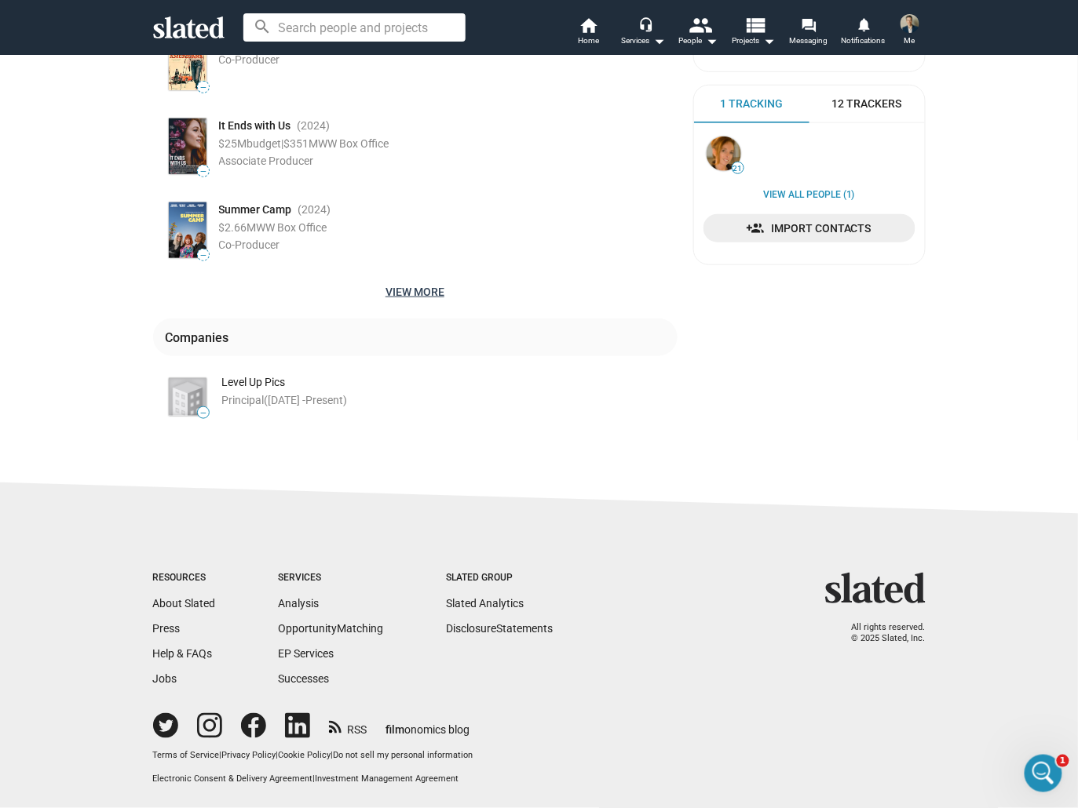
scroll to position [0, 0]
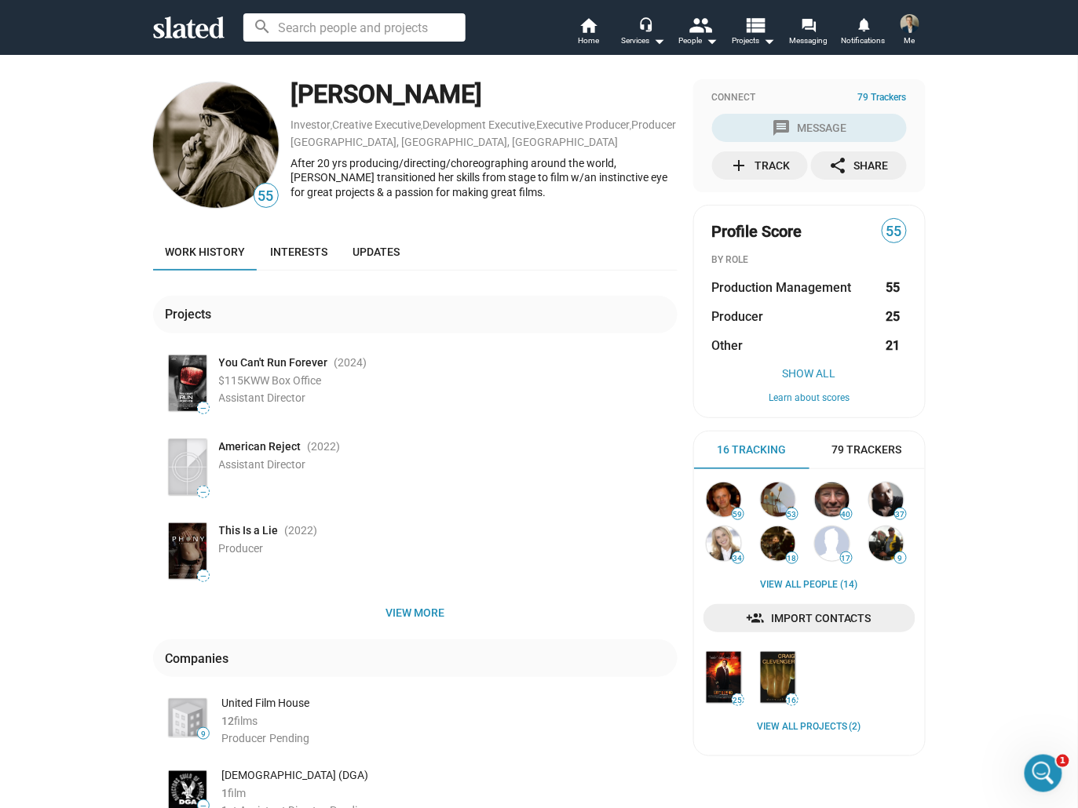
scroll to position [283, 0]
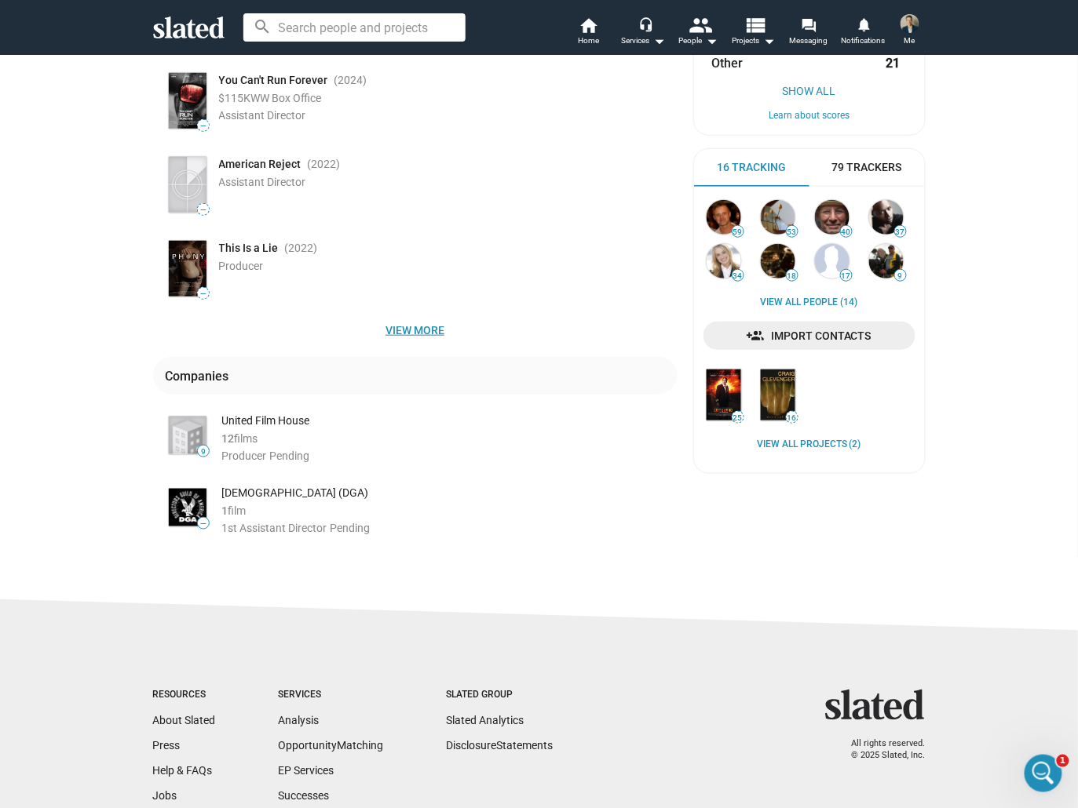
click at [404, 345] on span "View more" at bounding box center [415, 330] width 499 height 28
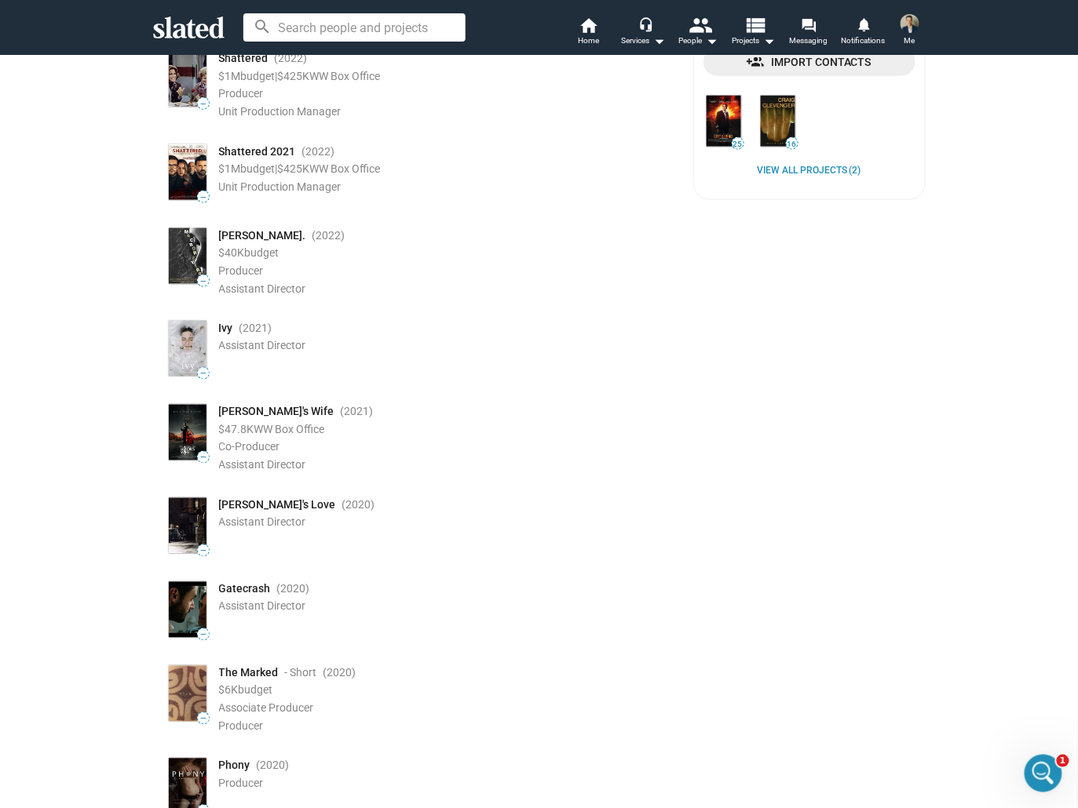
scroll to position [0, 0]
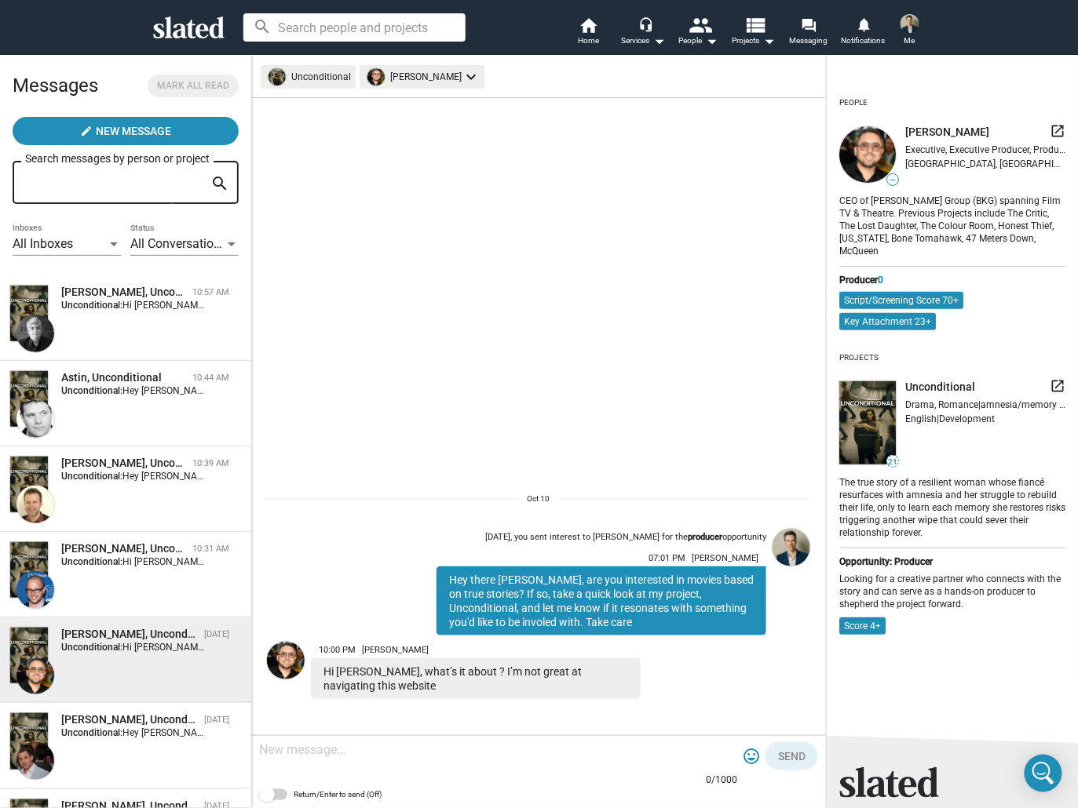
click at [290, 750] on textarea at bounding box center [498, 750] width 478 height 16
type textarea "N"
type textarea "Y"
paste textarea "The true story of a resilient woman whose fiancé resurfaces with amnesia and he…"
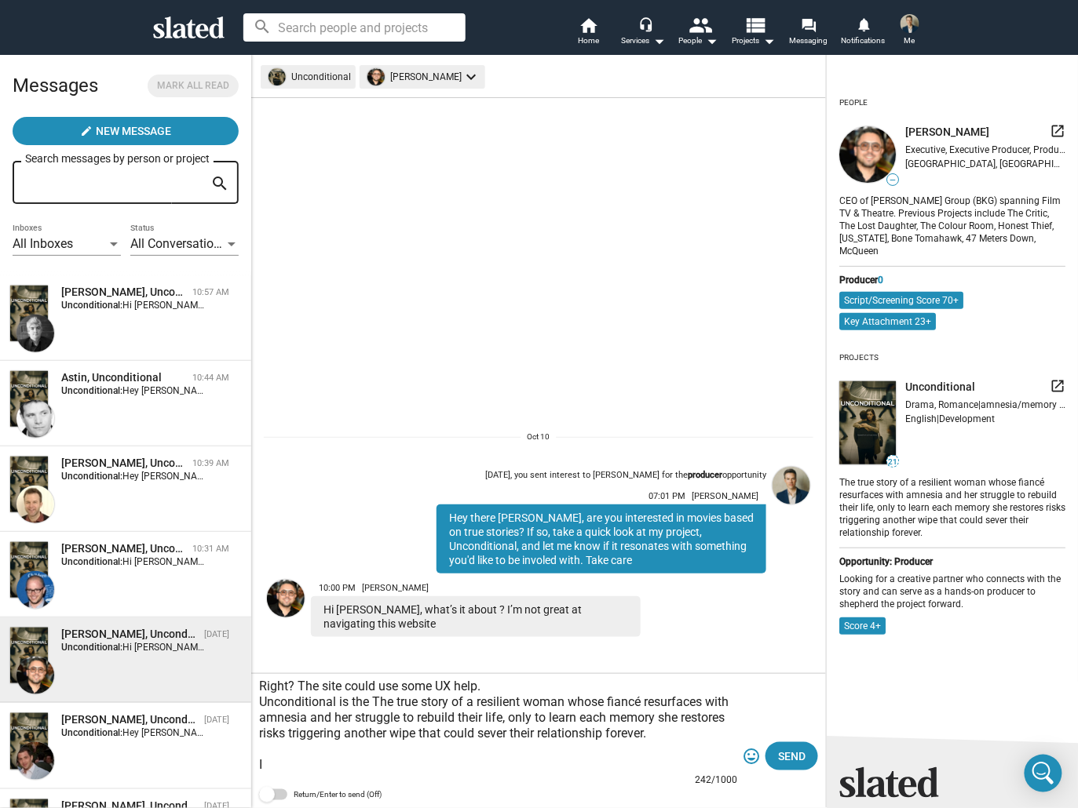
click at [373, 697] on textarea "Right? The site could use some UX help. Unconditional is the The true story of …" at bounding box center [498, 726] width 478 height 94
click at [317, 756] on textarea "Right? The site could use some UX help. Unconditional is the the true story of …" at bounding box center [498, 726] width 478 height 94
click at [399, 766] on textarea "Right? The site could use some UX help. Unconditional is the the true story of …" at bounding box center [498, 726] width 478 height 94
click at [455, 764] on textarea "Right? The site could use some UX help. Unconditional is the the true story of …" at bounding box center [498, 726] width 478 height 94
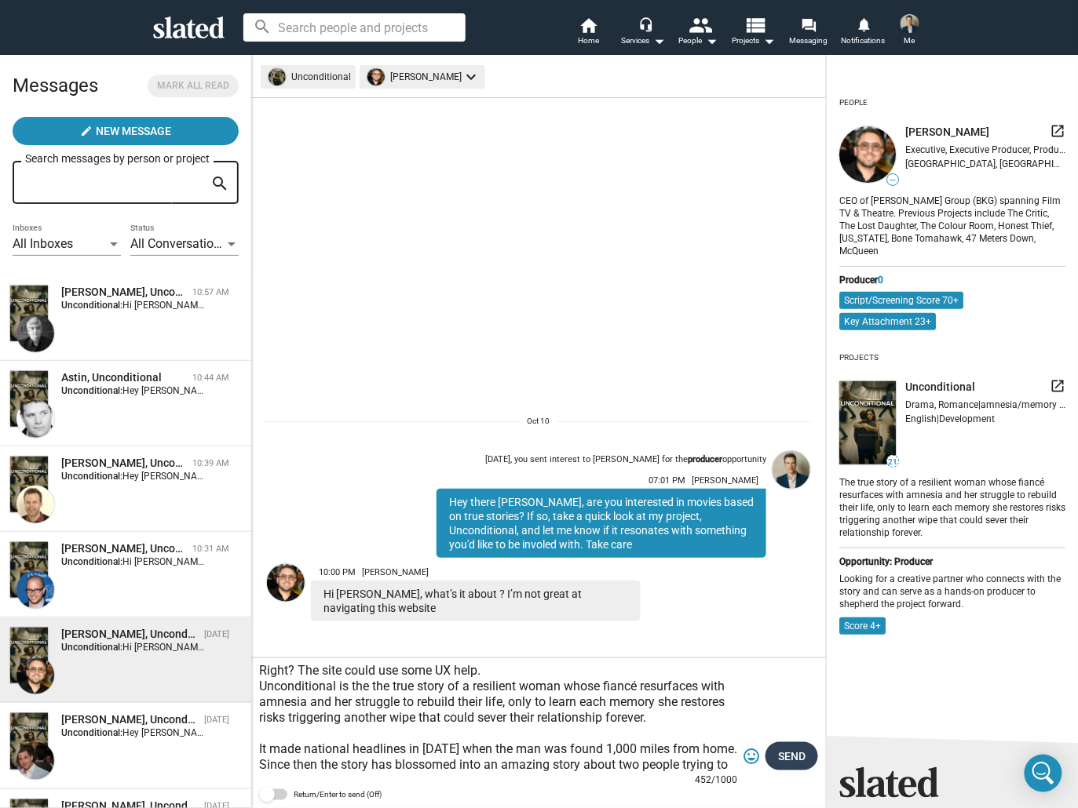
type textarea "Right? The site could use some UX help. Unconditional is the the true story of …"
click at [808, 761] on button "Send" at bounding box center [791, 756] width 53 height 28
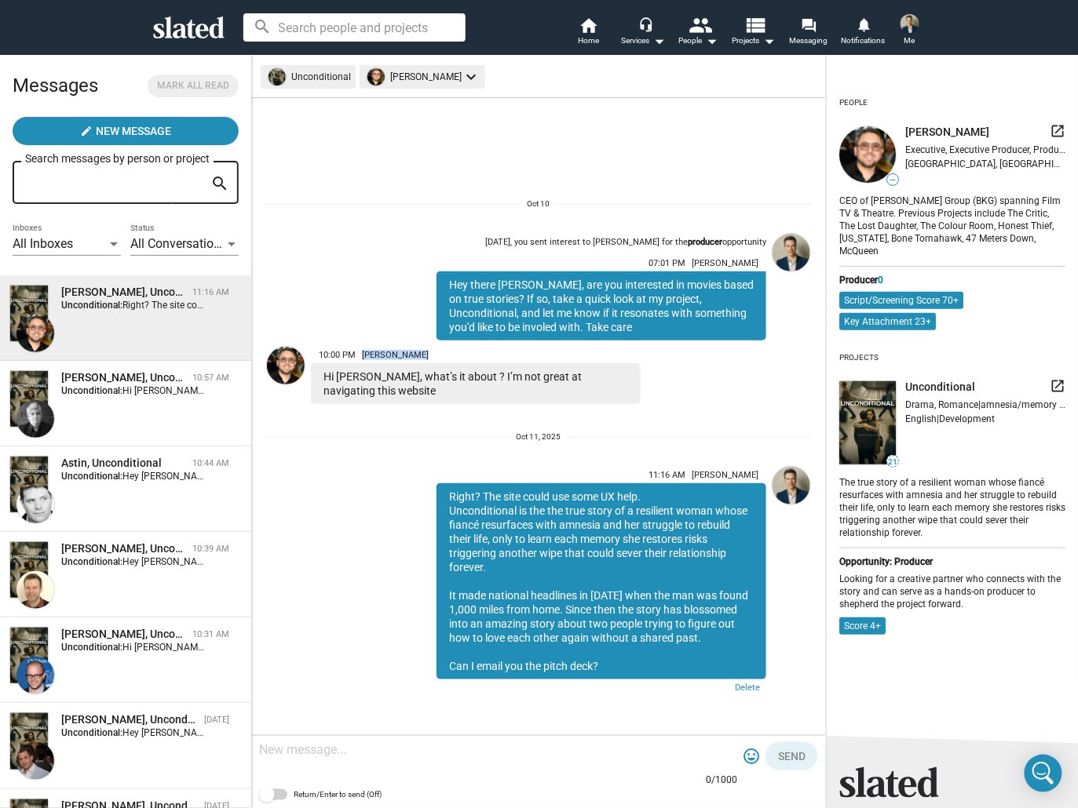
drag, startPoint x: 413, startPoint y: 356, endPoint x: 364, endPoint y: 354, distance: 48.7
click at [364, 354] on span "10:00 PM David Gilbery" at bounding box center [476, 352] width 330 height 23
copy span "[PERSON_NAME]"
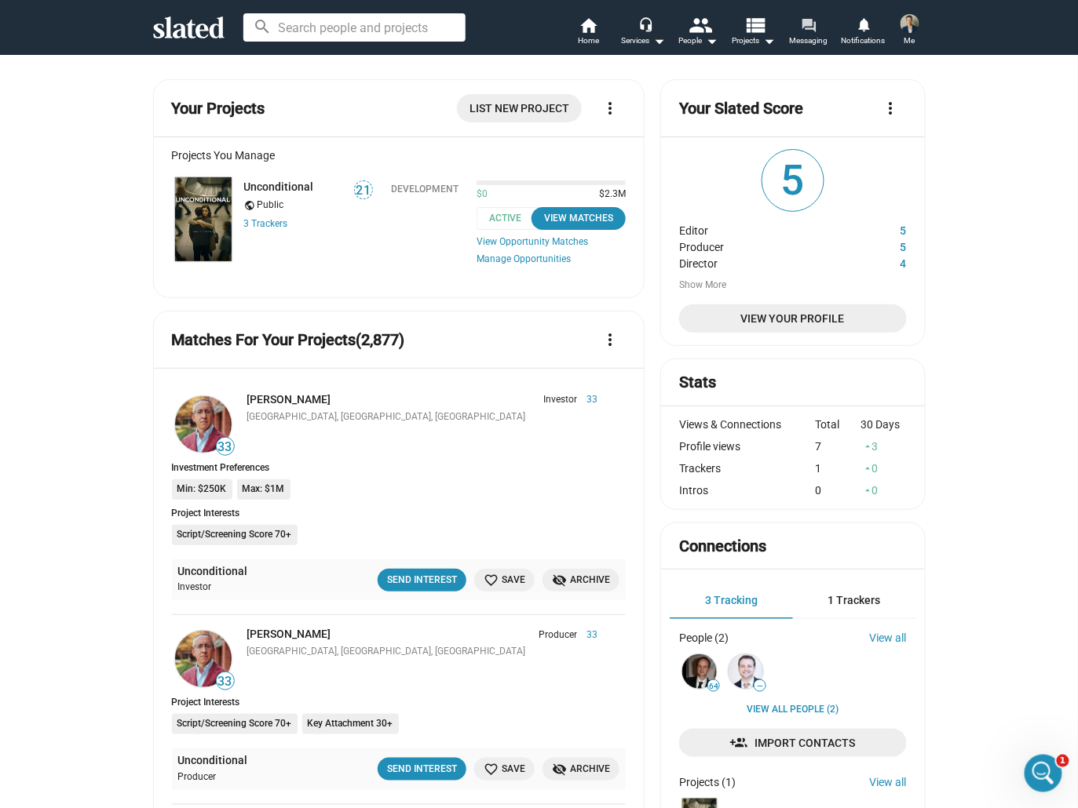
click at [804, 34] on span "Messaging" at bounding box center [808, 40] width 38 height 19
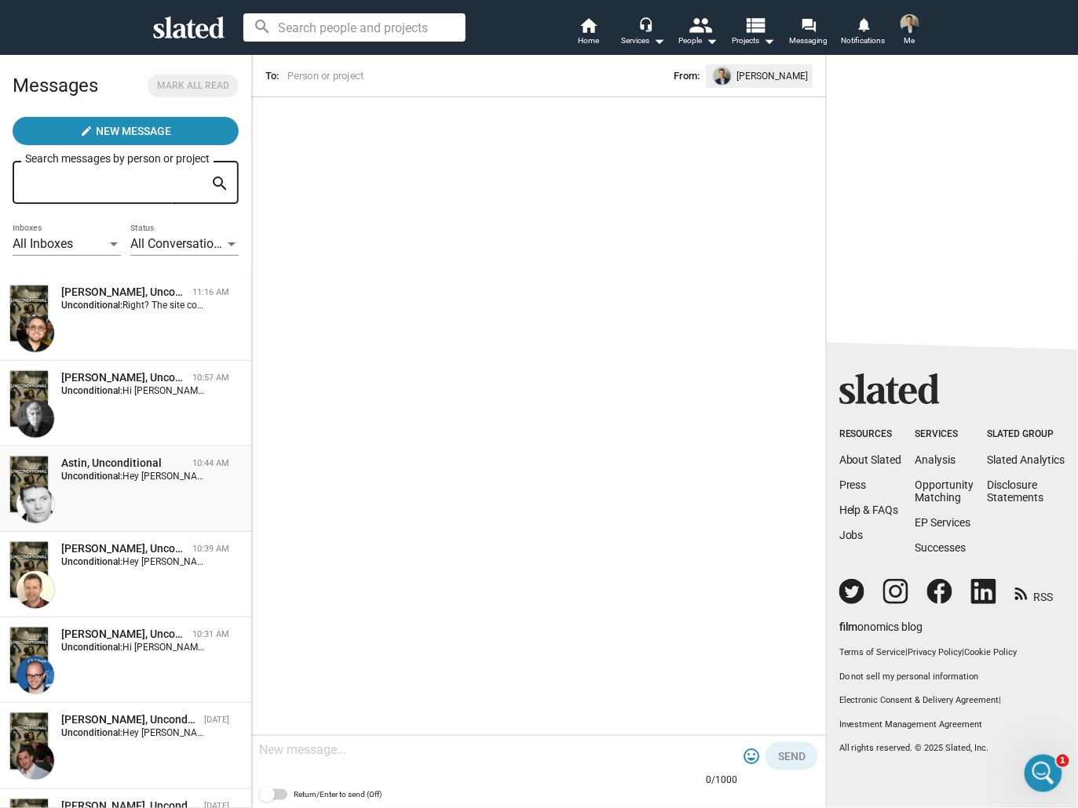
click at [114, 476] on strong "Unconditional:" at bounding box center [91, 476] width 61 height 11
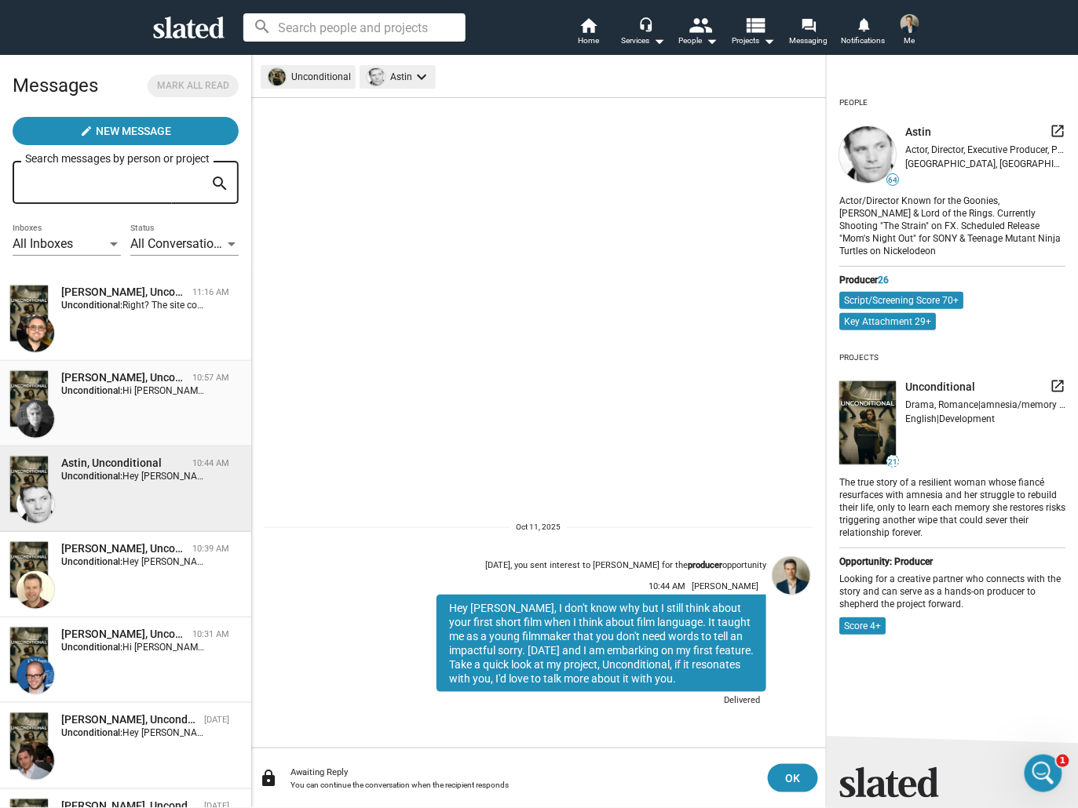
click at [116, 389] on strong "Unconditional:" at bounding box center [91, 390] width 61 height 11
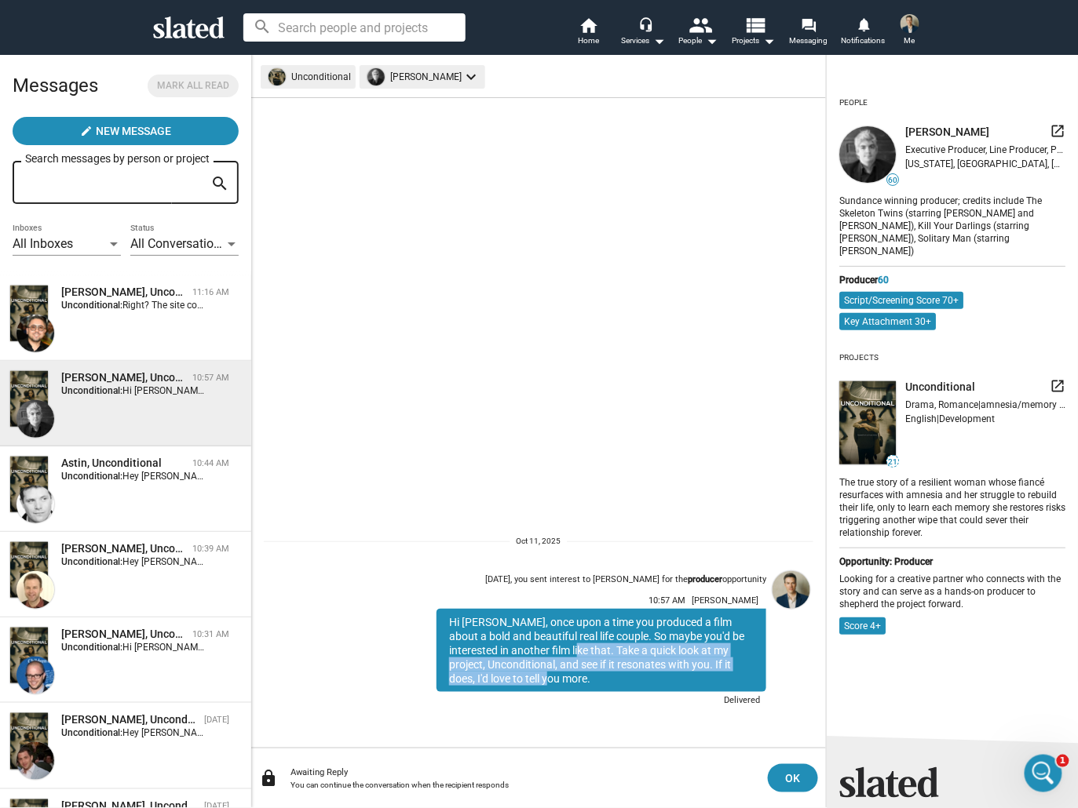
drag, startPoint x: 553, startPoint y: 651, endPoint x: 647, endPoint y: 687, distance: 99.9
click at [647, 687] on div "Hi [PERSON_NAME], once upon a time you produced a film about a bold and beautif…" at bounding box center [601, 650] width 330 height 83
